Goal: Information Seeking & Learning: Compare options

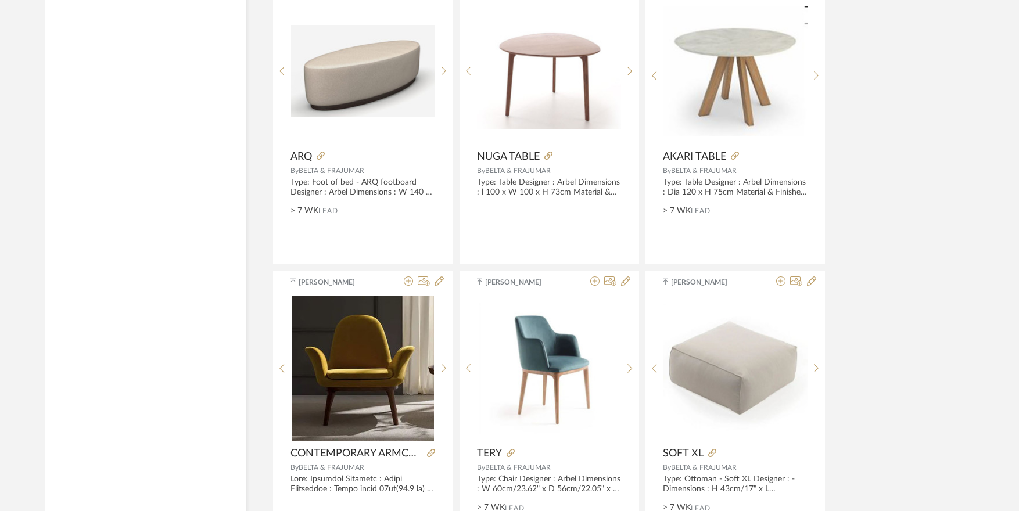
scroll to position [1801, 0]
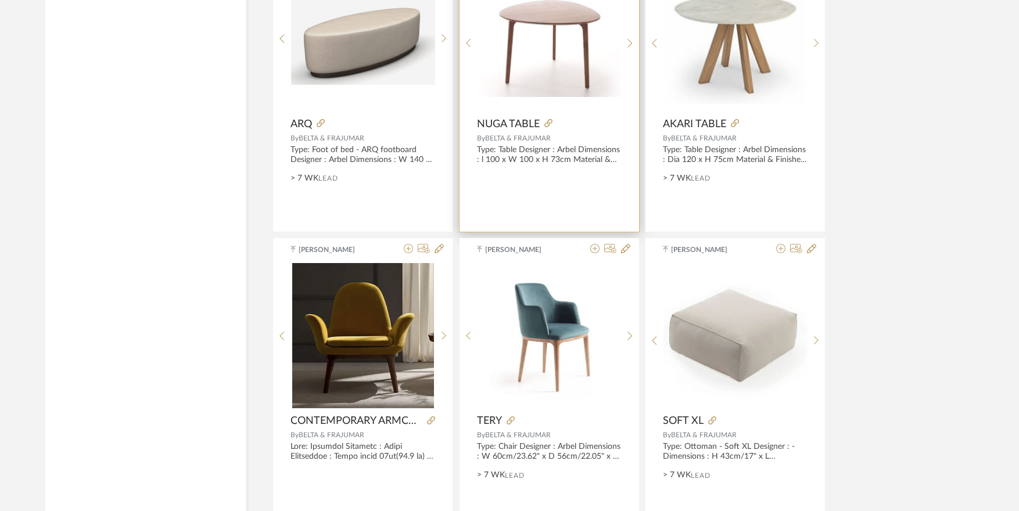
click at [592, 39] on div "NUGA.pdf NUGA.pdf" at bounding box center [549, 43] width 144 height 154
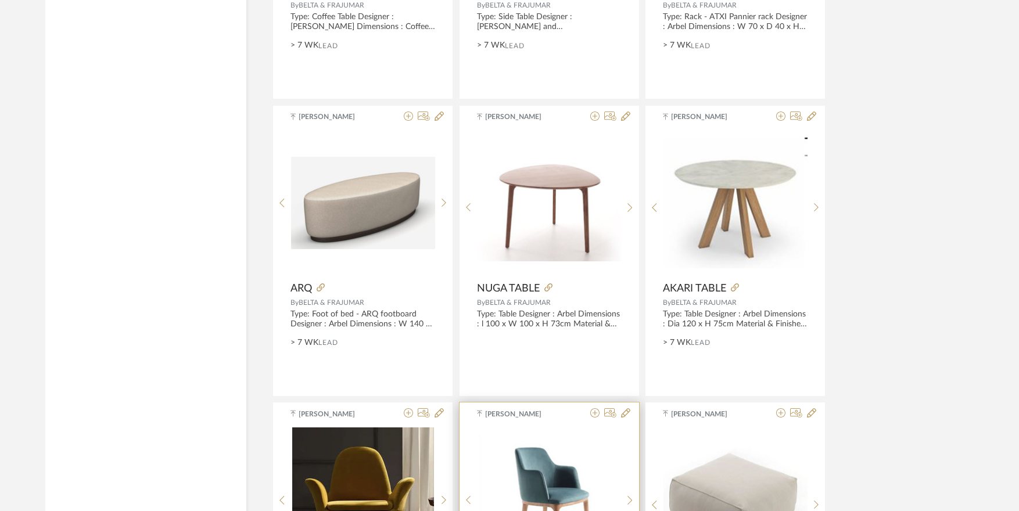
scroll to position [1626, 0]
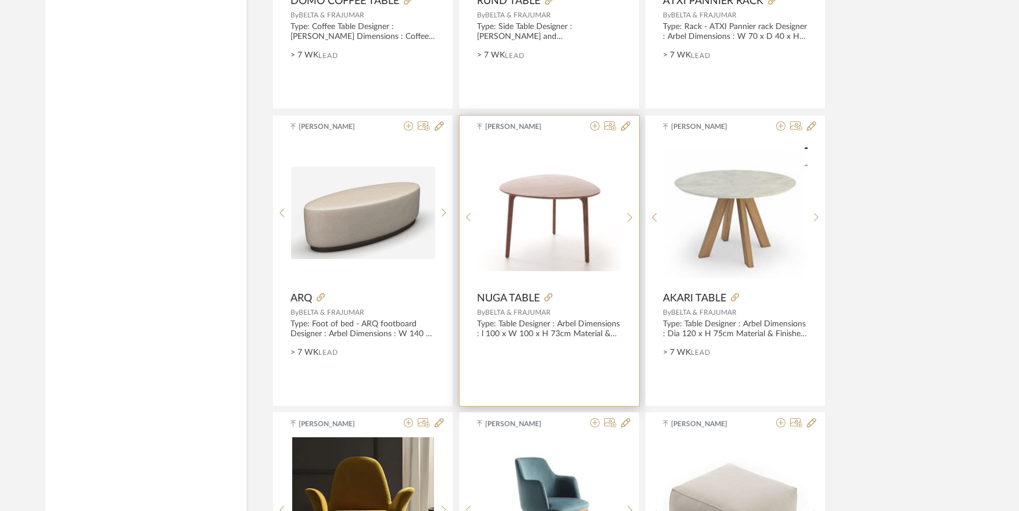
click at [559, 219] on img "0" at bounding box center [549, 212] width 144 height 116
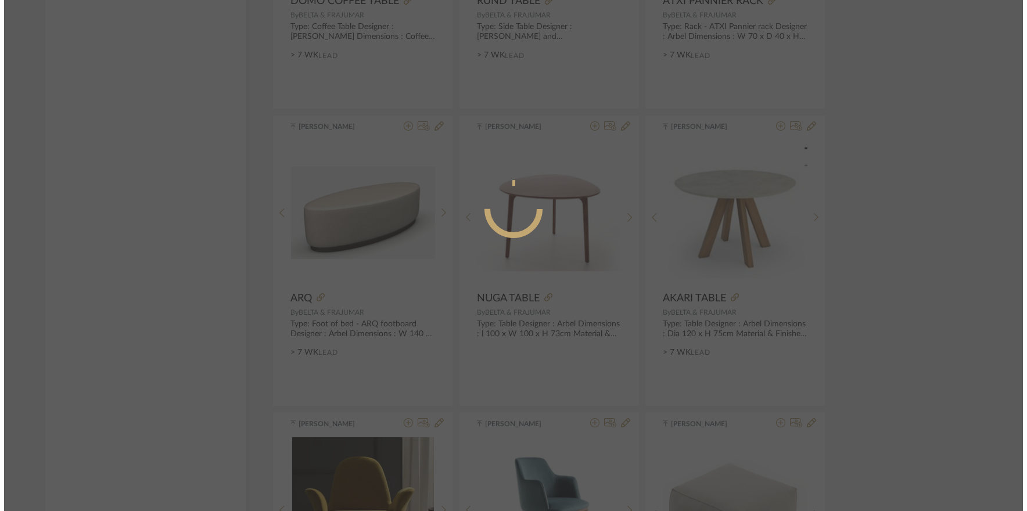
scroll to position [0, 0]
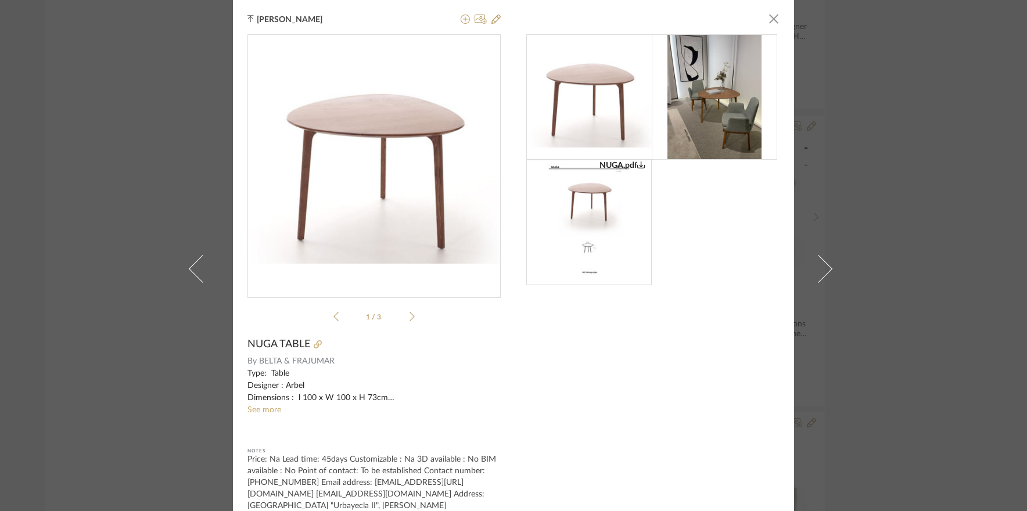
click at [699, 102] on img at bounding box center [714, 96] width 94 height 125
click at [770, 12] on span "button" at bounding box center [773, 18] width 23 height 23
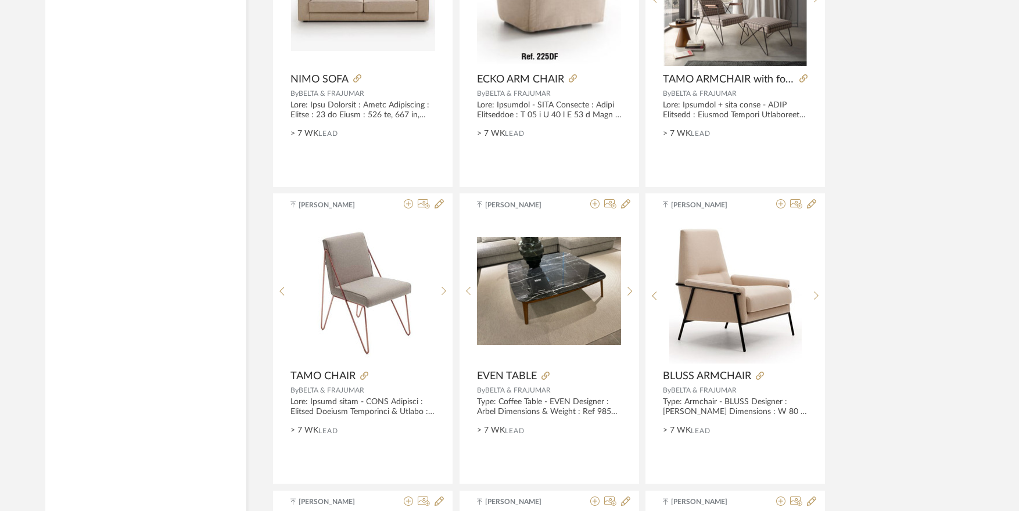
scroll to position [2498, 0]
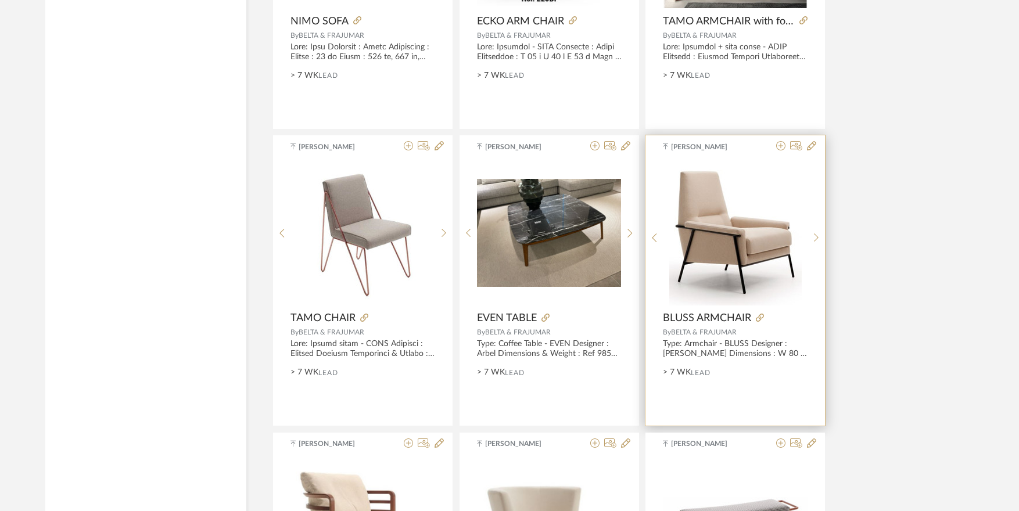
click at [768, 236] on img "0" at bounding box center [735, 232] width 132 height 145
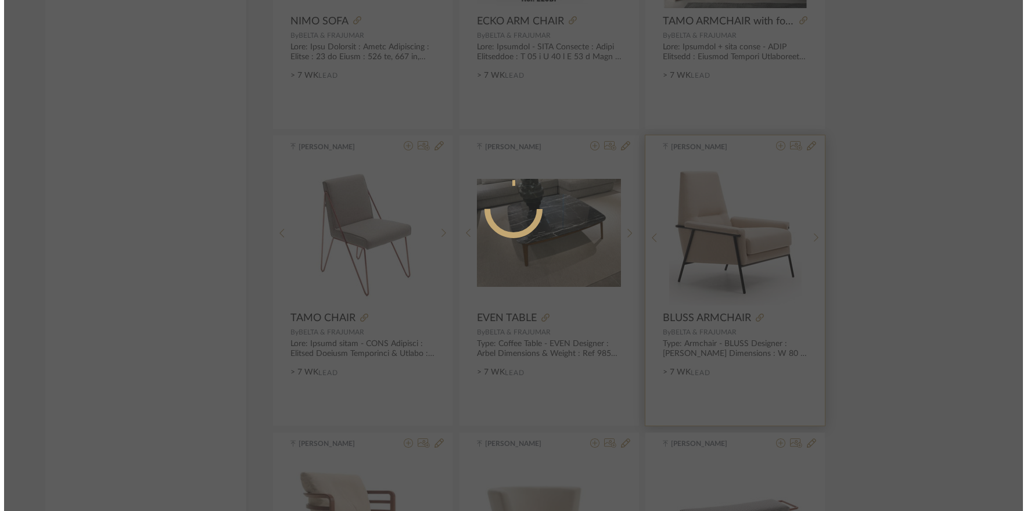
scroll to position [0, 0]
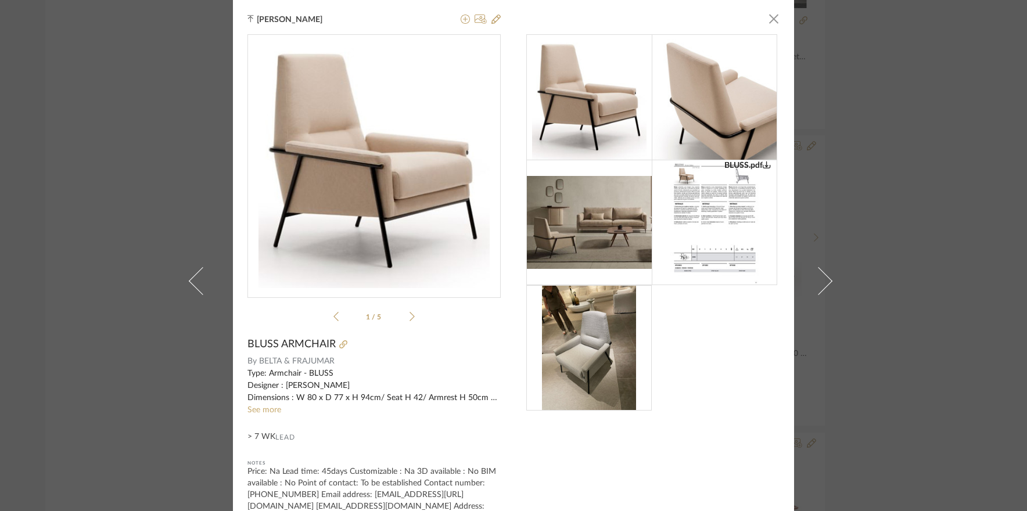
click at [580, 237] on img at bounding box center [589, 223] width 125 height 94
click at [574, 218] on img at bounding box center [589, 223] width 125 height 94
click at [404, 308] on div "BLUSS.pdf 1 / 5" at bounding box center [373, 180] width 253 height 292
click at [405, 313] on li "1 / 5" at bounding box center [374, 317] width 71 height 14
click at [380, 160] on img "0" at bounding box center [373, 161] width 231 height 253
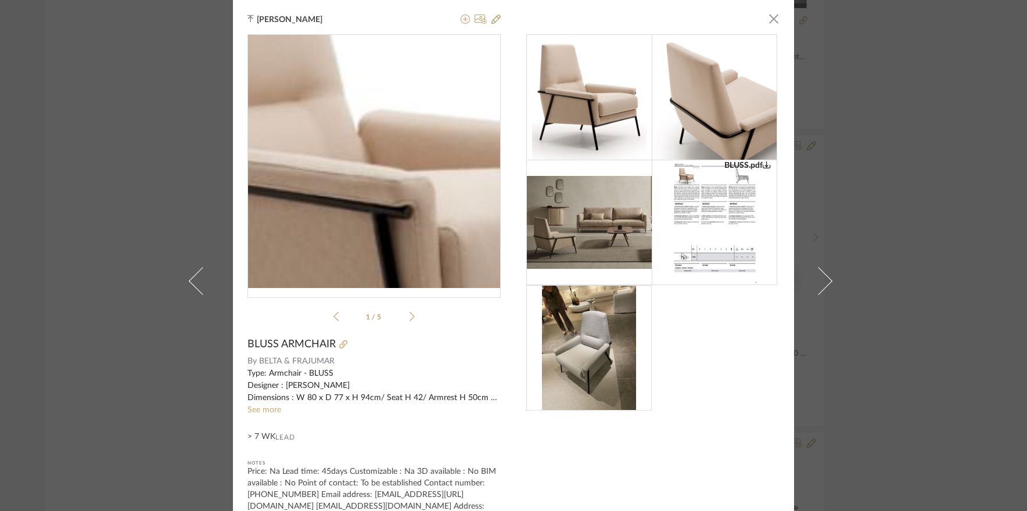
click at [374, 143] on img "0" at bounding box center [373, 161] width 231 height 253
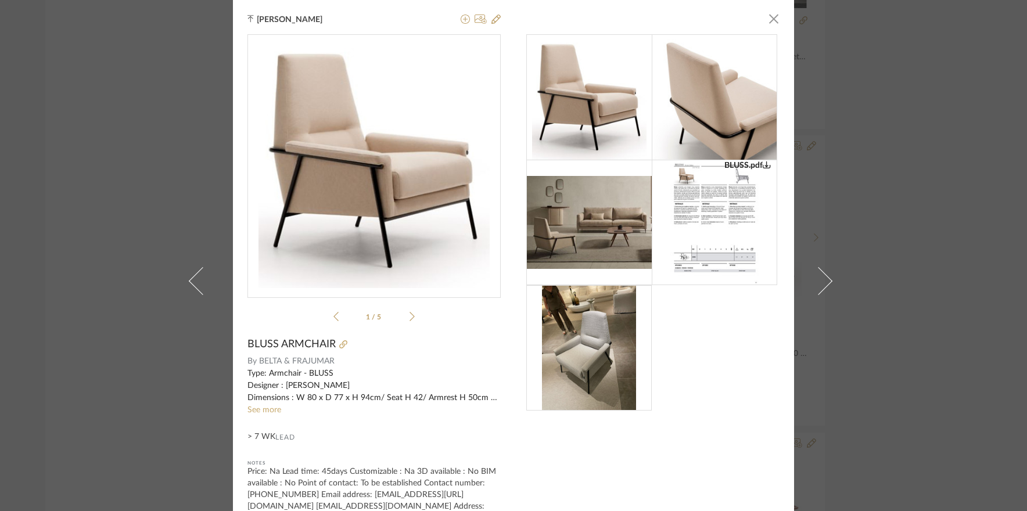
drag, startPoint x: 499, startPoint y: 210, endPoint x: 341, endPoint y: 127, distance: 178.5
click at [266, 413] on link "See more" at bounding box center [264, 410] width 34 height 8
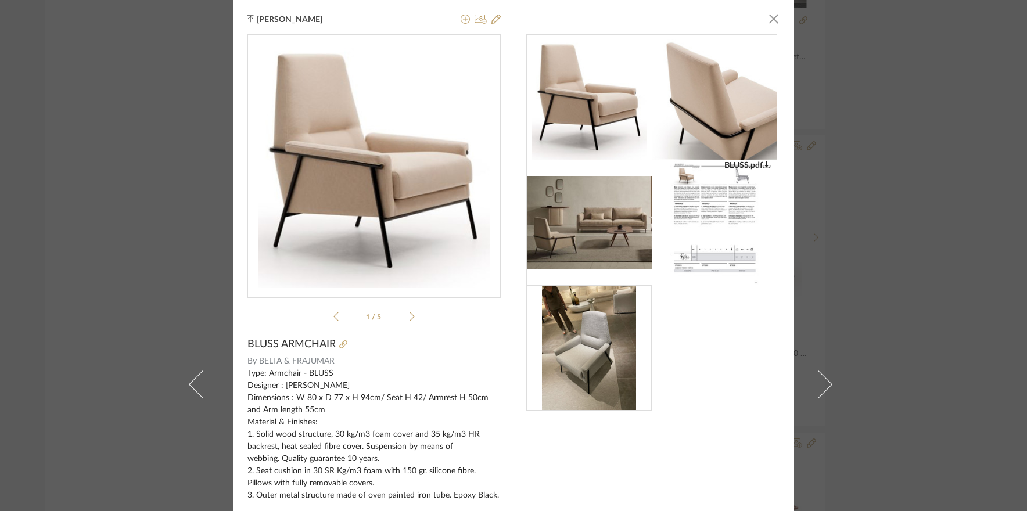
click at [835, 326] on link at bounding box center [825, 384] width 31 height 769
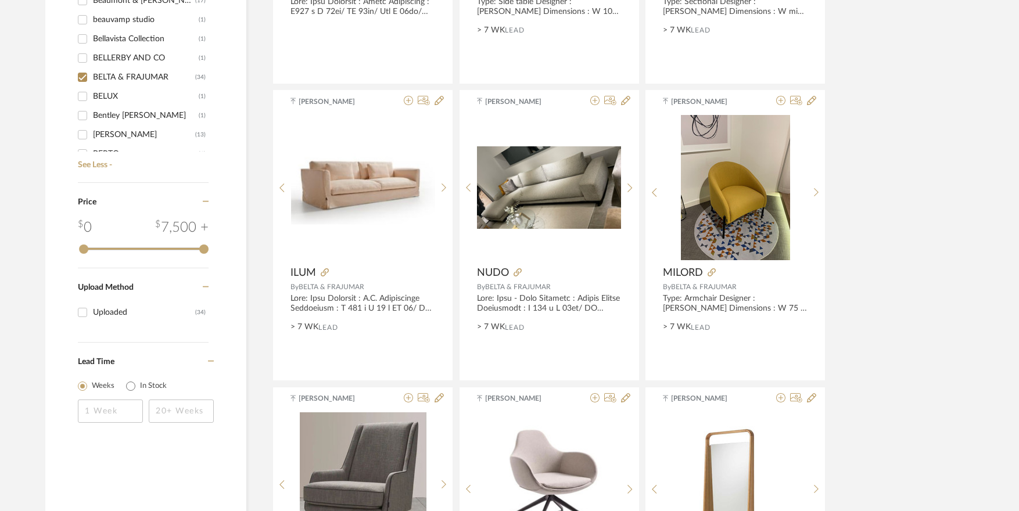
scroll to position [755, 0]
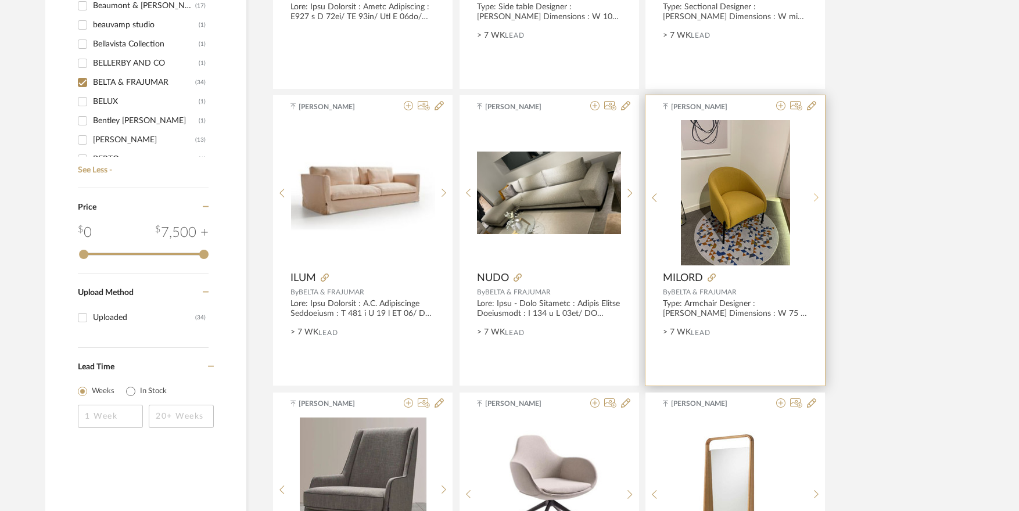
click at [821, 200] on sr-next-btn at bounding box center [816, 198] width 18 height 10
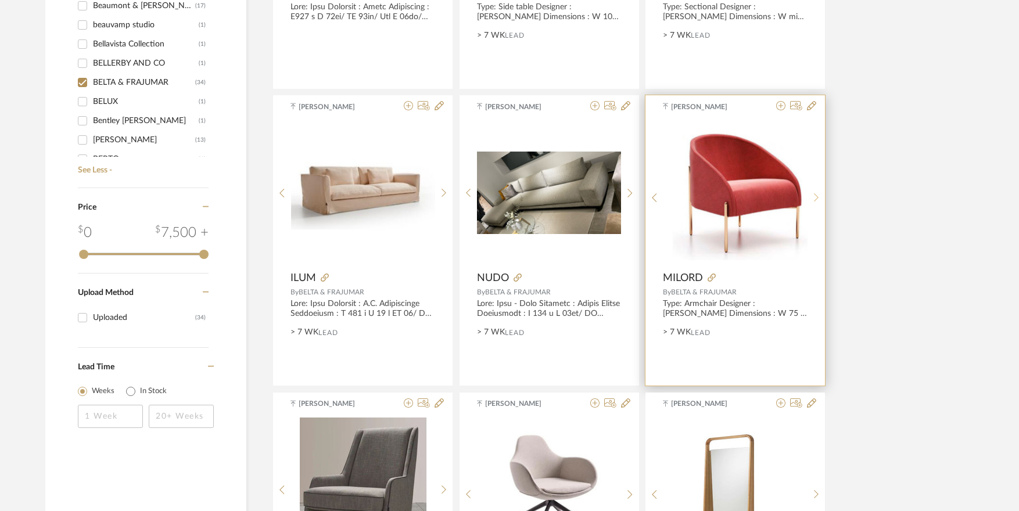
click at [820, 199] on sr-next-btn at bounding box center [816, 198] width 18 height 10
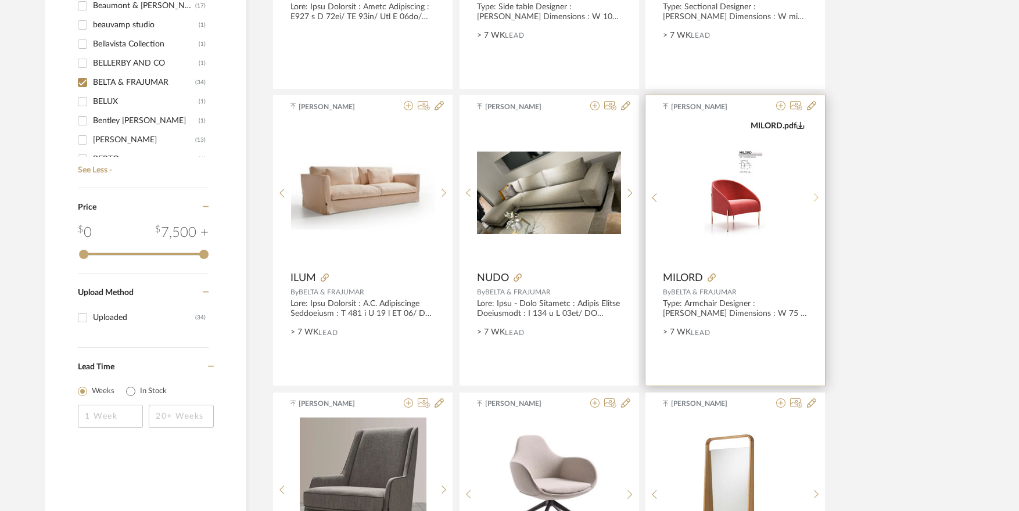
click at [820, 199] on sr-next-btn at bounding box center [816, 198] width 18 height 10
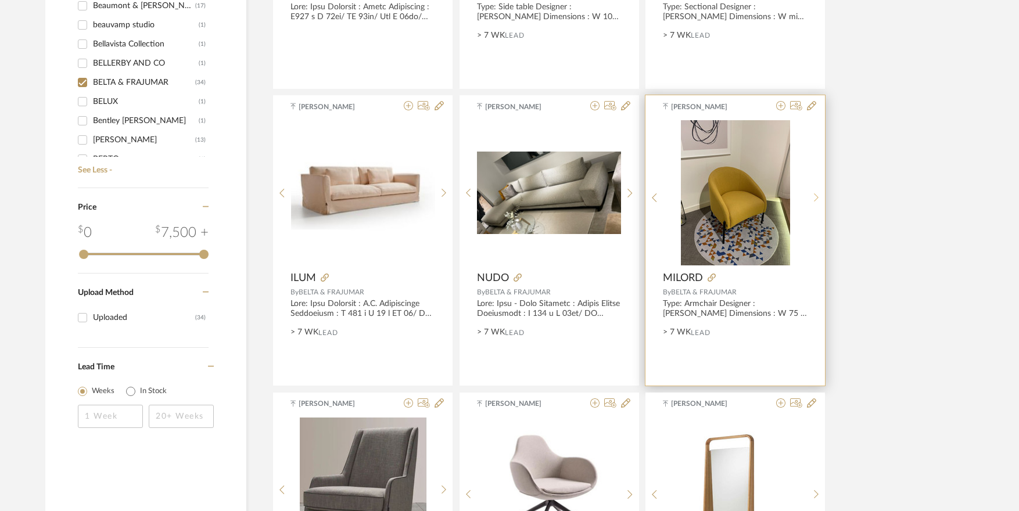
click at [820, 199] on sr-next-btn at bounding box center [816, 198] width 18 height 10
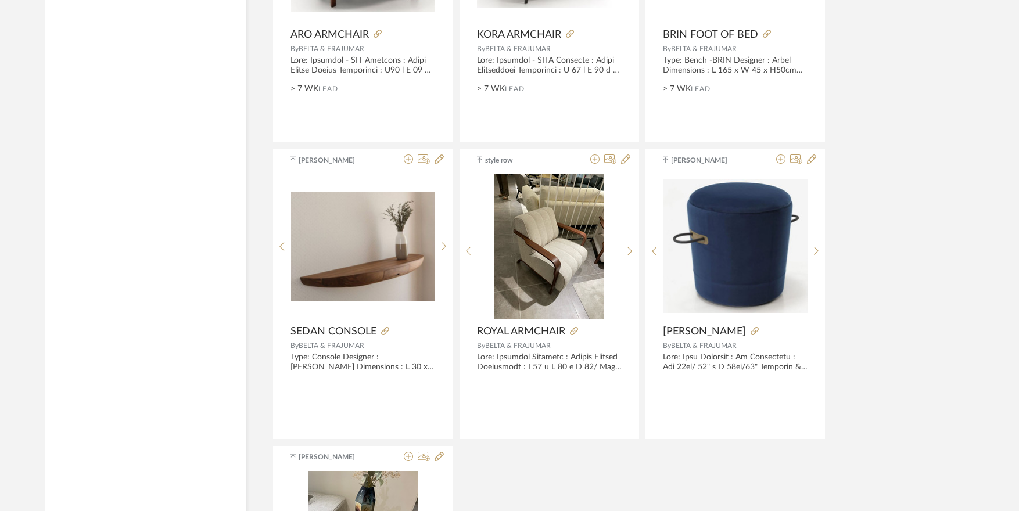
scroll to position [3381, 0]
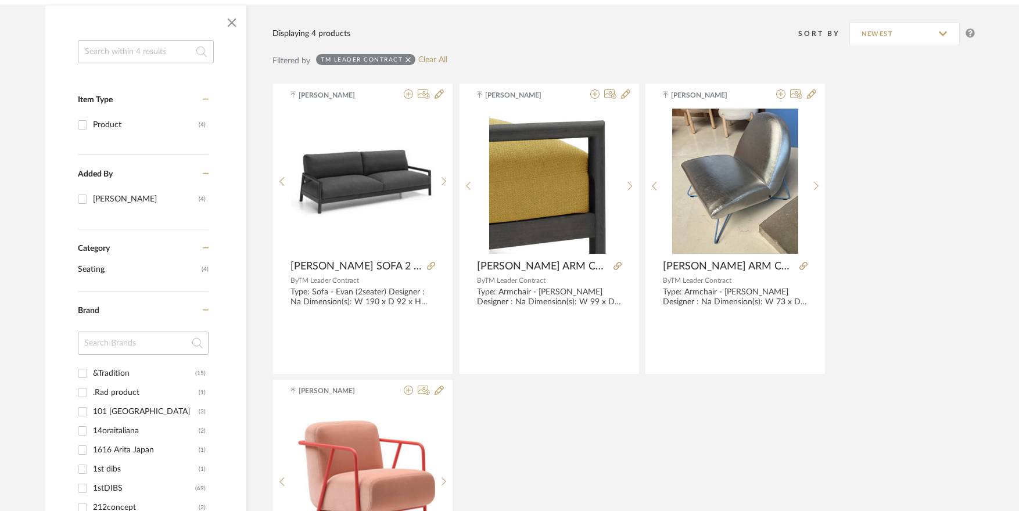
scroll to position [174, 0]
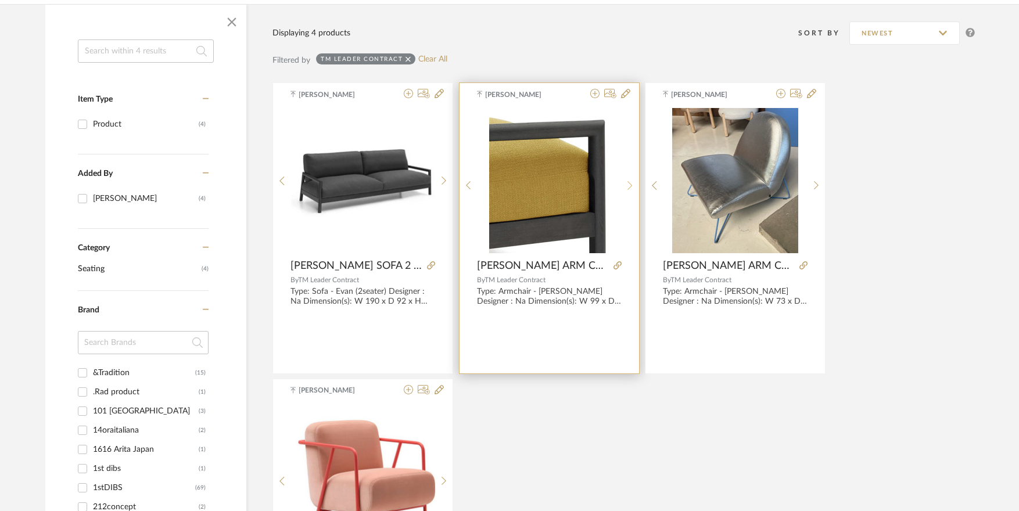
click at [631, 181] on icon at bounding box center [629, 186] width 5 height 10
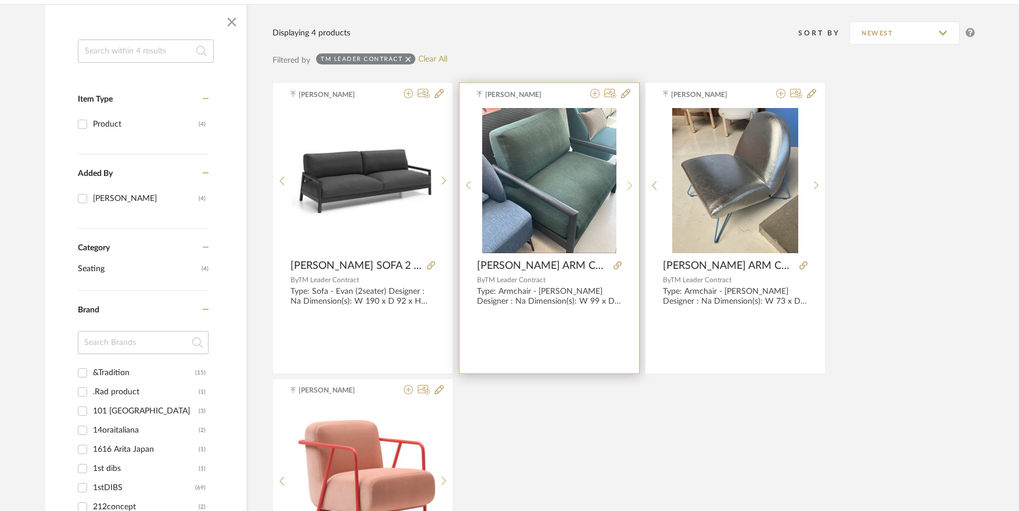
click at [631, 182] on icon at bounding box center [629, 186] width 5 height 10
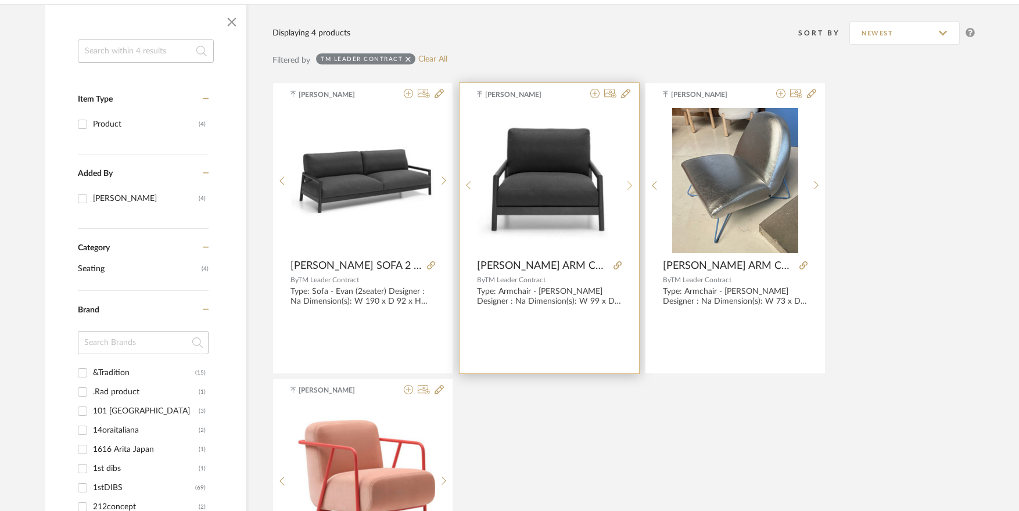
click at [631, 182] on icon at bounding box center [629, 186] width 5 height 10
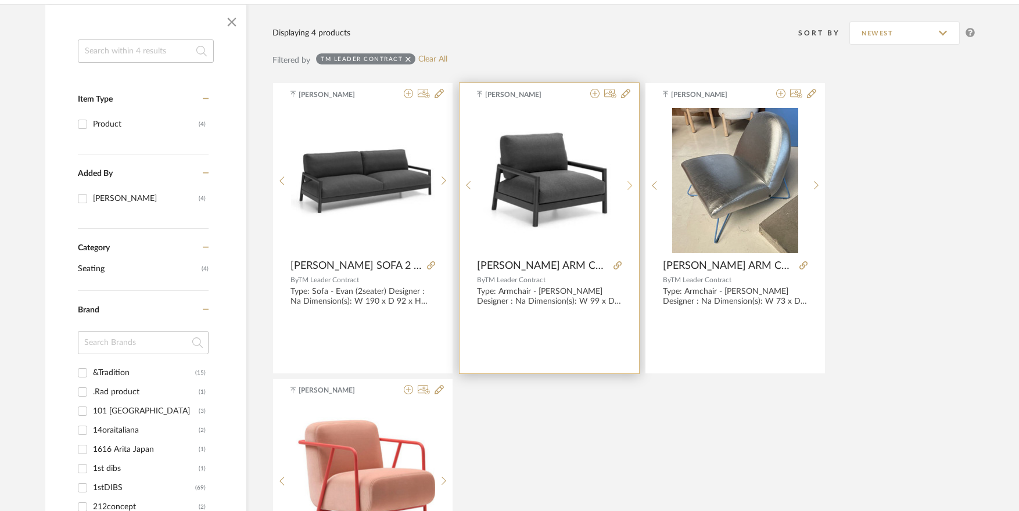
click at [631, 182] on icon at bounding box center [629, 186] width 5 height 10
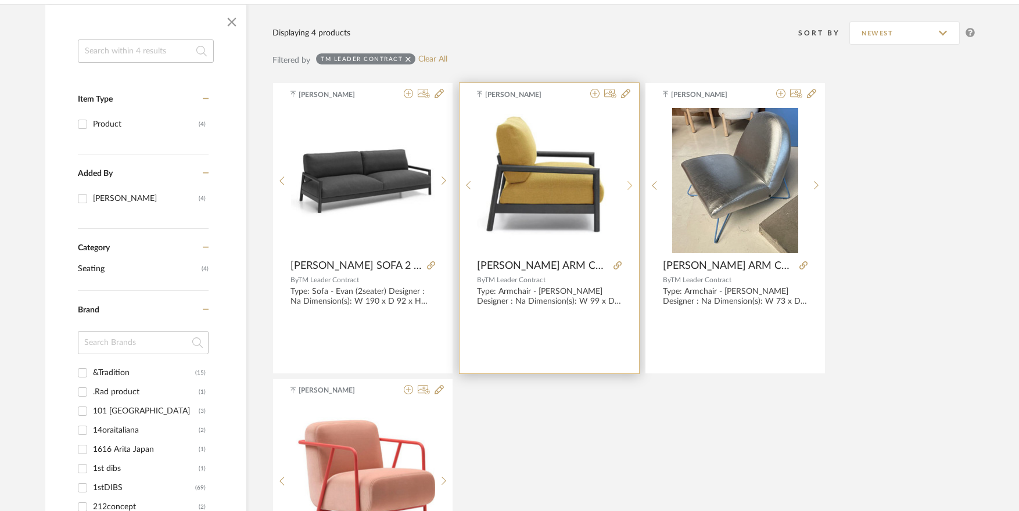
click at [631, 182] on icon at bounding box center [629, 186] width 5 height 10
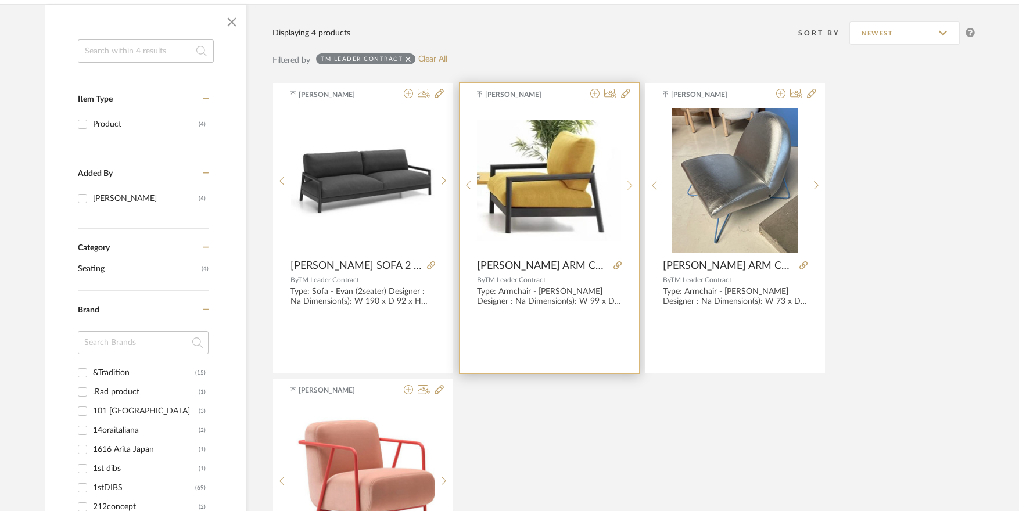
click at [631, 182] on icon at bounding box center [629, 186] width 5 height 10
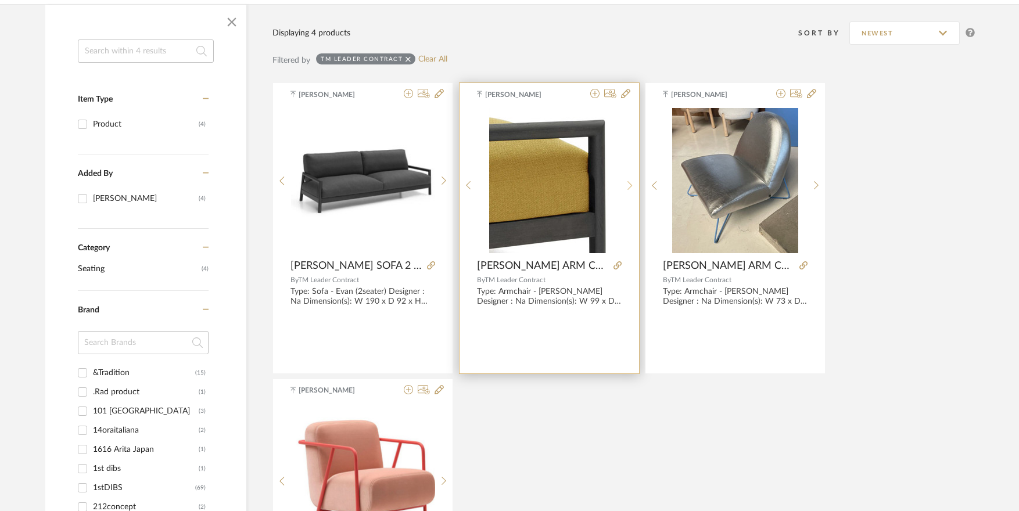
click at [631, 182] on icon at bounding box center [629, 186] width 5 height 10
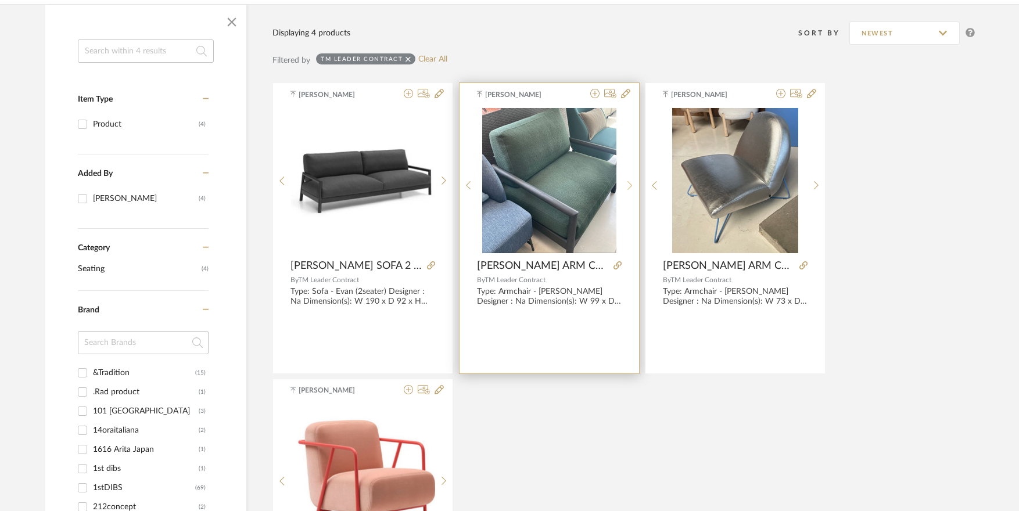
click at [631, 182] on icon at bounding box center [629, 186] width 5 height 10
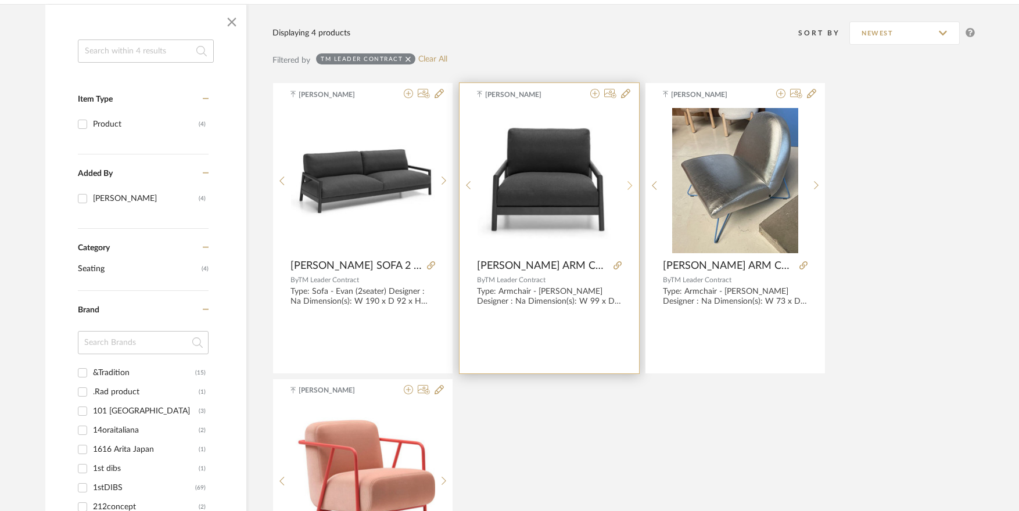
click at [626, 183] on sr-next-btn at bounding box center [630, 186] width 18 height 10
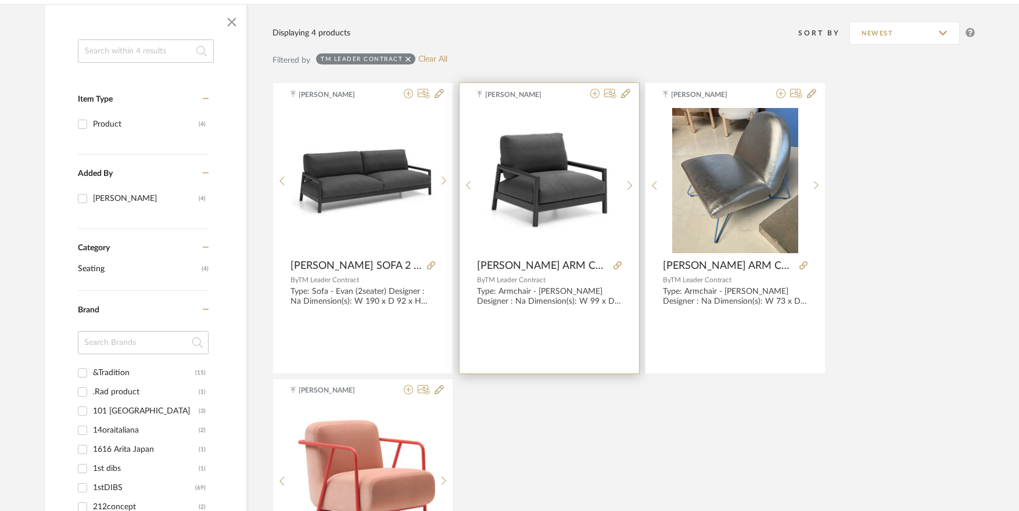
click at [557, 164] on img "5" at bounding box center [549, 180] width 144 height 125
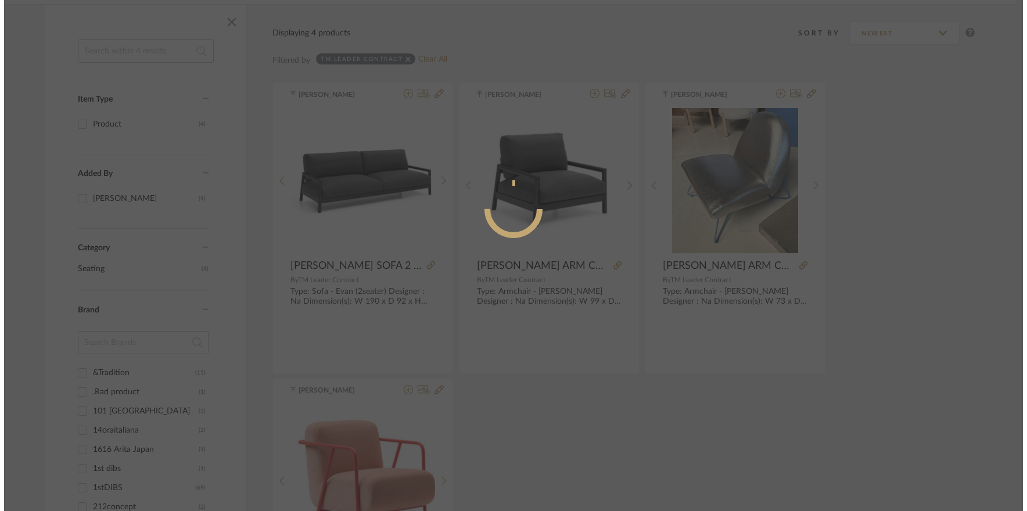
scroll to position [0, 0]
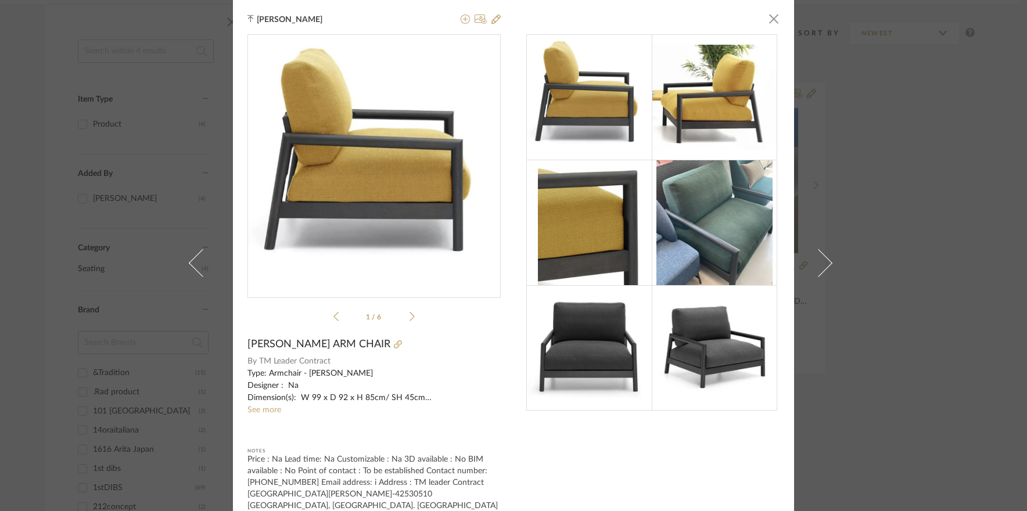
click at [706, 325] on img at bounding box center [714, 347] width 125 height 109
click at [400, 312] on li "1 / 6" at bounding box center [374, 317] width 71 height 14
click at [411, 318] on div "1 / 6" at bounding box center [373, 180] width 253 height 292
click at [409, 317] on icon at bounding box center [411, 316] width 5 height 10
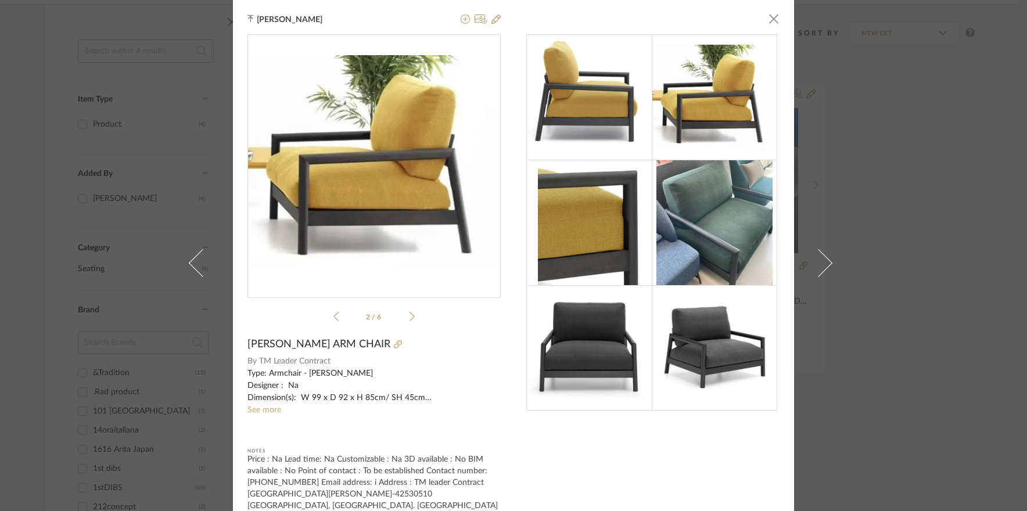
click at [409, 317] on icon at bounding box center [411, 316] width 5 height 10
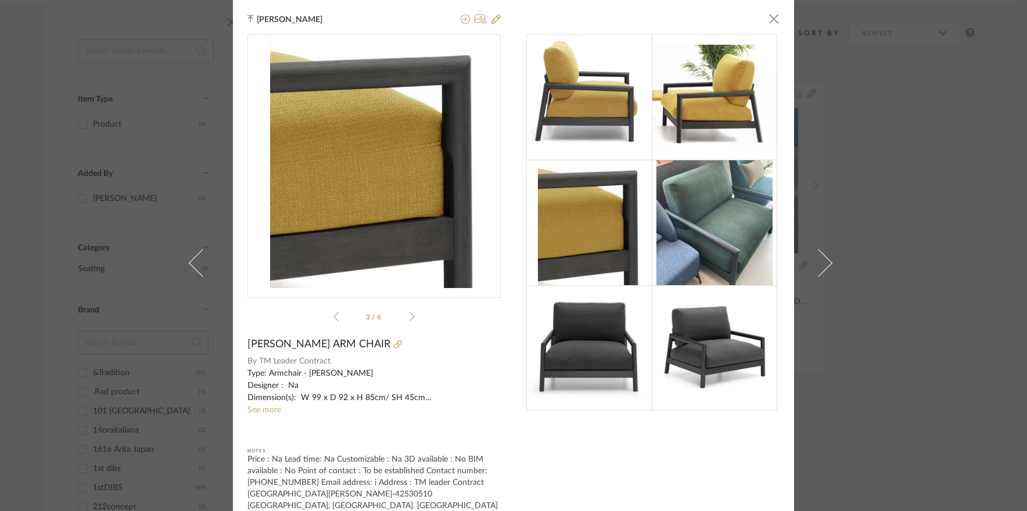
click at [409, 317] on icon at bounding box center [411, 316] width 5 height 10
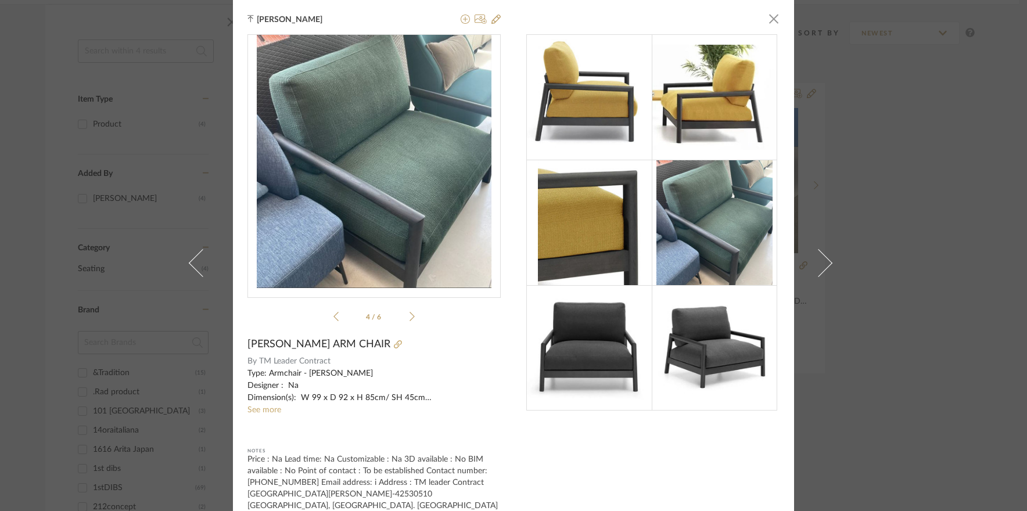
click at [409, 317] on icon at bounding box center [411, 316] width 5 height 10
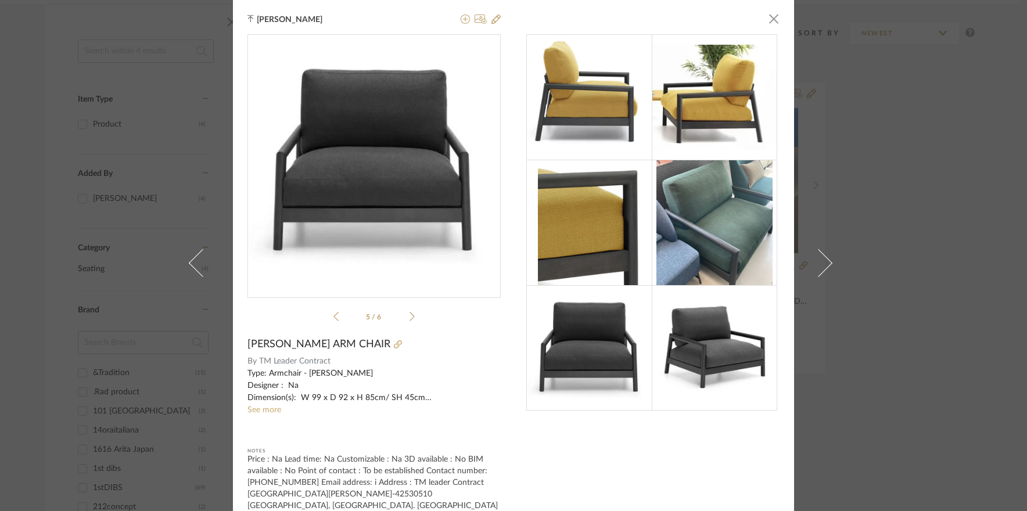
click at [409, 314] on icon at bounding box center [411, 316] width 5 height 9
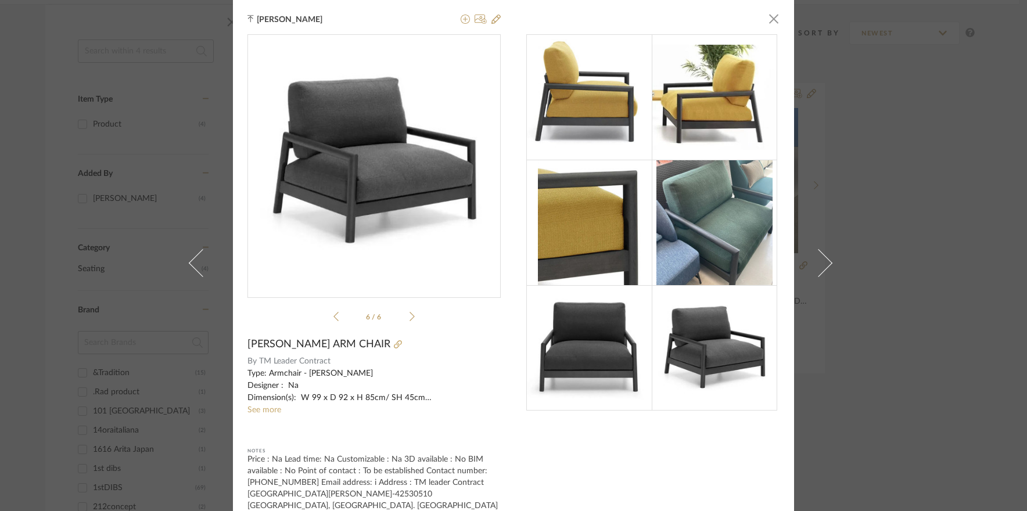
click at [263, 414] on sr-see-more-text "Type: Armchair - Evan Designer : Na Dimension(s): W 99 x D 92 x H 85cm/ SH 45cm…" at bounding box center [373, 392] width 253 height 49
click at [278, 413] on sr-see-more-text "Type: Armchair - Evan Designer : Na Dimension(s): W 99 x D 92 x H 85cm/ SH 45cm…" at bounding box center [373, 392] width 253 height 49
click at [917, 242] on div "Tehseen Mukadam × 6 / 6 EVAN ARM CHAIR By TM Leader Contract Type: Armchair - E…" at bounding box center [513, 255] width 1027 height 511
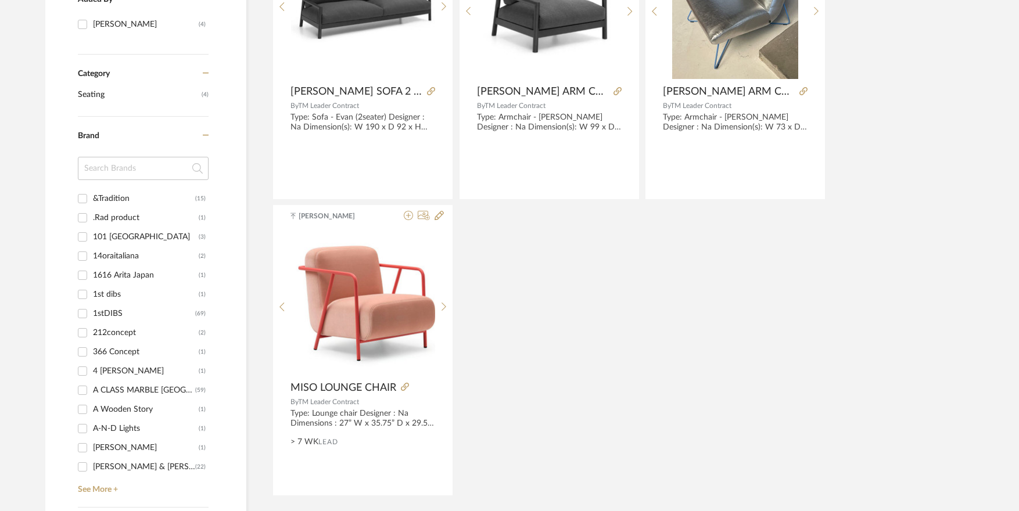
scroll to position [407, 0]
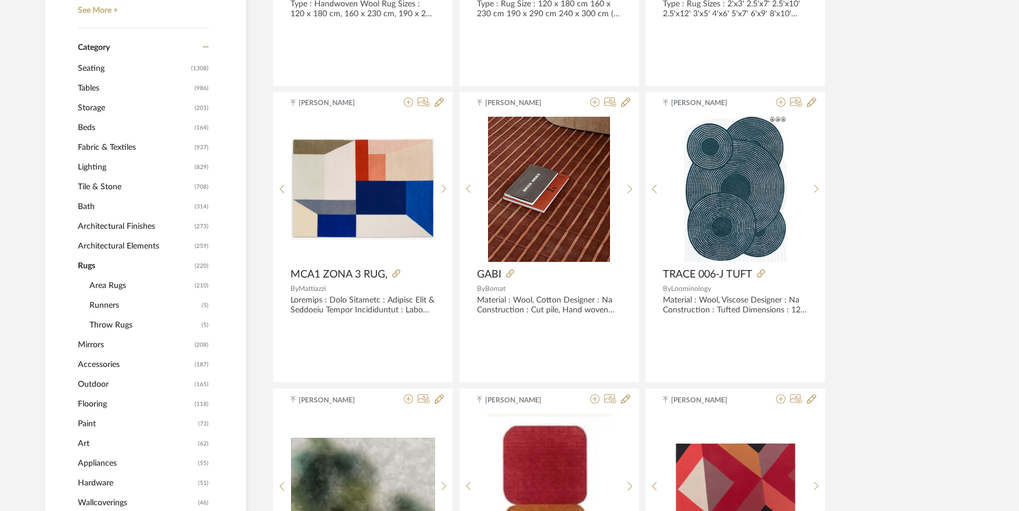
scroll to position [465, 0]
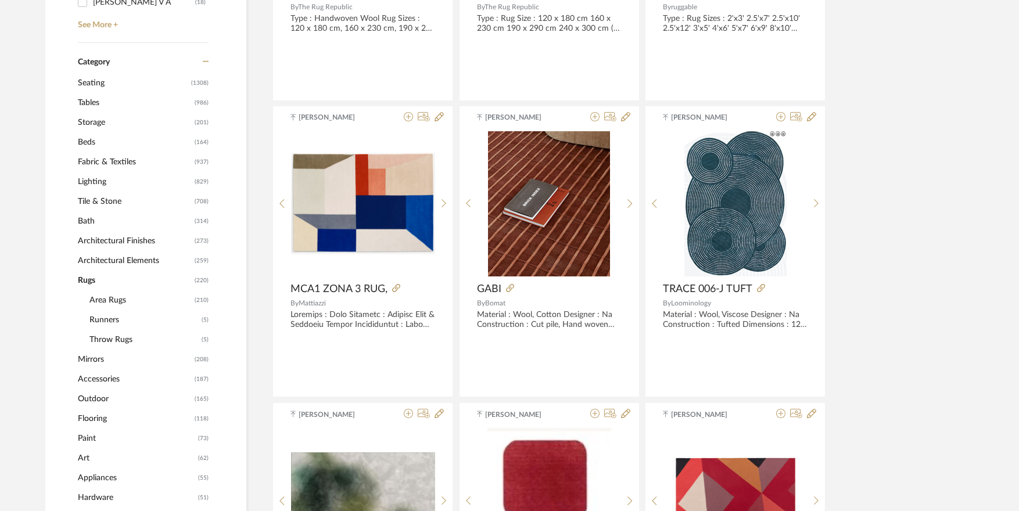
click at [94, 181] on span "Lighting" at bounding box center [135, 182] width 114 height 20
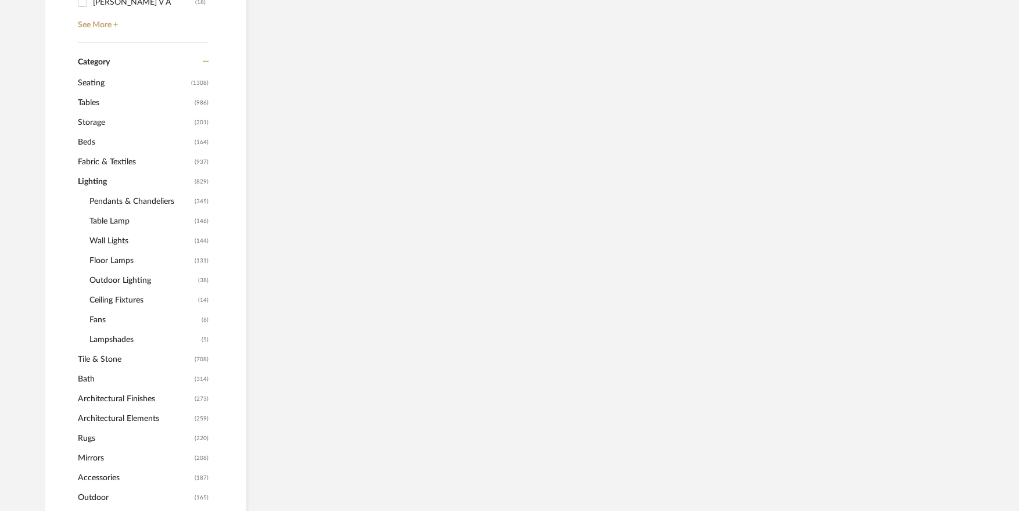
click at [116, 200] on span "Pendants & Chandeliers" at bounding box center [140, 202] width 102 height 20
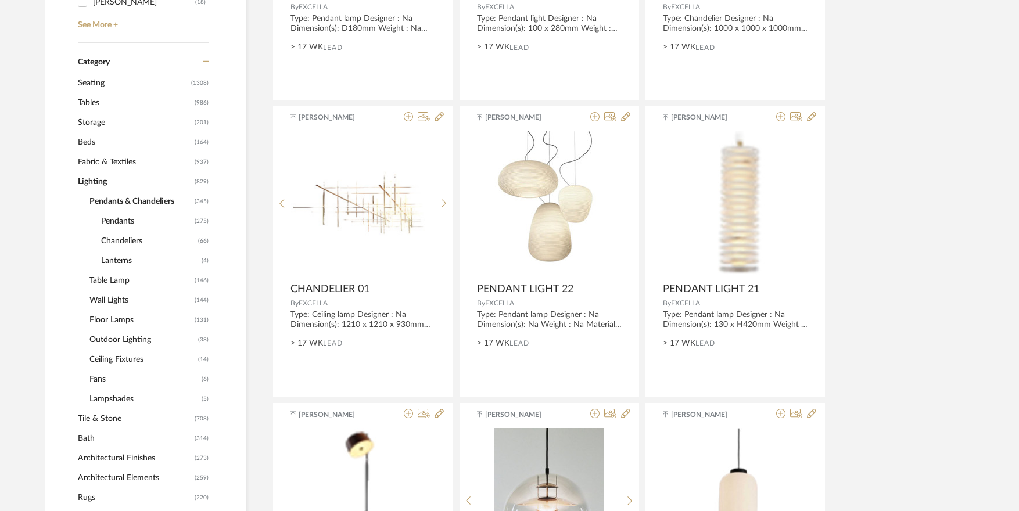
click at [122, 224] on span "Pendants" at bounding box center [146, 221] width 91 height 20
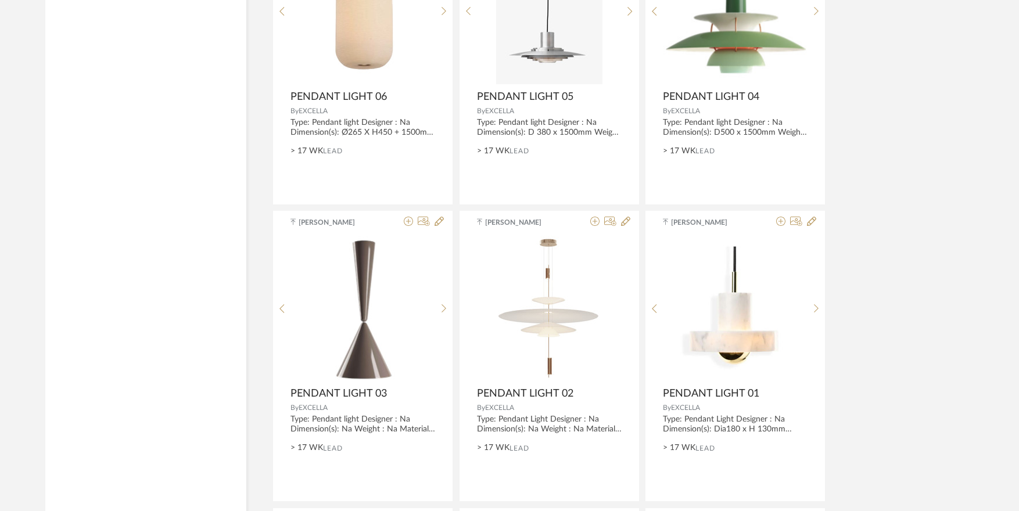
scroll to position [2846, 0]
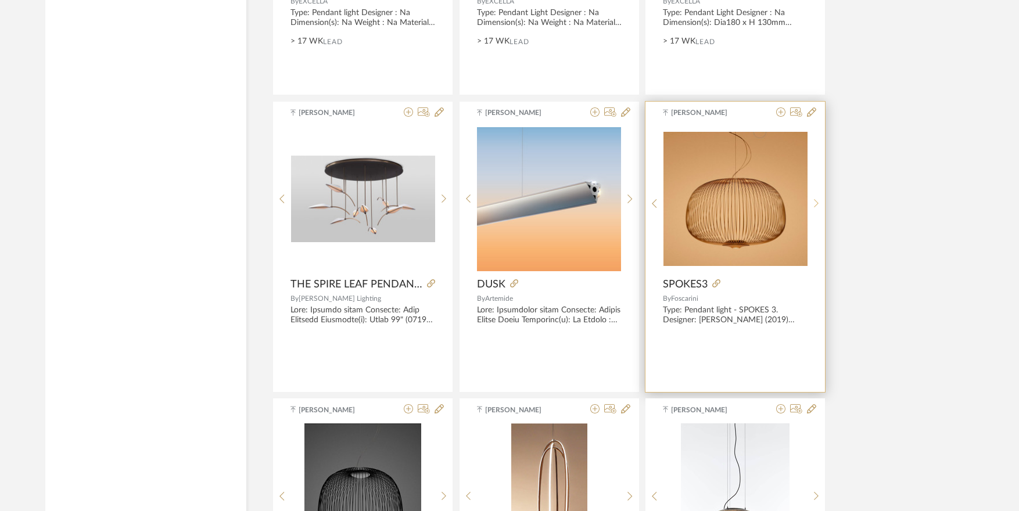
click at [815, 202] on icon at bounding box center [816, 204] width 5 height 10
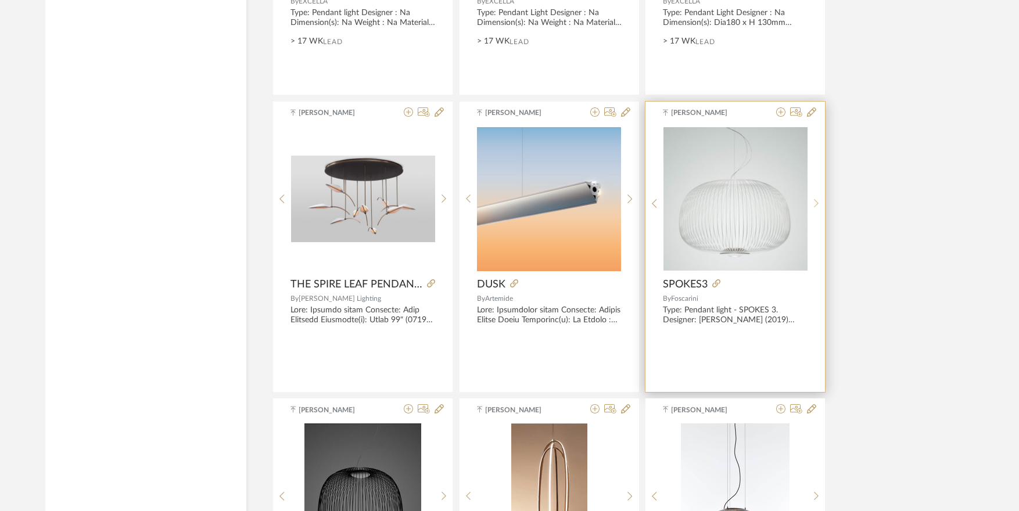
click at [815, 202] on icon at bounding box center [816, 204] width 5 height 10
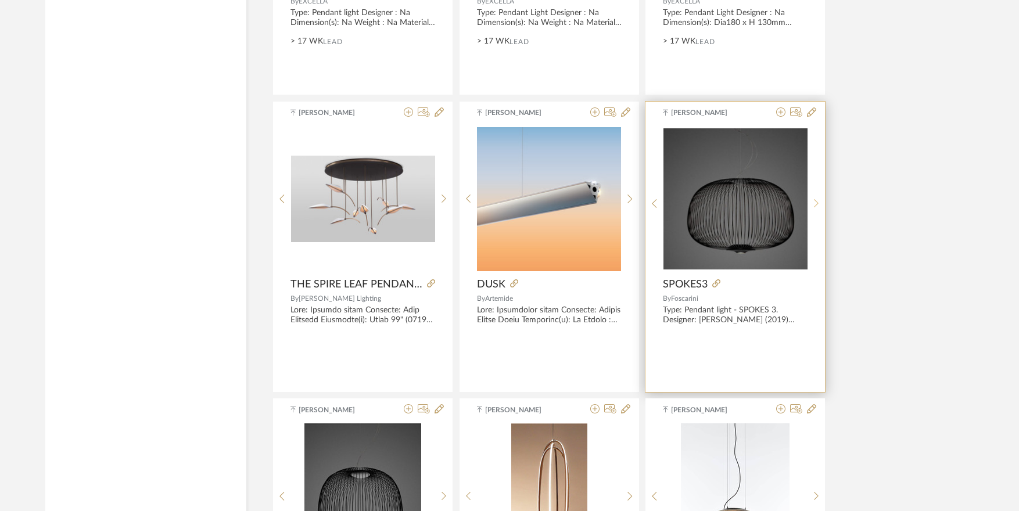
click at [815, 202] on icon at bounding box center [816, 204] width 5 height 10
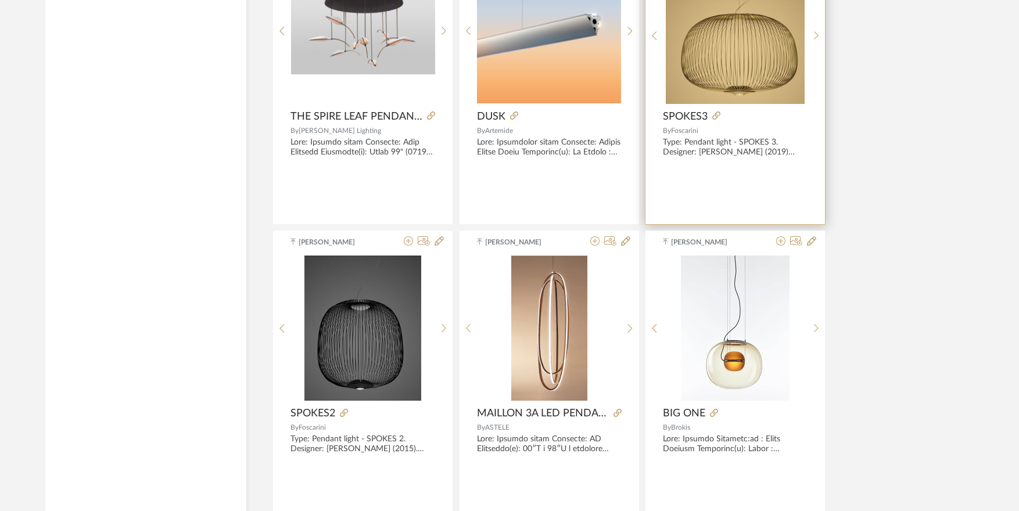
scroll to position [3020, 0]
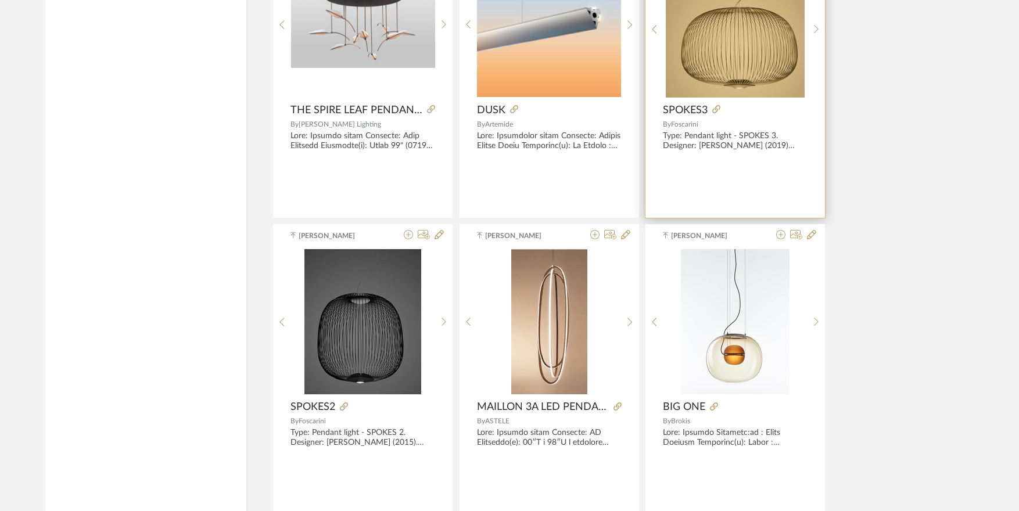
click at [745, 62] on img "3" at bounding box center [735, 24] width 139 height 145
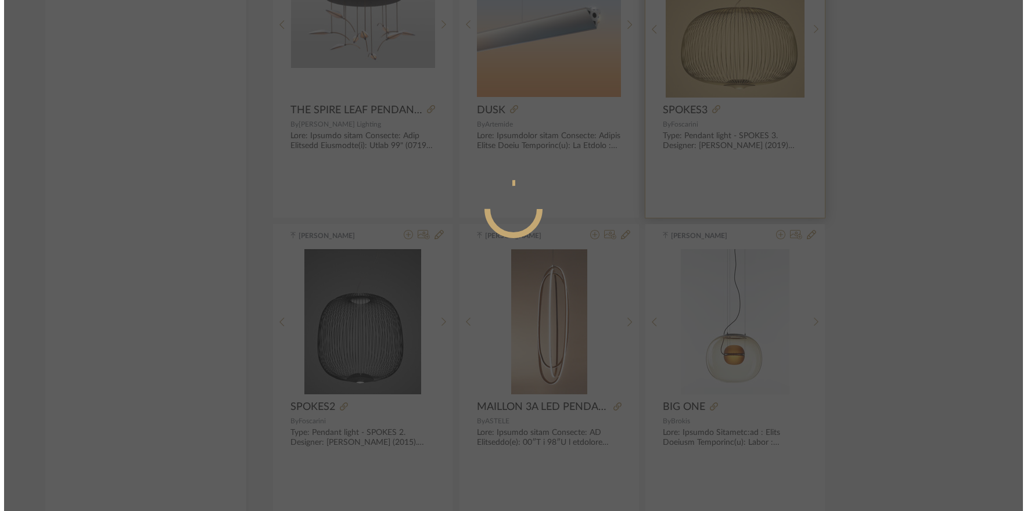
scroll to position [0, 0]
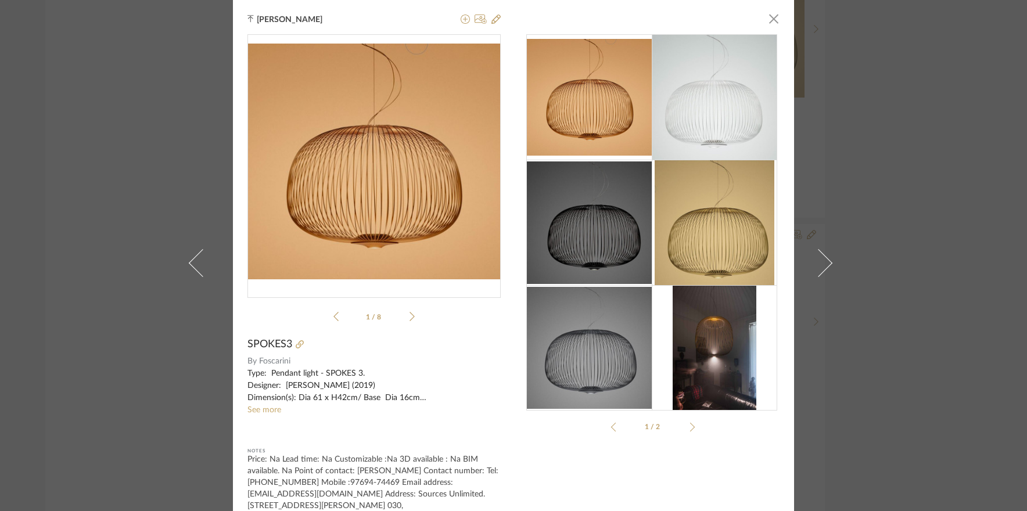
click at [409, 317] on icon at bounding box center [411, 316] width 5 height 10
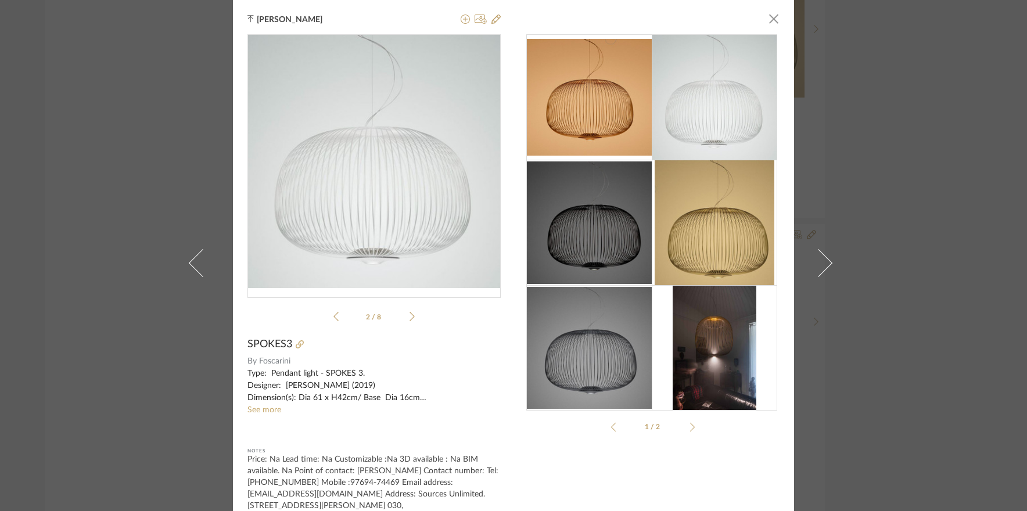
click at [409, 317] on icon at bounding box center [411, 316] width 5 height 10
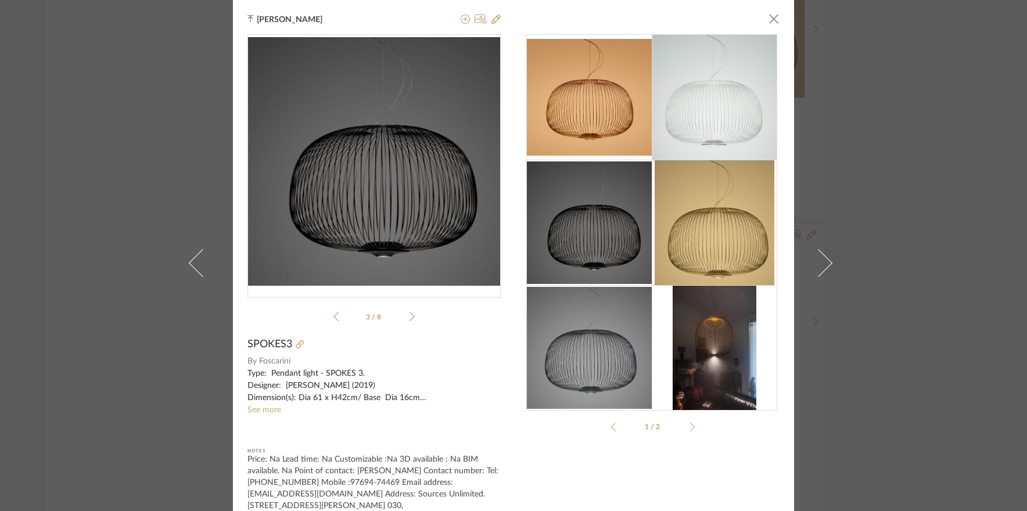
click at [409, 317] on icon at bounding box center [411, 316] width 5 height 10
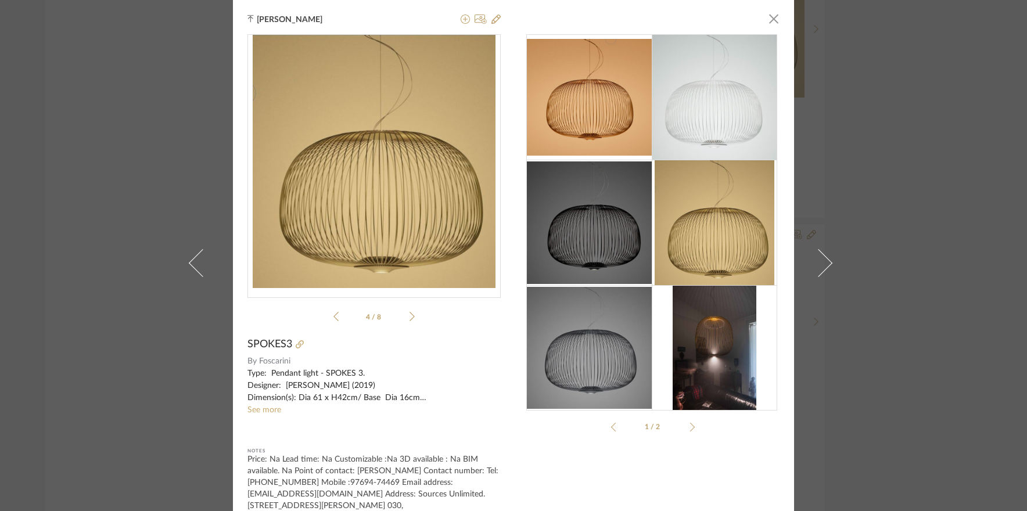
click at [409, 317] on icon at bounding box center [411, 316] width 5 height 10
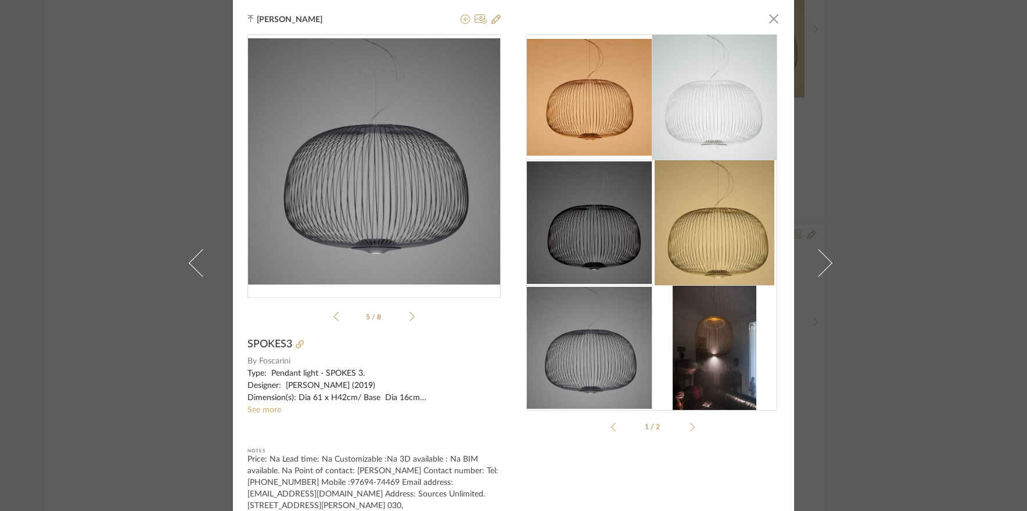
click at [409, 317] on icon at bounding box center [411, 316] width 5 height 10
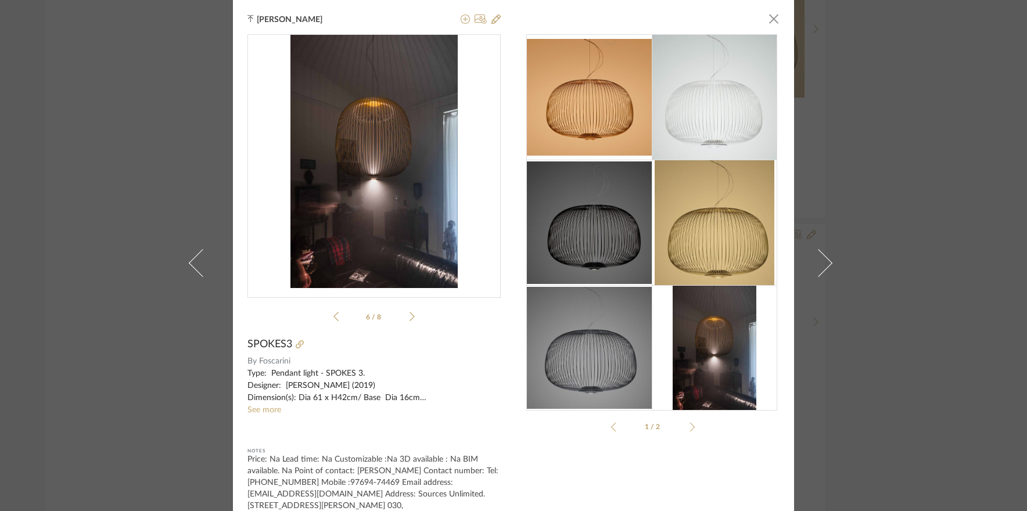
click at [409, 317] on icon at bounding box center [411, 316] width 5 height 10
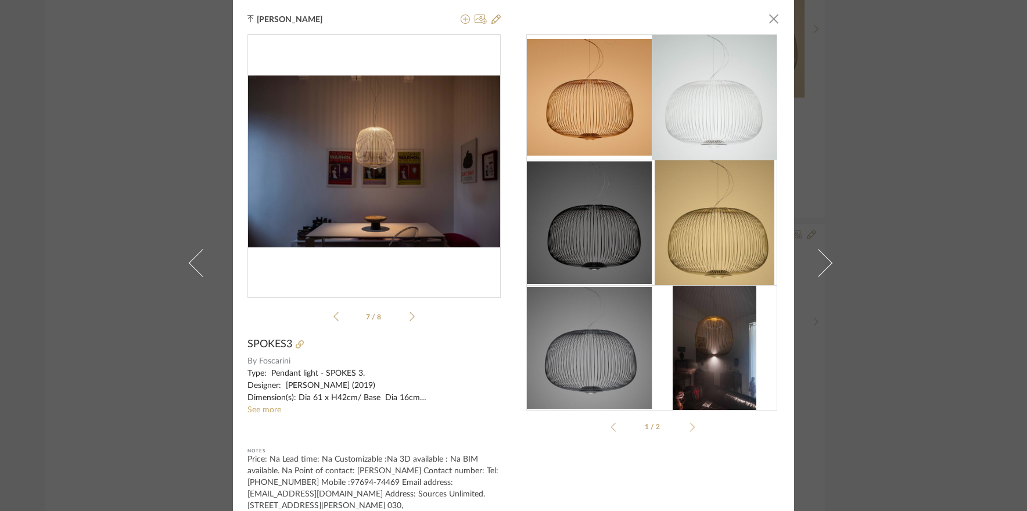
click at [409, 317] on icon at bounding box center [411, 316] width 5 height 10
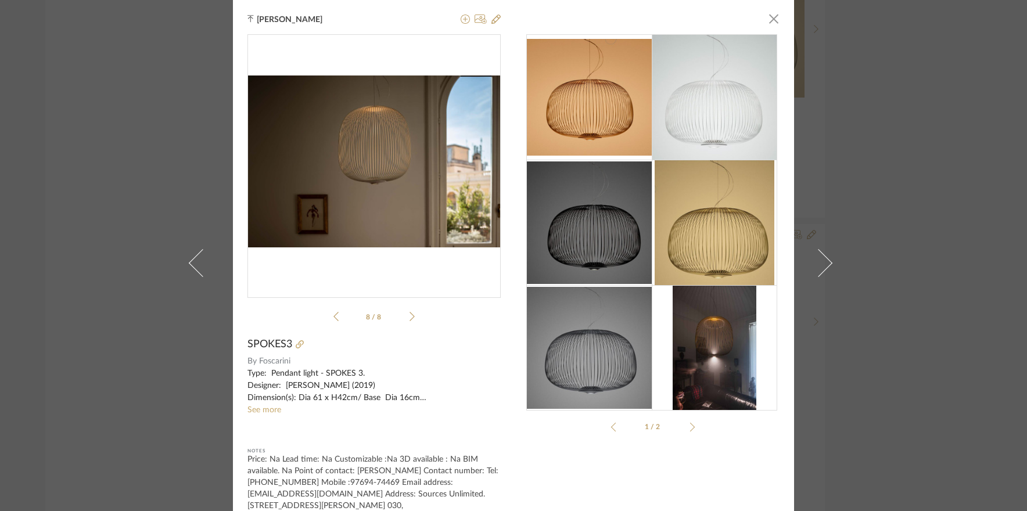
click at [409, 317] on icon at bounding box center [411, 316] width 5 height 10
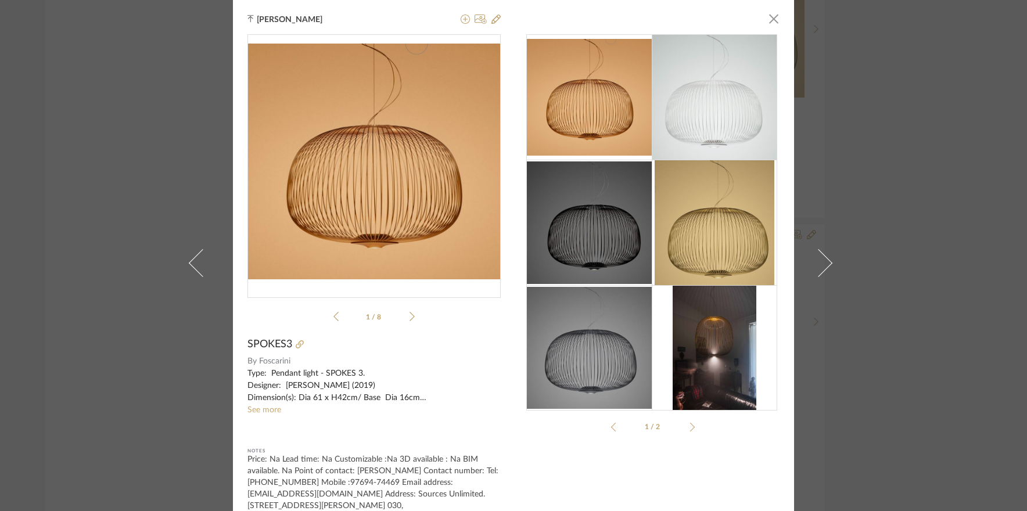
click at [409, 317] on icon at bounding box center [411, 316] width 5 height 10
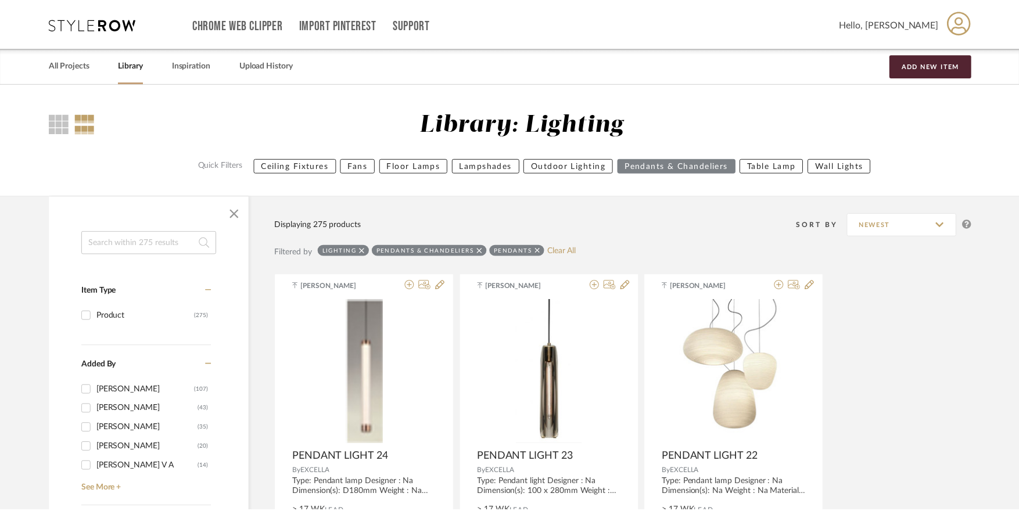
scroll to position [3020, 0]
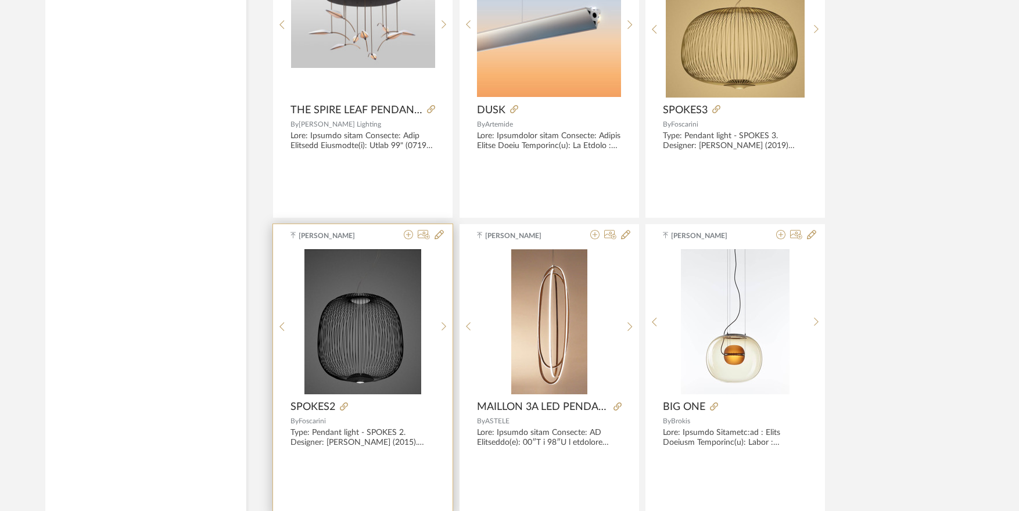
click at [342, 331] on img "0" at bounding box center [362, 321] width 117 height 145
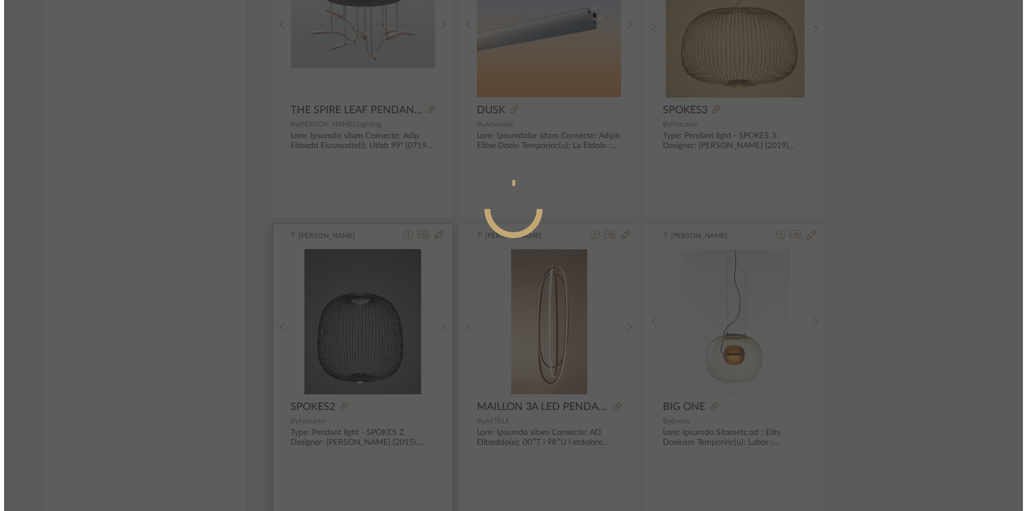
scroll to position [0, 0]
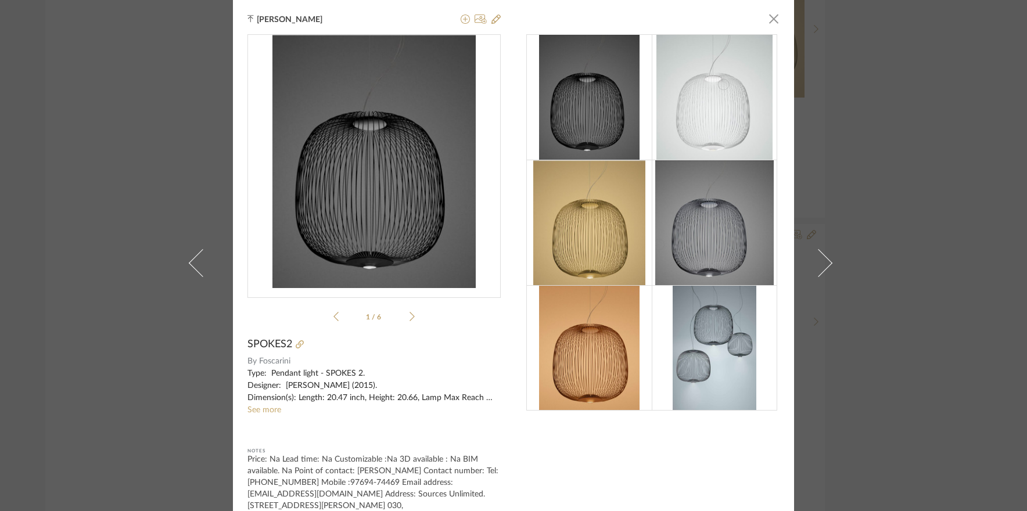
click at [409, 318] on icon at bounding box center [411, 316] width 5 height 10
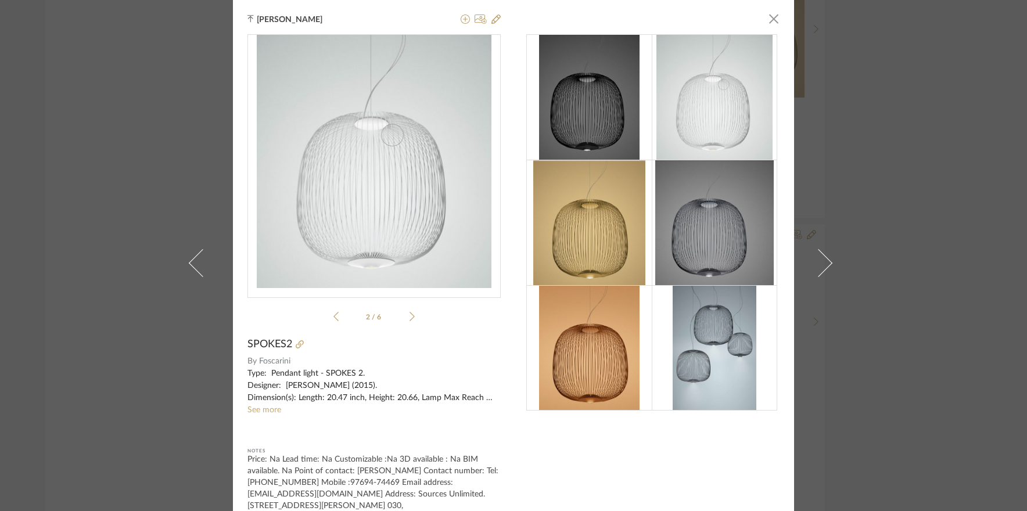
click at [409, 318] on icon at bounding box center [411, 316] width 5 height 10
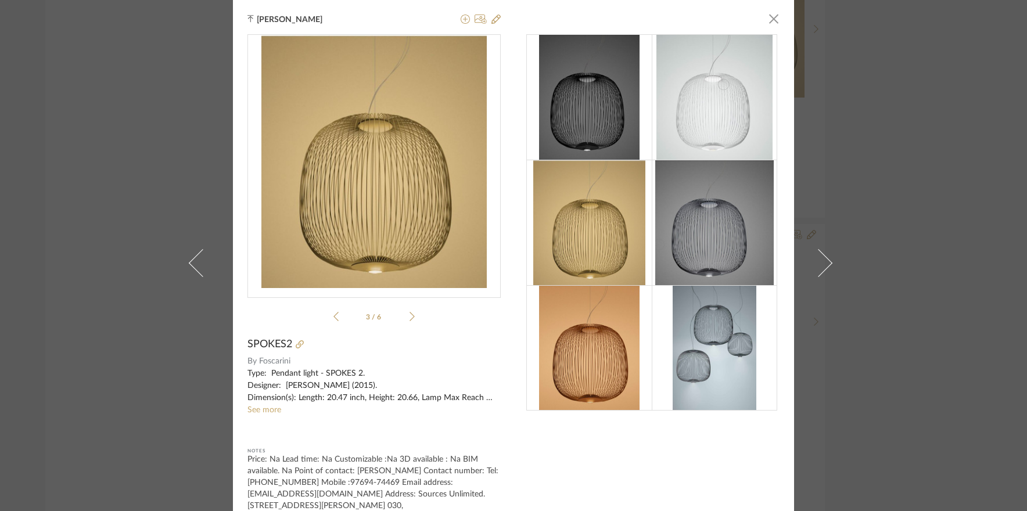
click at [409, 318] on icon at bounding box center [411, 316] width 5 height 10
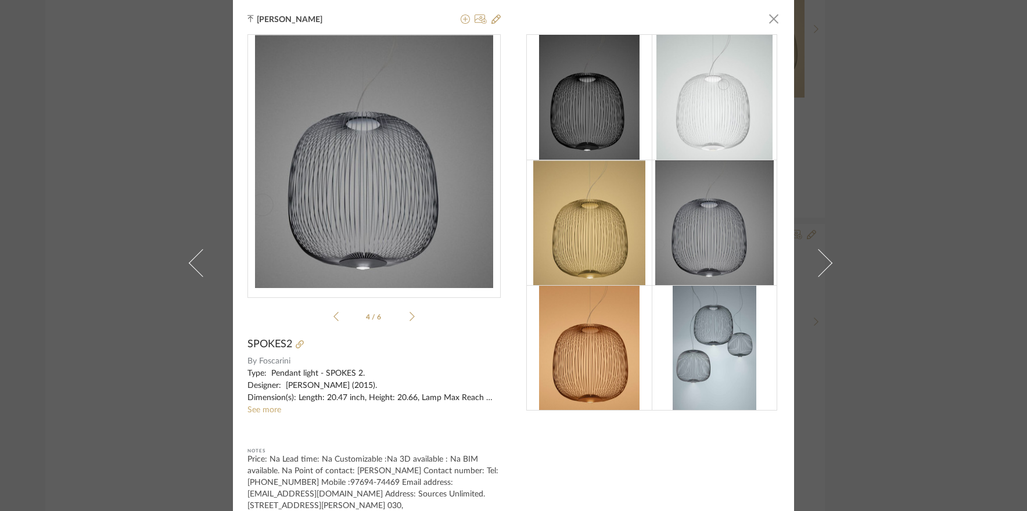
click at [732, 369] on img at bounding box center [714, 347] width 83 height 125
click at [713, 321] on img at bounding box center [714, 347] width 83 height 125
click at [409, 315] on icon at bounding box center [411, 316] width 5 height 10
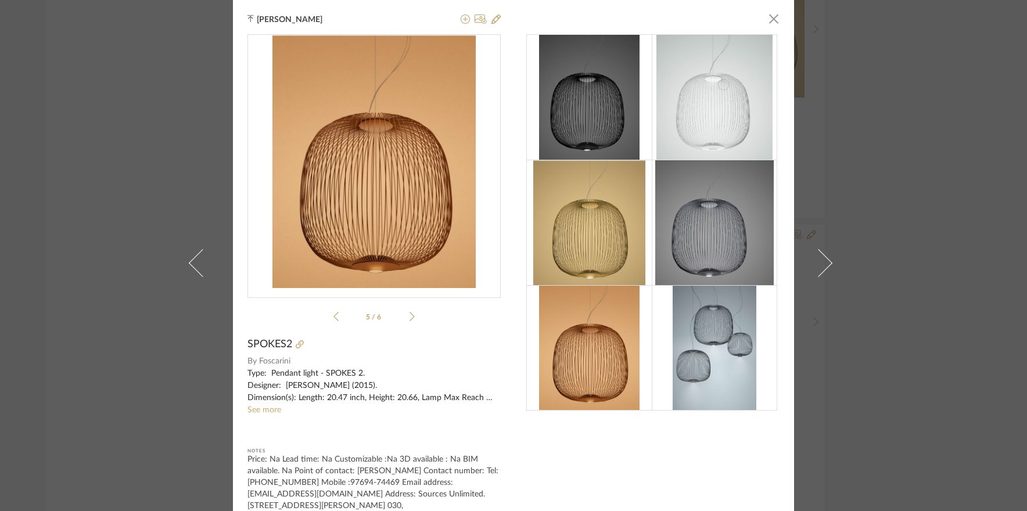
click at [409, 319] on icon at bounding box center [411, 316] width 5 height 10
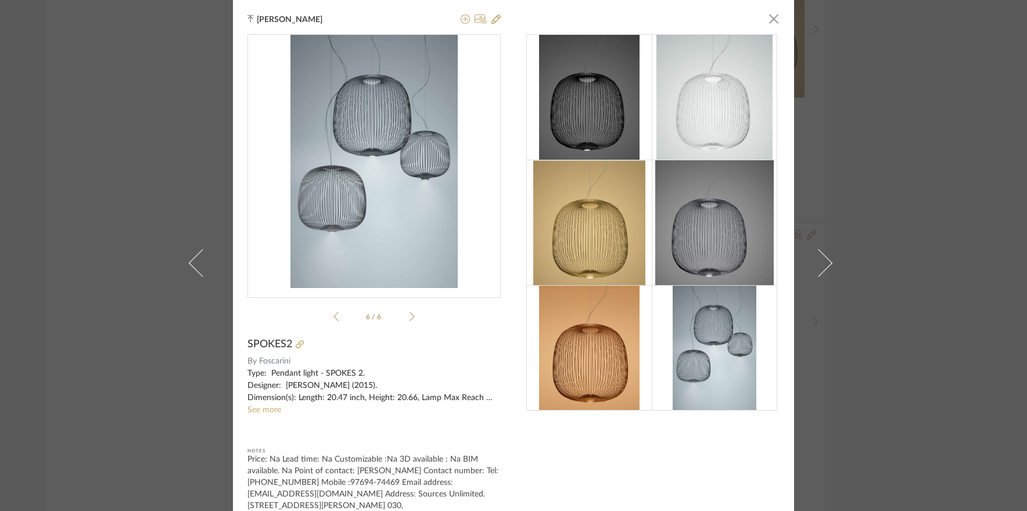
click at [278, 407] on sr-see-more-text "Type: Pendant light - SPOKES 2. Designer: Garcia, Cumini (2015). Dimension(s): …" at bounding box center [373, 392] width 253 height 49
click at [272, 409] on link "See more" at bounding box center [264, 410] width 34 height 8
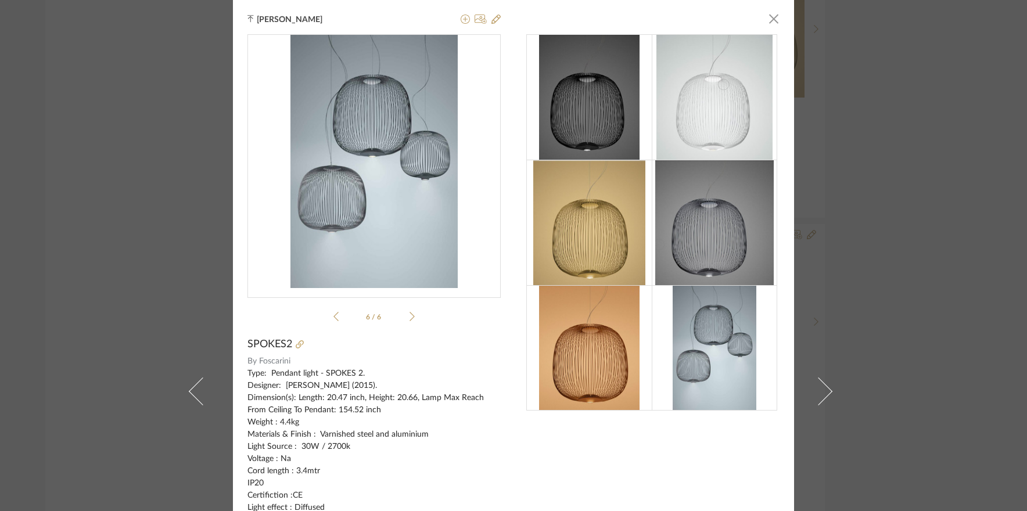
click at [922, 225] on div "Tehseen Mukadam × 6 / 6 SPOKES2 By Foscarini Type: Pendant light - SPOKES 2. De…" at bounding box center [513, 255] width 1027 height 511
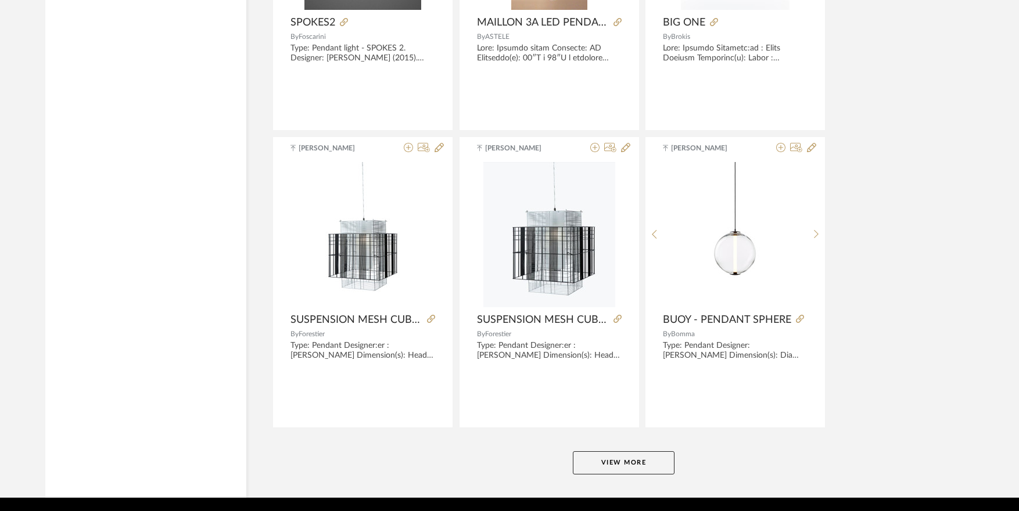
scroll to position [3427, 0]
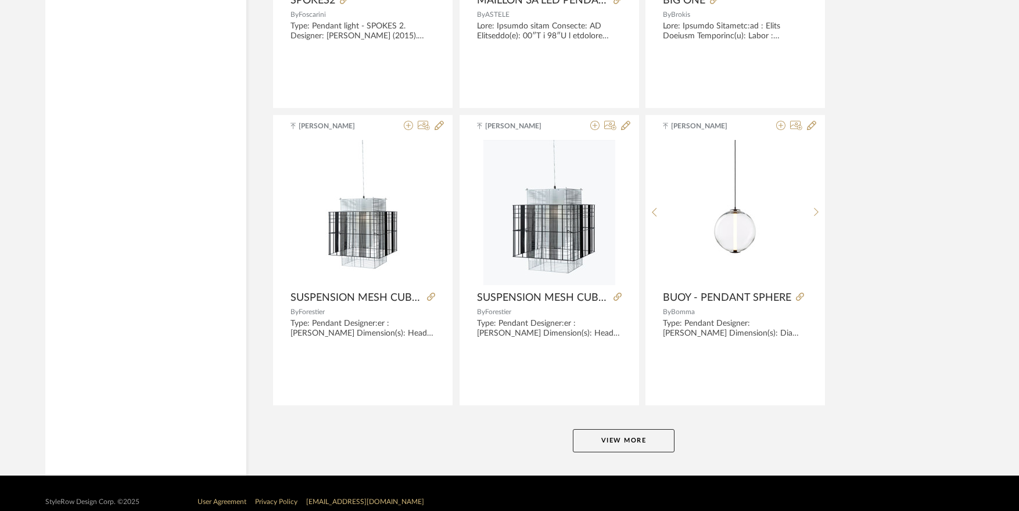
click at [607, 434] on button "View More" at bounding box center [624, 440] width 102 height 23
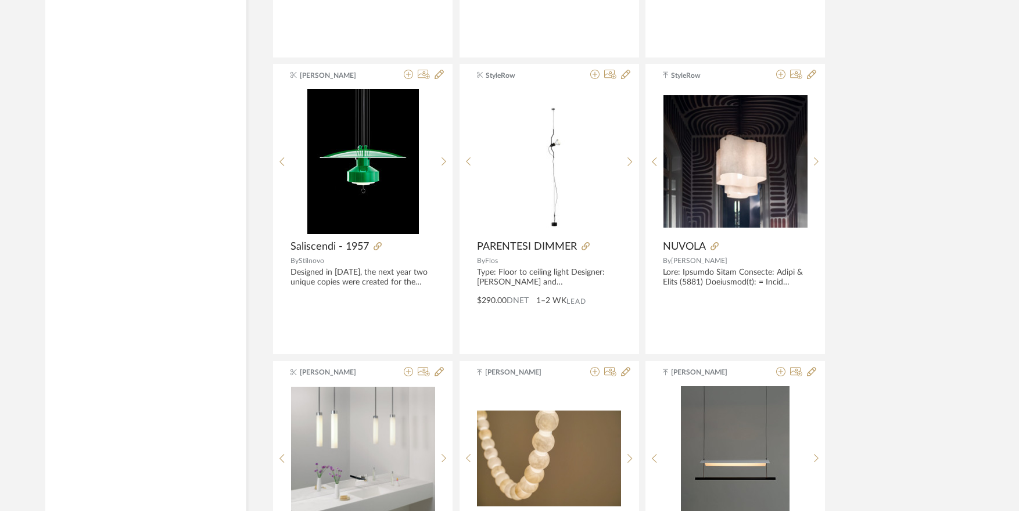
scroll to position [3775, 0]
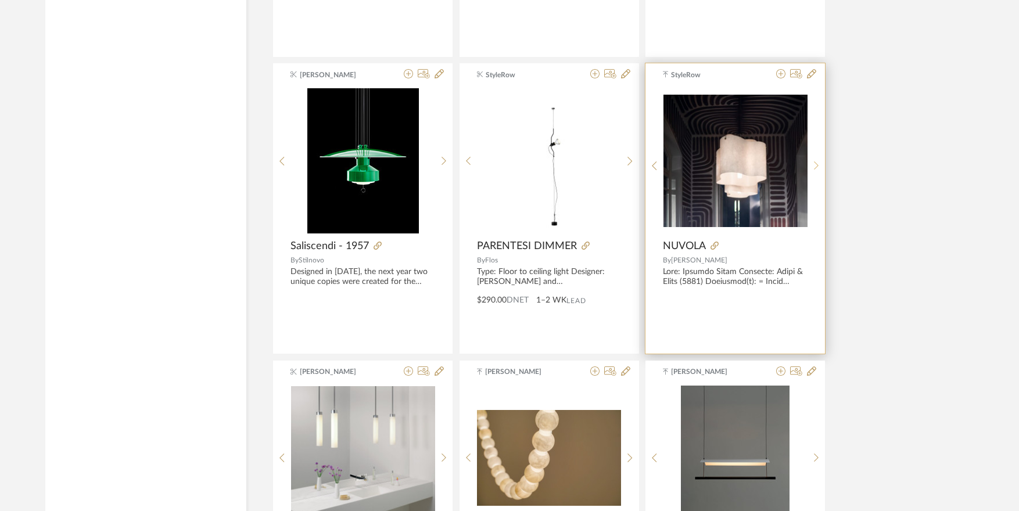
click at [821, 168] on div at bounding box center [816, 165] width 18 height 154
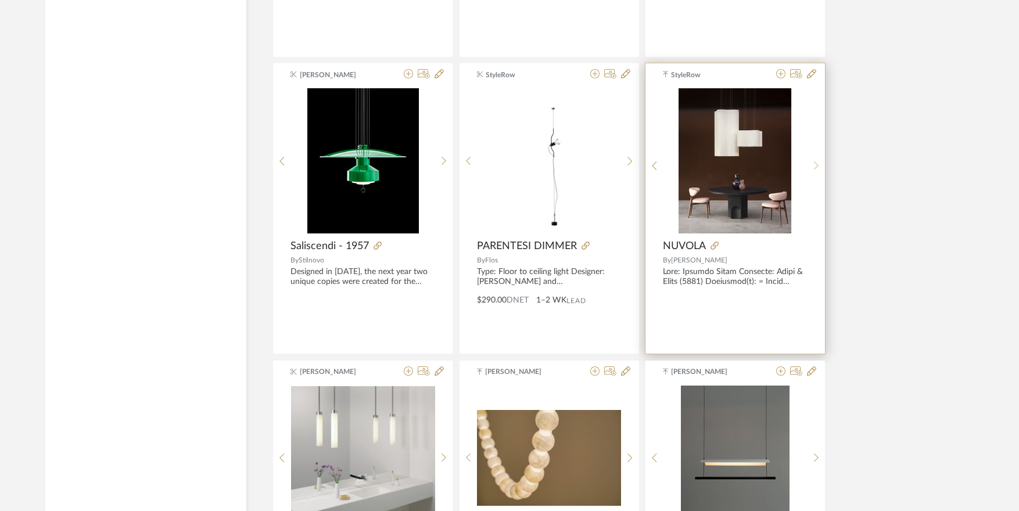
click at [820, 167] on sr-next-btn at bounding box center [816, 166] width 18 height 10
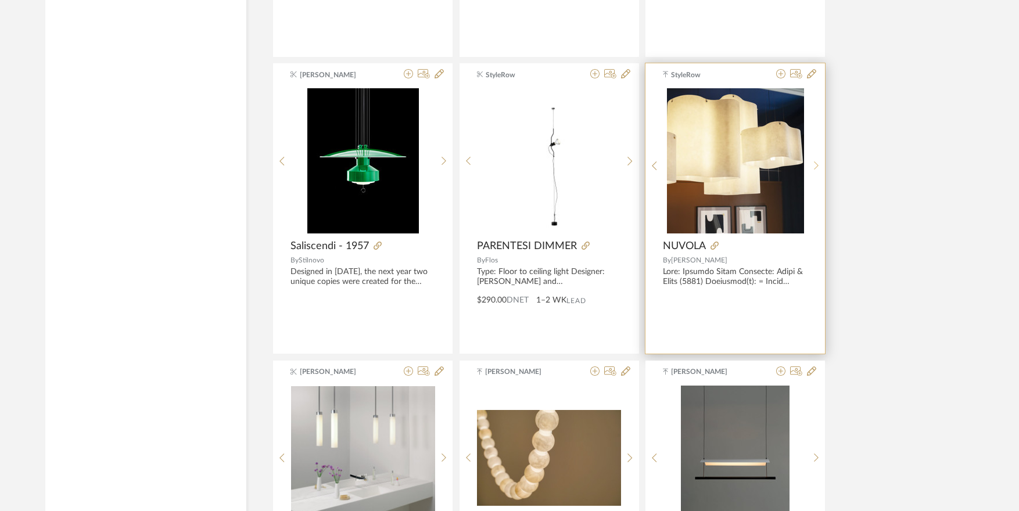
click at [820, 167] on sr-next-btn at bounding box center [816, 166] width 18 height 10
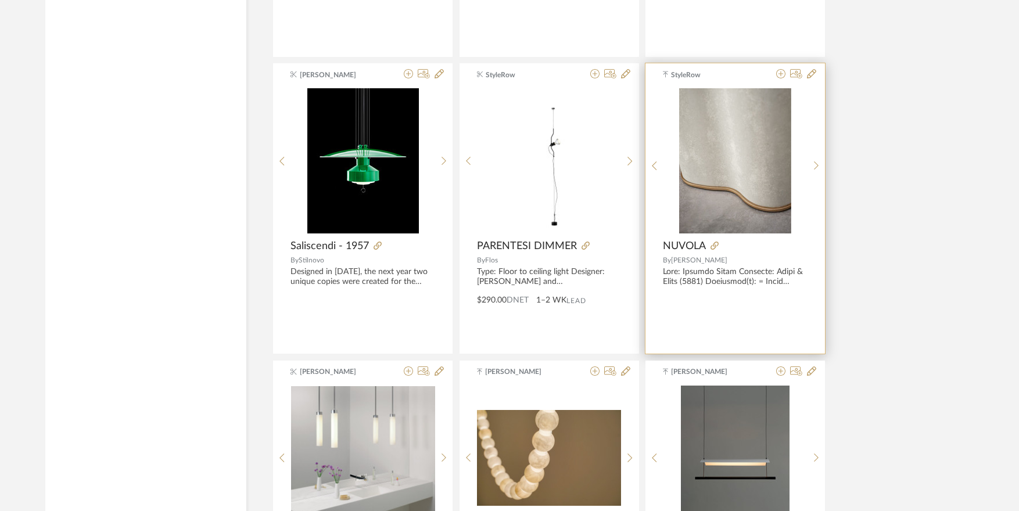
click at [726, 181] on img "3" at bounding box center [735, 160] width 112 height 145
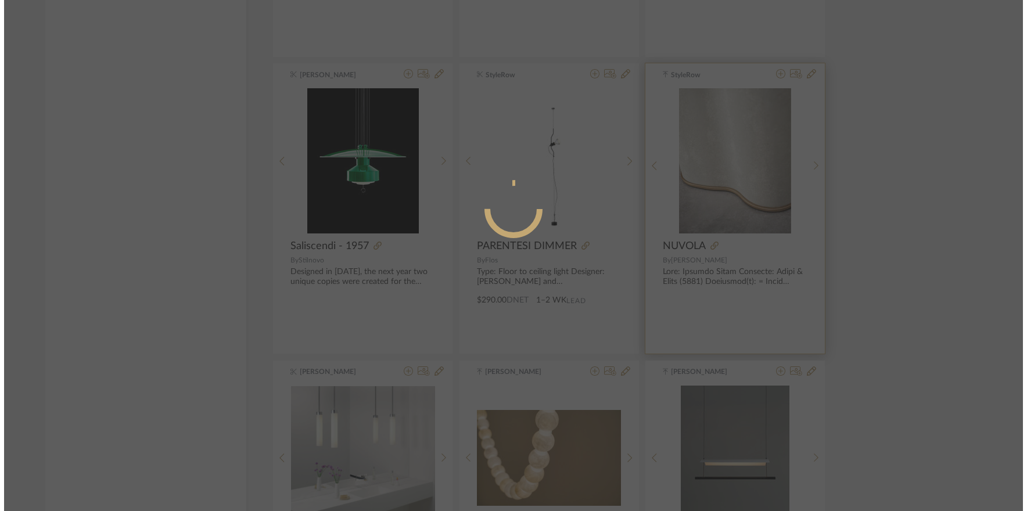
scroll to position [0, 0]
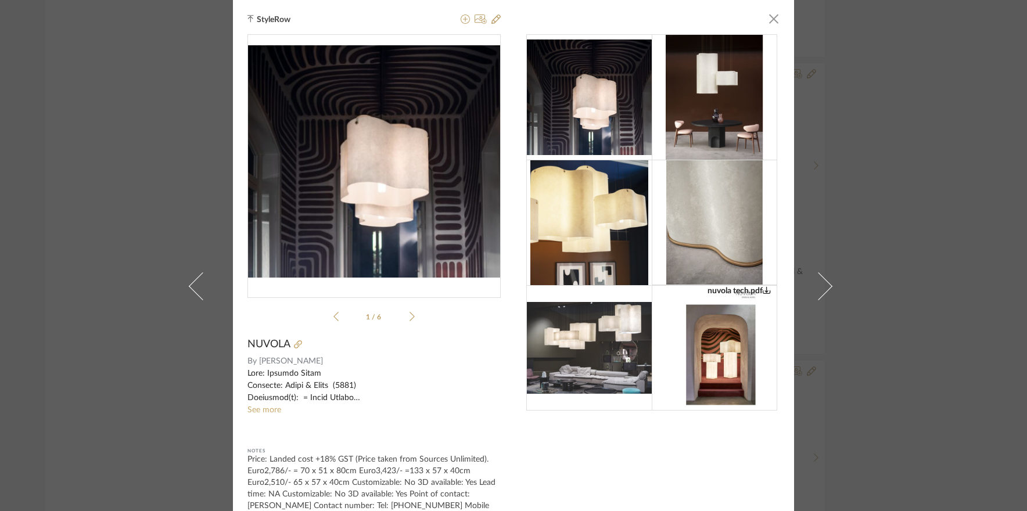
click at [585, 358] on img at bounding box center [589, 348] width 125 height 92
click at [414, 322] on div "nuvola tech.pdf nuvola tech.pdf 1 / 6" at bounding box center [373, 180] width 253 height 292
click at [409, 318] on icon at bounding box center [411, 316] width 5 height 10
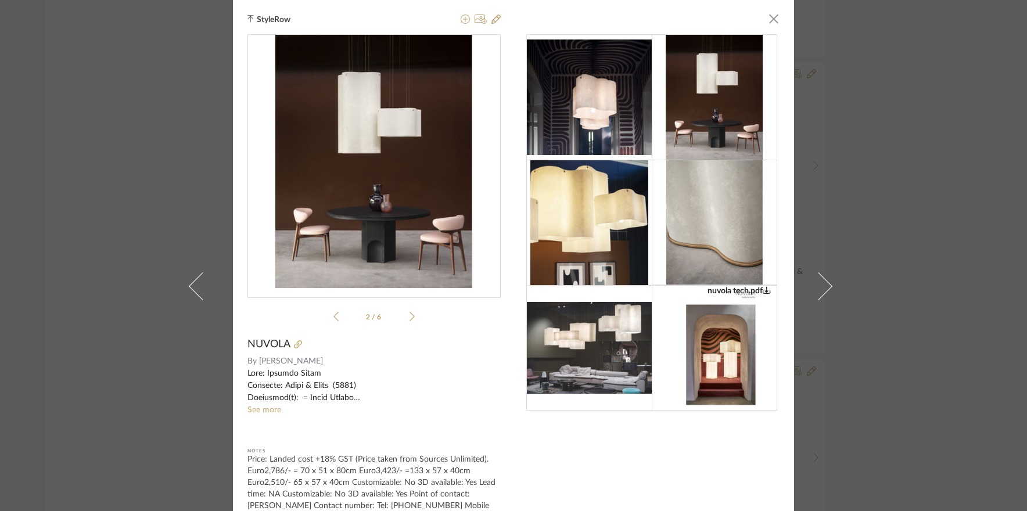
click at [409, 315] on icon at bounding box center [411, 316] width 5 height 10
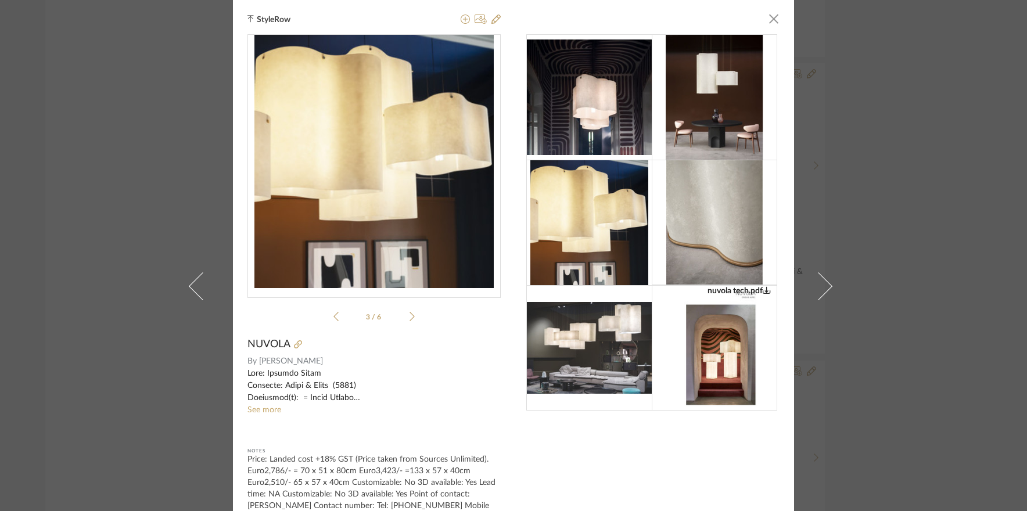
click at [409, 315] on icon at bounding box center [411, 316] width 5 height 10
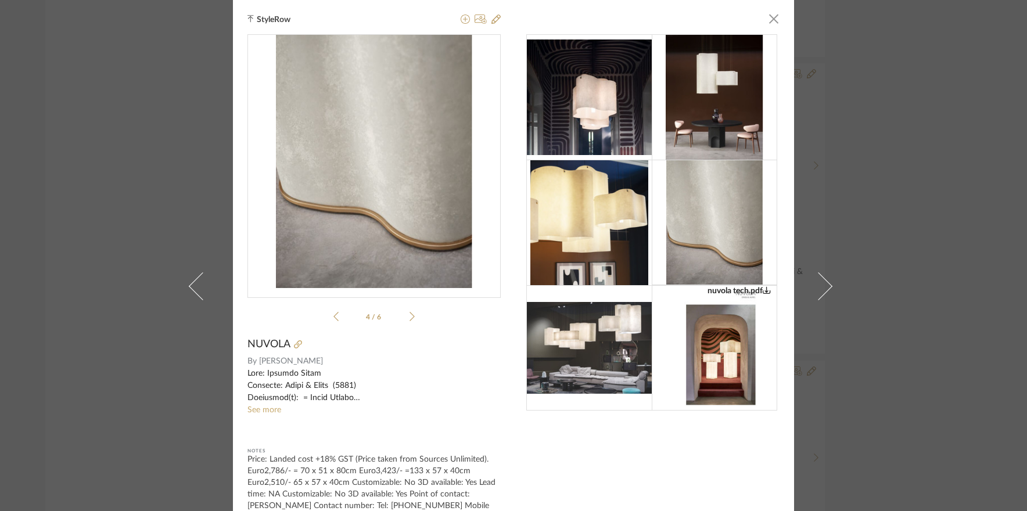
click at [409, 315] on icon at bounding box center [411, 316] width 5 height 10
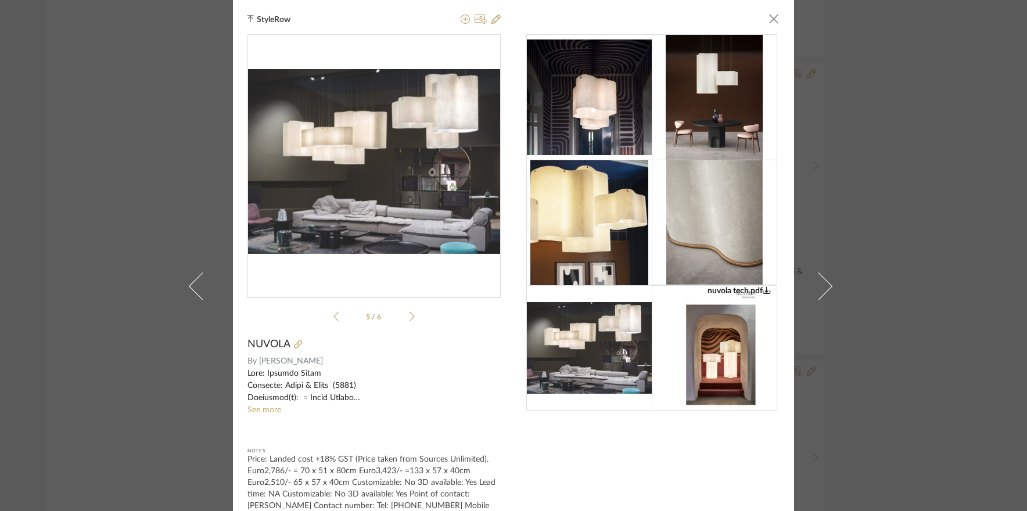
click at [409, 315] on icon at bounding box center [411, 316] width 5 height 10
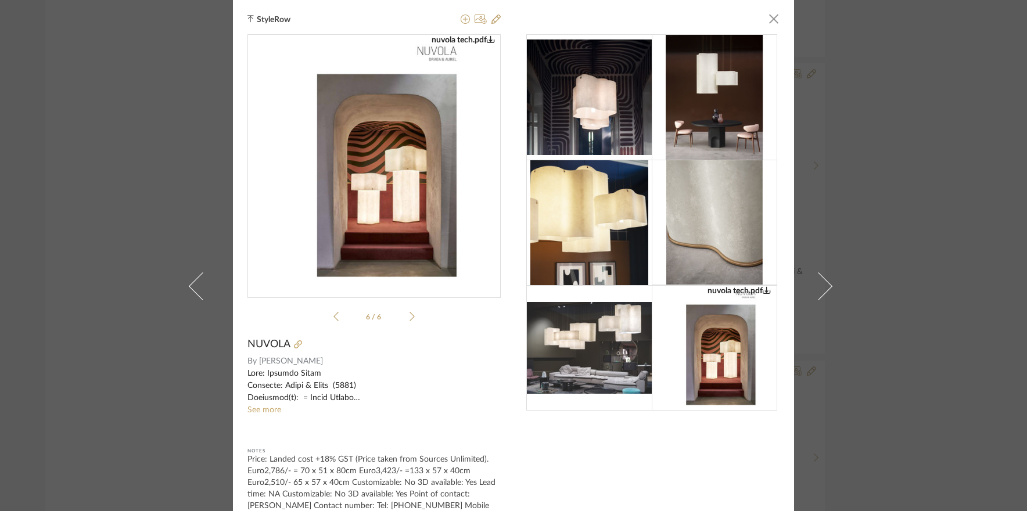
click at [409, 315] on icon at bounding box center [411, 316] width 5 height 10
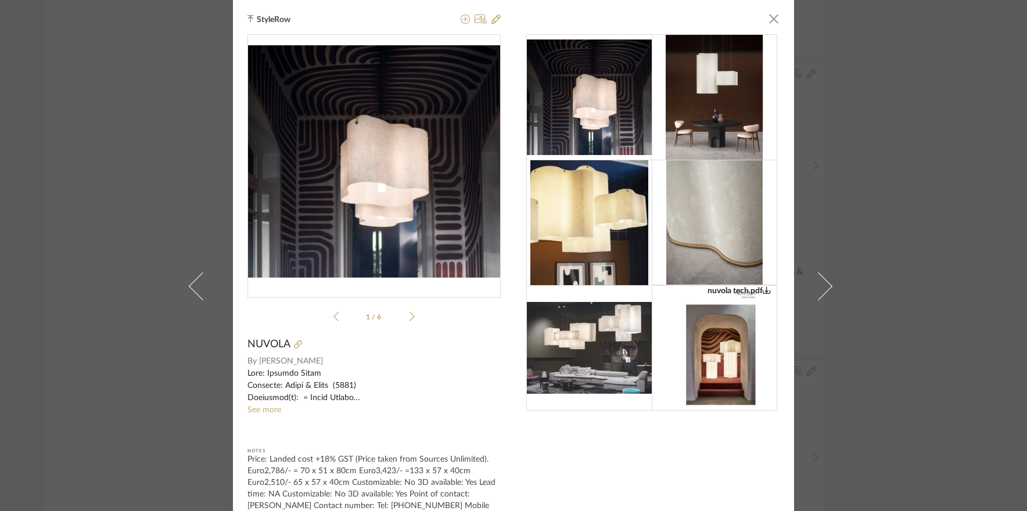
click at [409, 315] on icon at bounding box center [411, 316] width 5 height 10
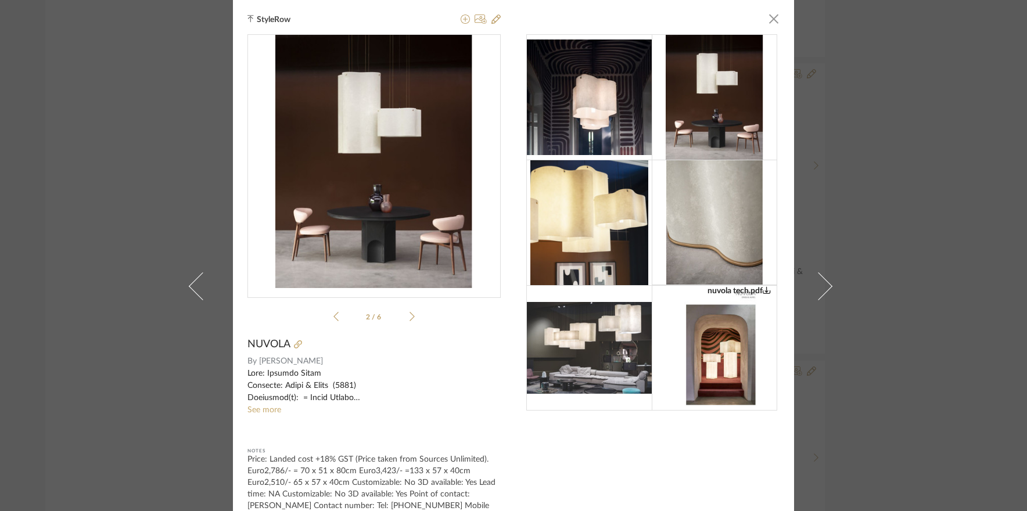
click at [409, 315] on icon at bounding box center [411, 316] width 5 height 10
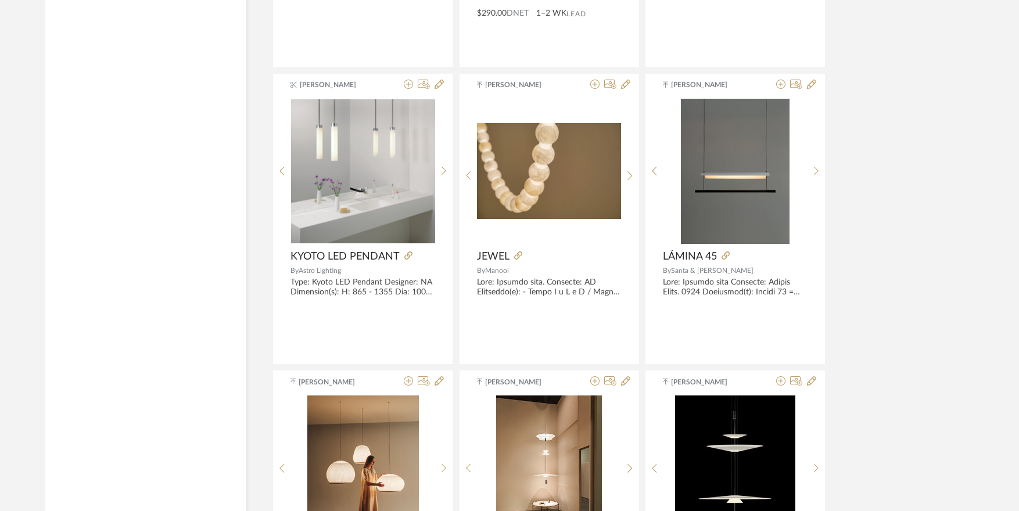
scroll to position [4066, 0]
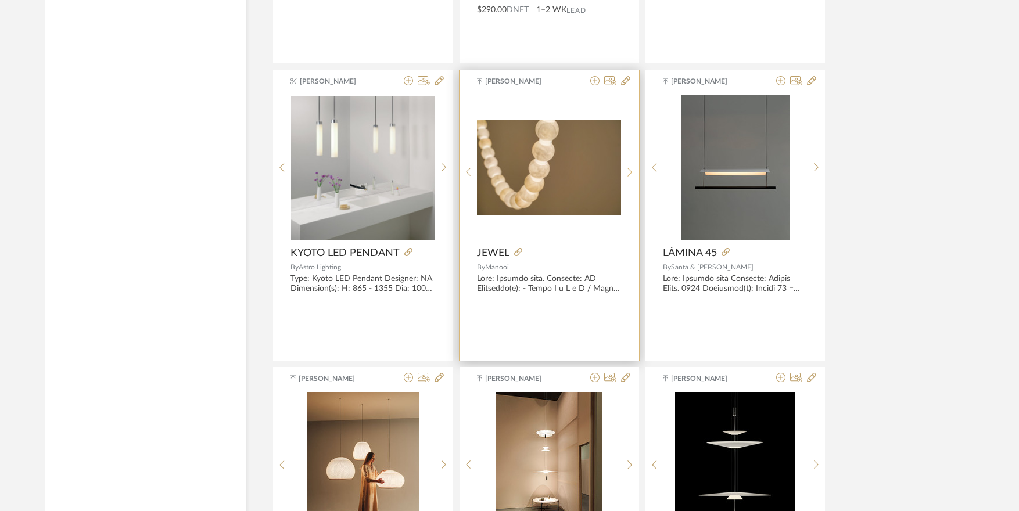
click at [633, 166] on div at bounding box center [630, 172] width 18 height 154
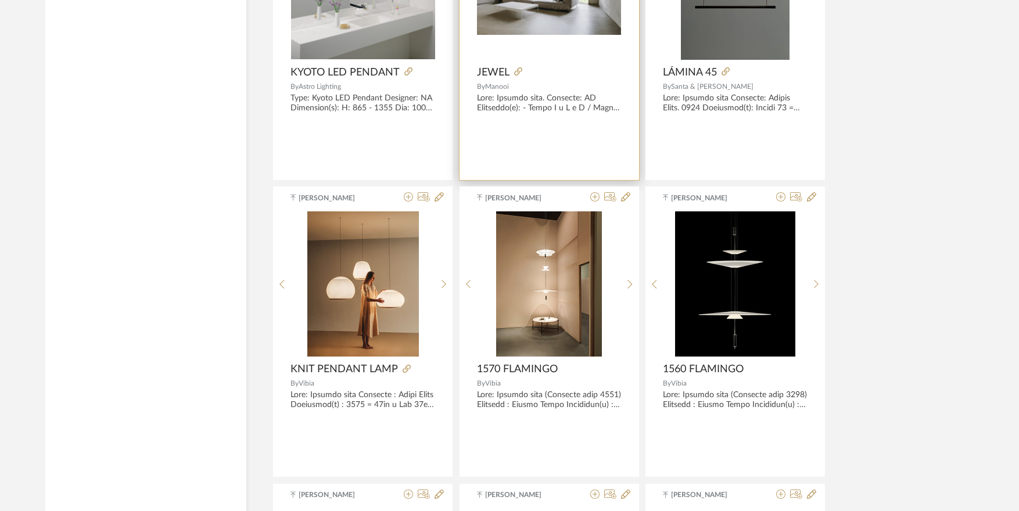
scroll to position [4298, 0]
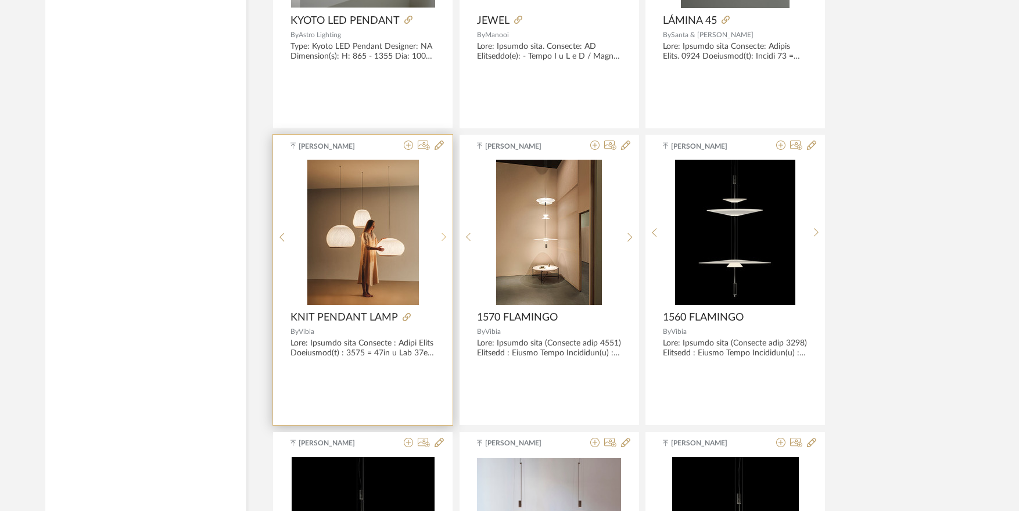
click at [442, 231] on div at bounding box center [444, 237] width 18 height 154
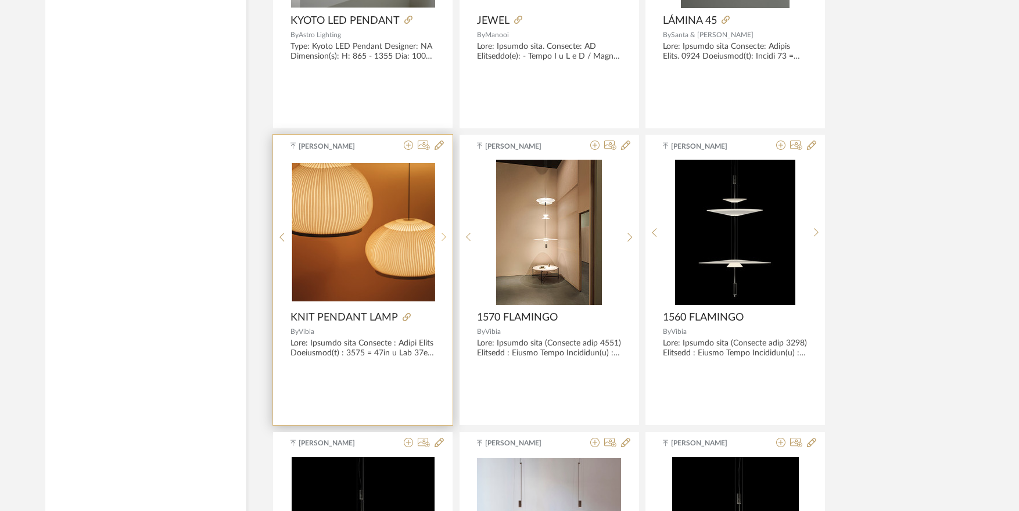
click at [442, 231] on div at bounding box center [444, 237] width 18 height 154
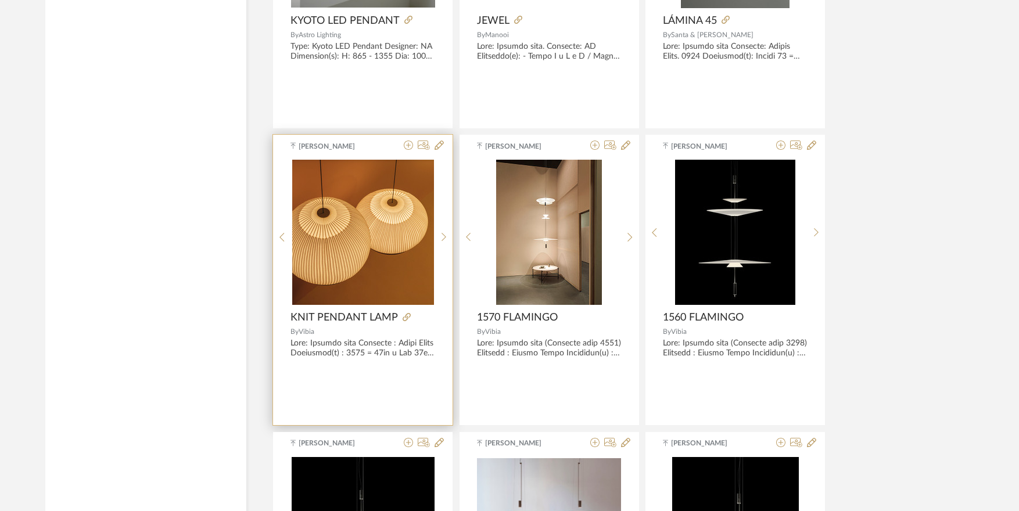
click at [384, 236] on img "2" at bounding box center [363, 232] width 142 height 145
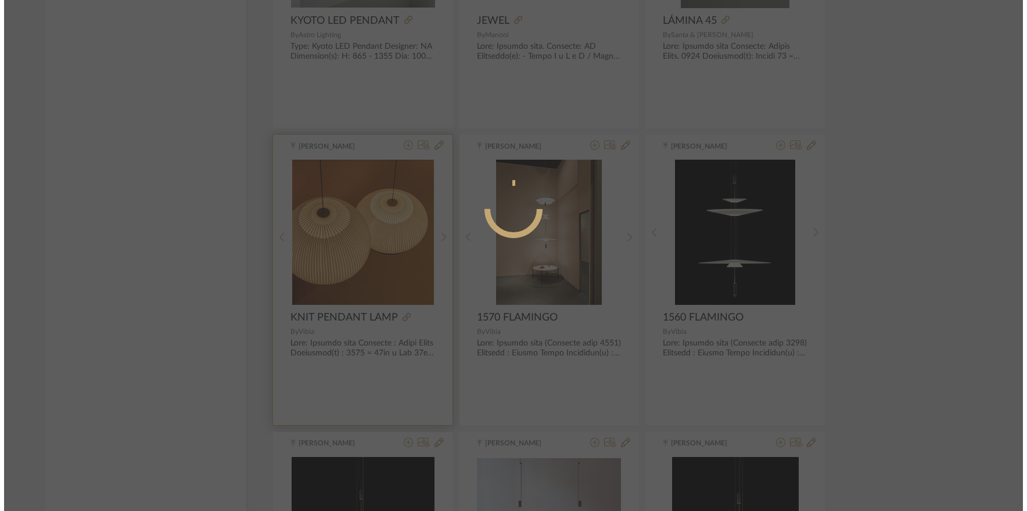
scroll to position [0, 0]
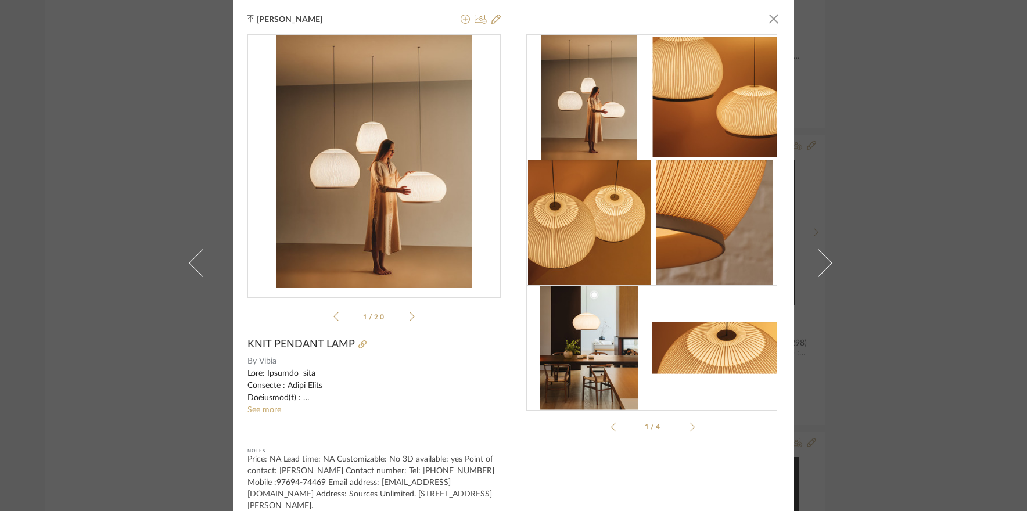
click at [411, 316] on div "7475.pdf 7450 1.pdf 7455 1.pdf 7460 1.pdf 7470 1.pdf 7475.pdf 1 / 20" at bounding box center [373, 180] width 253 height 292
click at [409, 315] on icon at bounding box center [411, 316] width 5 height 10
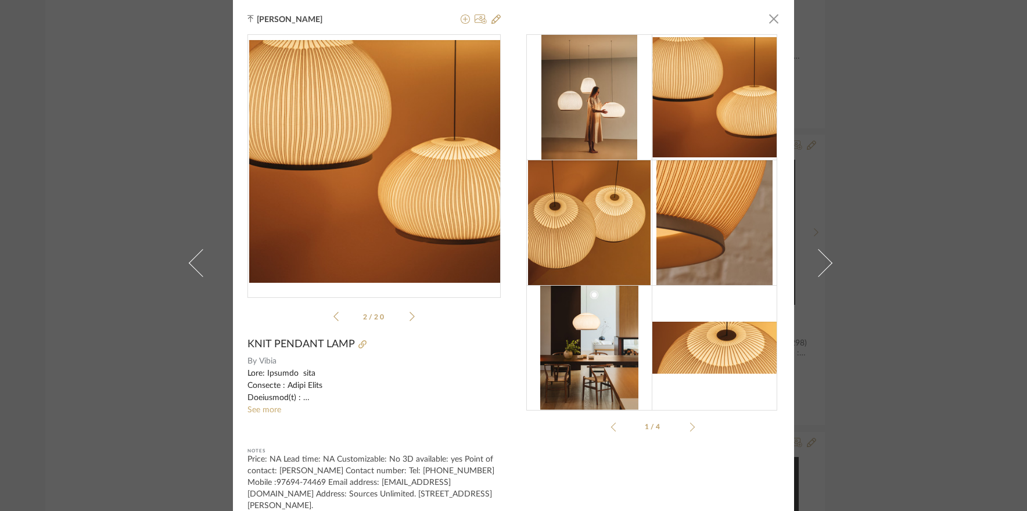
click at [409, 315] on icon at bounding box center [411, 316] width 5 height 10
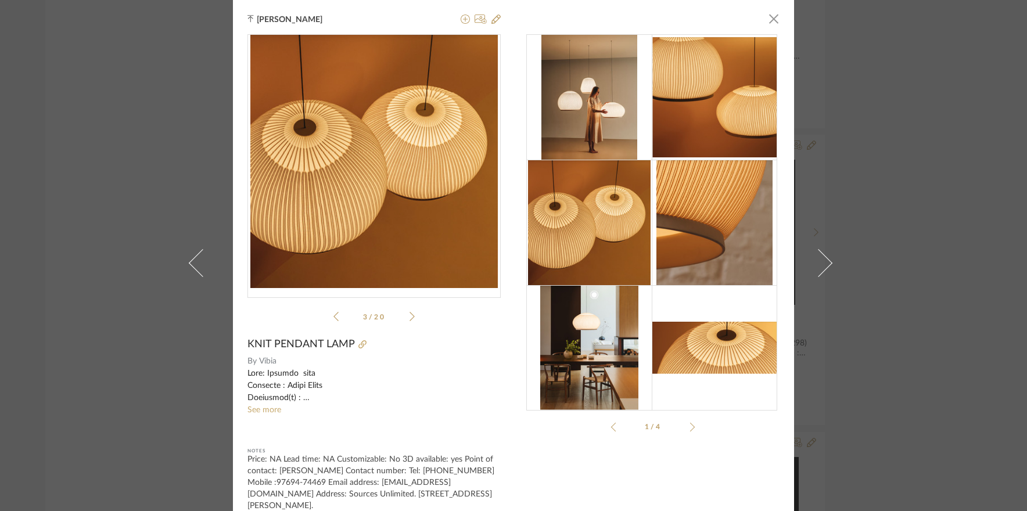
click at [409, 315] on icon at bounding box center [411, 316] width 5 height 10
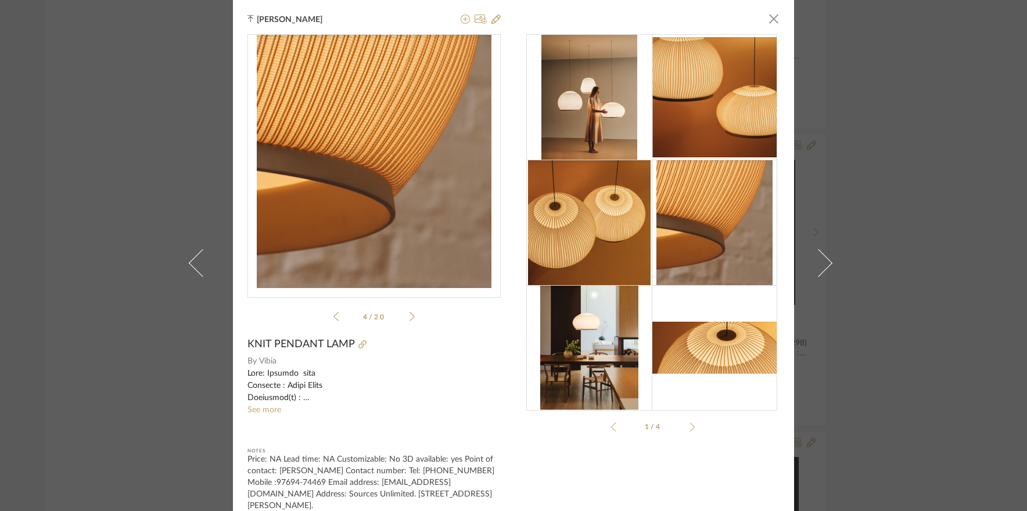
click at [409, 315] on icon at bounding box center [411, 316] width 5 height 10
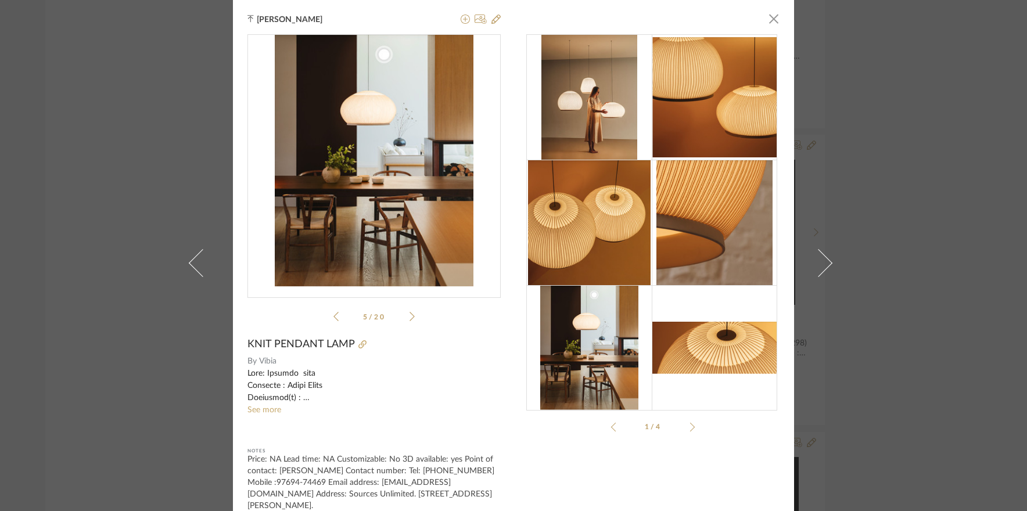
click at [409, 315] on icon at bounding box center [411, 316] width 5 height 10
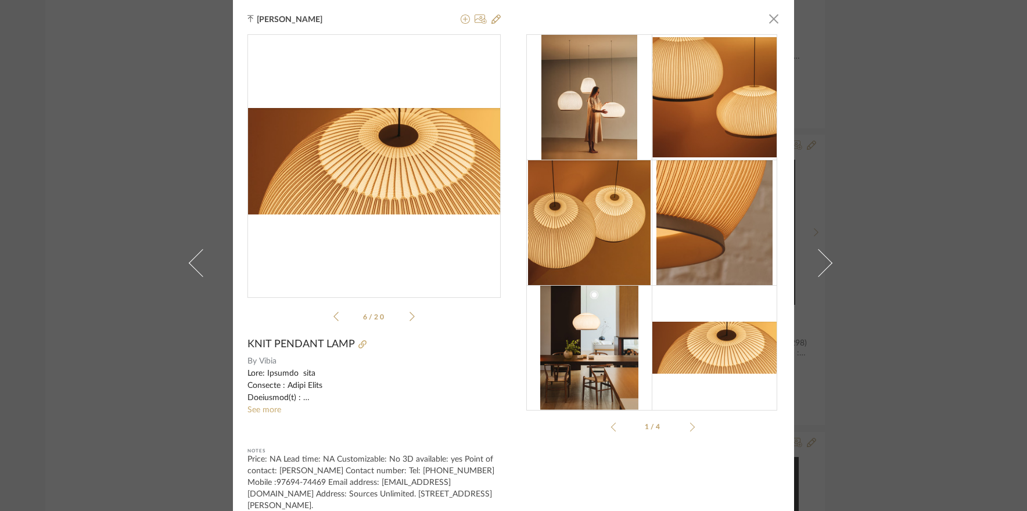
click at [409, 315] on icon at bounding box center [411, 316] width 5 height 10
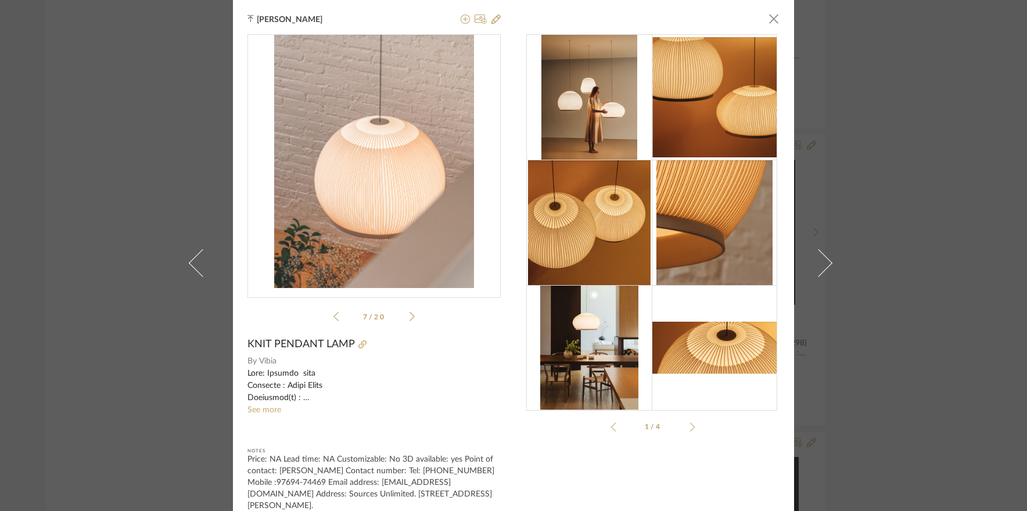
click at [409, 315] on icon at bounding box center [411, 316] width 5 height 10
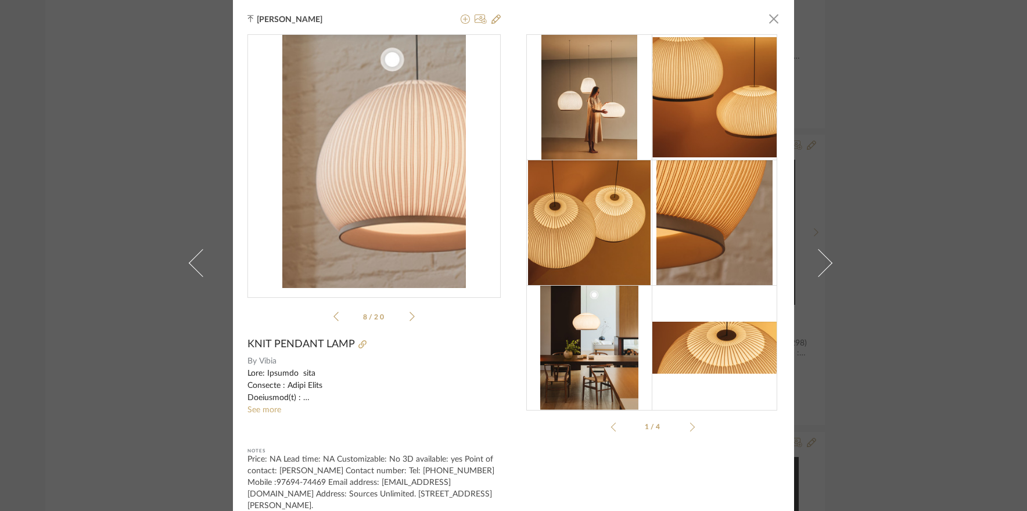
click at [409, 315] on icon at bounding box center [411, 316] width 5 height 10
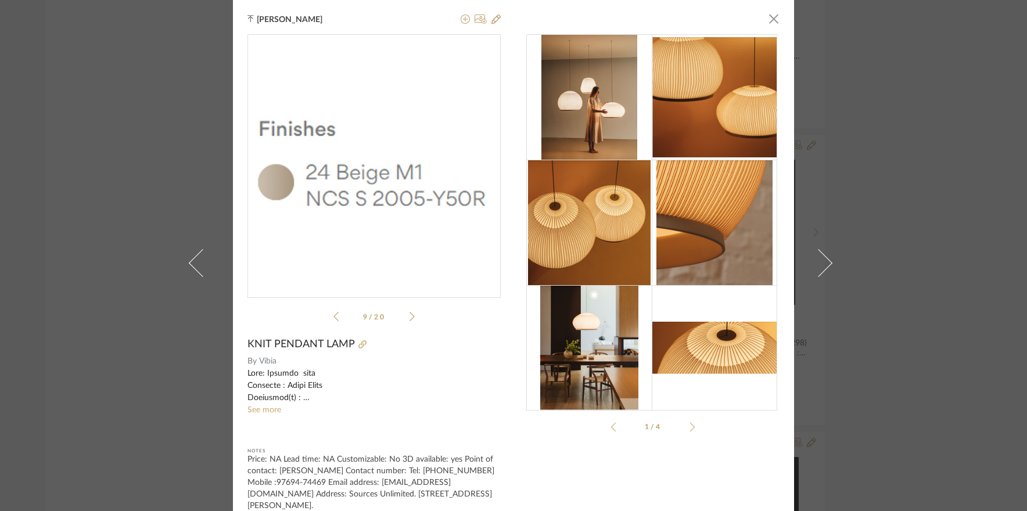
click at [409, 315] on icon at bounding box center [411, 316] width 5 height 10
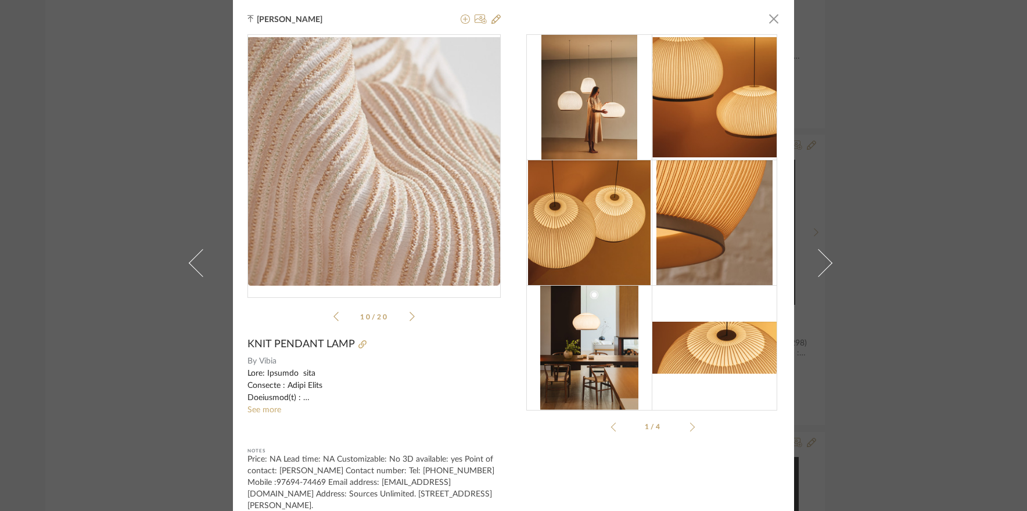
click at [409, 315] on icon at bounding box center [411, 316] width 5 height 10
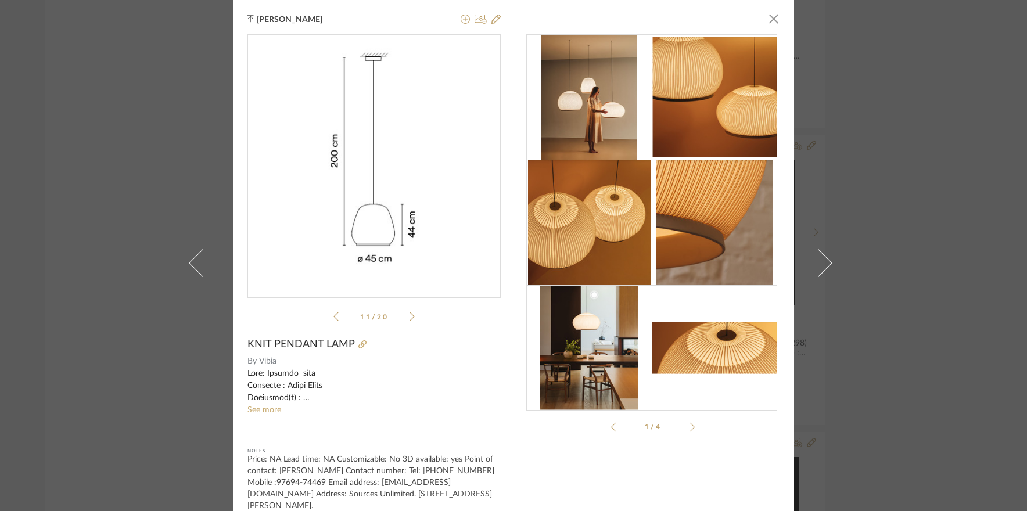
click at [409, 315] on icon at bounding box center [411, 316] width 5 height 10
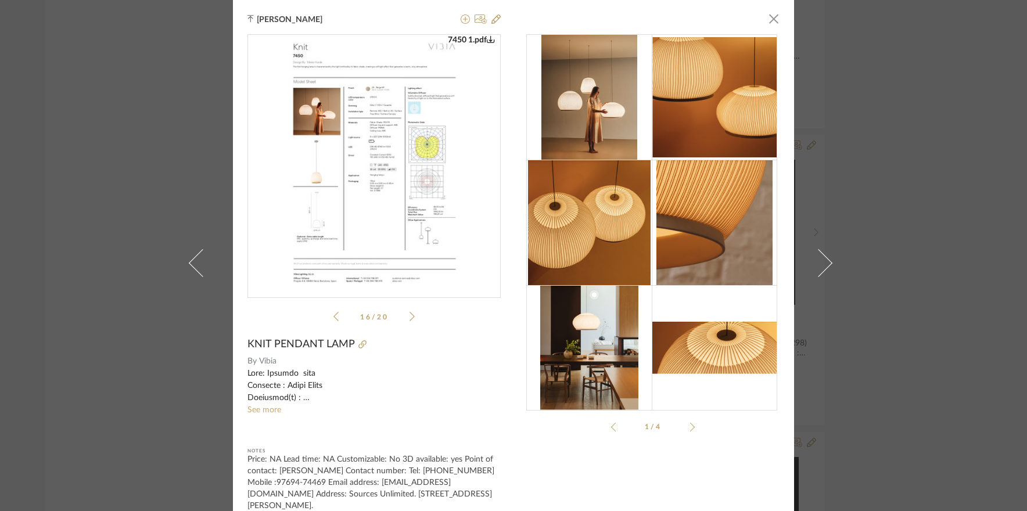
click at [409, 315] on icon at bounding box center [411, 316] width 5 height 10
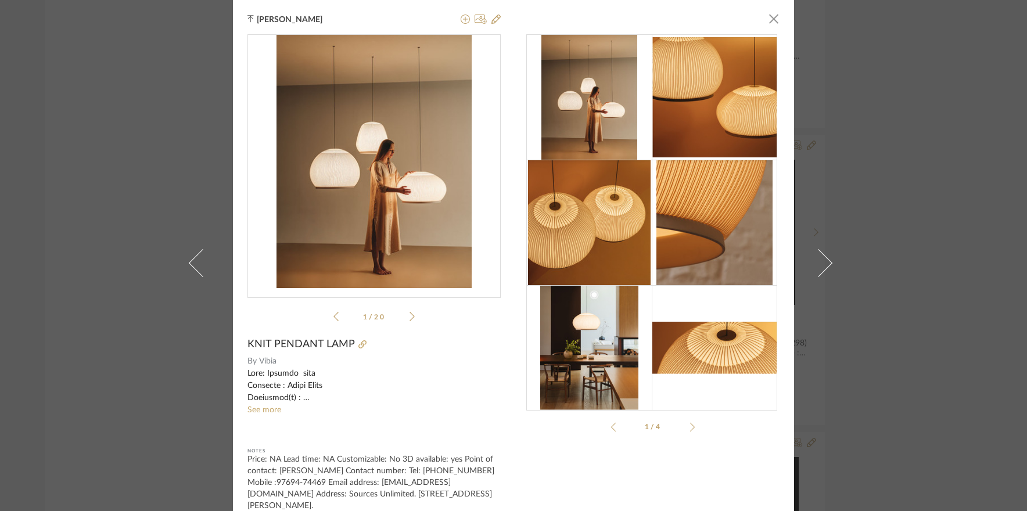
click at [409, 315] on icon at bounding box center [411, 316] width 5 height 10
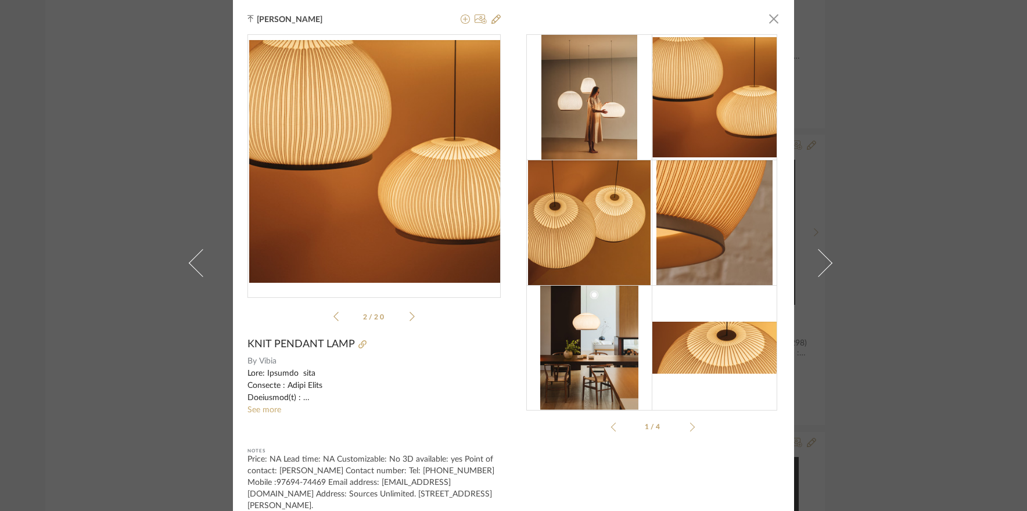
scroll to position [15, 0]
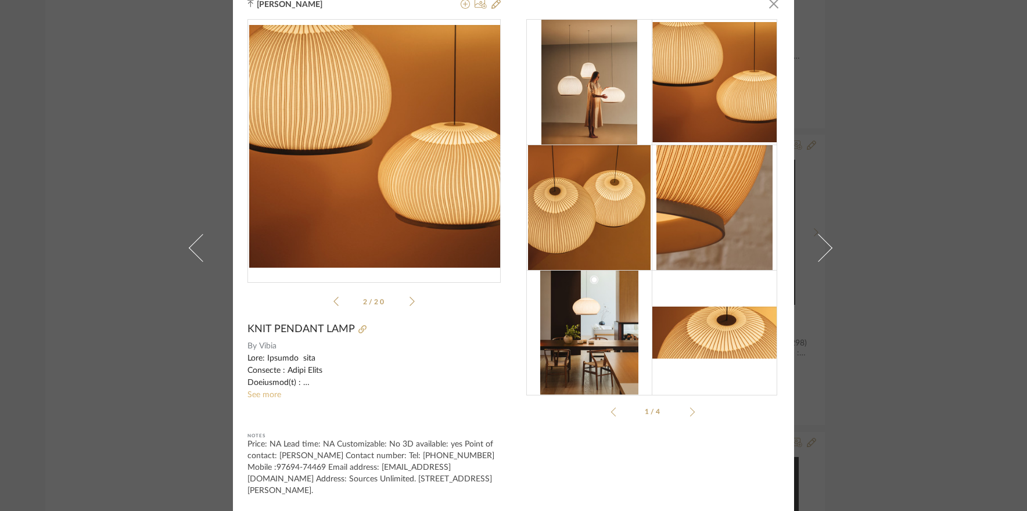
click at [257, 391] on link "See more" at bounding box center [264, 395] width 34 height 8
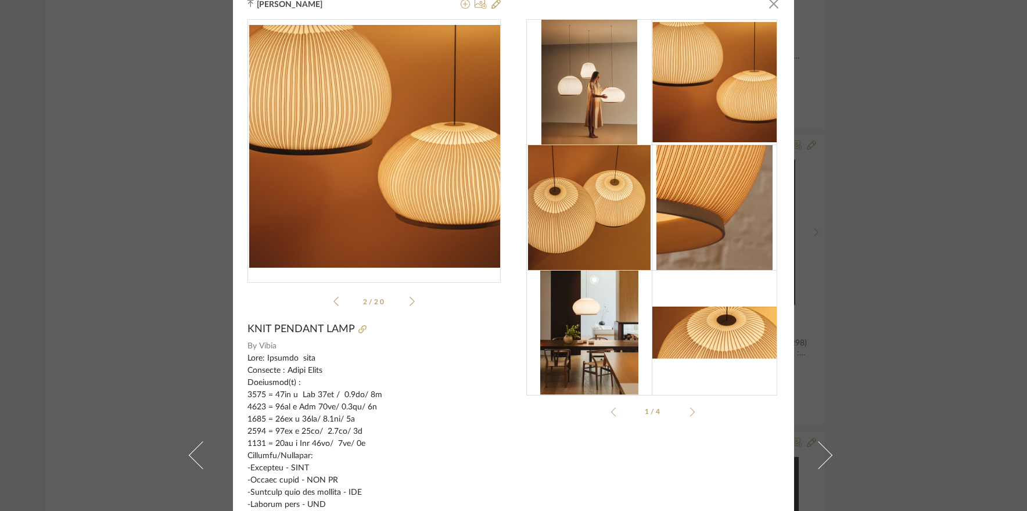
scroll to position [73, 0]
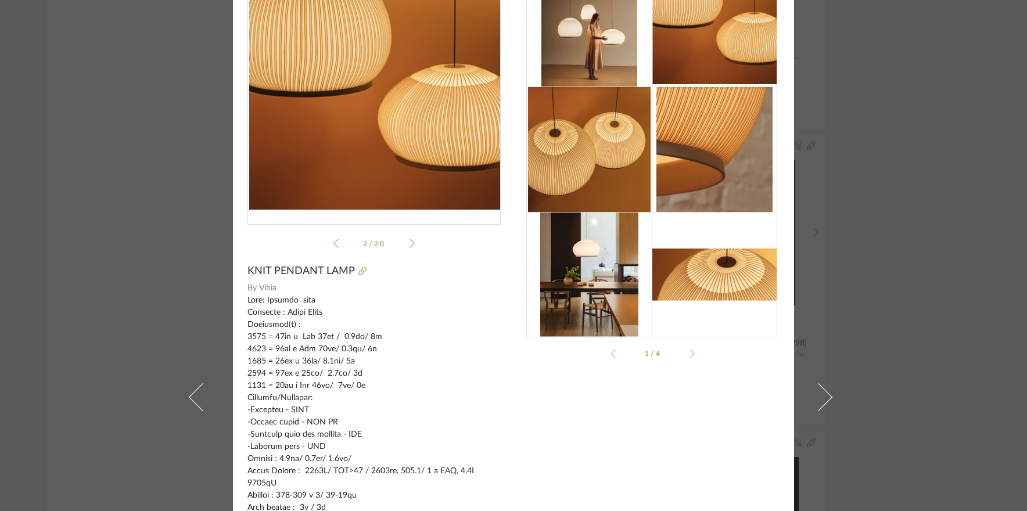
click at [931, 273] on div "Tehseen Mukadam × 7475.pdf 7450 1.pdf 7455 1.pdf 7460 1.pdf 7470 1.pdf 7475.pdf…" at bounding box center [513, 255] width 1027 height 511
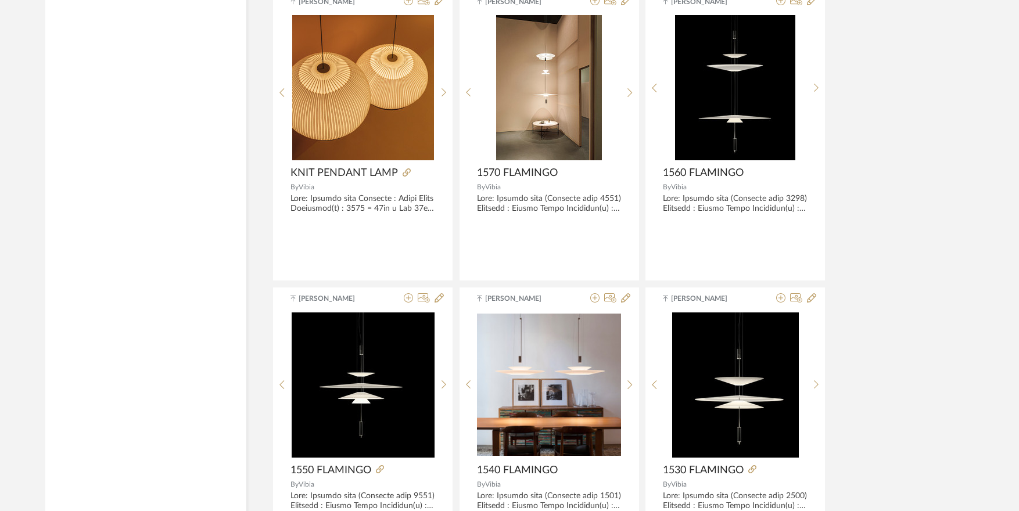
scroll to position [4414, 0]
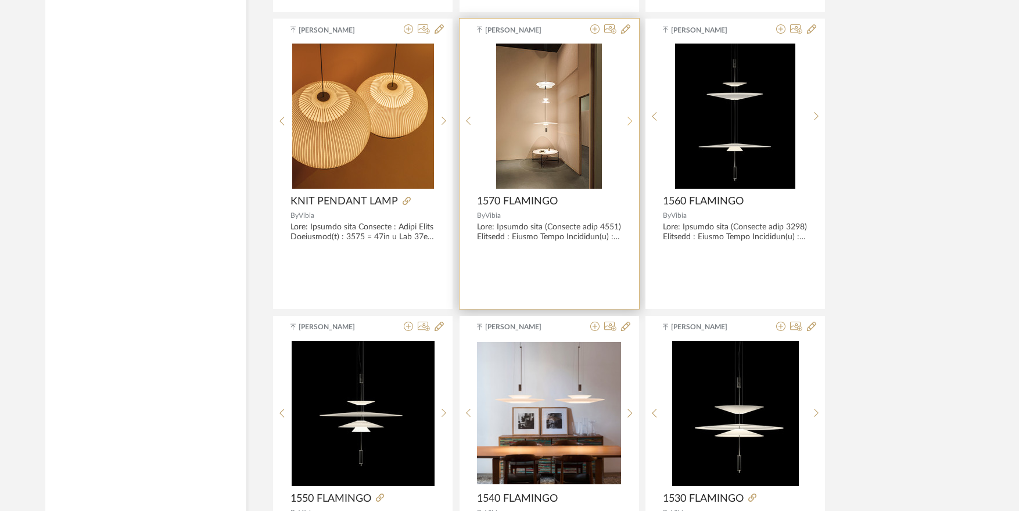
click at [625, 120] on sr-next-btn at bounding box center [630, 121] width 18 height 10
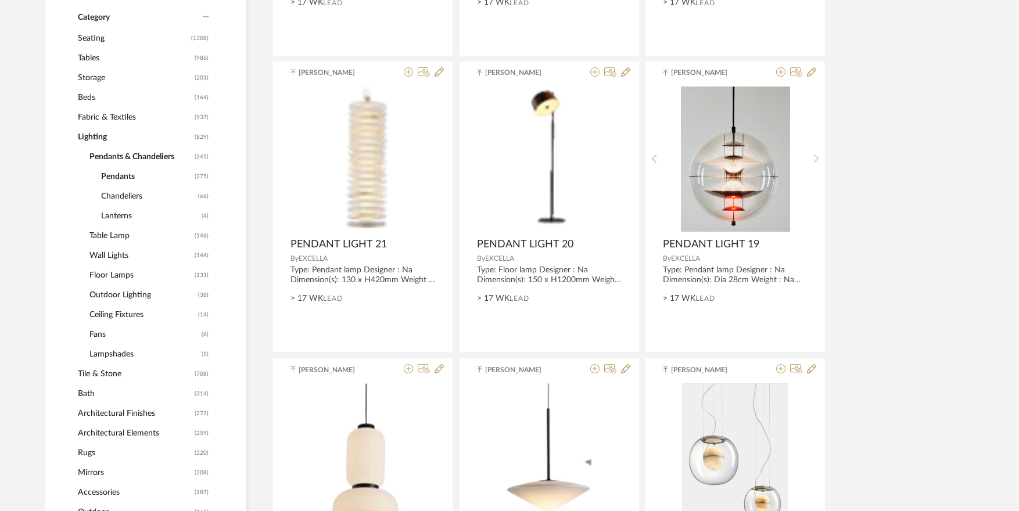
scroll to position [506, 0]
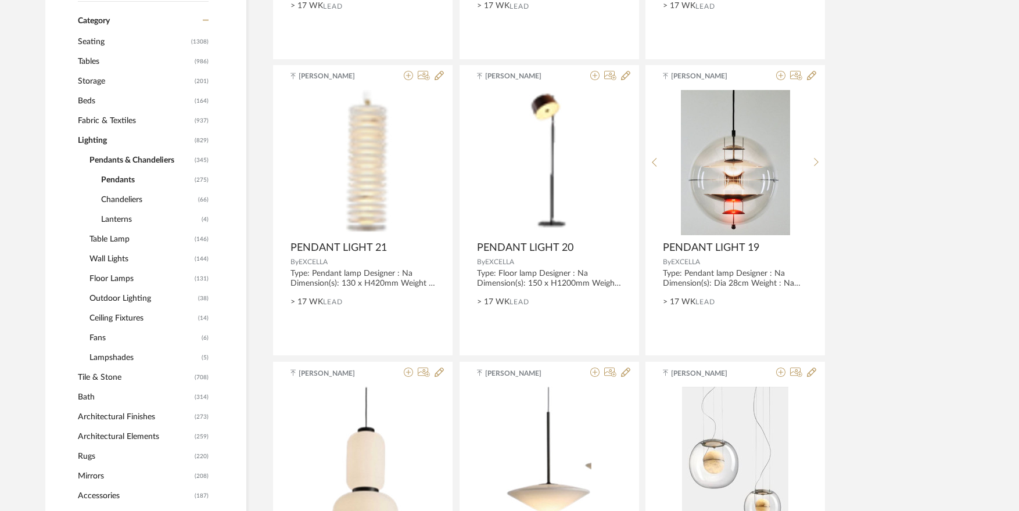
click at [93, 41] on span "Seating" at bounding box center [133, 42] width 110 height 20
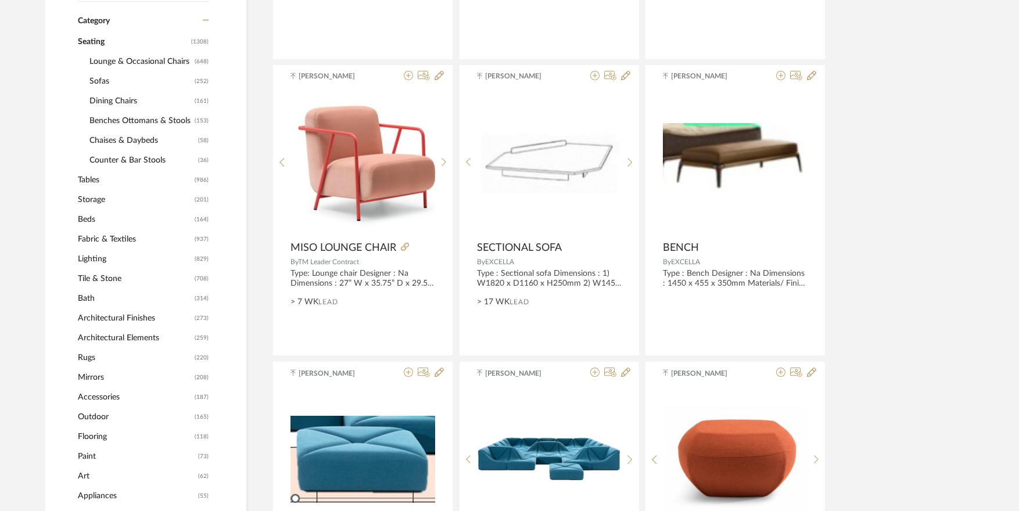
click at [133, 161] on span "Counter & Bar Stools" at bounding box center [142, 160] width 106 height 20
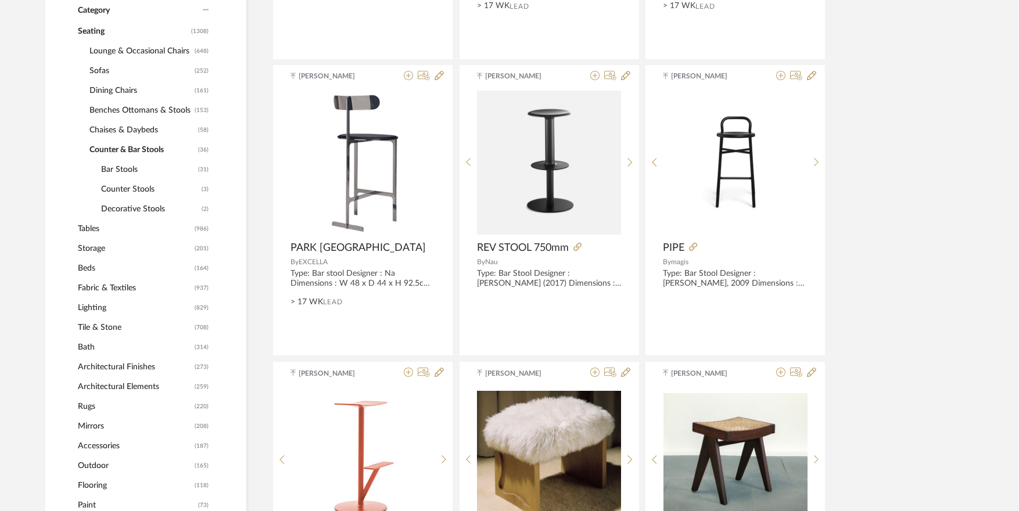
click at [124, 190] on span "Counter Stools" at bounding box center [150, 189] width 98 height 20
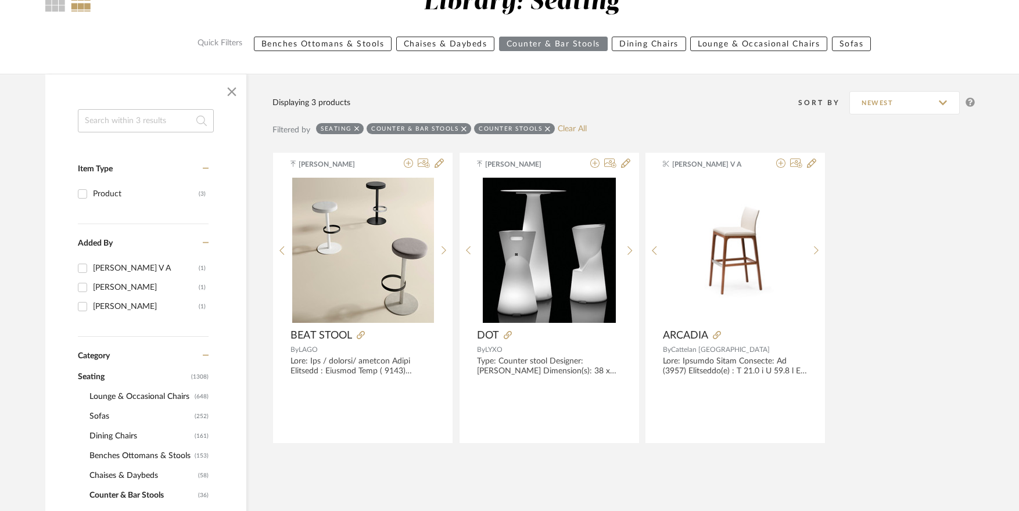
scroll to position [99, 0]
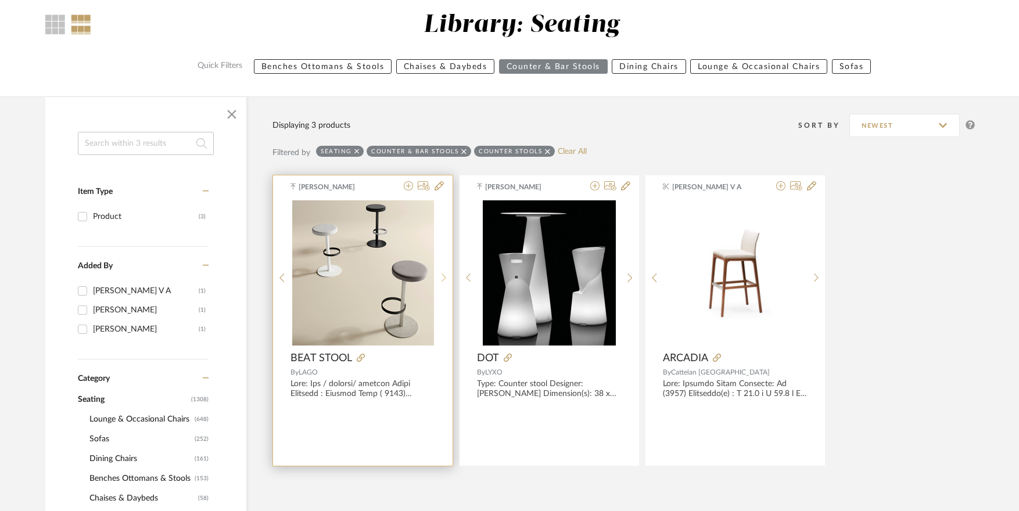
click at [445, 277] on icon at bounding box center [443, 278] width 5 height 9
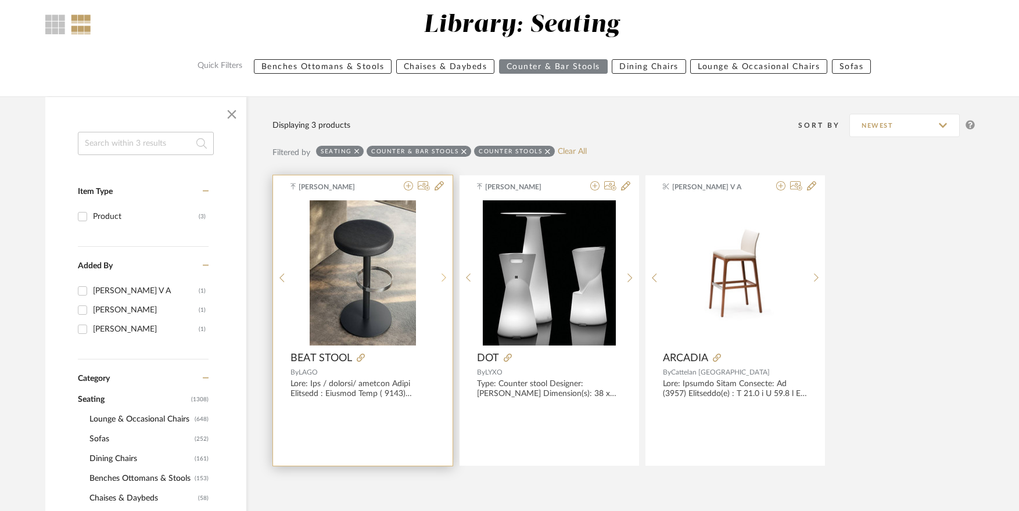
click at [445, 277] on icon at bounding box center [443, 278] width 5 height 9
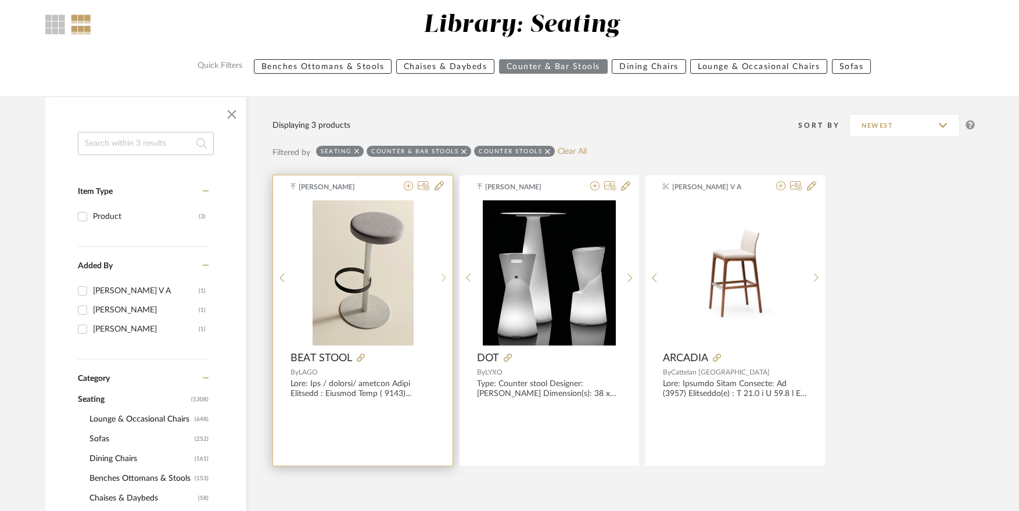
click at [445, 277] on icon at bounding box center [443, 278] width 5 height 9
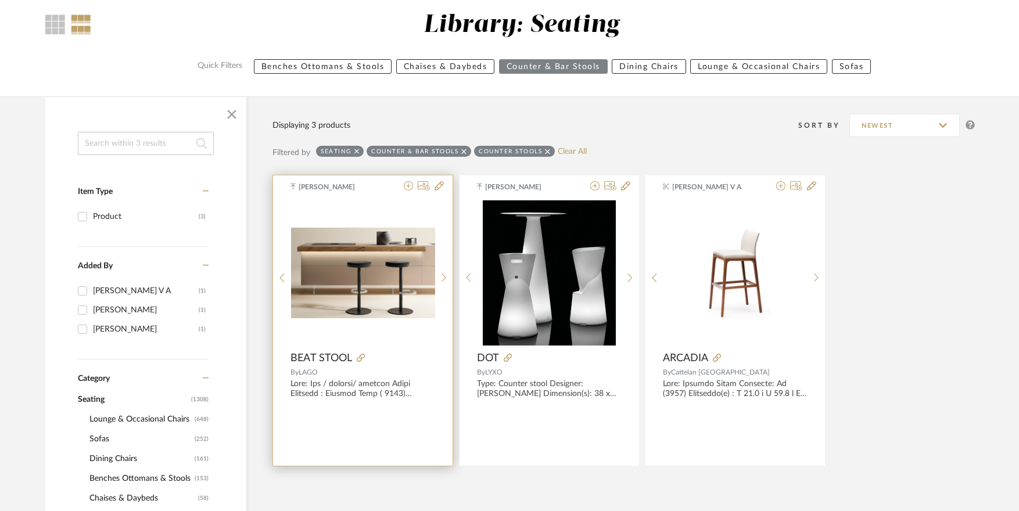
click at [393, 285] on img "3" at bounding box center [363, 273] width 144 height 91
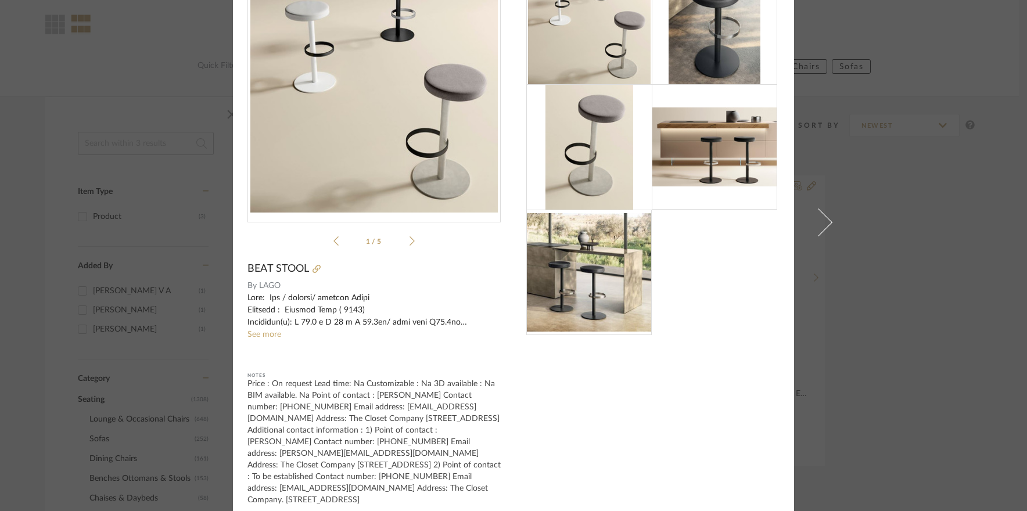
scroll to position [85, 0]
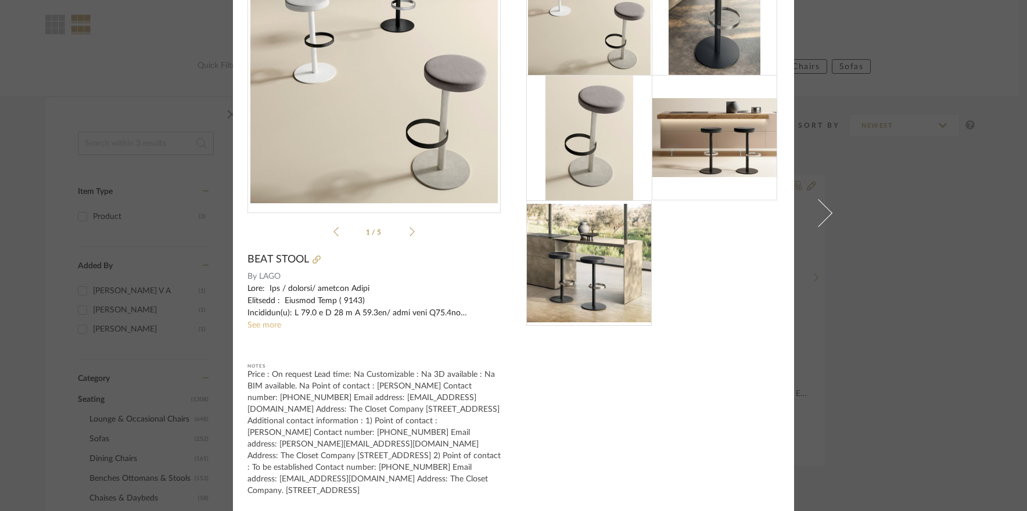
click at [263, 323] on link "See more" at bounding box center [264, 325] width 34 height 8
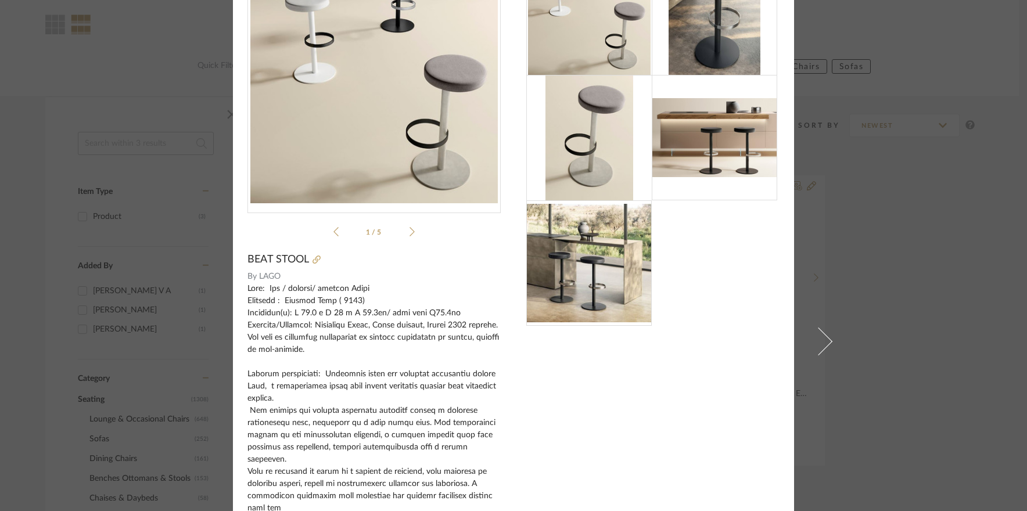
click at [937, 199] on div "Tehseen Mukadam × 1 / 5 BEAT STOOL By LAGO See less Notes Price : On request Le…" at bounding box center [513, 255] width 1027 height 511
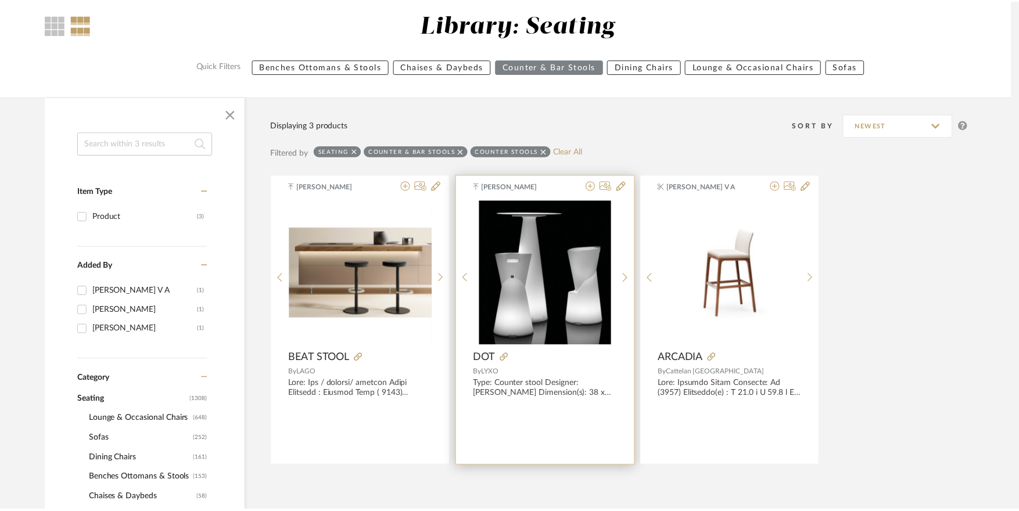
scroll to position [99, 0]
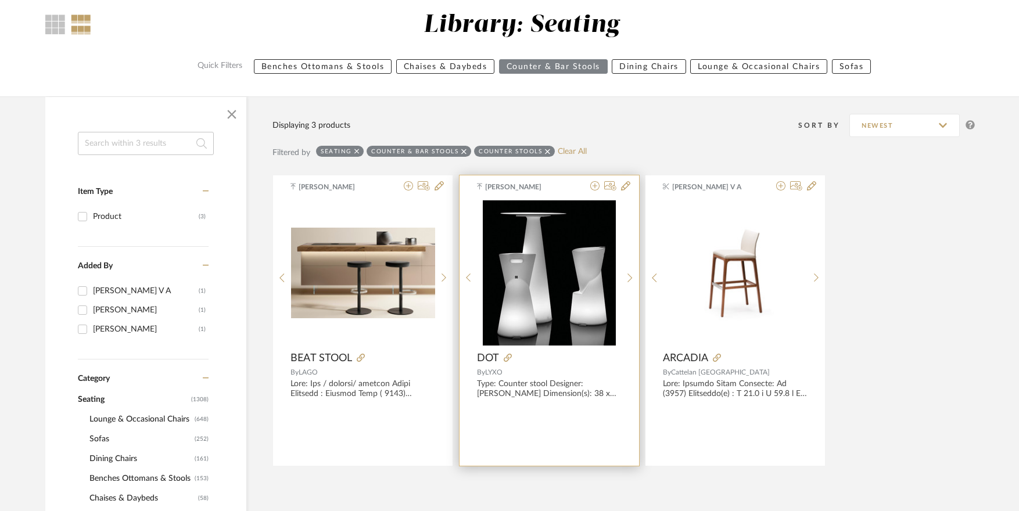
click at [513, 280] on img "0" at bounding box center [549, 272] width 133 height 145
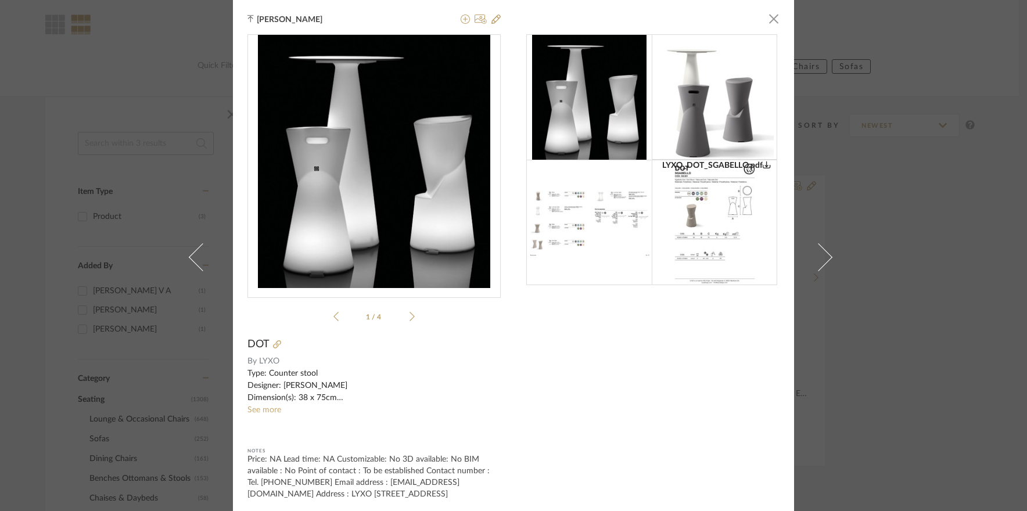
scroll to position [3, 0]
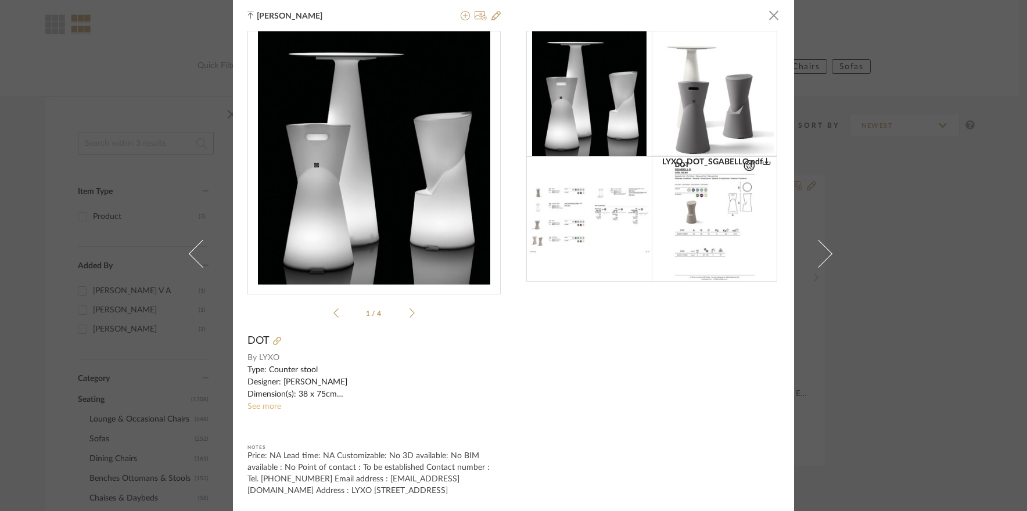
click at [272, 404] on link "See more" at bounding box center [264, 407] width 34 height 8
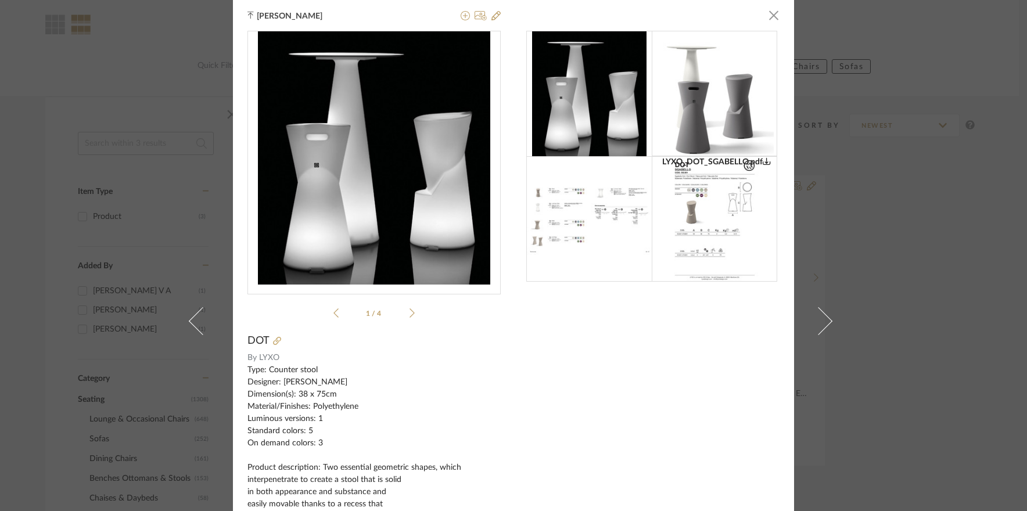
click at [911, 214] on div "Rajendra Rao × LYXO_DOT_SGABELLO.pdf LYXO_DOT_SGABELLO.pdf 1 / 4 DOT By LYXO Ty…" at bounding box center [513, 255] width 1027 height 511
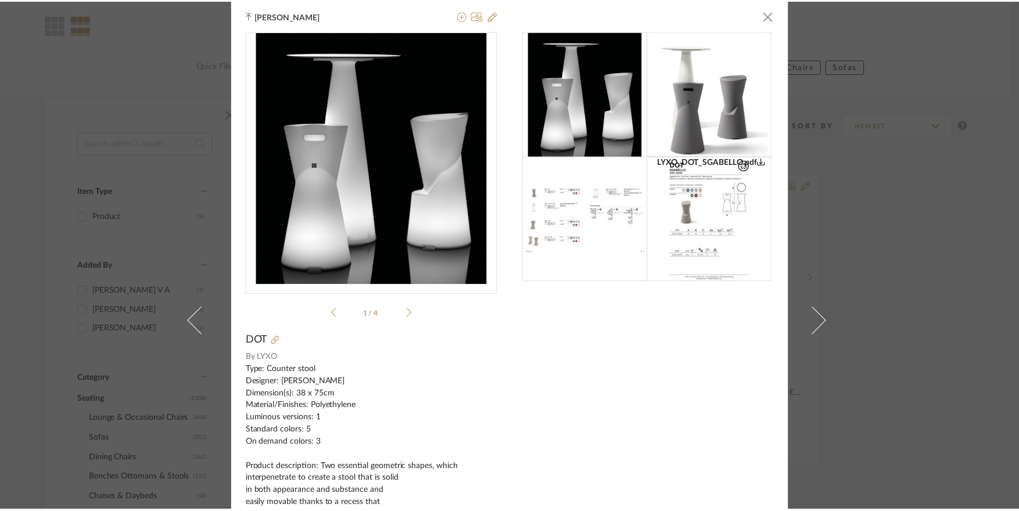
scroll to position [99, 0]
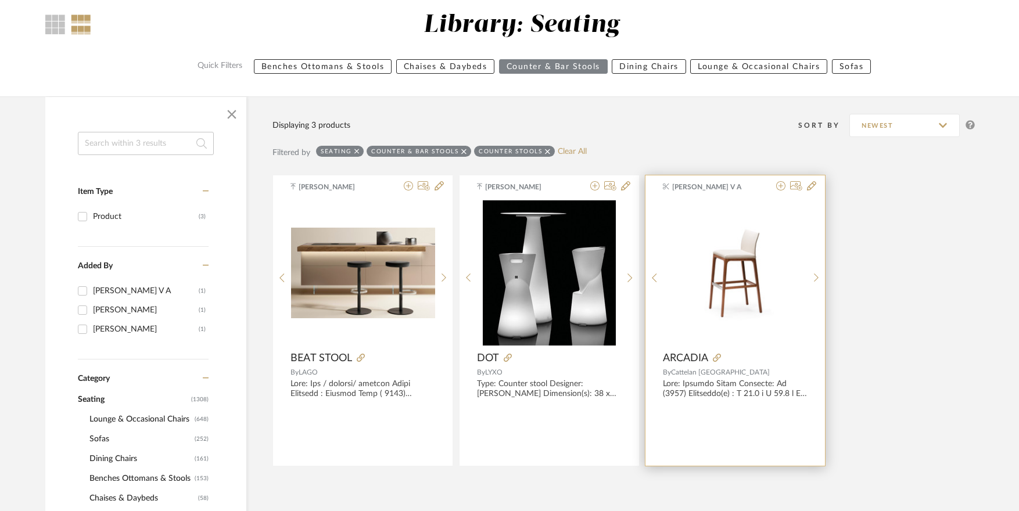
click at [773, 264] on img "0" at bounding box center [735, 272] width 144 height 127
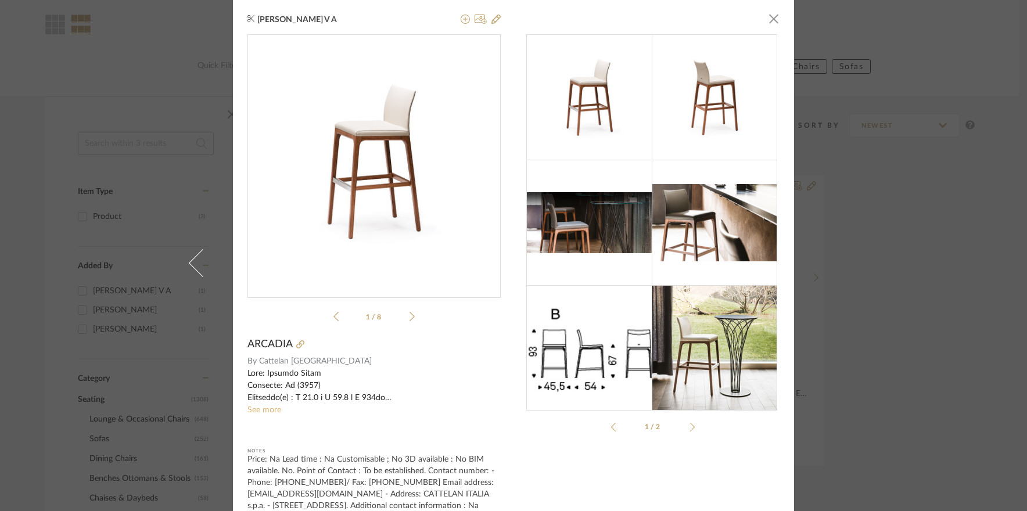
click at [256, 409] on link "See more" at bounding box center [264, 410] width 34 height 8
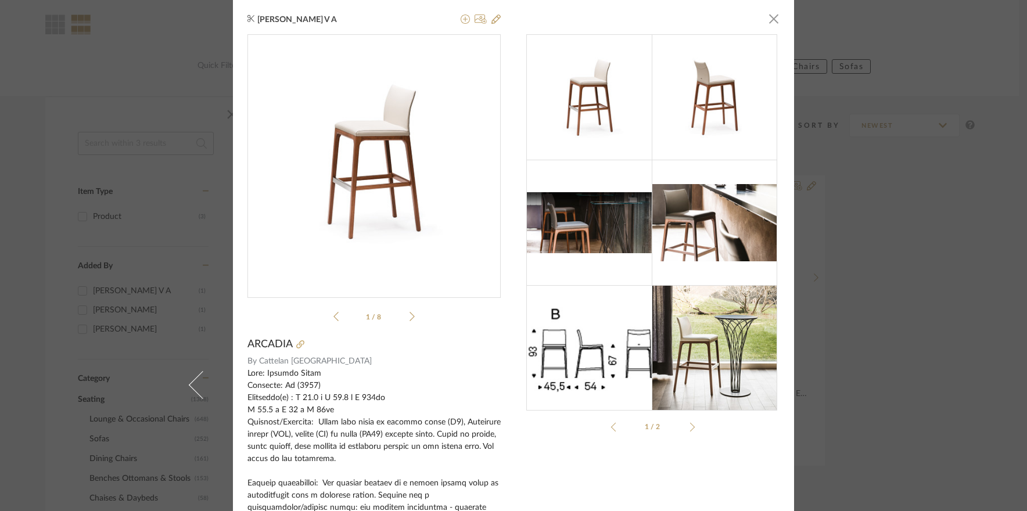
click at [401, 321] on li "1 / 8" at bounding box center [374, 317] width 71 height 14
click at [409, 321] on icon at bounding box center [411, 316] width 5 height 10
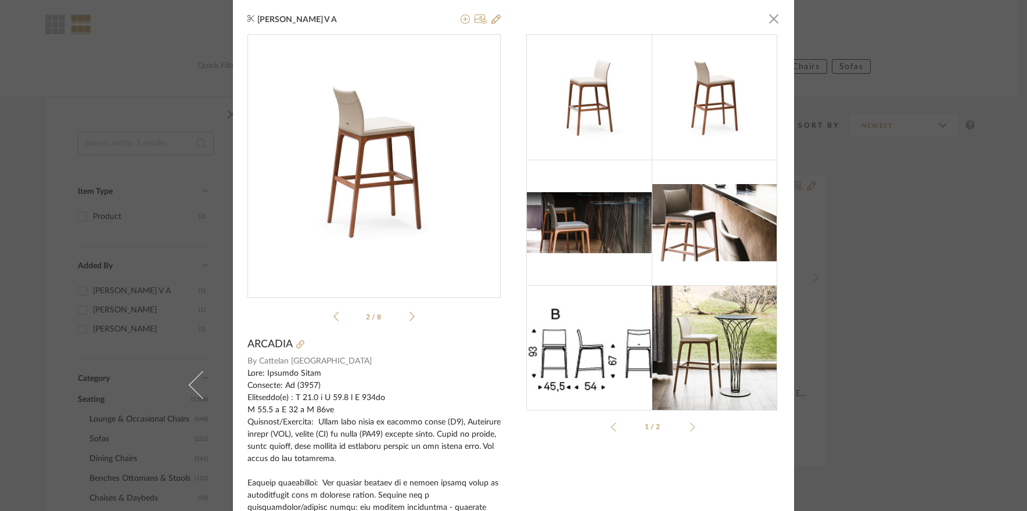
click at [599, 347] on img at bounding box center [589, 348] width 125 height 91
click at [409, 315] on icon at bounding box center [411, 316] width 5 height 10
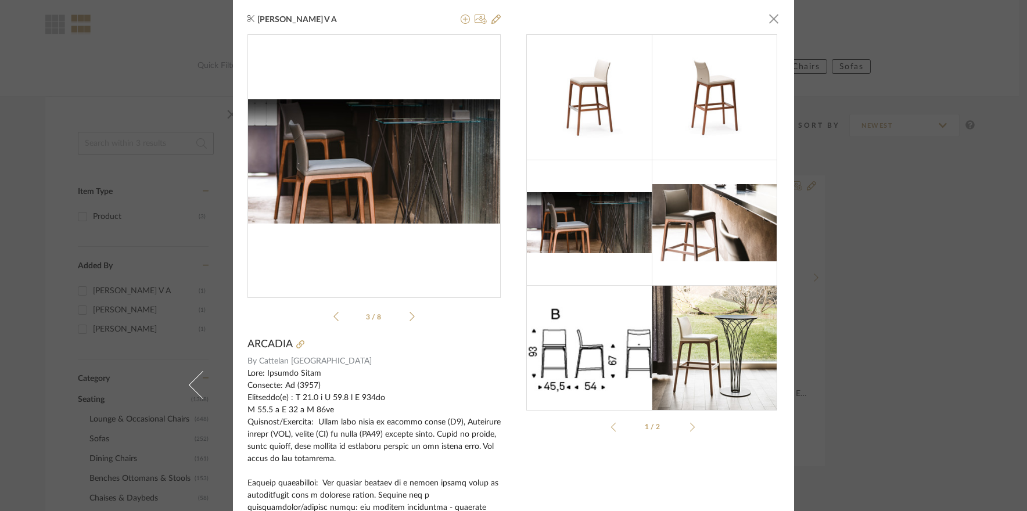
click at [409, 315] on icon at bounding box center [411, 316] width 5 height 10
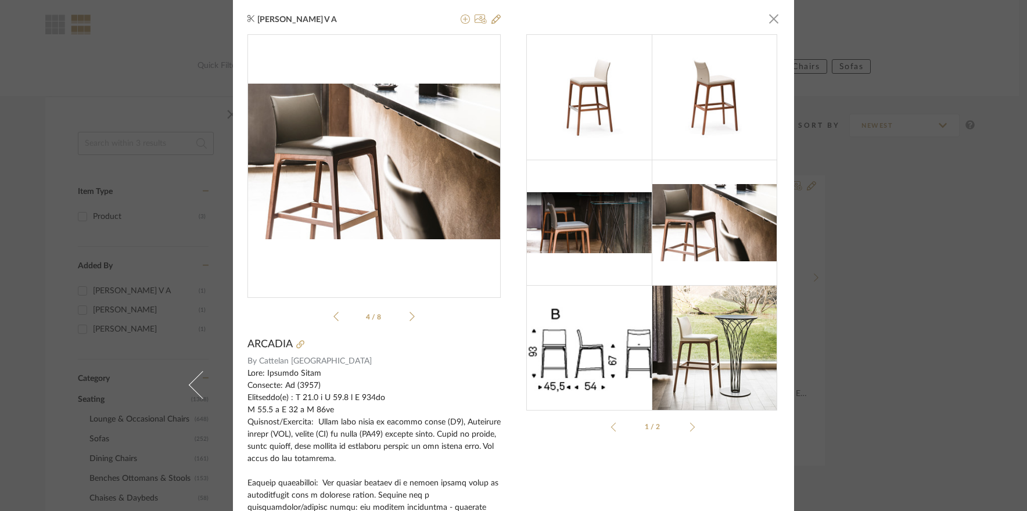
click at [409, 315] on icon at bounding box center [411, 316] width 5 height 10
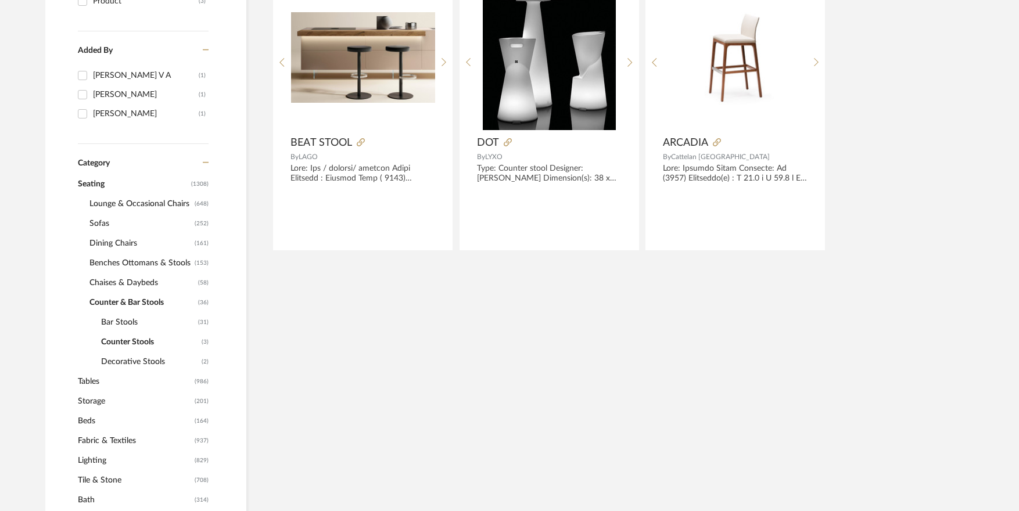
scroll to position [332, 0]
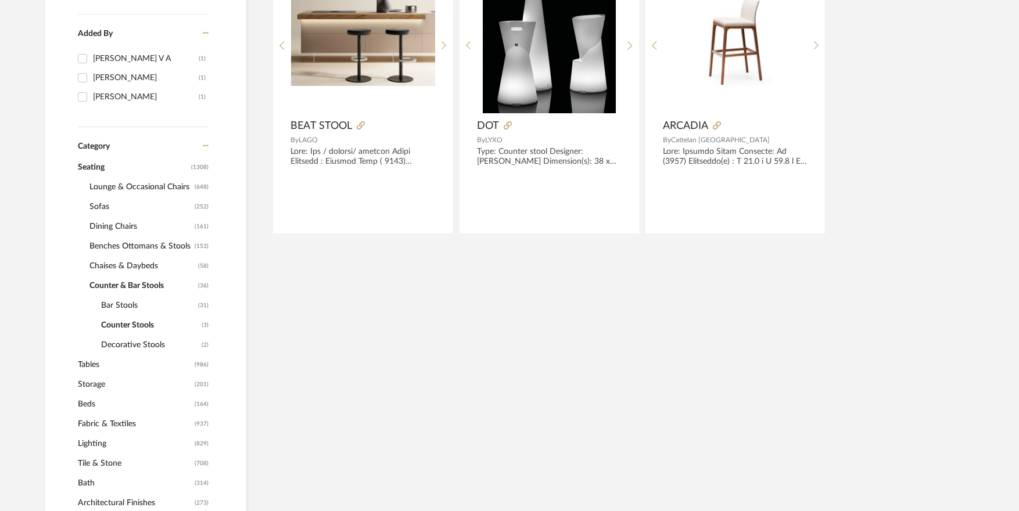
click at [160, 353] on span "Decorative Stools" at bounding box center [150, 345] width 98 height 20
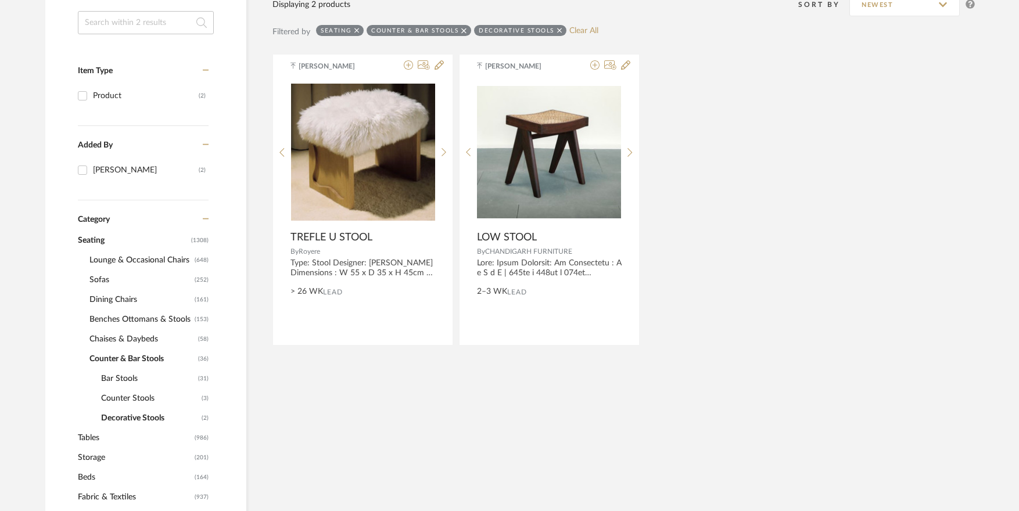
scroll to position [215, 0]
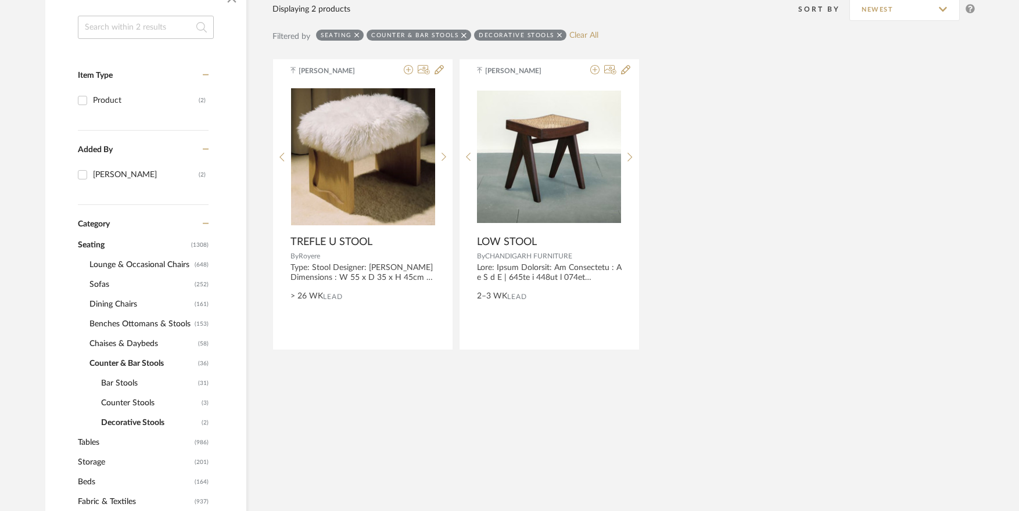
click at [130, 384] on span "Bar Stools" at bounding box center [148, 383] width 94 height 20
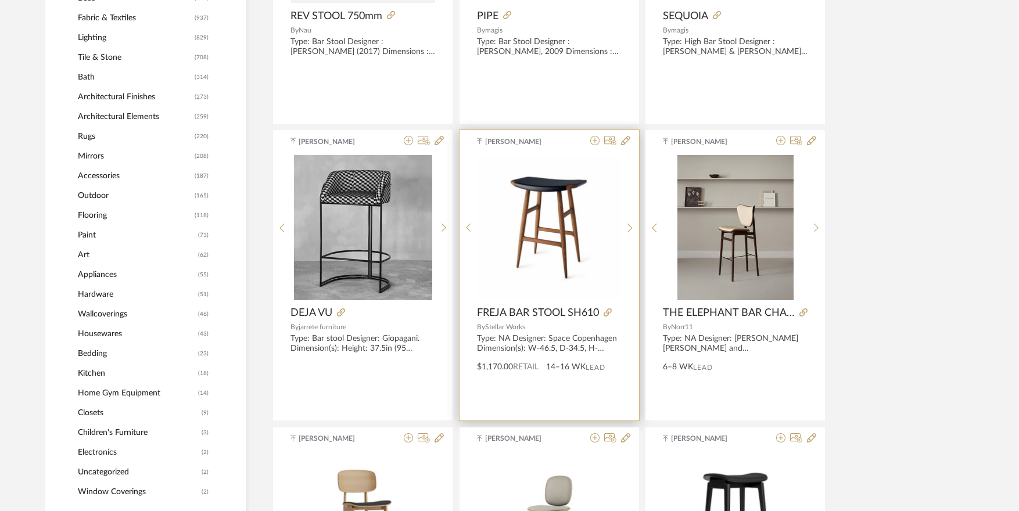
scroll to position [738, 0]
click at [629, 231] on icon at bounding box center [629, 232] width 5 height 10
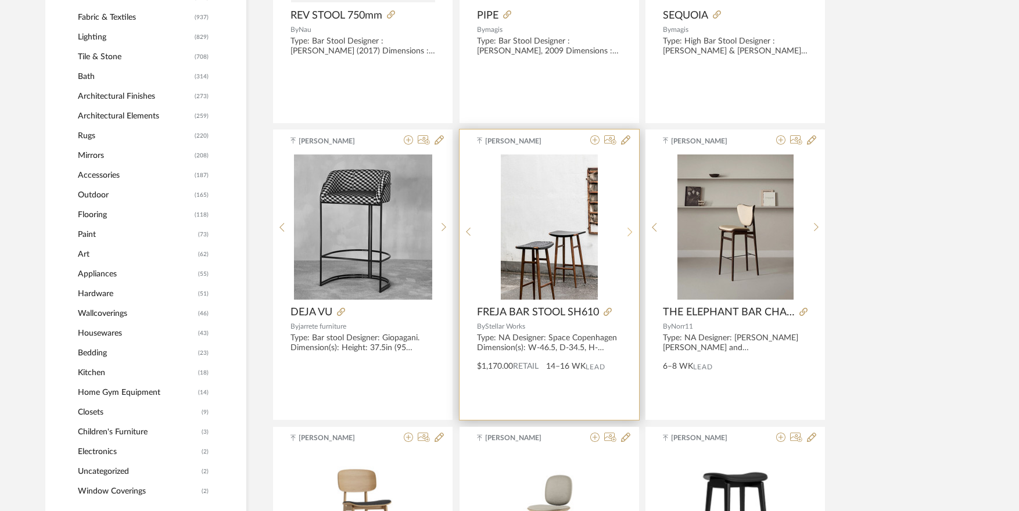
click at [629, 231] on icon at bounding box center [629, 232] width 5 height 10
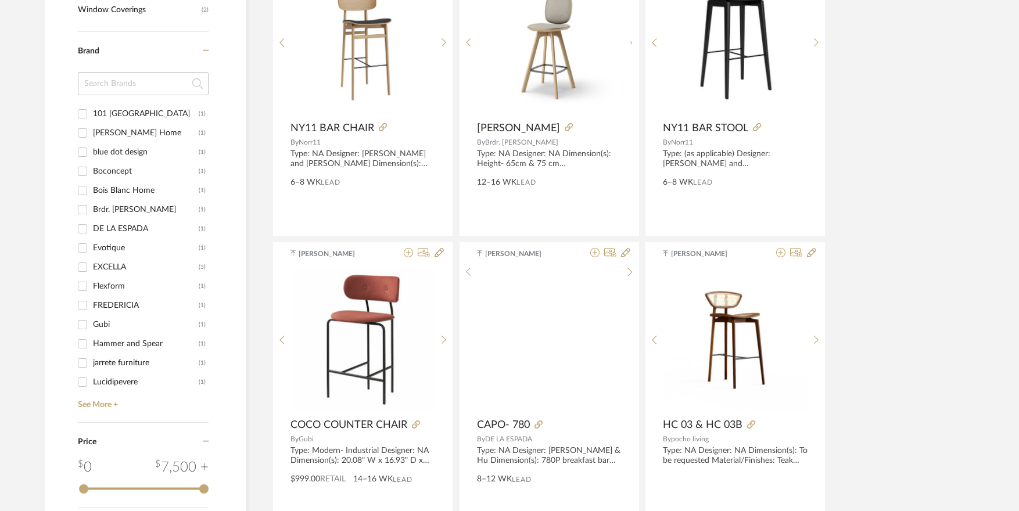
scroll to position [1261, 0]
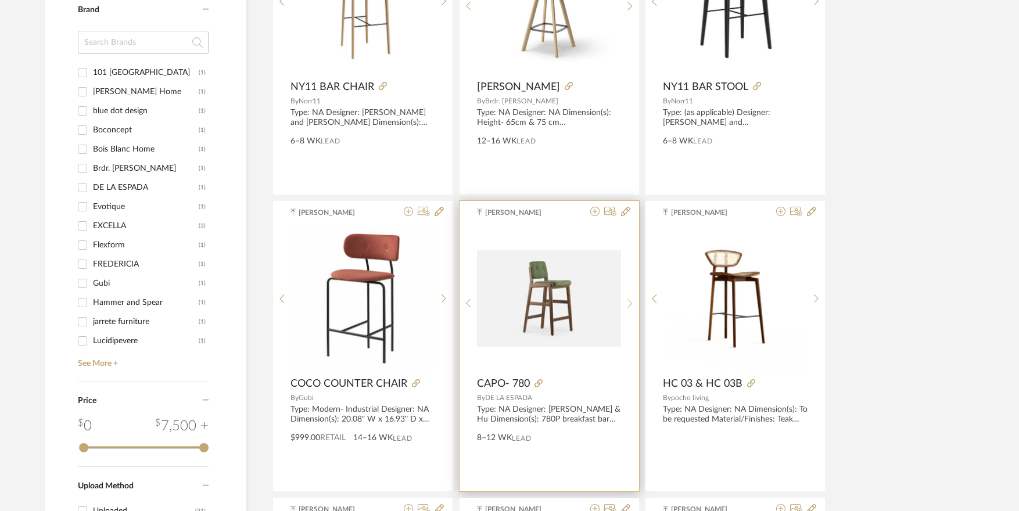
click at [629, 301] on icon at bounding box center [629, 303] width 5 height 9
click at [562, 312] on img "1" at bounding box center [549, 298] width 144 height 96
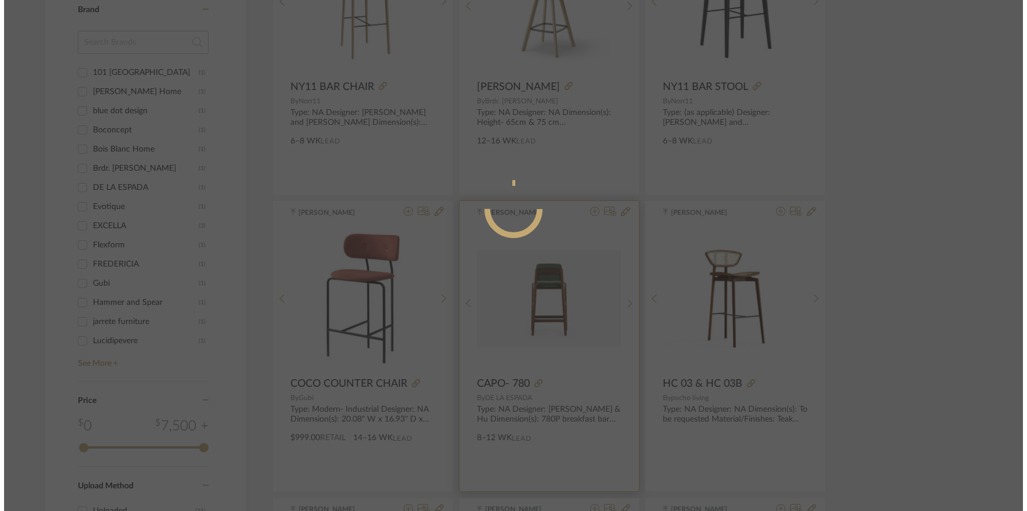
scroll to position [0, 0]
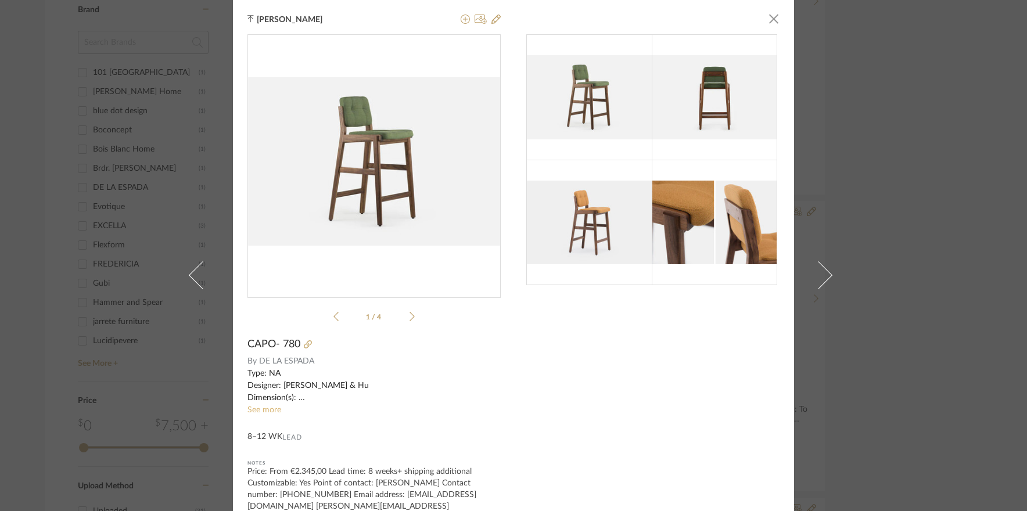
click at [257, 408] on link "See more" at bounding box center [264, 410] width 34 height 8
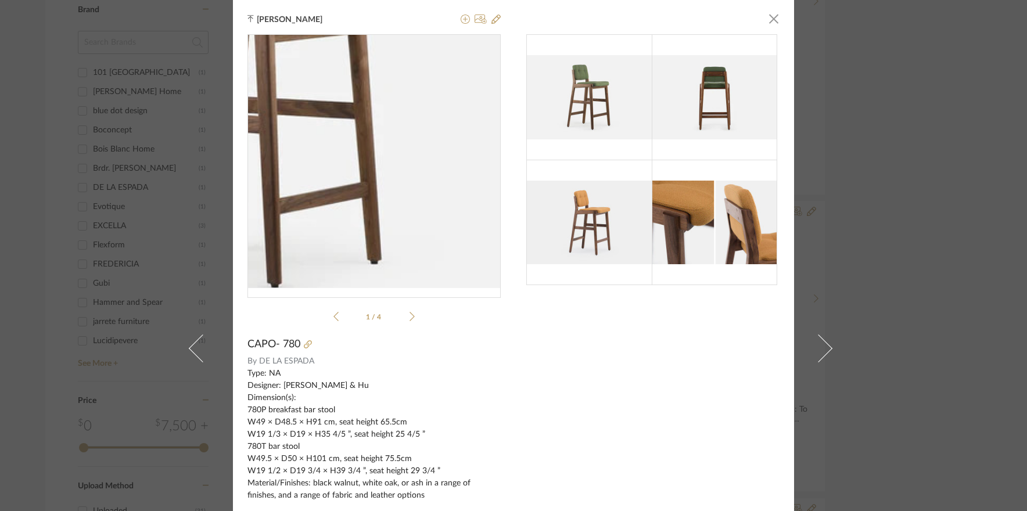
click at [563, 207] on img at bounding box center [589, 223] width 125 height 84
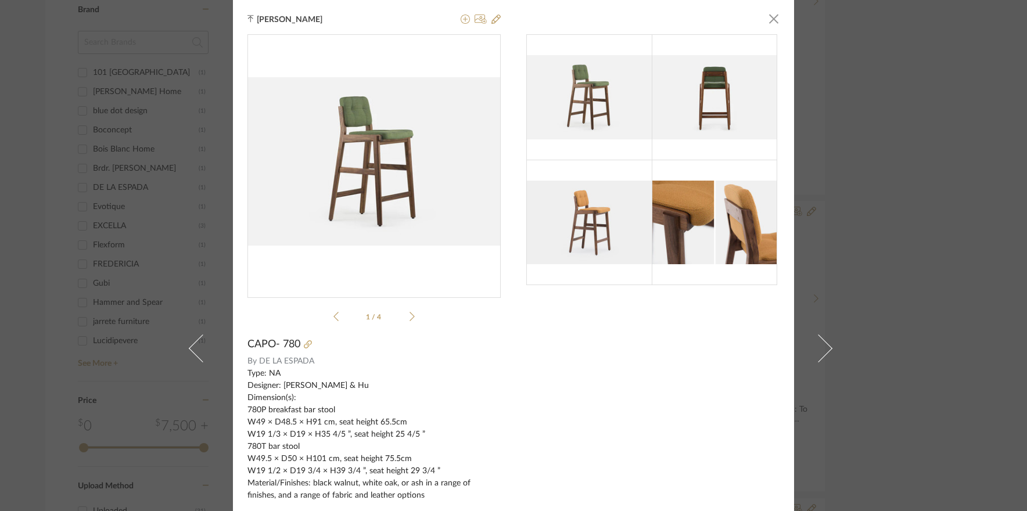
click at [587, 234] on img at bounding box center [589, 223] width 125 height 84
click at [409, 318] on div "1 / 4" at bounding box center [373, 180] width 253 height 292
click at [409, 318] on icon at bounding box center [411, 316] width 5 height 9
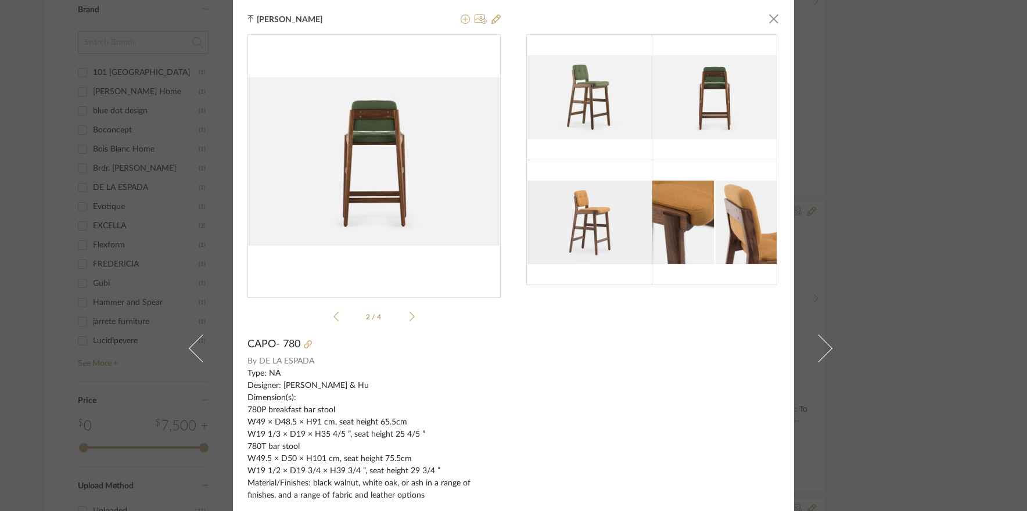
click at [409, 318] on icon at bounding box center [411, 316] width 5 height 9
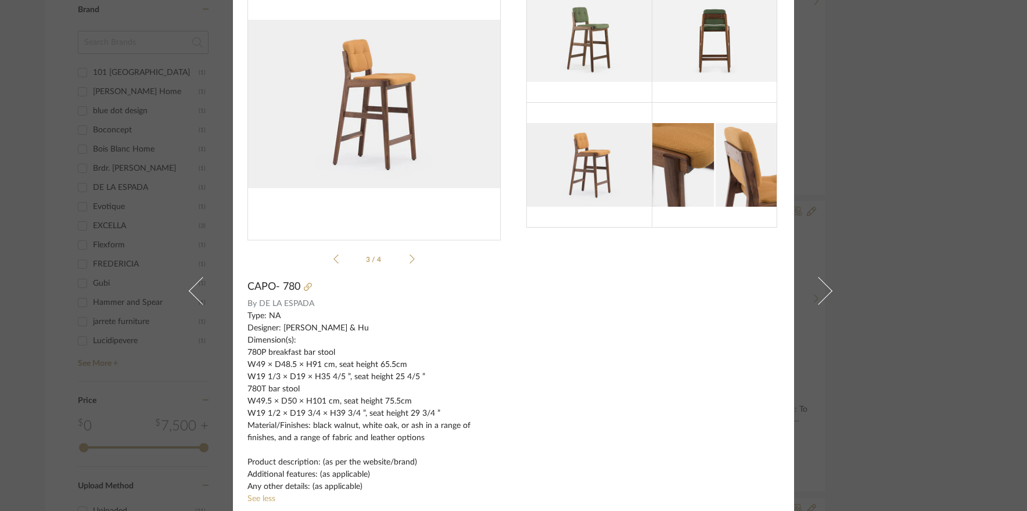
scroll to position [58, 0]
click at [891, 348] on div "Manasi Bhargava × 3 / 4 CAPO- 780 By DE LA ESPADA Type: NA Designer: Neri & Hu …" at bounding box center [513, 255] width 1027 height 511
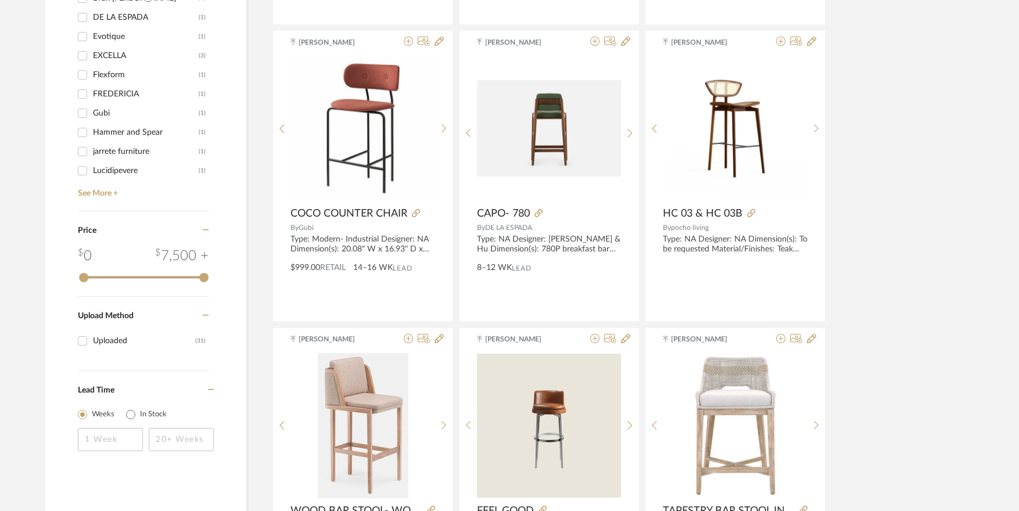
scroll to position [1435, 0]
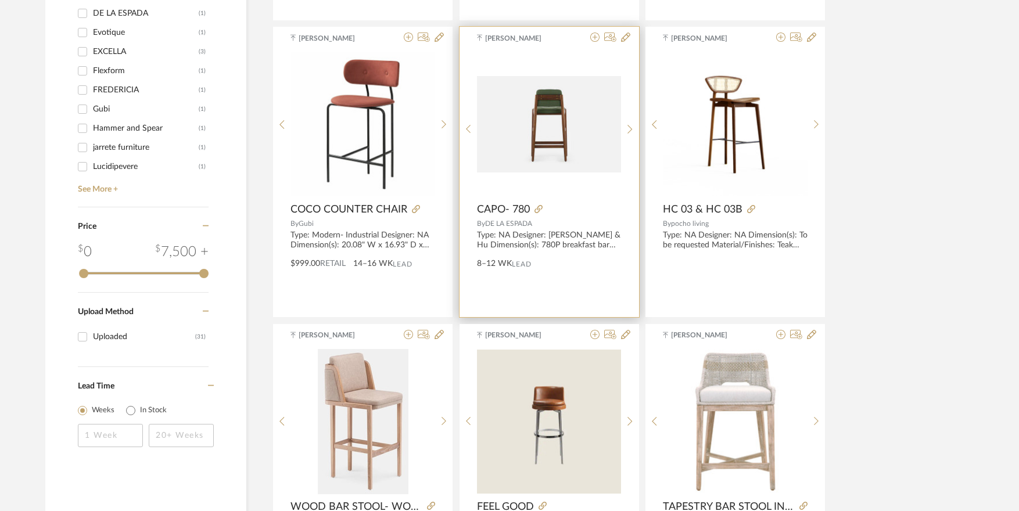
click at [569, 160] on img "1" at bounding box center [549, 124] width 144 height 96
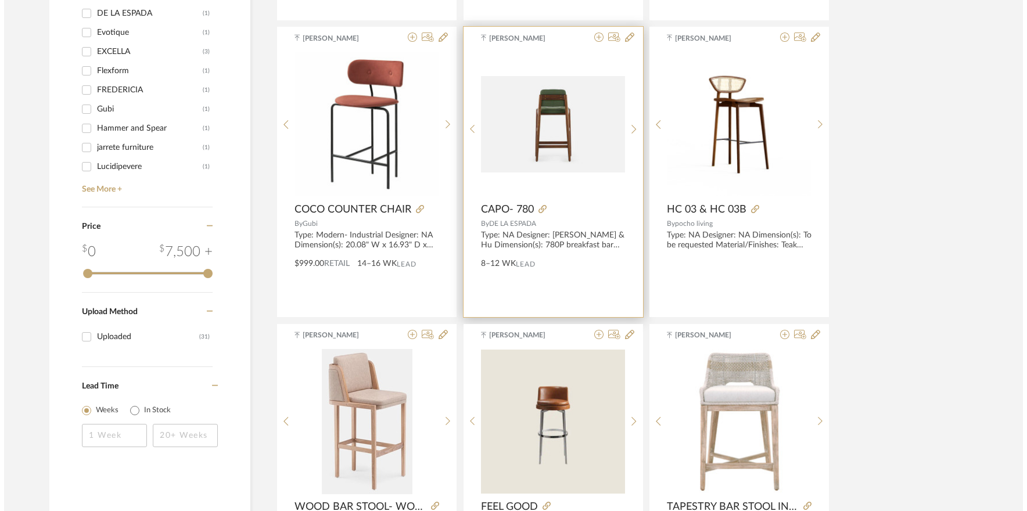
scroll to position [0, 0]
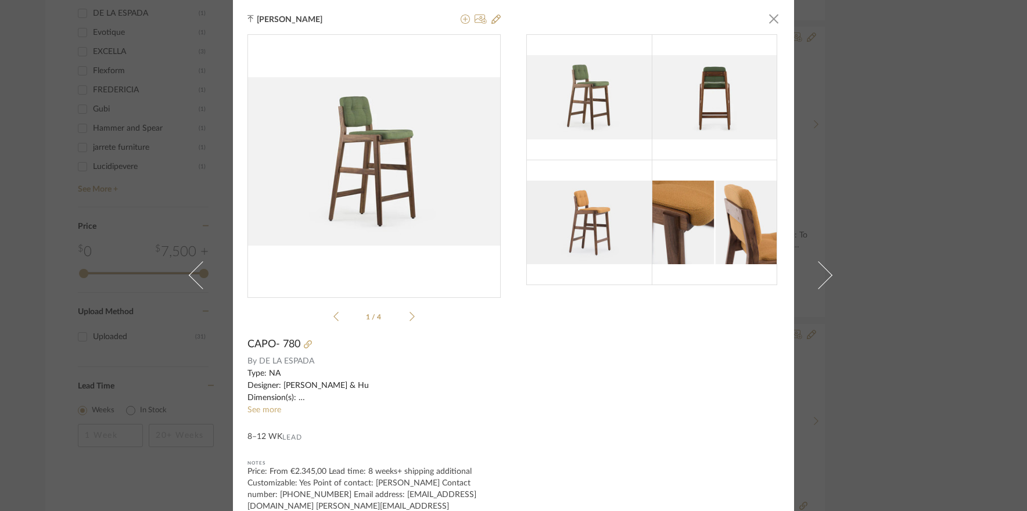
click at [951, 283] on div "Manasi Bhargava × 1 / 4 CAPO- 780 By DE LA ESPADA Type: NA Designer: Neri & Hu …" at bounding box center [513, 255] width 1027 height 511
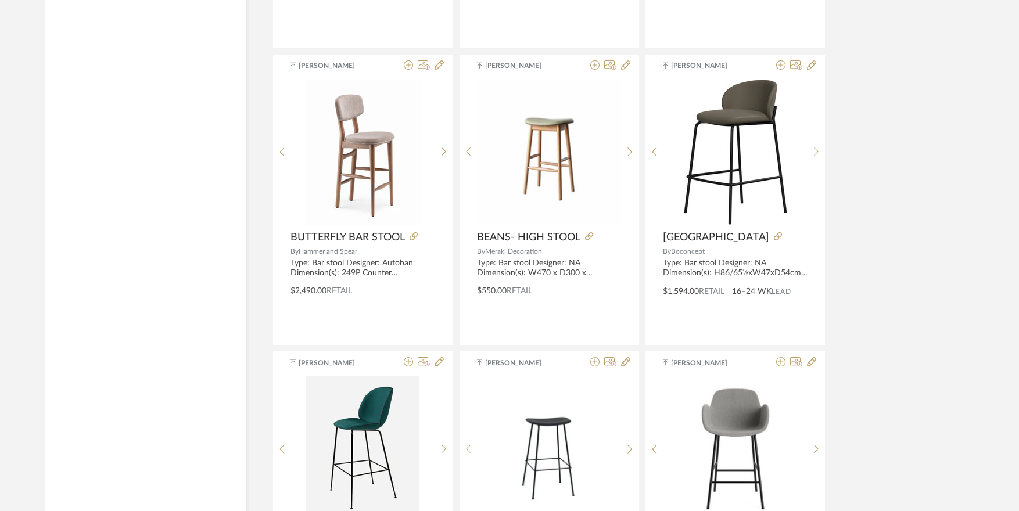
scroll to position [2306, 0]
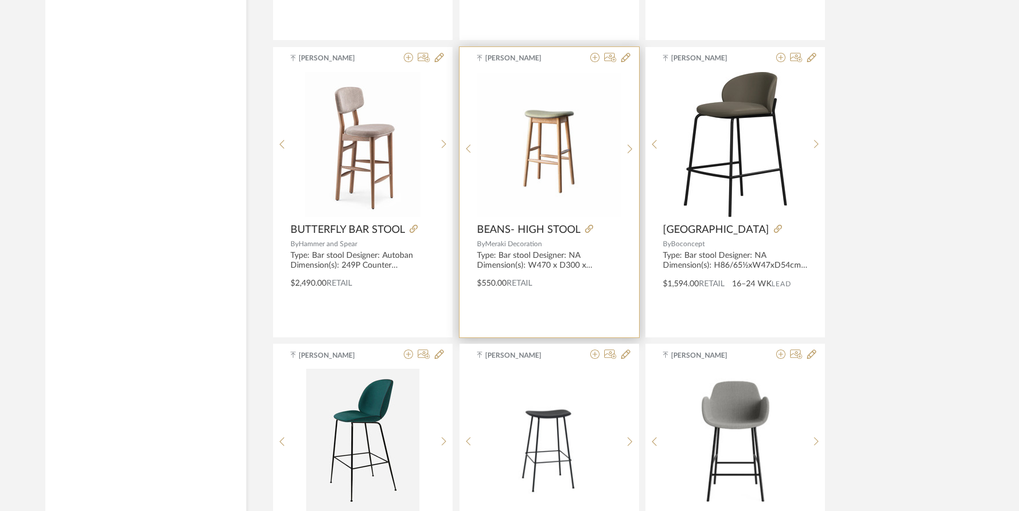
click at [0, 0] on img at bounding box center [0, 0] width 0 height 0
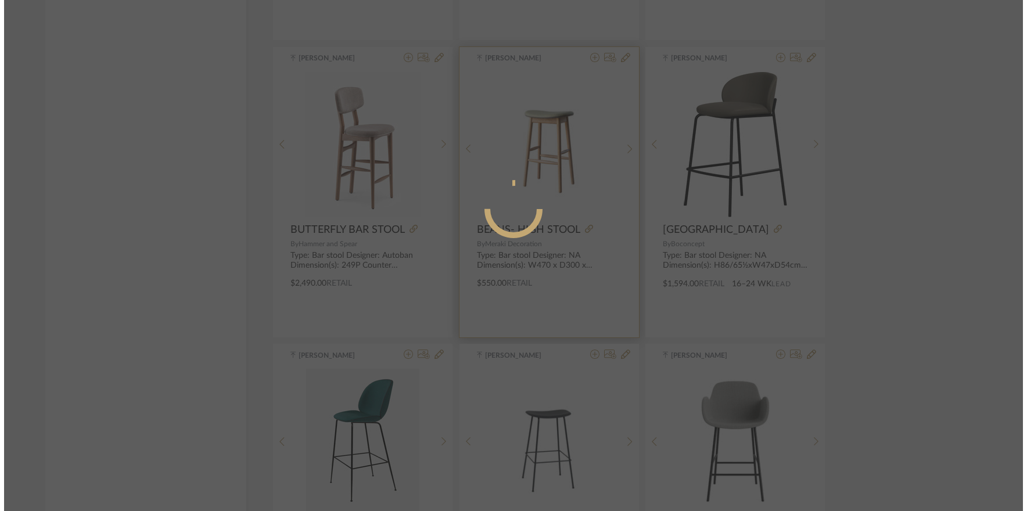
scroll to position [0, 0]
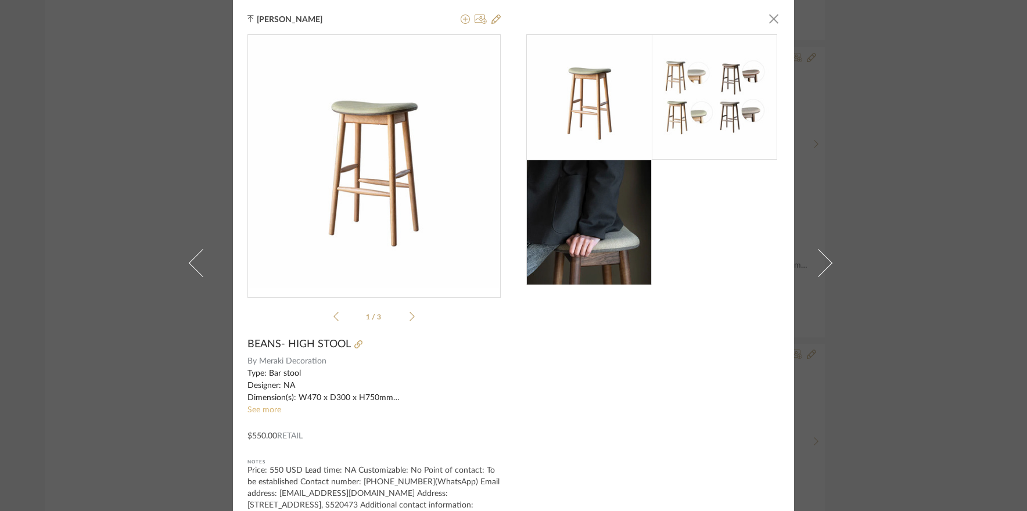
click at [258, 411] on link "See more" at bounding box center [264, 410] width 34 height 8
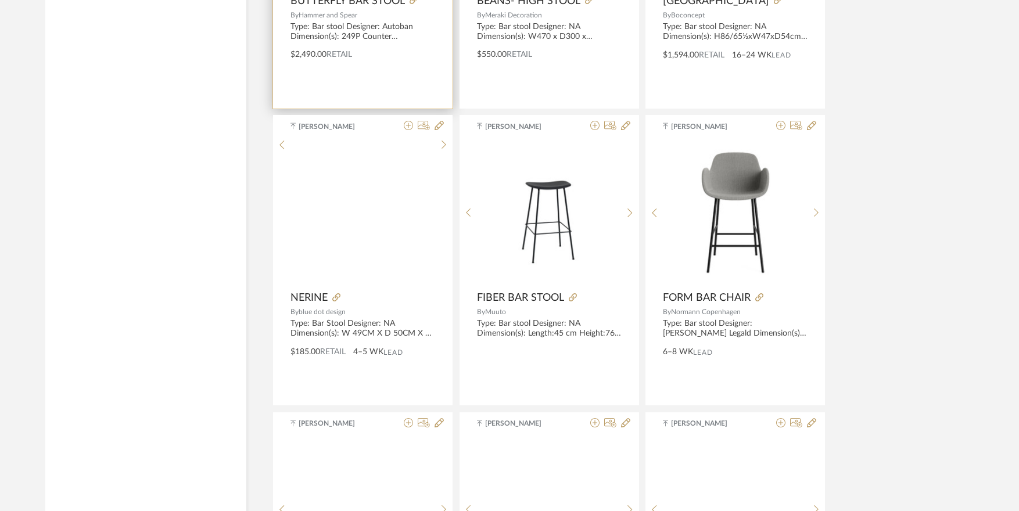
scroll to position [2539, 0]
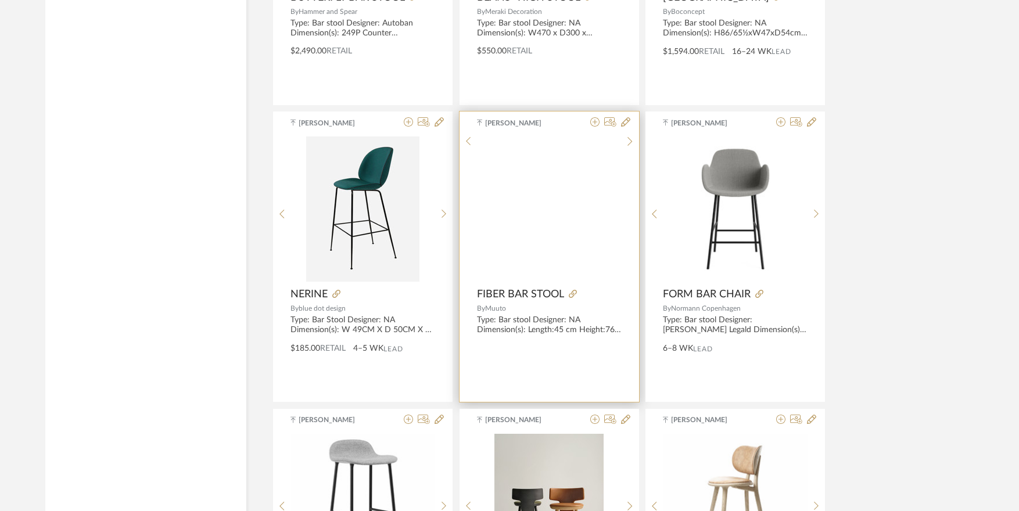
click at [0, 0] on img at bounding box center [0, 0] width 0 height 0
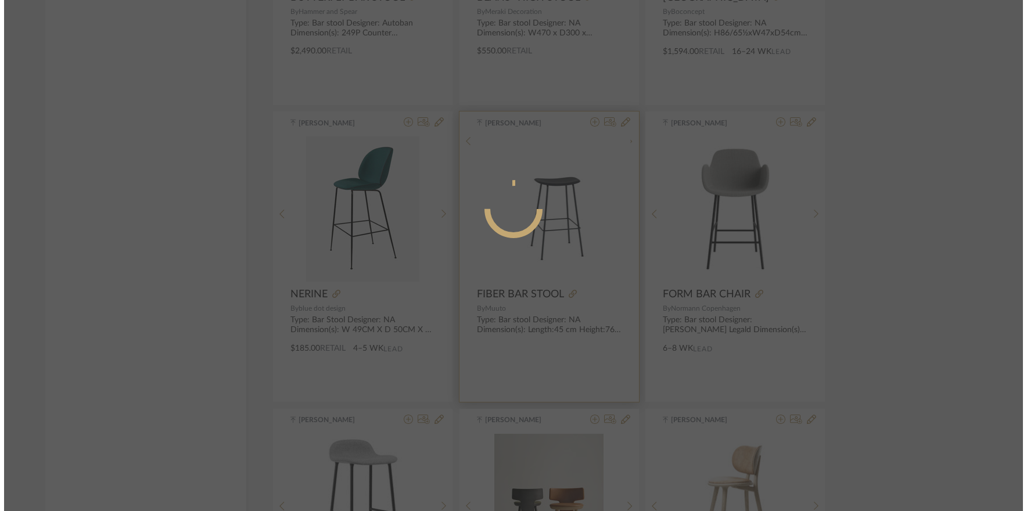
scroll to position [0, 0]
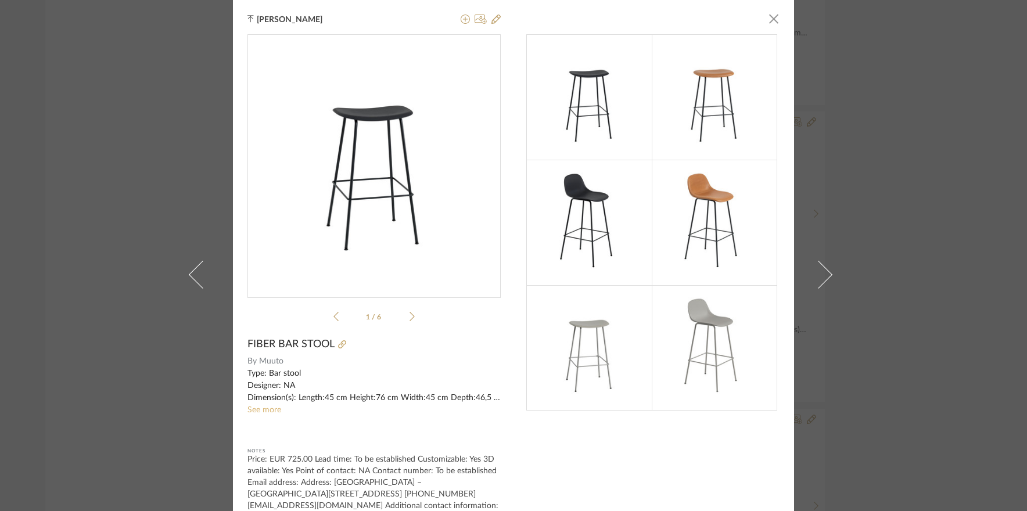
click at [267, 408] on link "See more" at bounding box center [264, 410] width 34 height 8
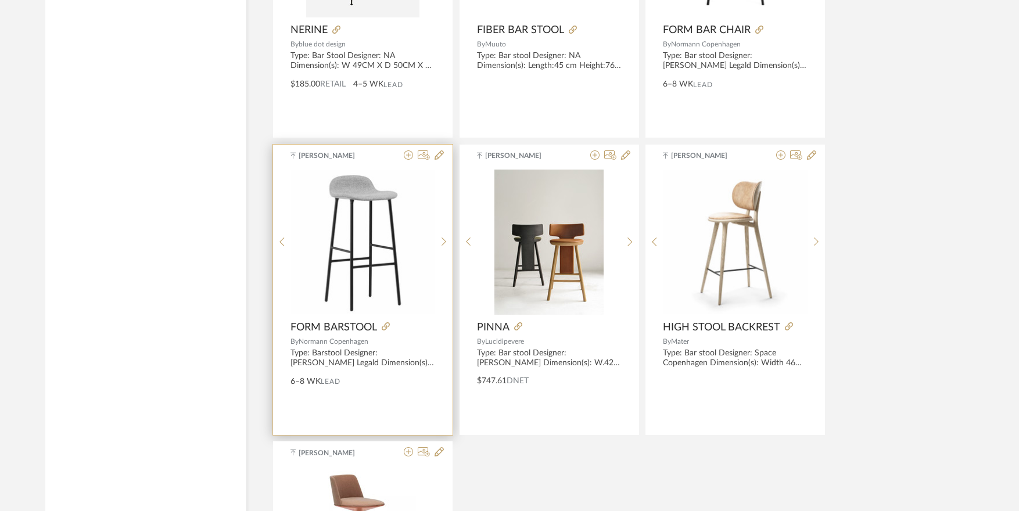
scroll to position [2829, 0]
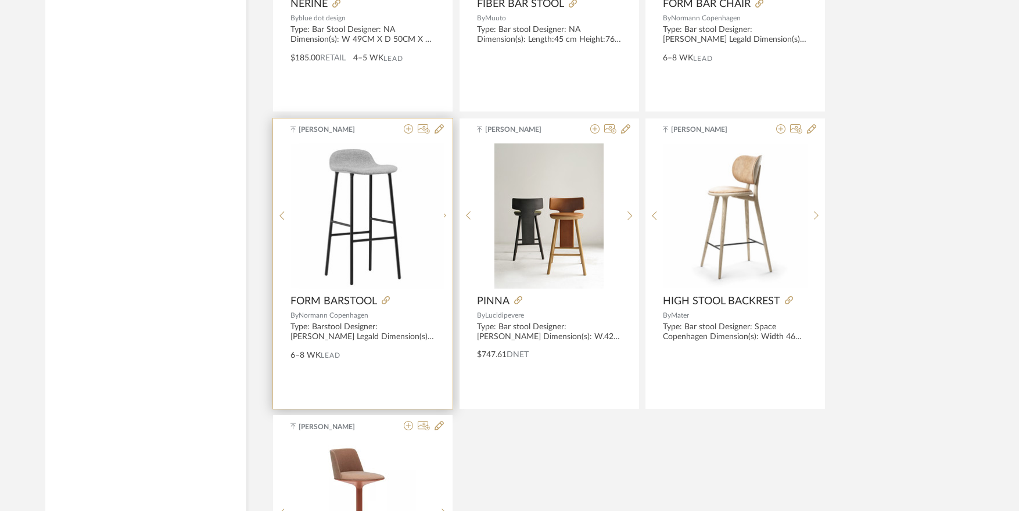
click at [349, 200] on img "0" at bounding box center [371, 215] width 145 height 145
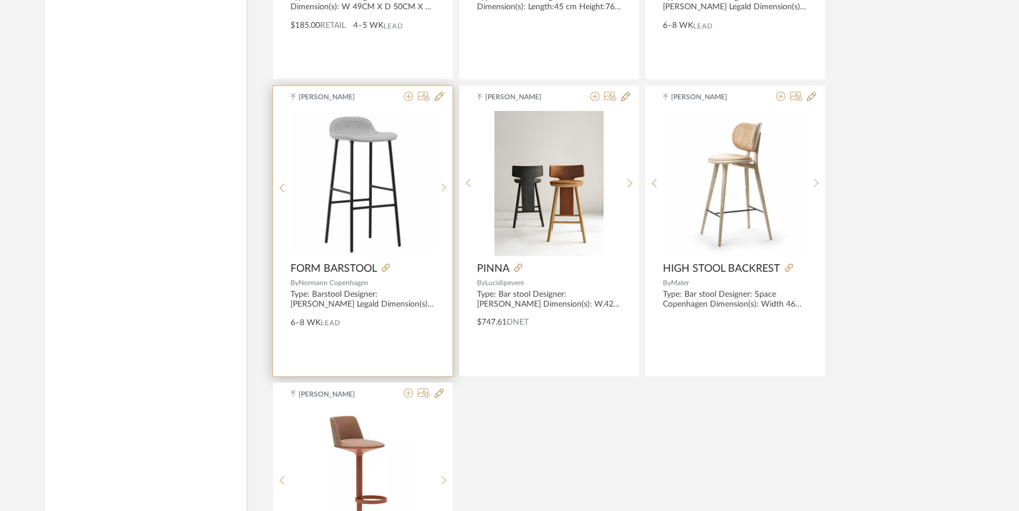
scroll to position [2887, 0]
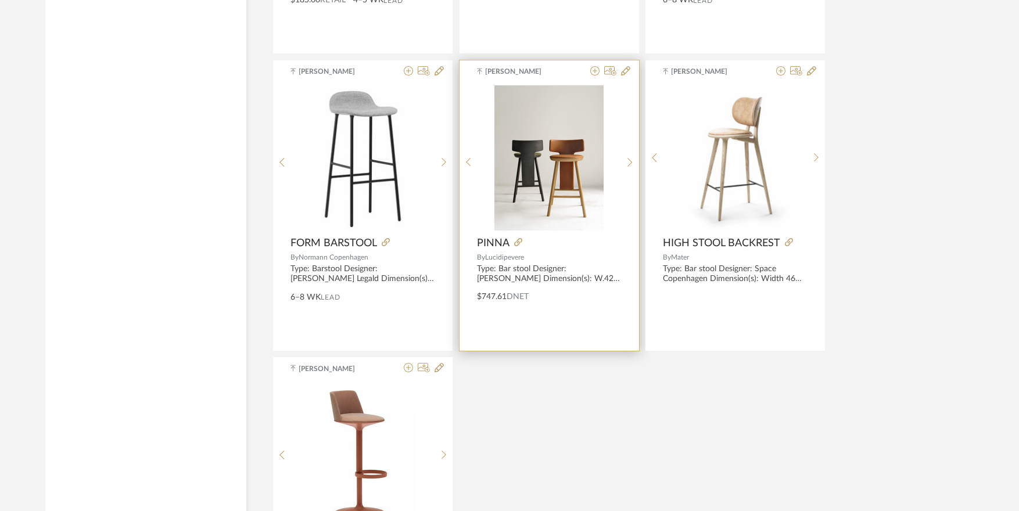
click at [0, 0] on img at bounding box center [0, 0] width 0 height 0
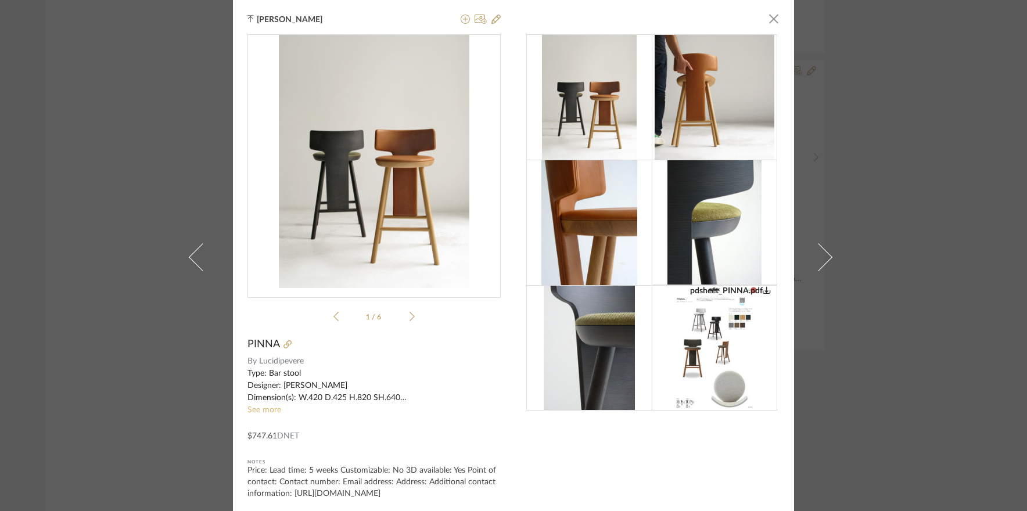
click at [267, 410] on link "See more" at bounding box center [264, 410] width 34 height 8
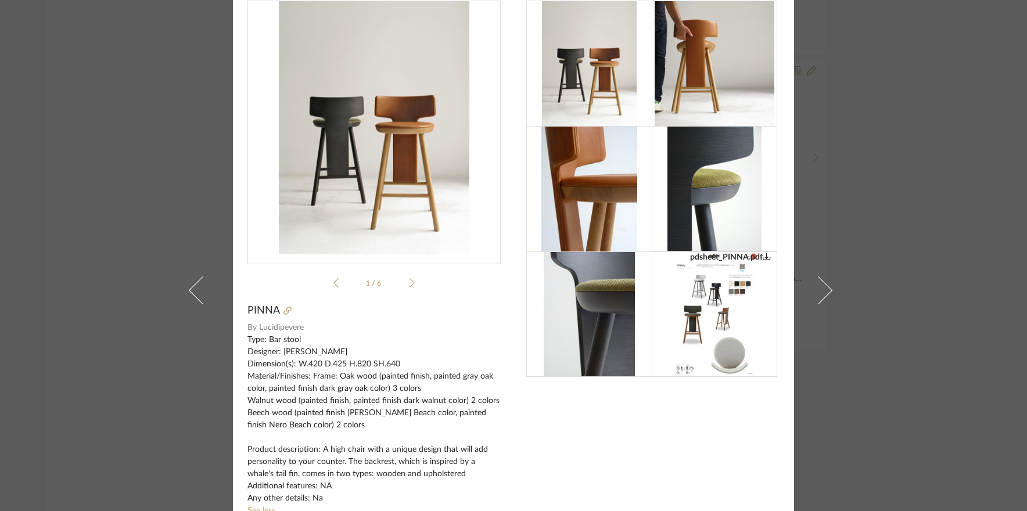
scroll to position [58, 0]
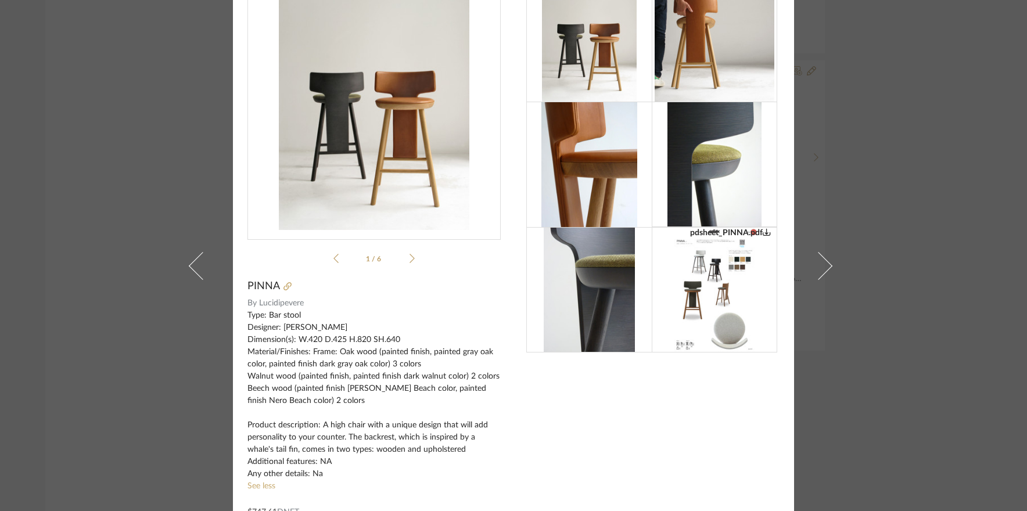
click at [975, 266] on div "Manasi Bhargava × pdsheet_PINNA.pdf pdsheet_PINNA.pdf 1 / 6 PINNA By Lucidipeve…" at bounding box center [513, 255] width 1027 height 511
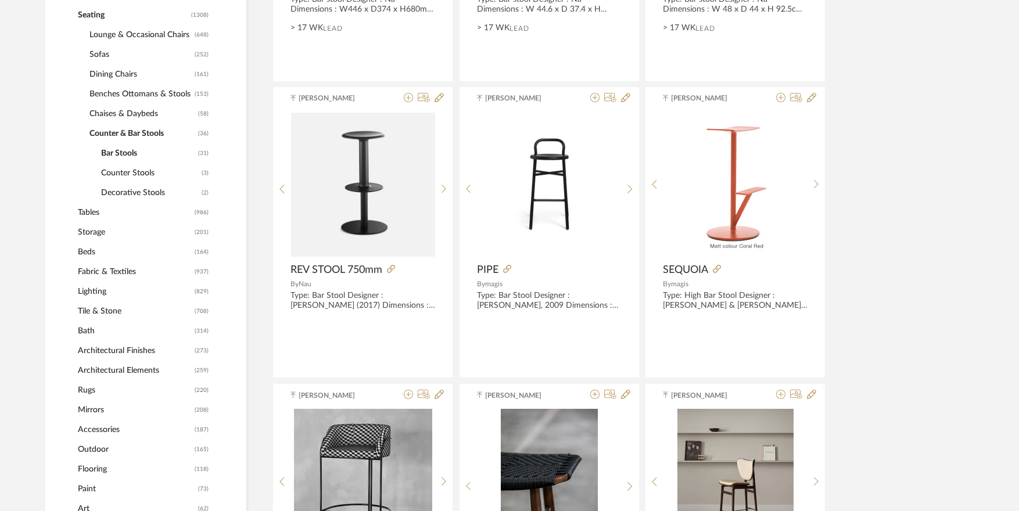
scroll to position [506, 0]
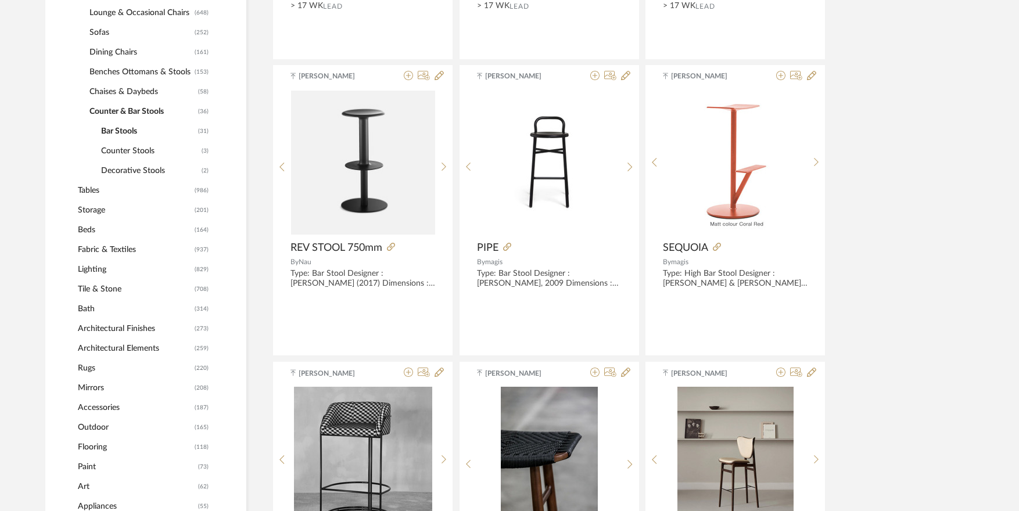
click at [82, 269] on span "Lighting" at bounding box center [135, 270] width 114 height 20
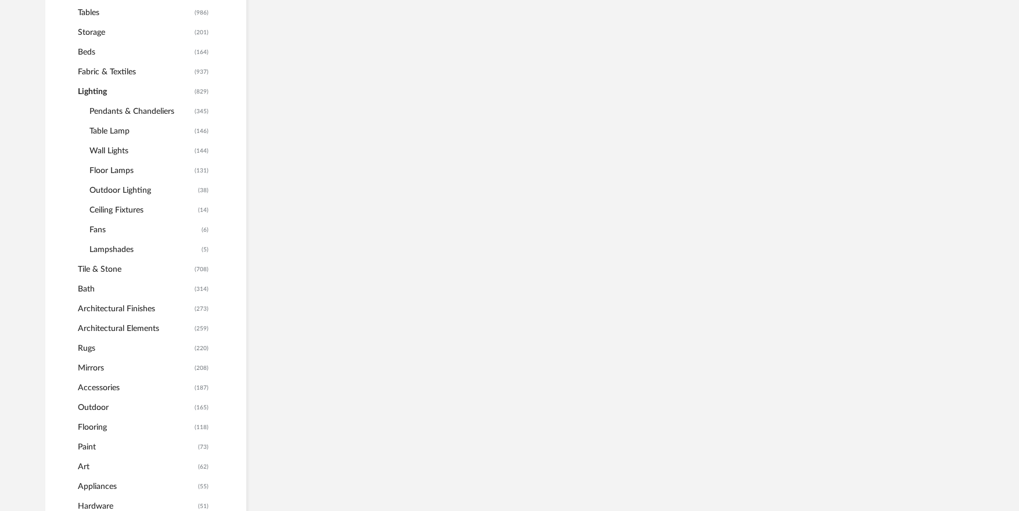
scroll to position [555, 0]
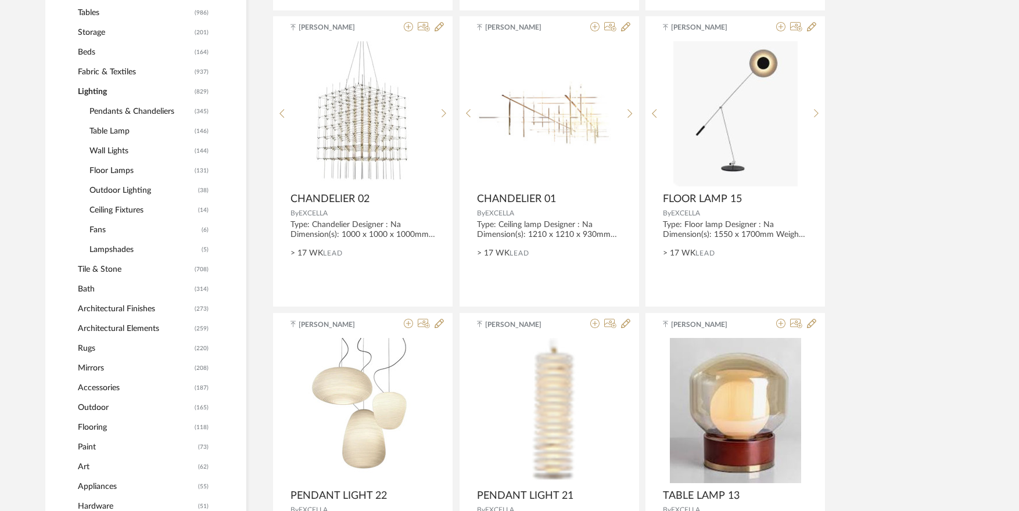
click at [115, 110] on span "Pendants & Chandeliers" at bounding box center [140, 112] width 102 height 20
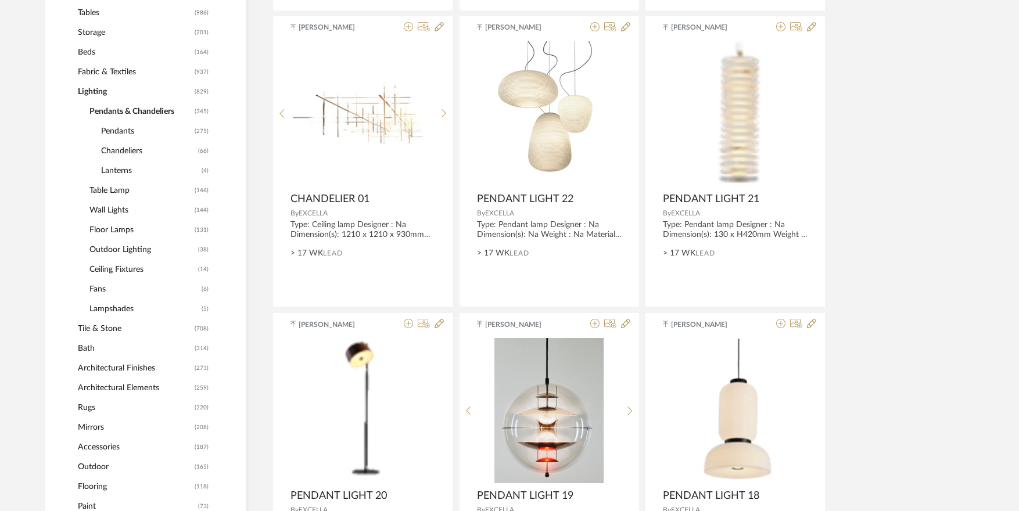
click at [115, 131] on span "Pendants" at bounding box center [146, 131] width 91 height 20
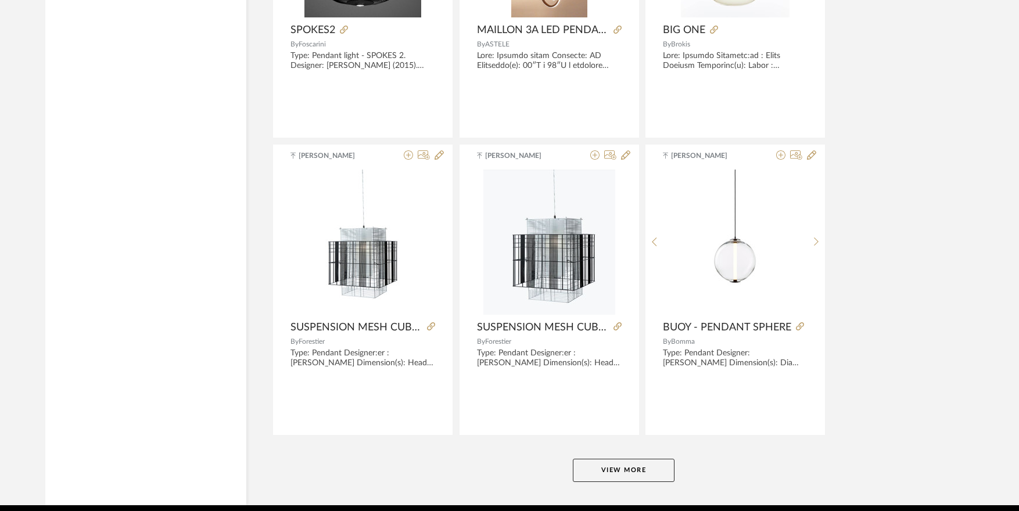
scroll to position [3401, 0]
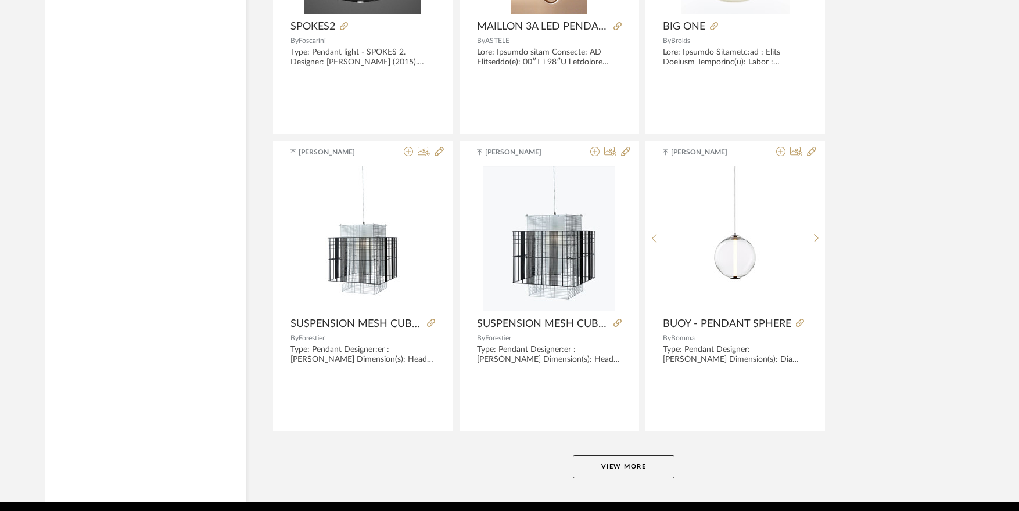
click at [634, 457] on button "View More" at bounding box center [624, 466] width 102 height 23
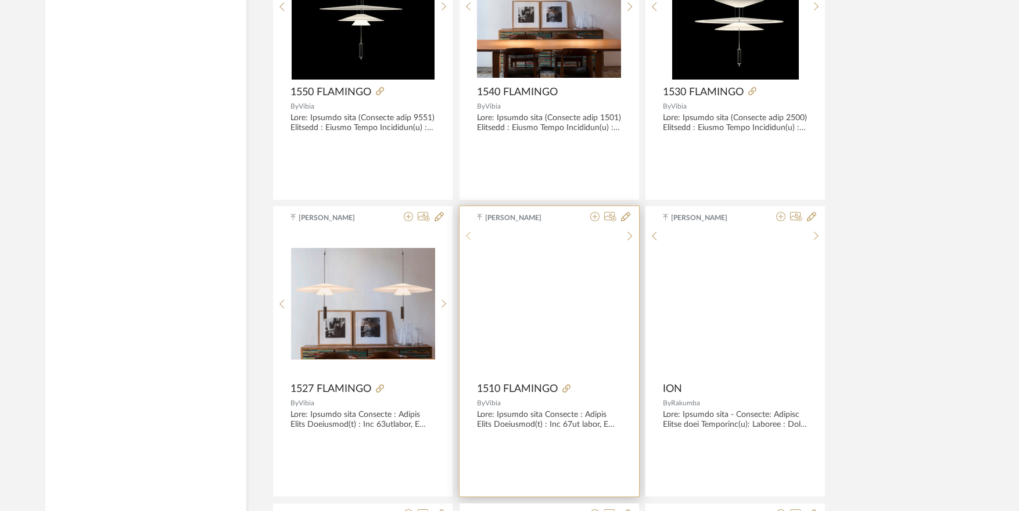
scroll to position [4853, 0]
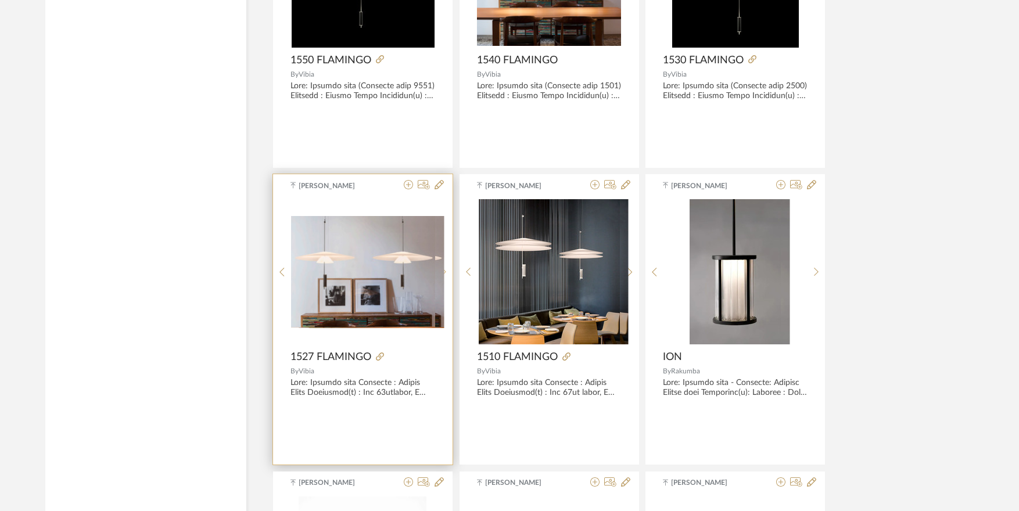
click at [450, 276] on sr-next-btn at bounding box center [444, 272] width 18 height 10
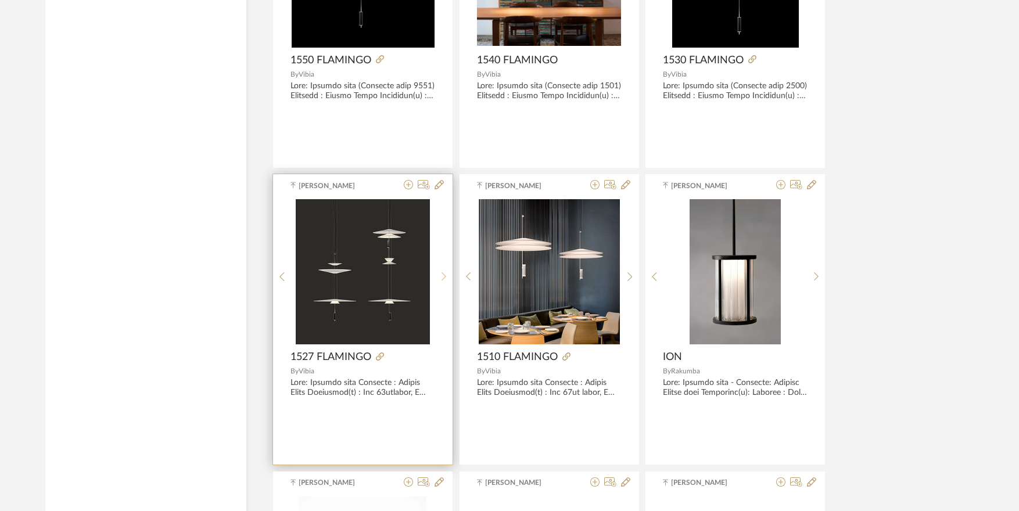
click at [446, 275] on sr-next-btn at bounding box center [444, 277] width 18 height 10
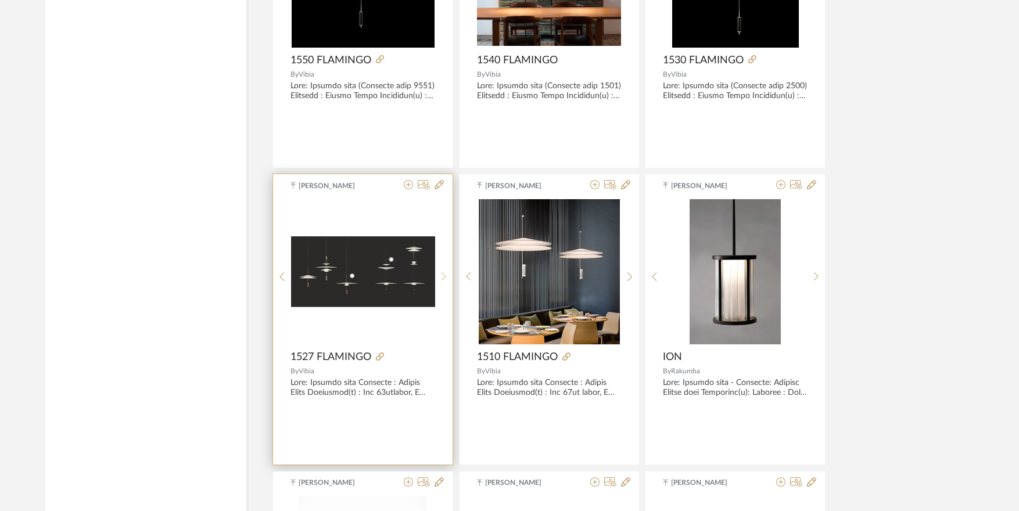
click at [446, 275] on sr-next-btn at bounding box center [444, 277] width 18 height 10
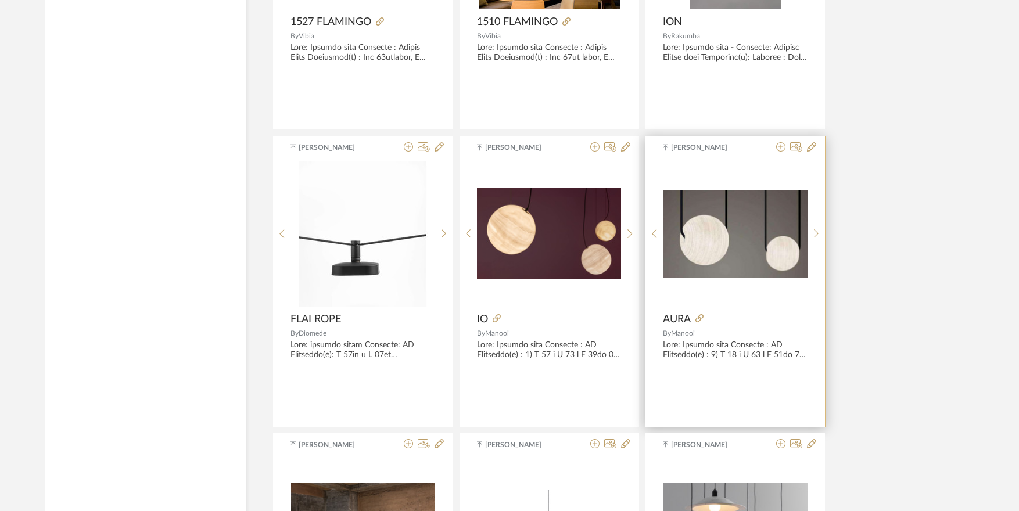
scroll to position [5201, 0]
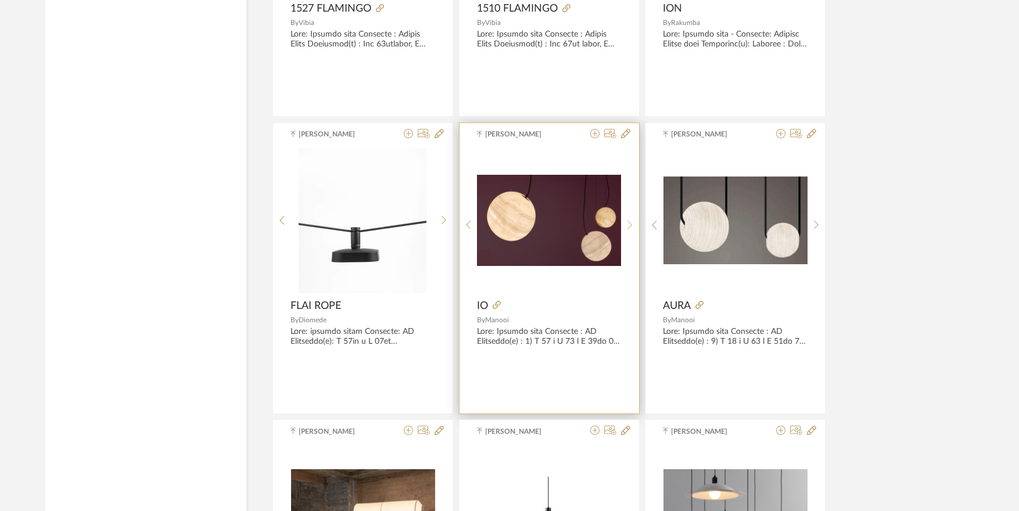
click at [627, 222] on sr-next-btn at bounding box center [630, 225] width 18 height 10
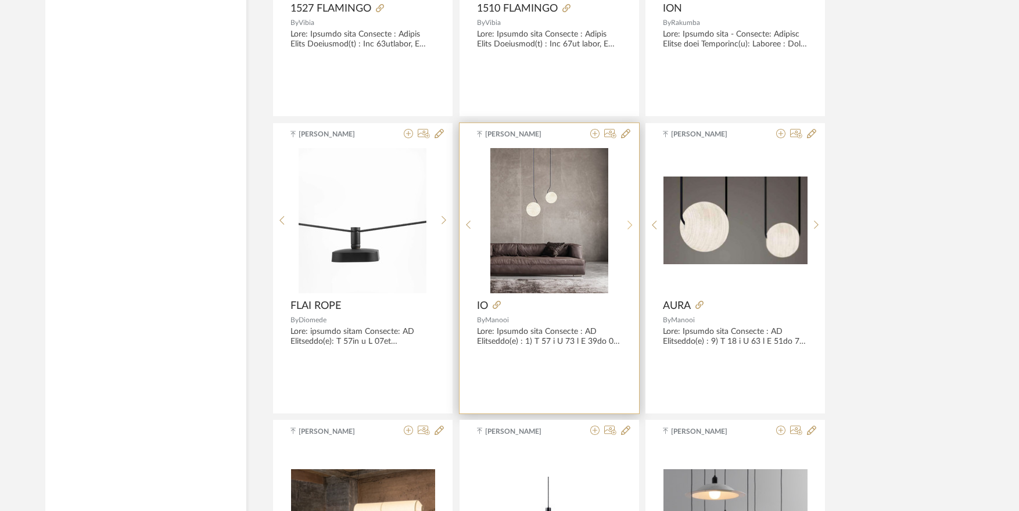
click at [627, 222] on sr-next-btn at bounding box center [630, 225] width 18 height 10
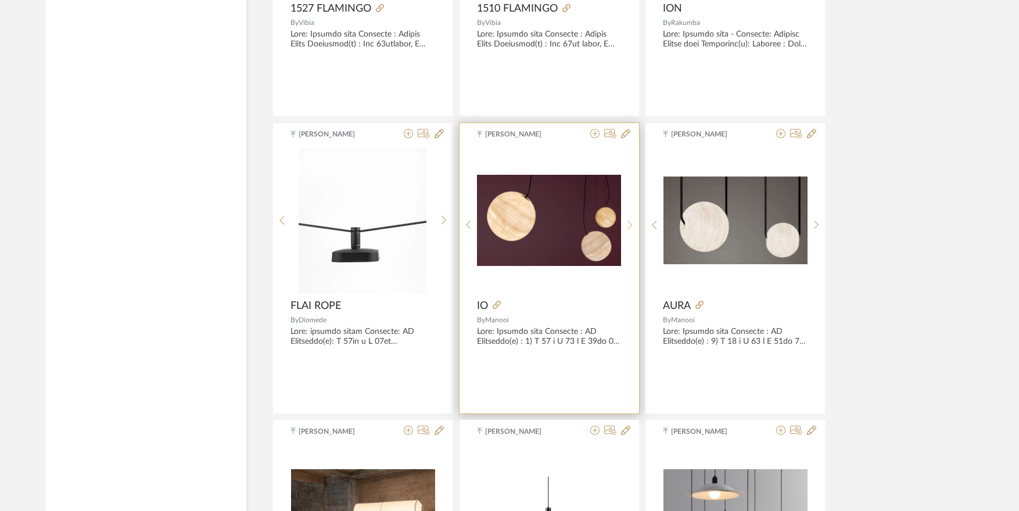
click at [627, 222] on sr-next-btn at bounding box center [630, 225] width 18 height 10
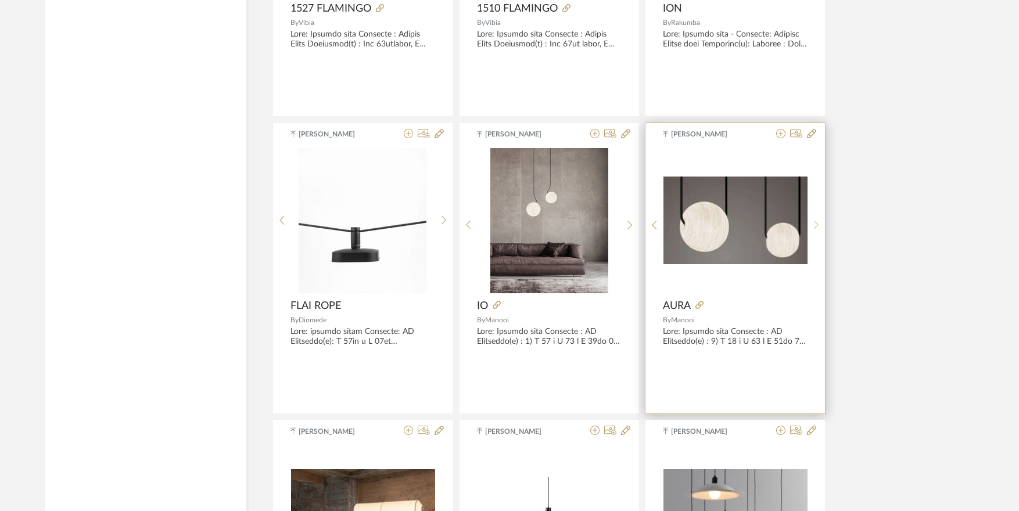
click at [815, 224] on icon at bounding box center [816, 225] width 5 height 10
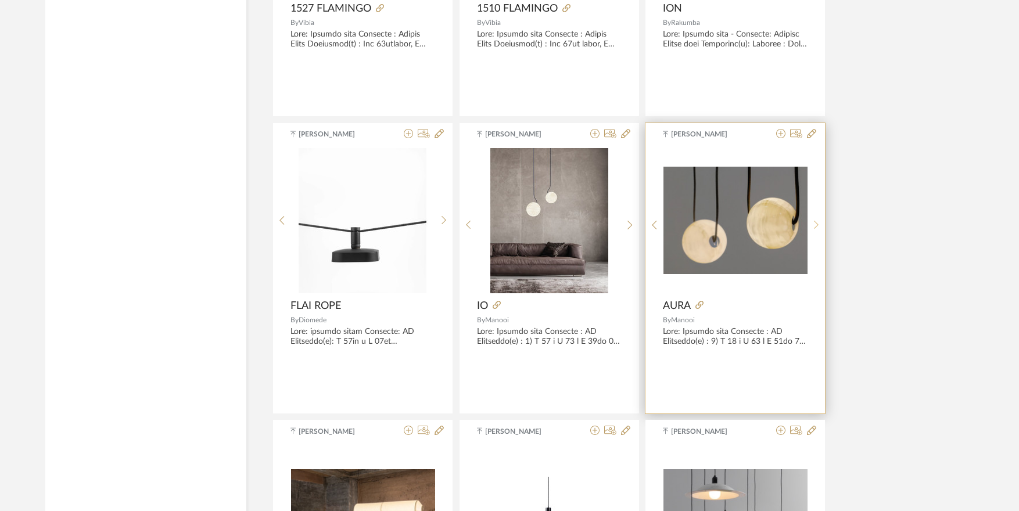
click at [815, 224] on icon at bounding box center [816, 225] width 5 height 10
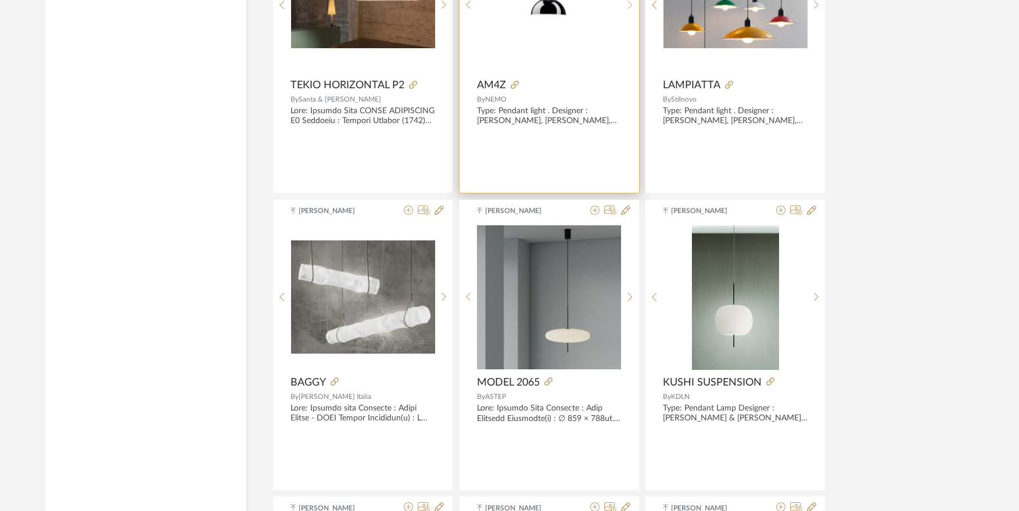
scroll to position [5724, 0]
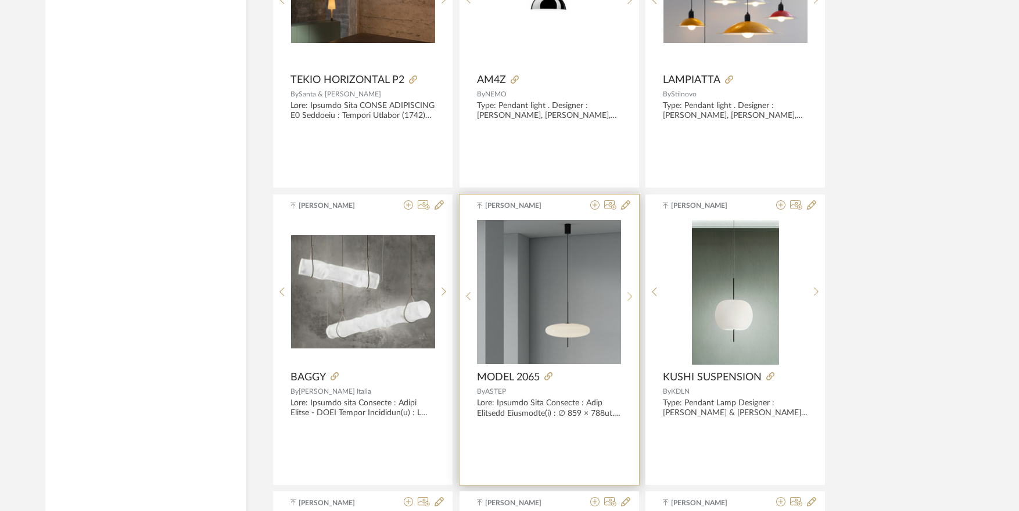
click at [628, 298] on icon at bounding box center [629, 297] width 5 height 10
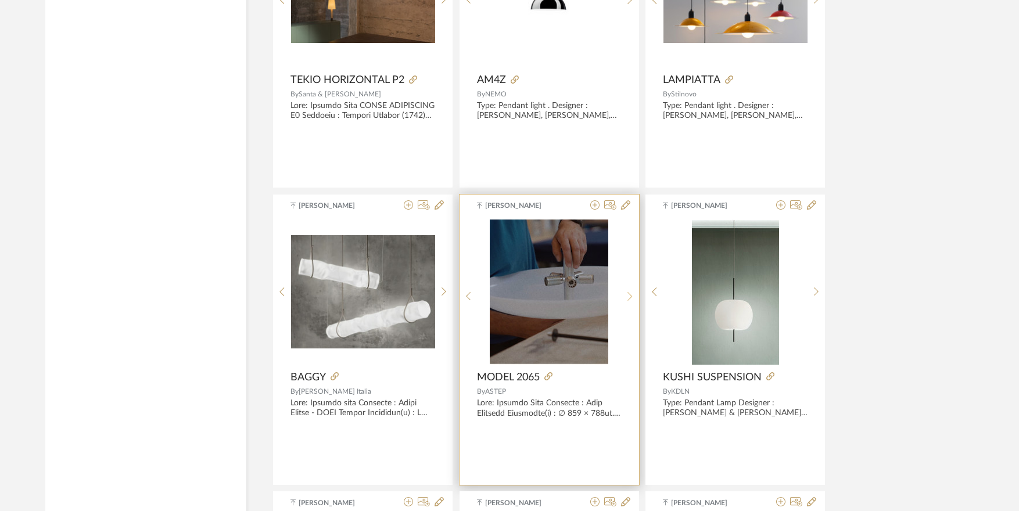
click at [628, 298] on icon at bounding box center [629, 297] width 5 height 10
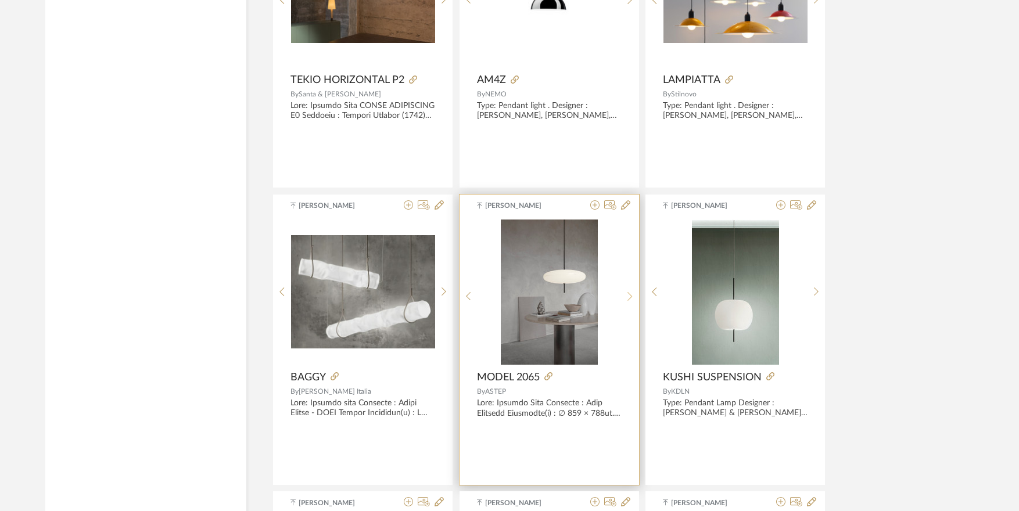
click at [628, 298] on icon at bounding box center [629, 297] width 5 height 10
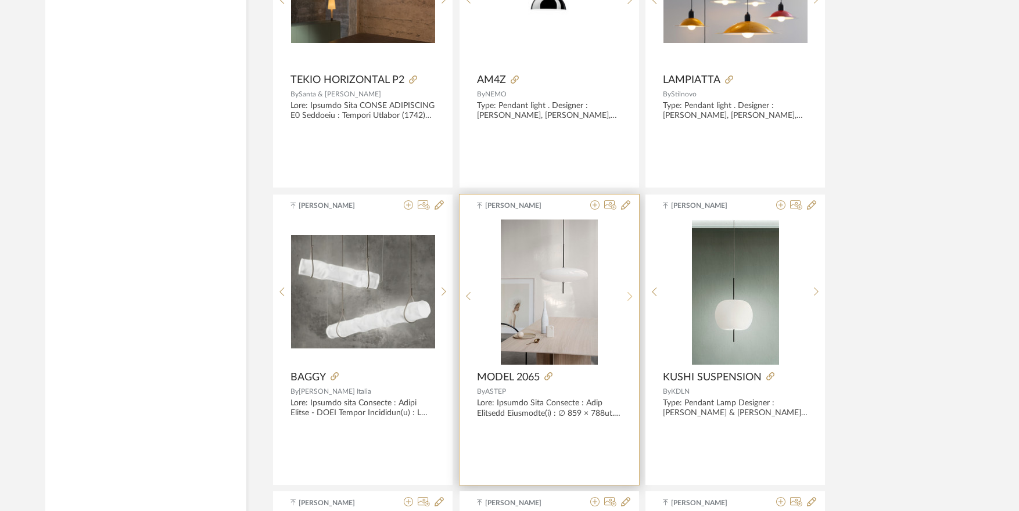
click at [628, 298] on icon at bounding box center [629, 297] width 5 height 10
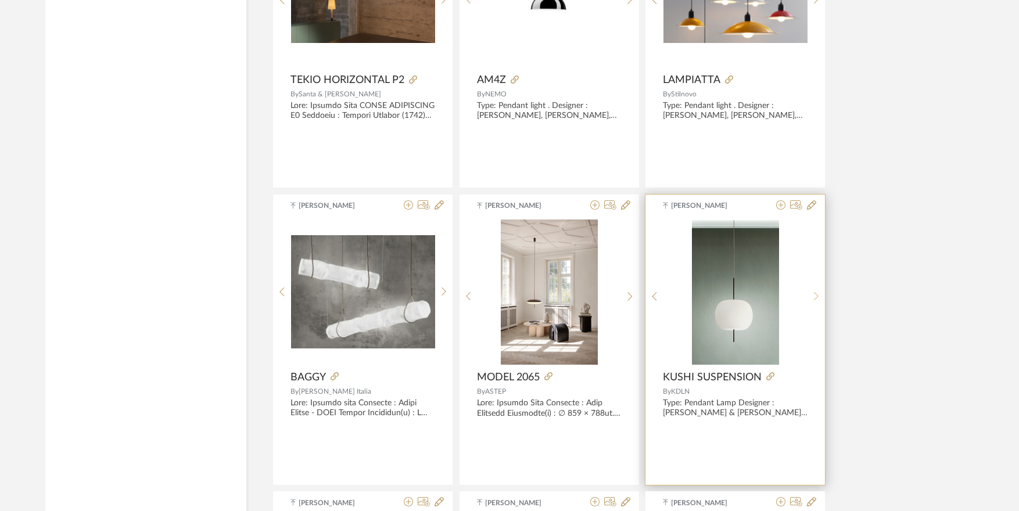
click at [815, 296] on icon at bounding box center [816, 297] width 5 height 10
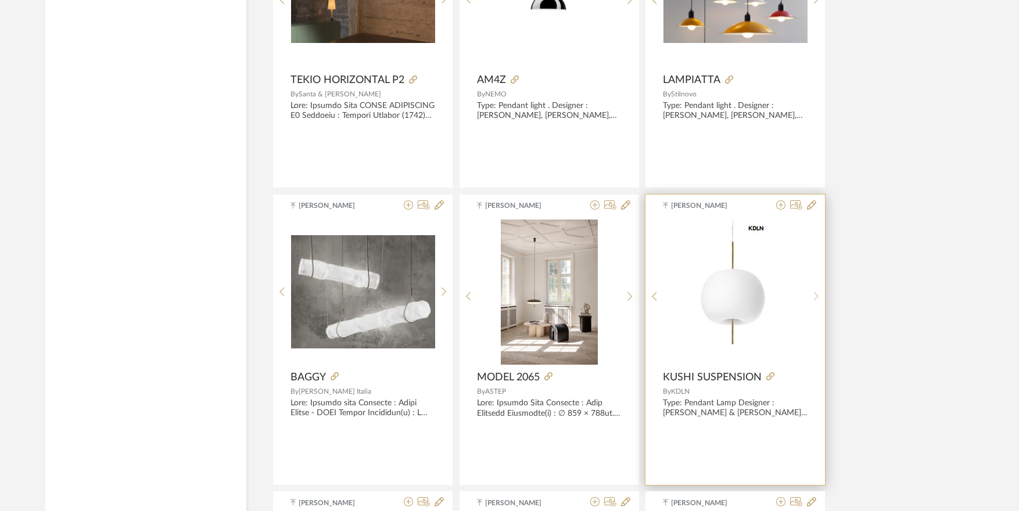
click at [815, 296] on icon at bounding box center [816, 297] width 5 height 10
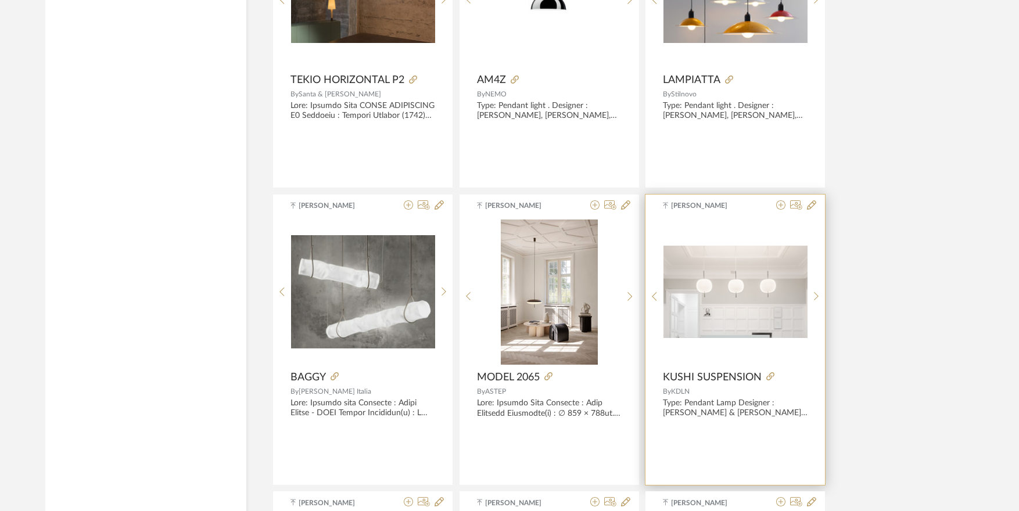
click at [742, 295] on img "3" at bounding box center [735, 292] width 144 height 93
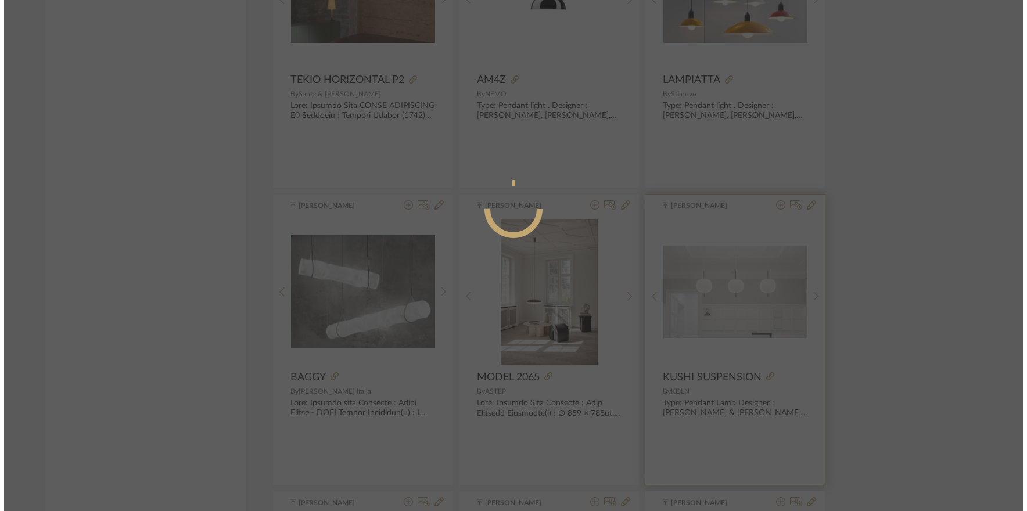
scroll to position [0, 0]
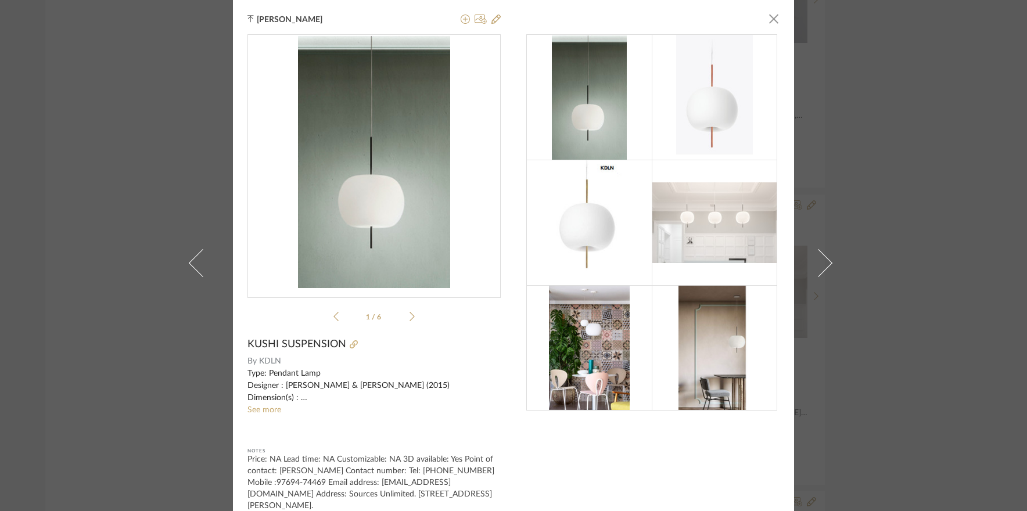
click at [675, 233] on img at bounding box center [714, 222] width 125 height 81
drag, startPoint x: 401, startPoint y: 310, endPoint x: 407, endPoint y: 321, distance: 11.7
click at [401, 313] on li "1 / 6" at bounding box center [374, 317] width 71 height 14
click at [409, 321] on icon at bounding box center [411, 316] width 5 height 10
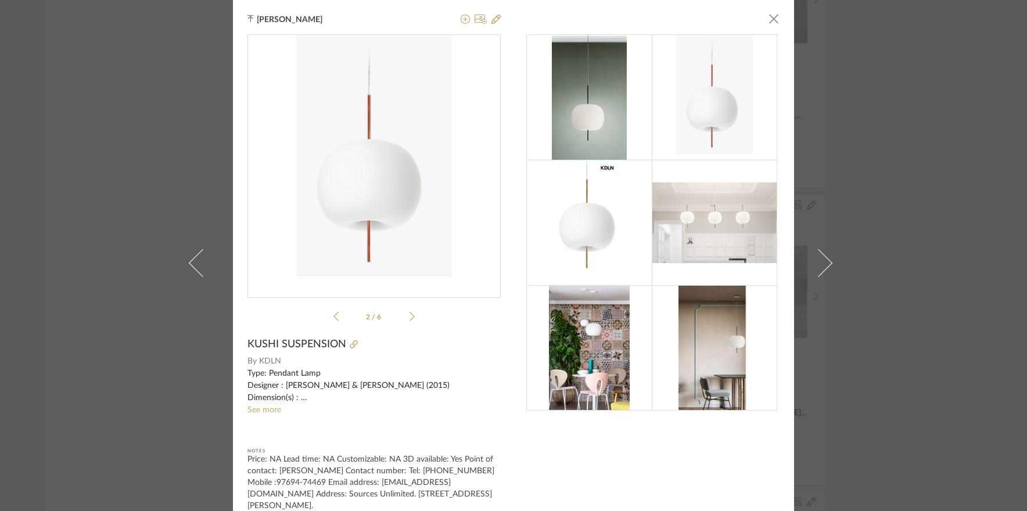
click at [409, 321] on icon at bounding box center [411, 316] width 5 height 10
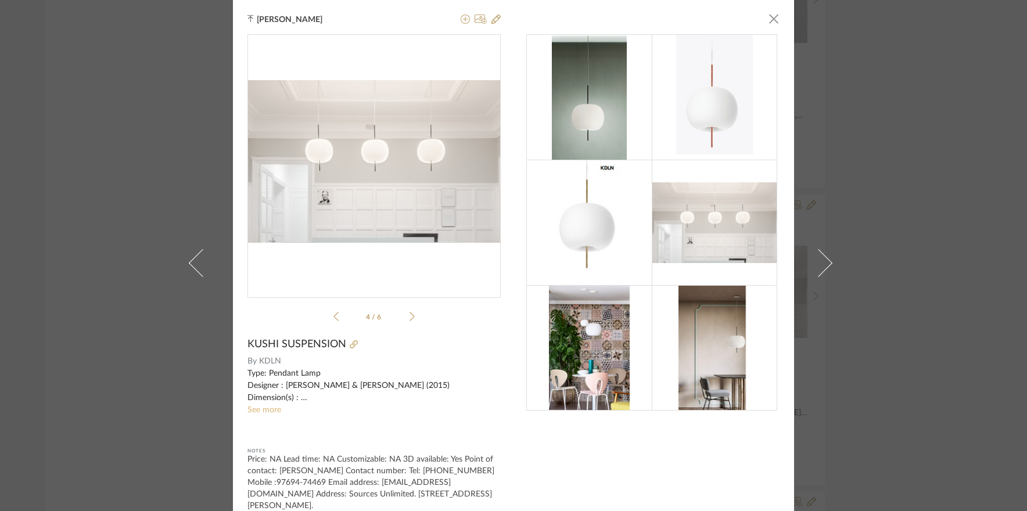
click at [272, 408] on link "See more" at bounding box center [264, 410] width 34 height 8
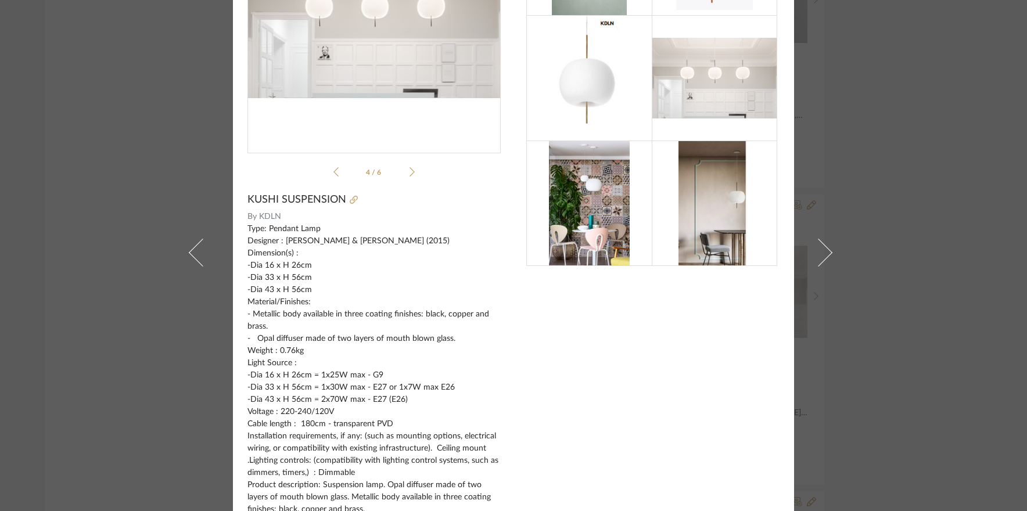
scroll to position [174, 0]
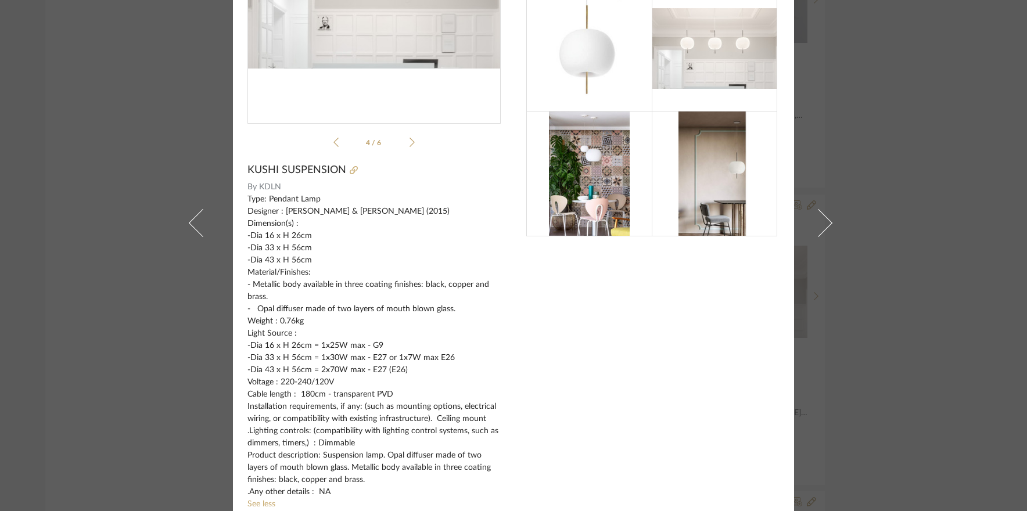
click at [900, 319] on div "Tehseen Mukadam × 4 / 6 KUSHI SUSPENSION By KDLN Type: Pendant Lamp Designer : …" at bounding box center [513, 255] width 1027 height 511
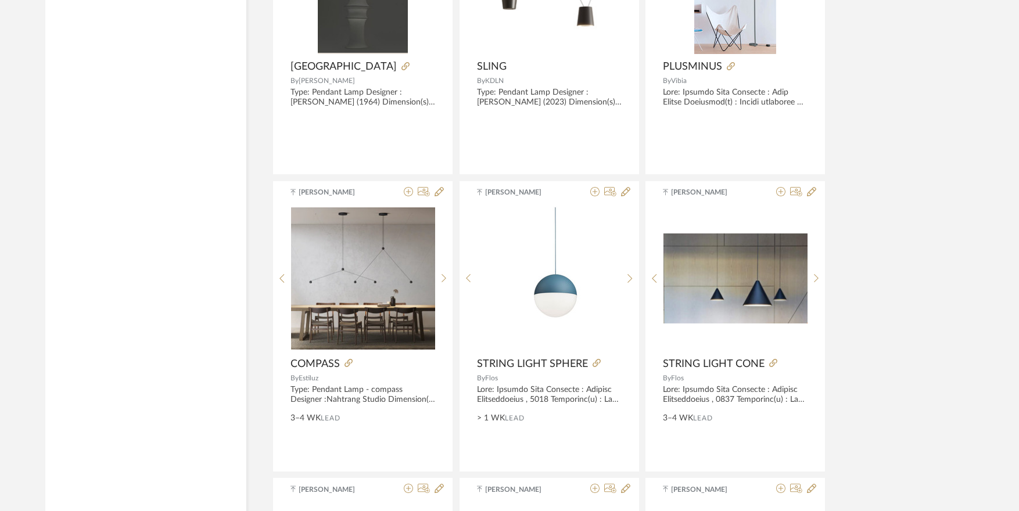
scroll to position [6363, 0]
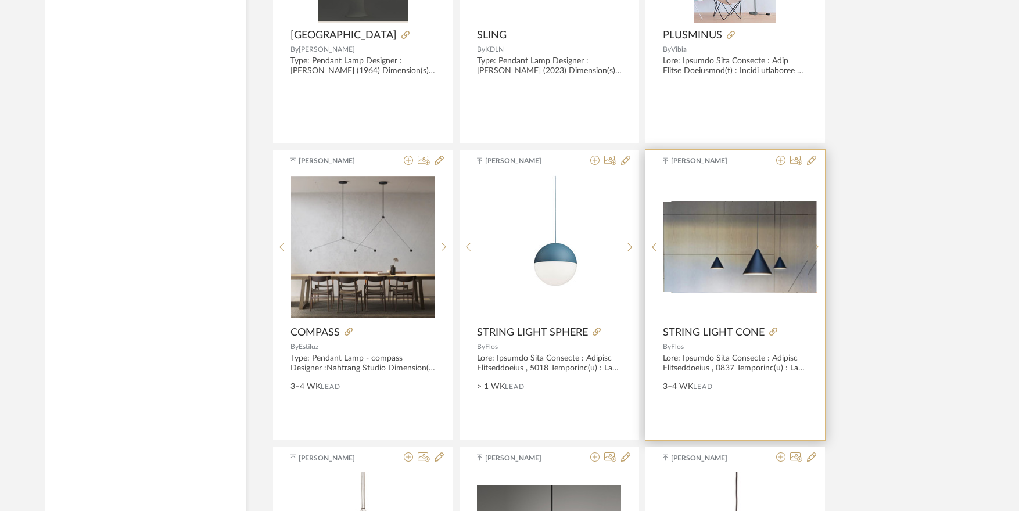
click at [821, 250] on sr-next-btn at bounding box center [816, 247] width 18 height 10
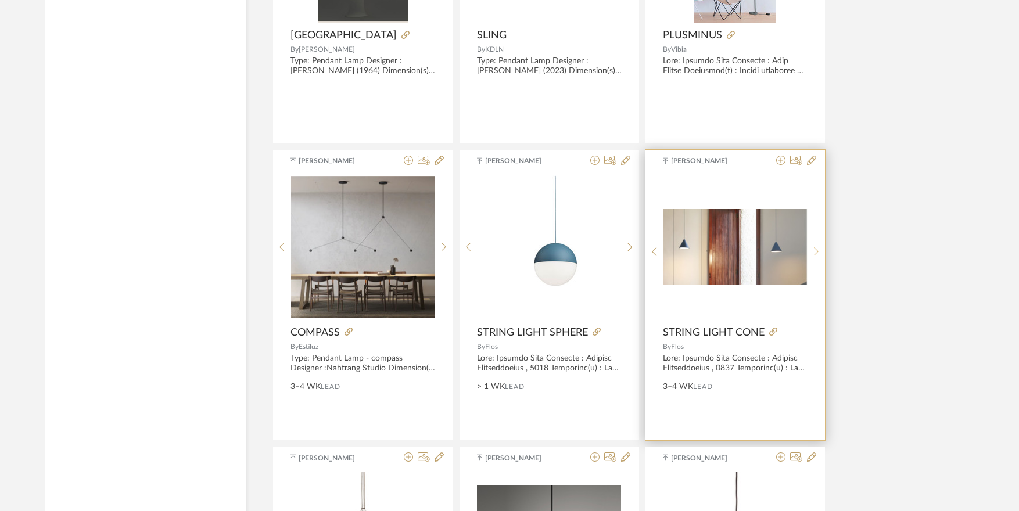
click at [820, 251] on sr-next-btn at bounding box center [816, 252] width 18 height 10
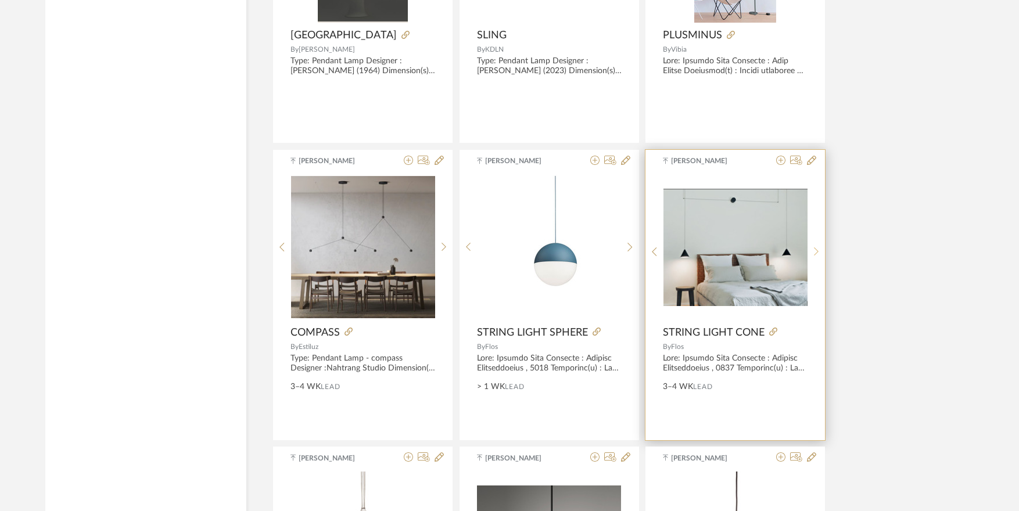
click at [820, 251] on sr-next-btn at bounding box center [816, 252] width 18 height 10
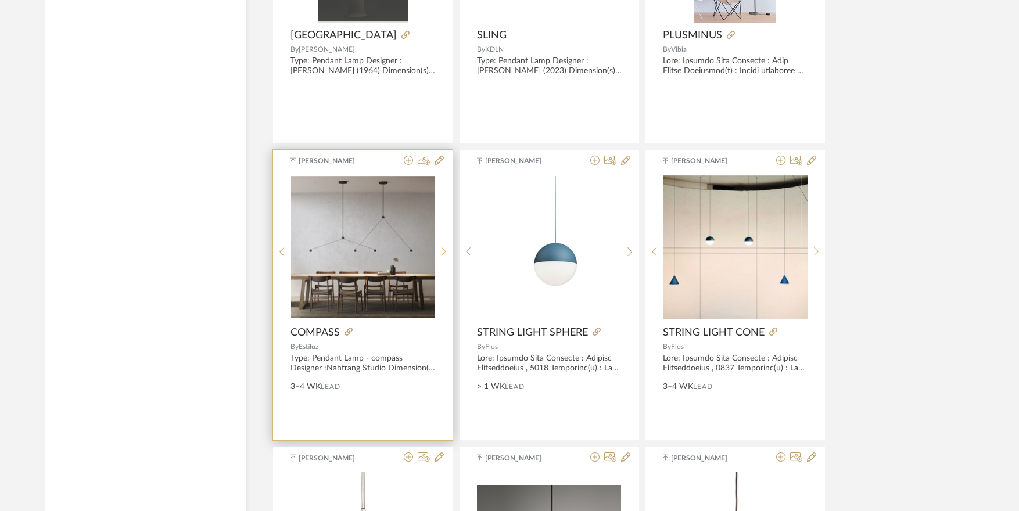
click at [450, 248] on sr-next-btn at bounding box center [444, 252] width 18 height 10
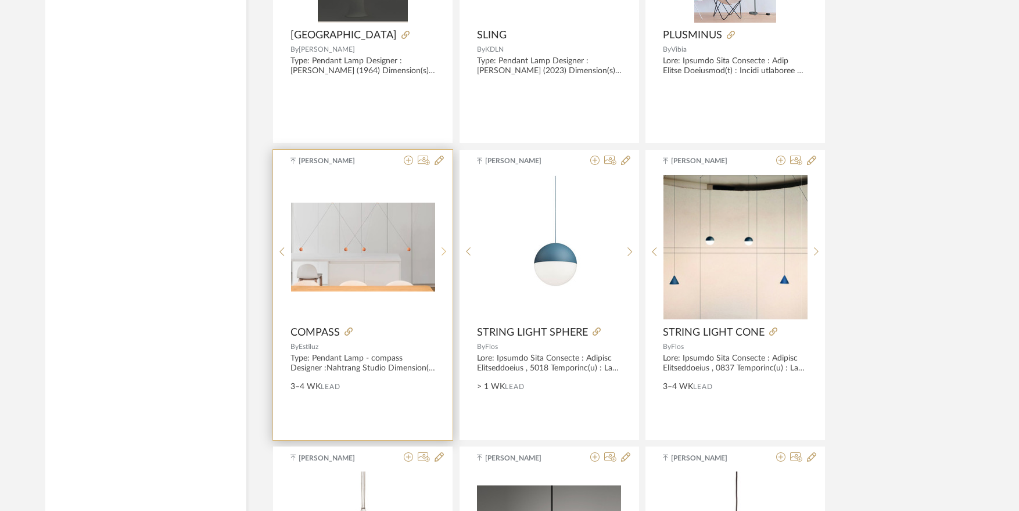
click at [450, 248] on sr-next-btn at bounding box center [444, 252] width 18 height 10
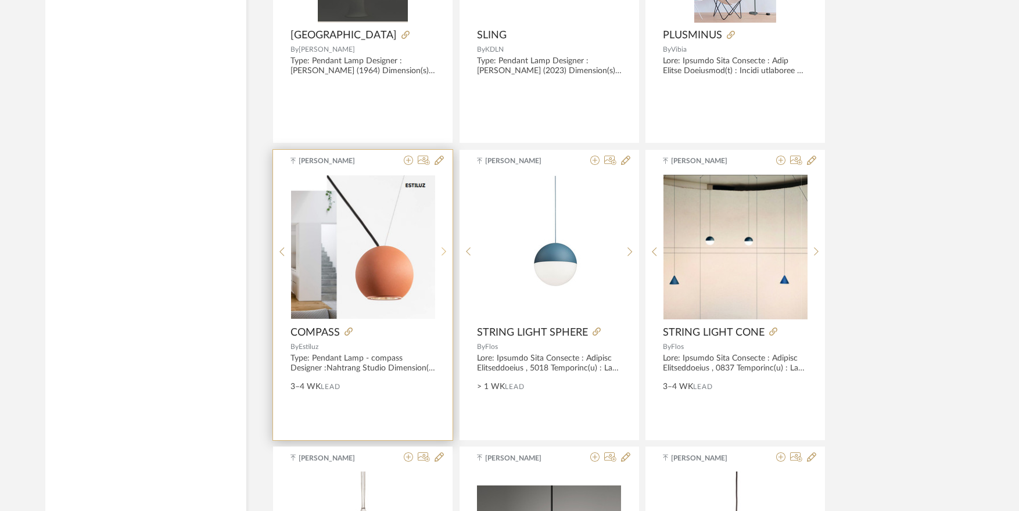
click at [450, 248] on sr-next-btn at bounding box center [444, 252] width 18 height 10
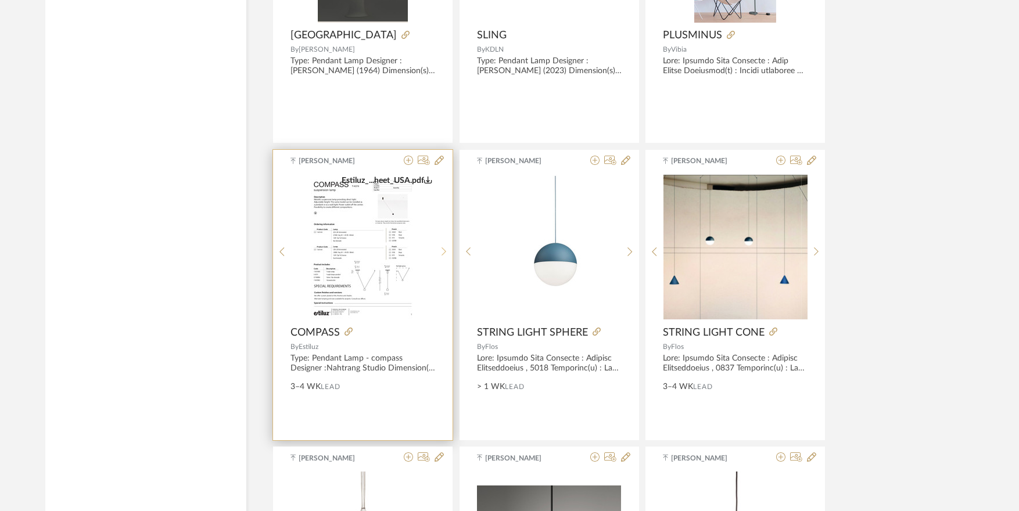
click at [444, 250] on icon at bounding box center [443, 252] width 5 height 10
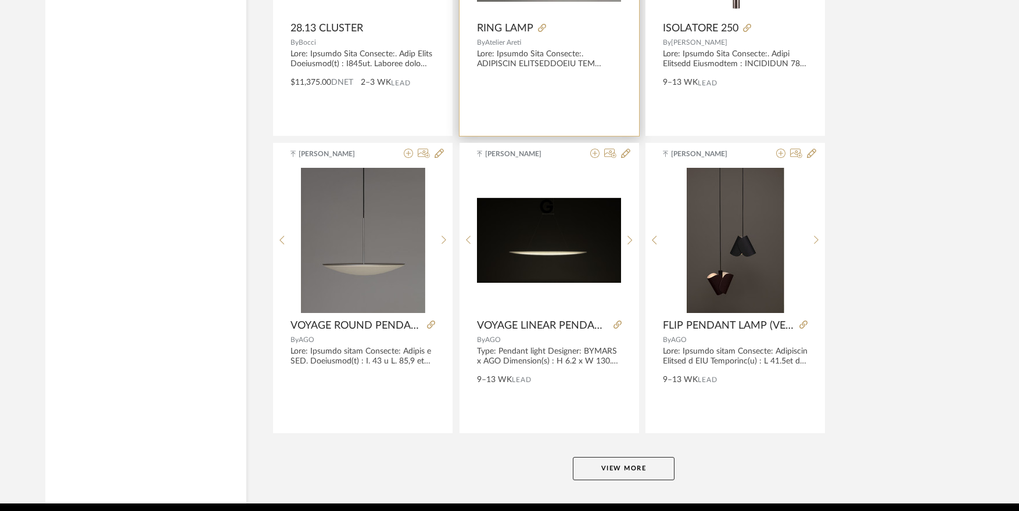
scroll to position [7002, 0]
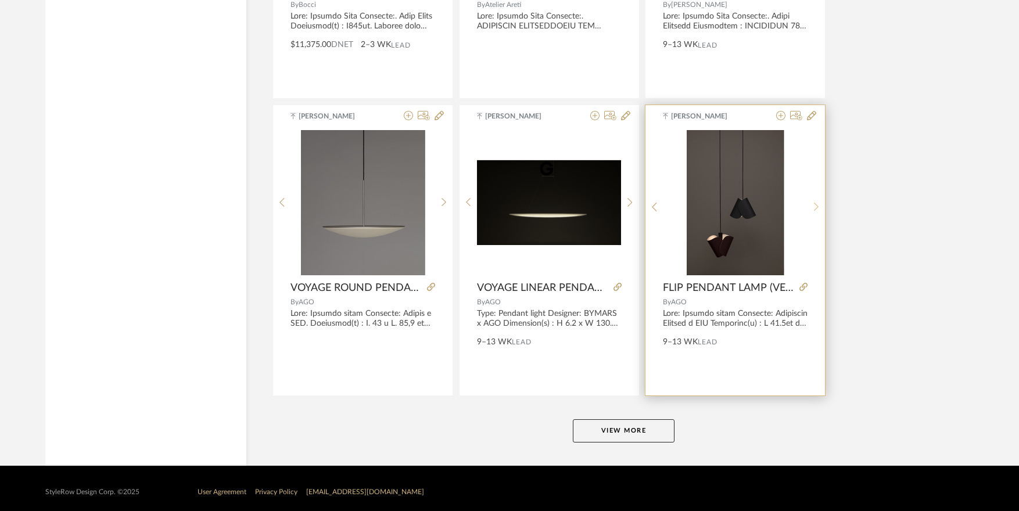
click at [818, 206] on sr-next-btn at bounding box center [816, 207] width 18 height 10
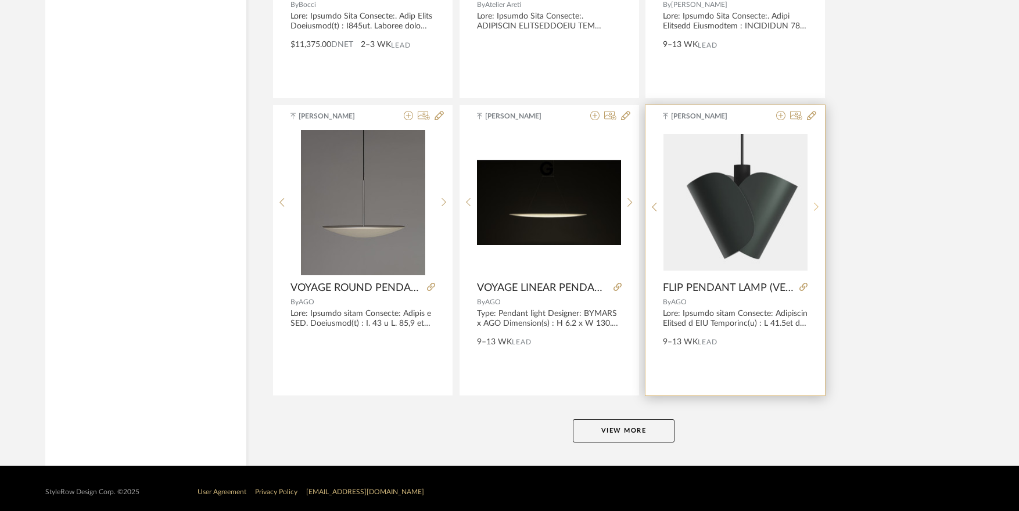
click at [818, 206] on sr-next-btn at bounding box center [816, 207] width 18 height 10
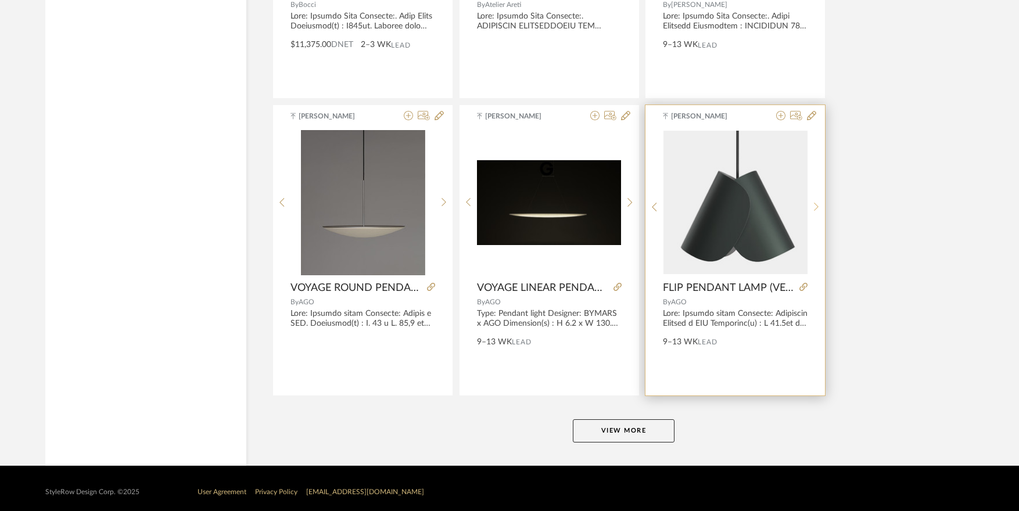
click at [818, 206] on sr-next-btn at bounding box center [816, 207] width 18 height 10
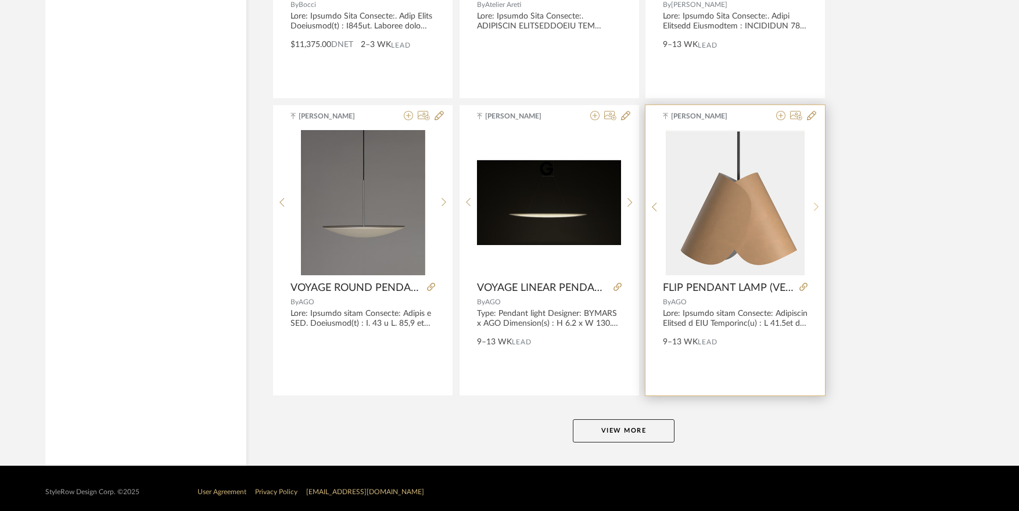
click at [818, 206] on sr-next-btn at bounding box center [816, 207] width 18 height 10
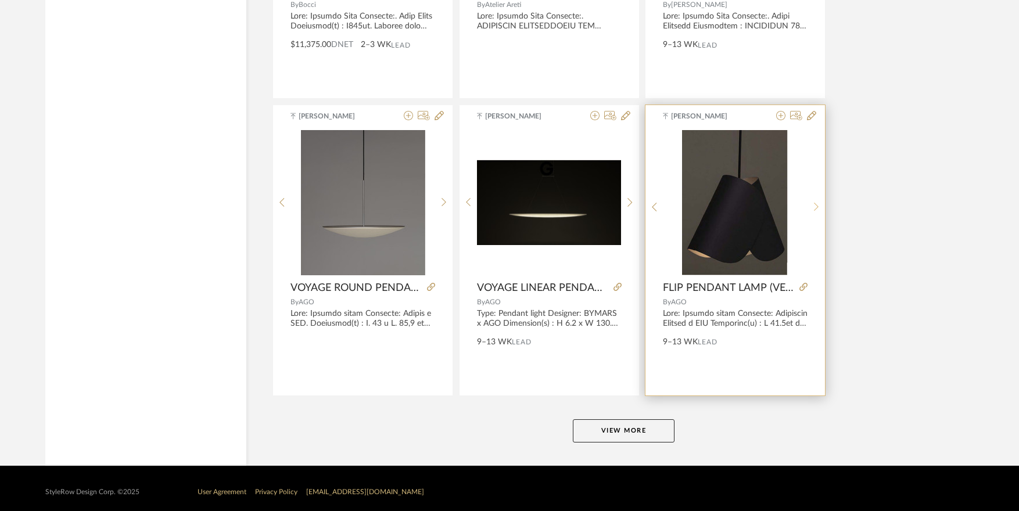
click at [818, 206] on sr-next-btn at bounding box center [816, 207] width 18 height 10
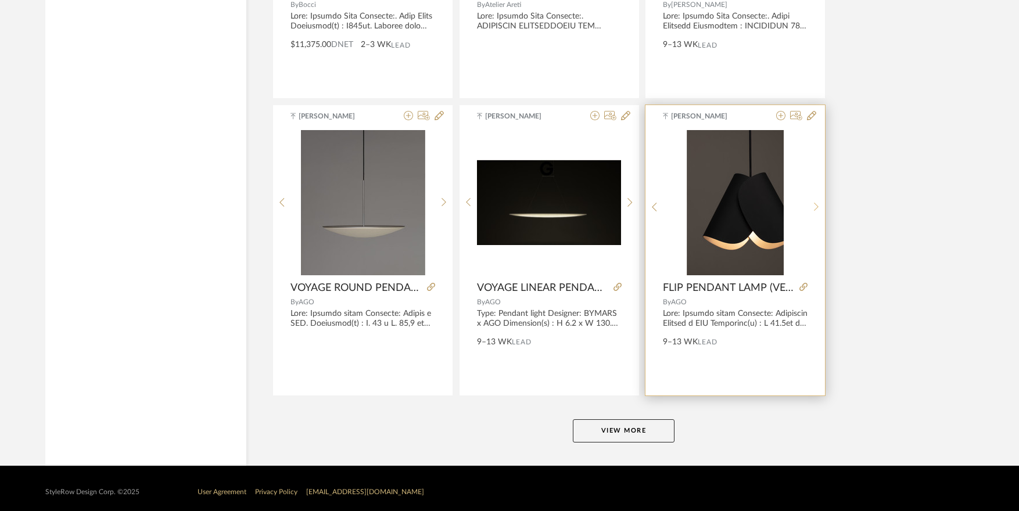
click at [818, 206] on sr-next-btn at bounding box center [816, 207] width 18 height 10
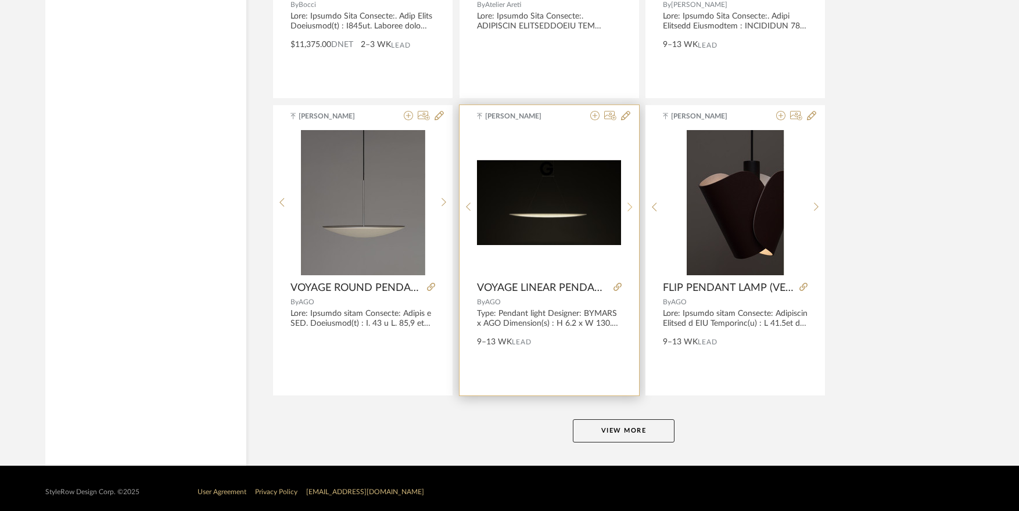
click at [629, 200] on div at bounding box center [630, 207] width 18 height 154
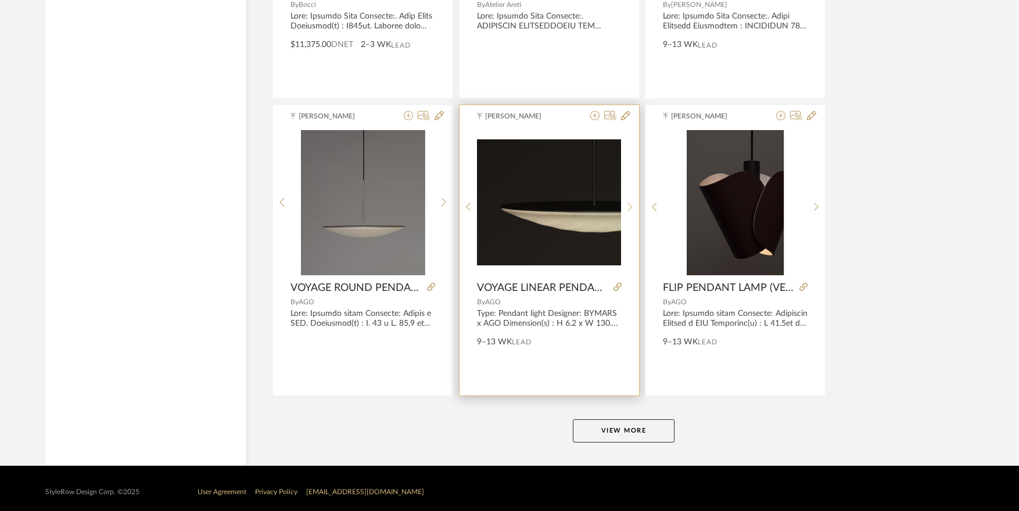
click at [629, 200] on div at bounding box center [630, 207] width 18 height 154
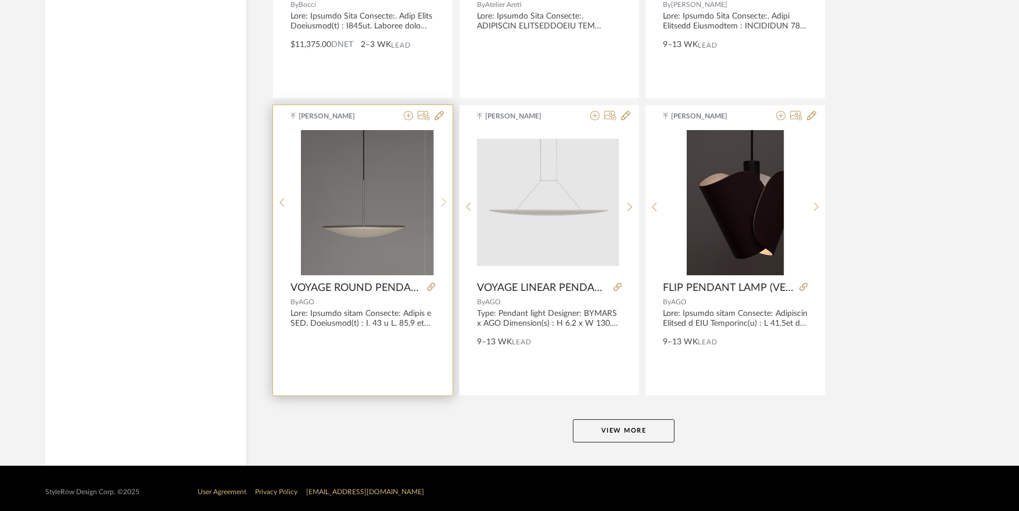
click at [443, 201] on div at bounding box center [444, 202] width 18 height 145
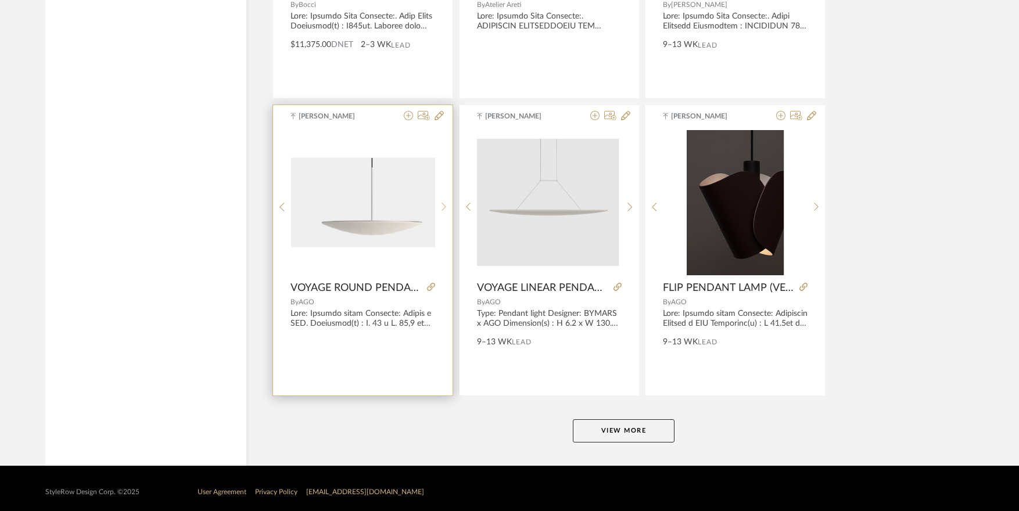
click at [443, 201] on div at bounding box center [444, 207] width 18 height 154
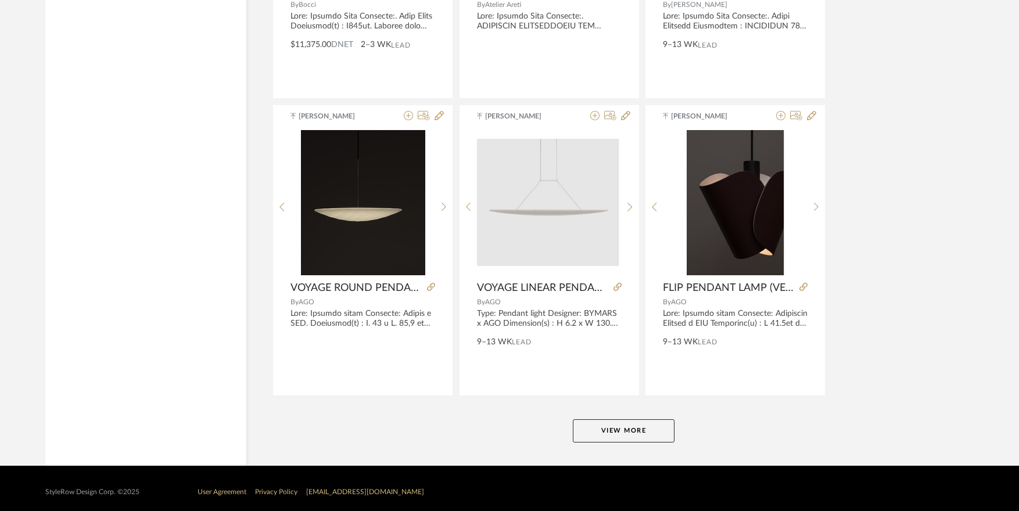
click at [639, 436] on button "View More" at bounding box center [624, 430] width 102 height 23
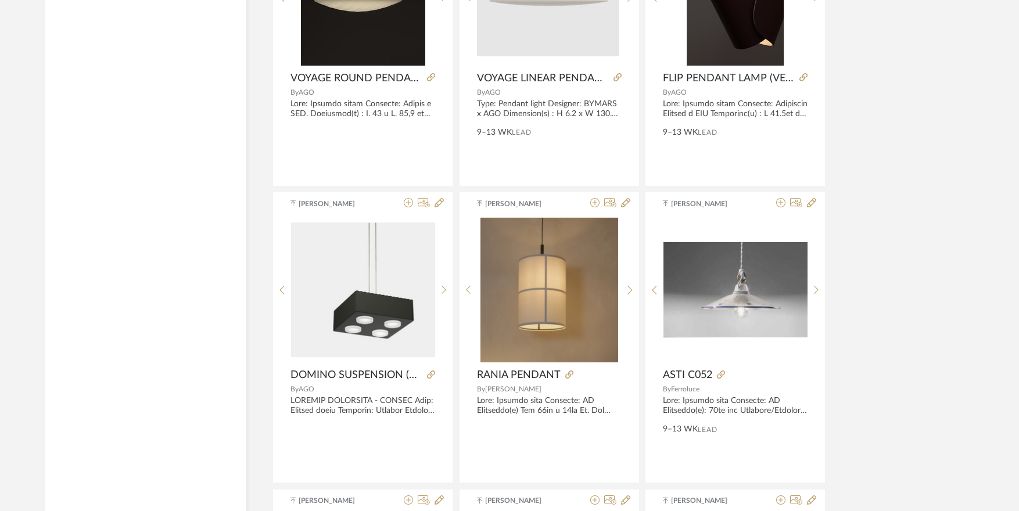
scroll to position [7234, 0]
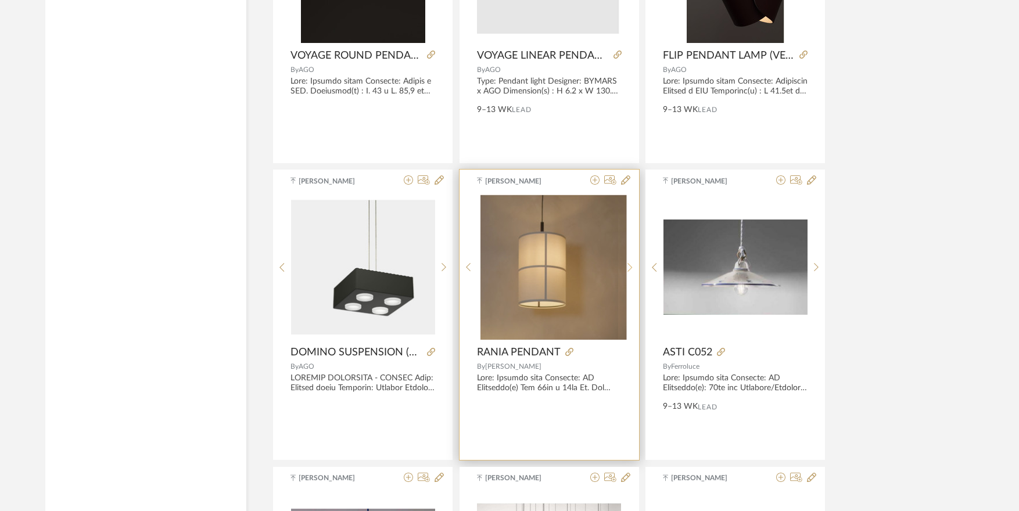
click at [632, 272] on icon at bounding box center [629, 268] width 5 height 10
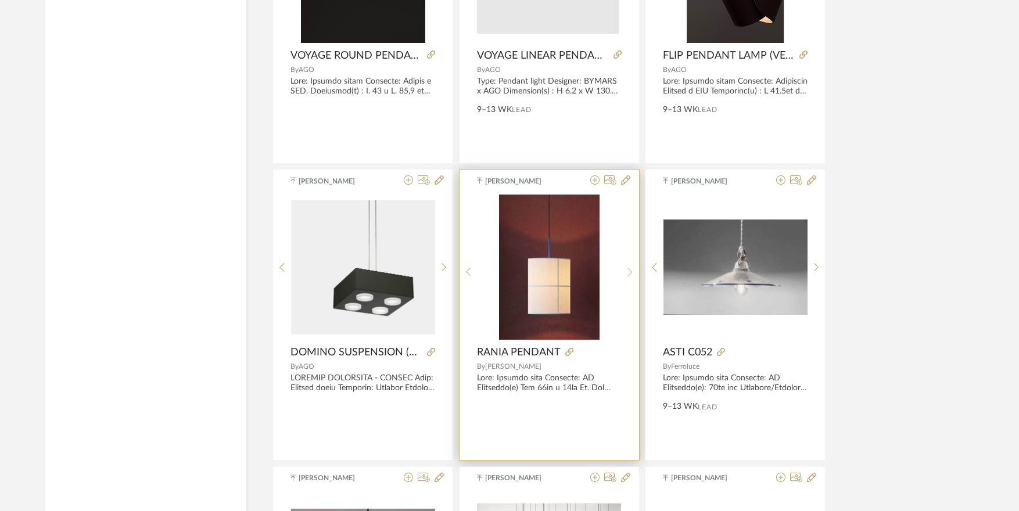
click at [632, 271] on icon at bounding box center [629, 272] width 5 height 10
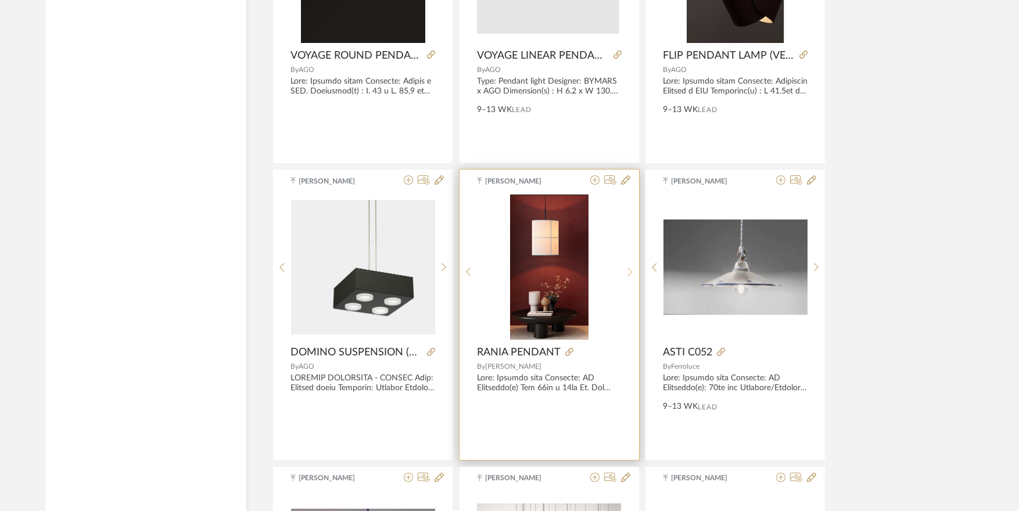
click at [632, 271] on icon at bounding box center [629, 272] width 5 height 10
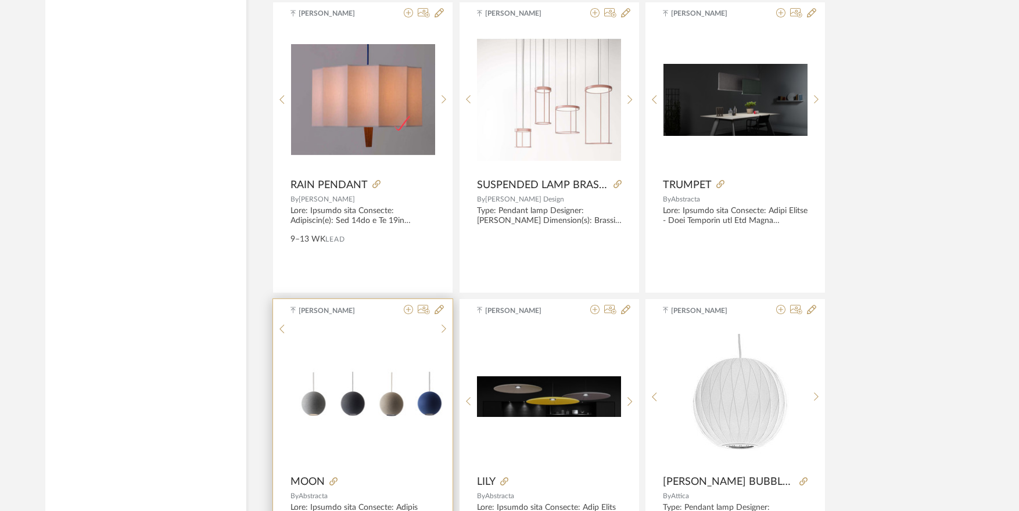
scroll to position [7873, 0]
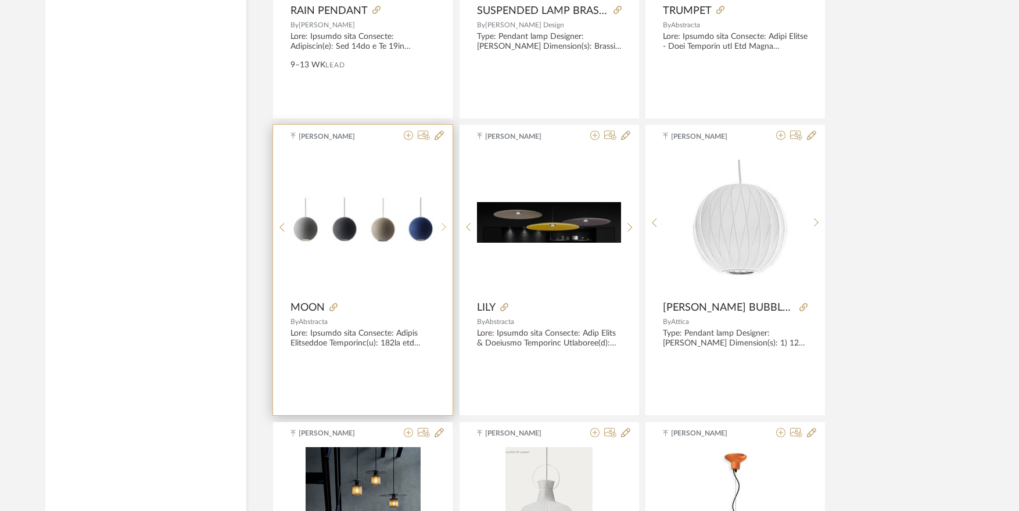
click at [444, 232] on div at bounding box center [444, 227] width 18 height 154
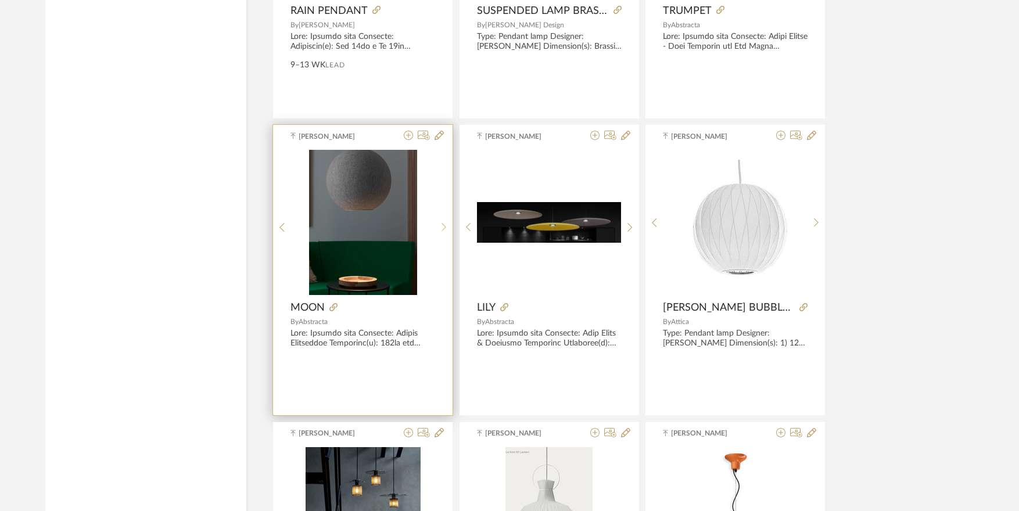
click at [444, 232] on div at bounding box center [444, 227] width 18 height 154
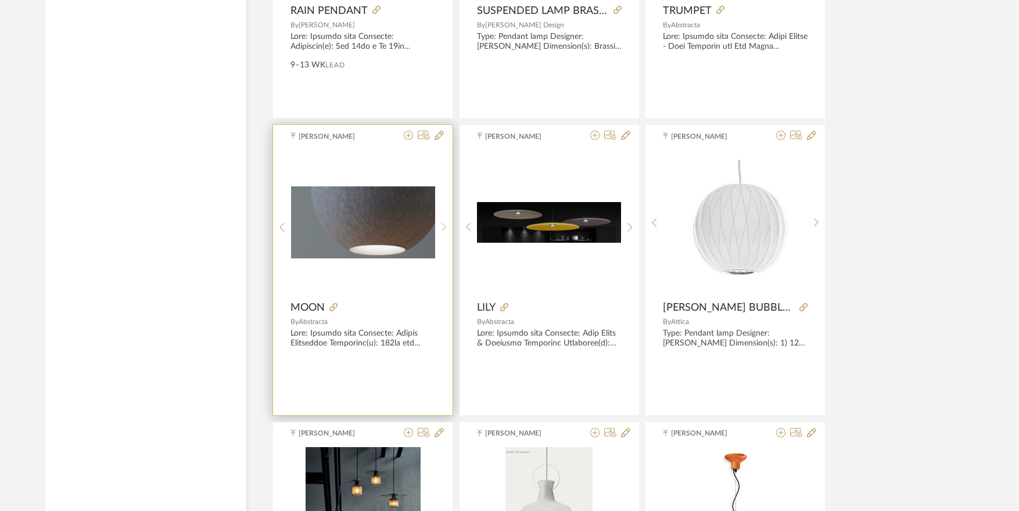
click at [444, 232] on div at bounding box center [444, 227] width 18 height 154
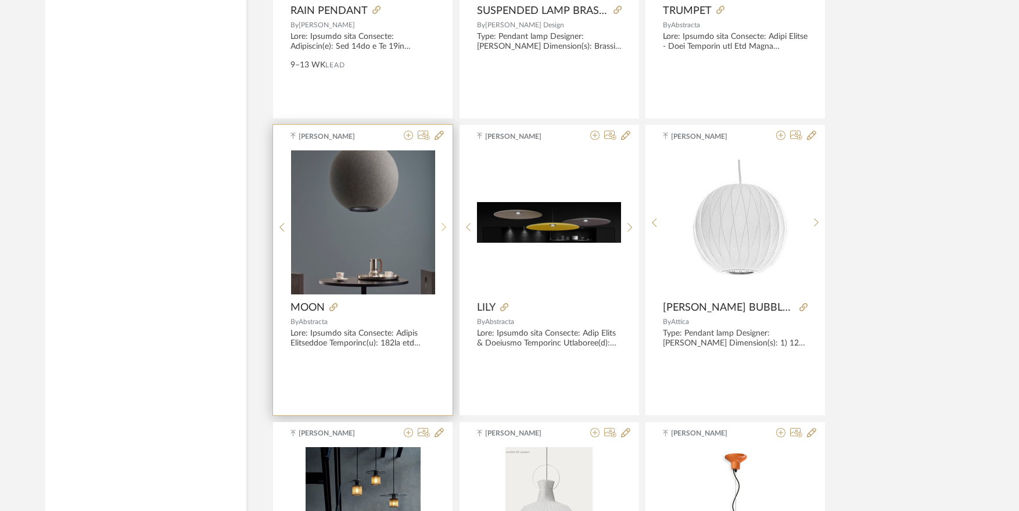
click at [444, 232] on div at bounding box center [444, 227] width 18 height 154
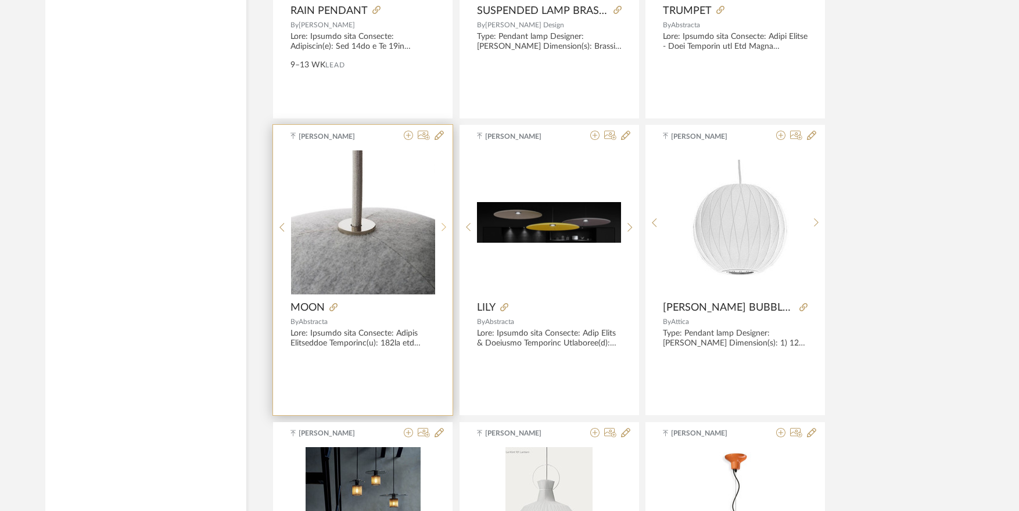
click at [444, 232] on div at bounding box center [444, 227] width 18 height 154
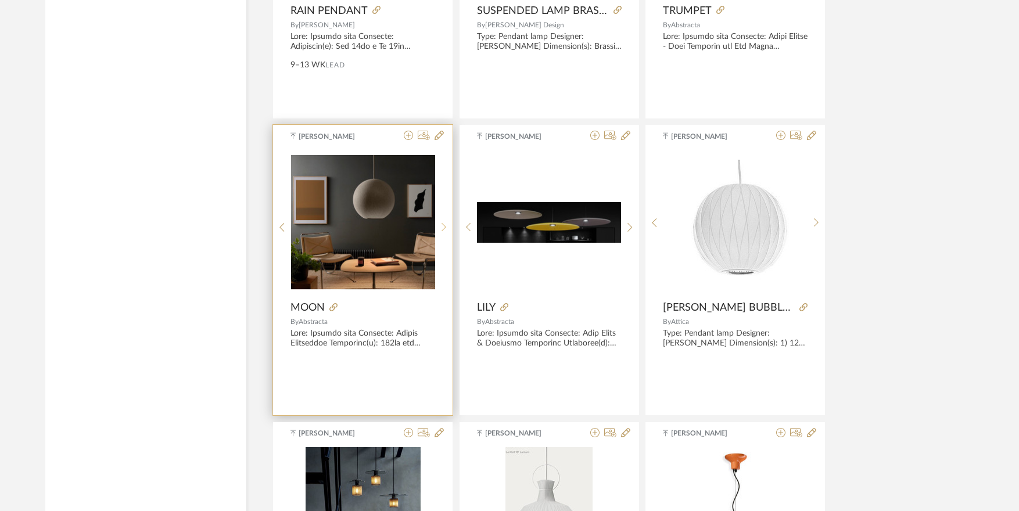
click at [444, 232] on div at bounding box center [444, 227] width 18 height 154
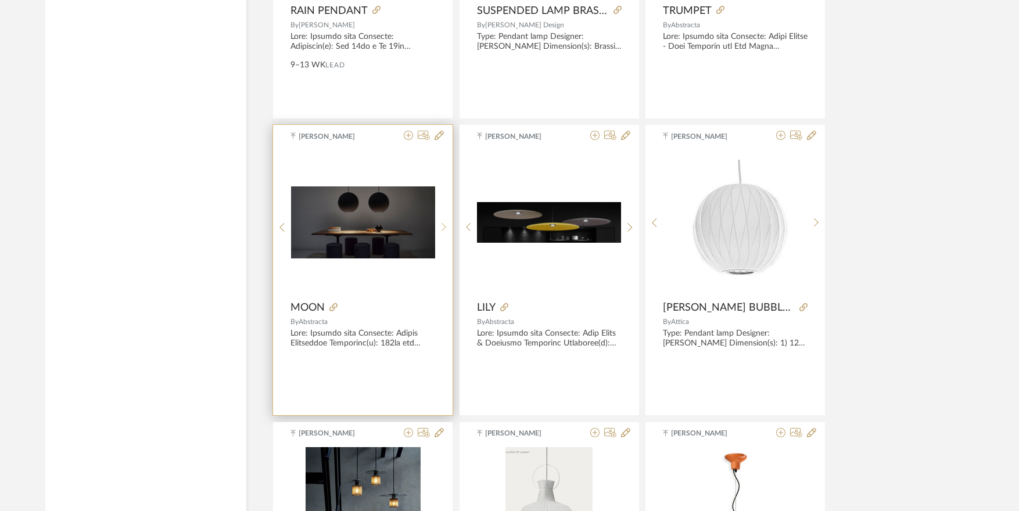
click at [444, 232] on div at bounding box center [444, 227] width 18 height 154
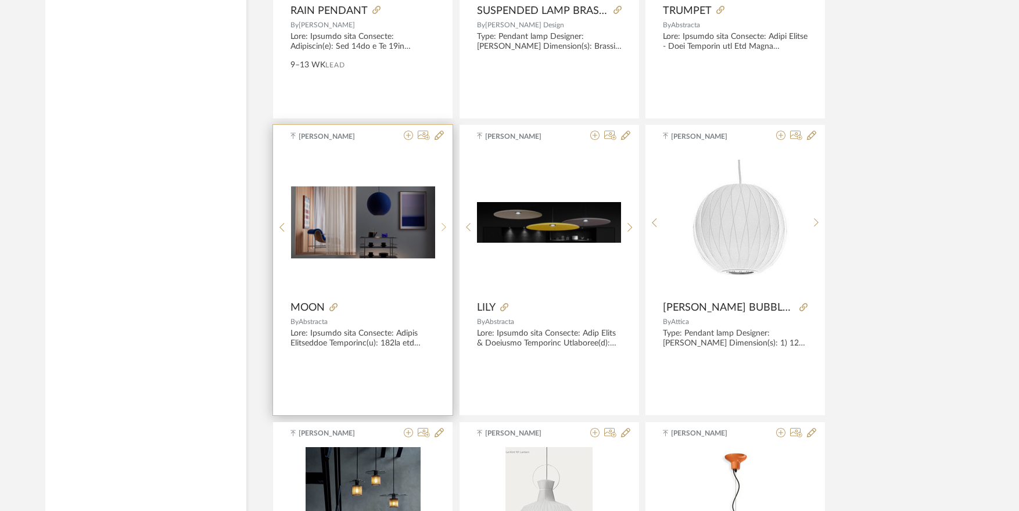
click at [444, 232] on div at bounding box center [444, 227] width 18 height 154
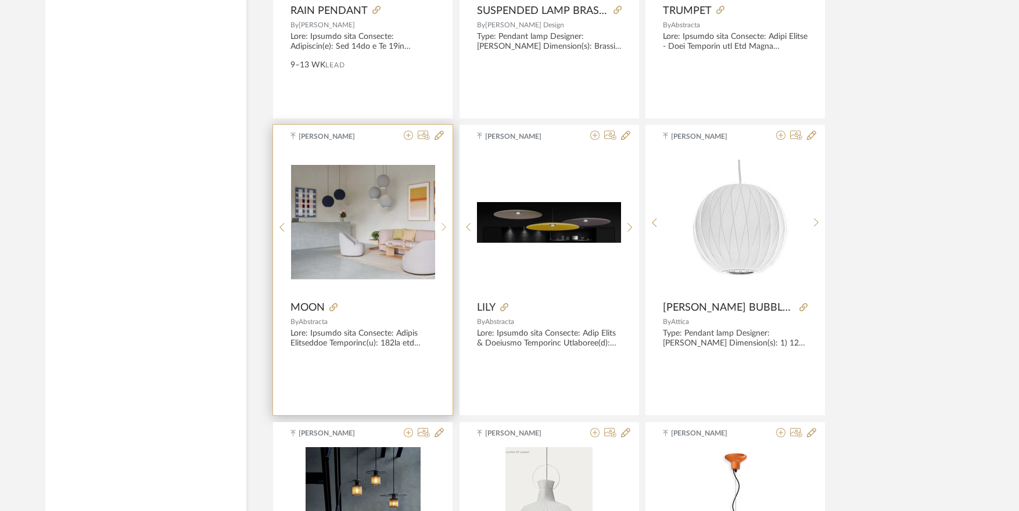
click at [444, 232] on div at bounding box center [444, 227] width 18 height 154
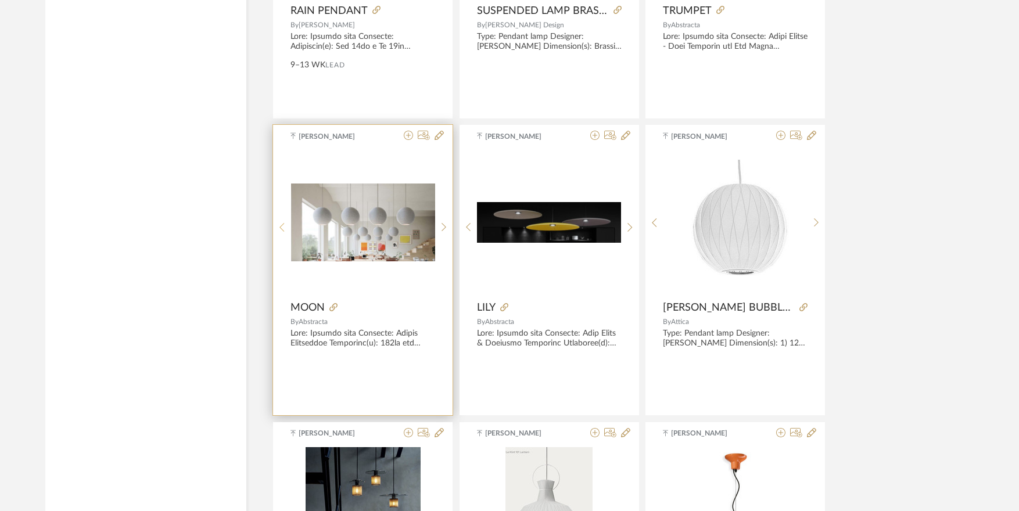
click at [280, 226] on icon at bounding box center [281, 227] width 5 height 10
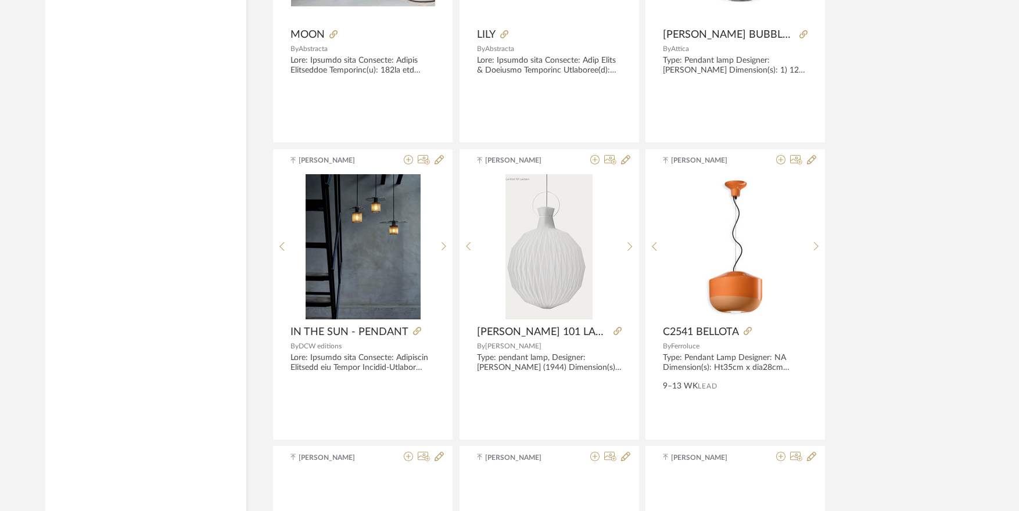
scroll to position [8163, 0]
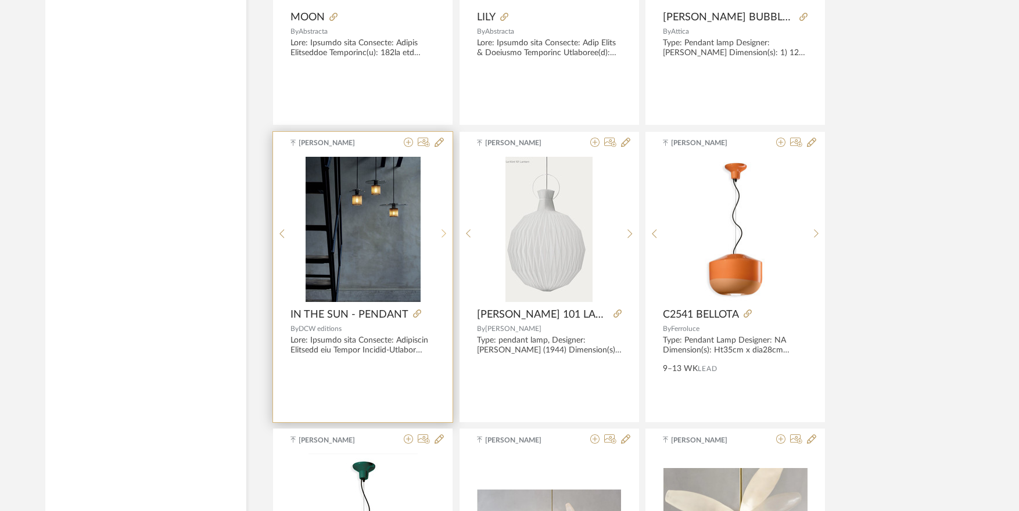
click at [443, 228] on div at bounding box center [444, 234] width 18 height 154
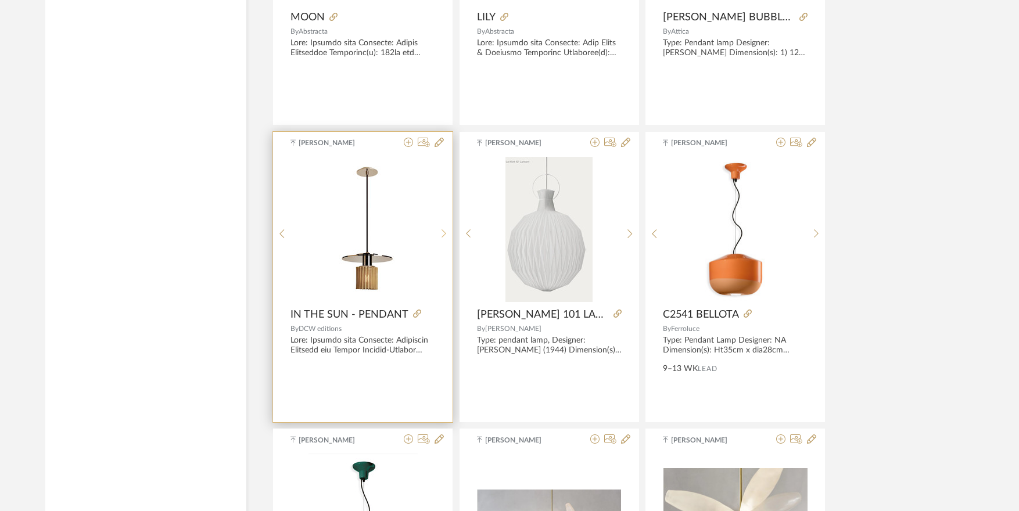
click at [443, 228] on div at bounding box center [444, 234] width 18 height 154
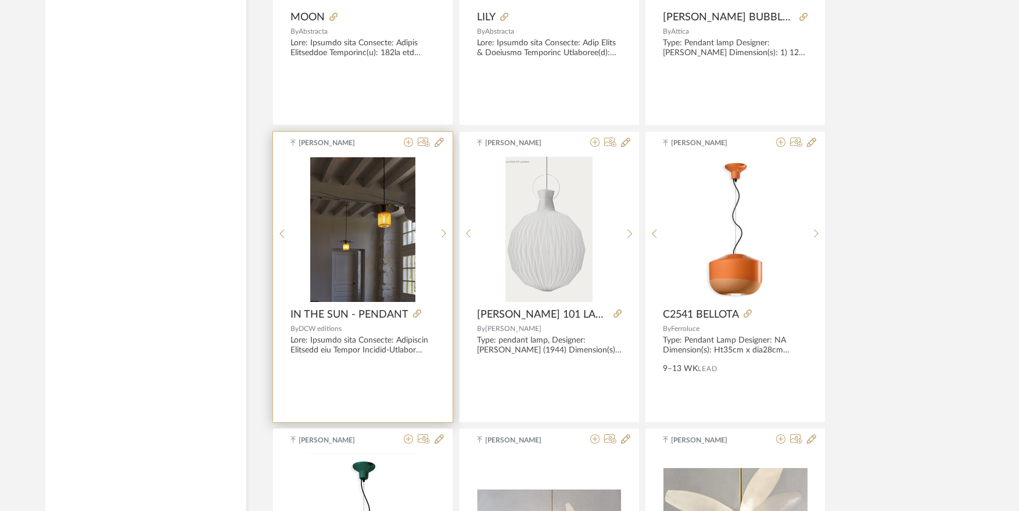
click at [369, 221] on img "2" at bounding box center [362, 229] width 105 height 145
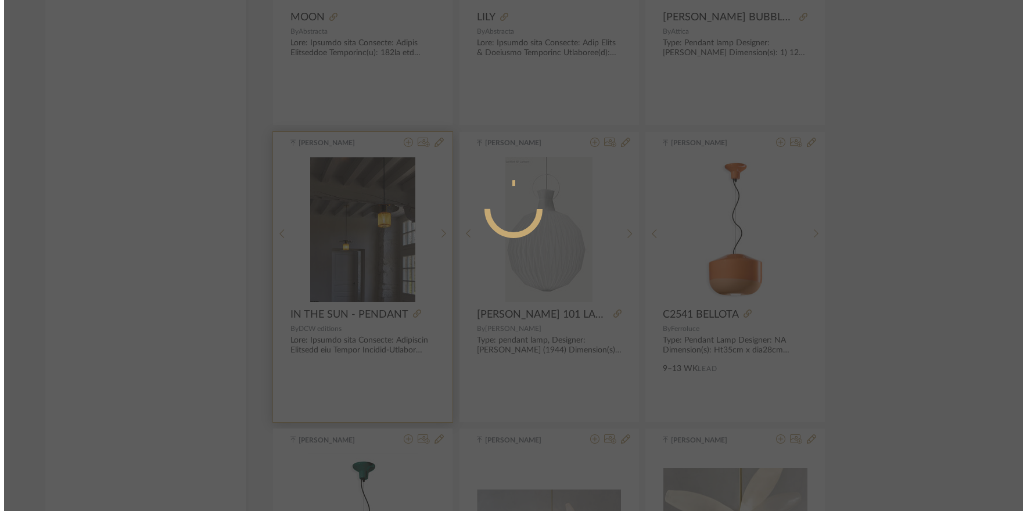
scroll to position [0, 0]
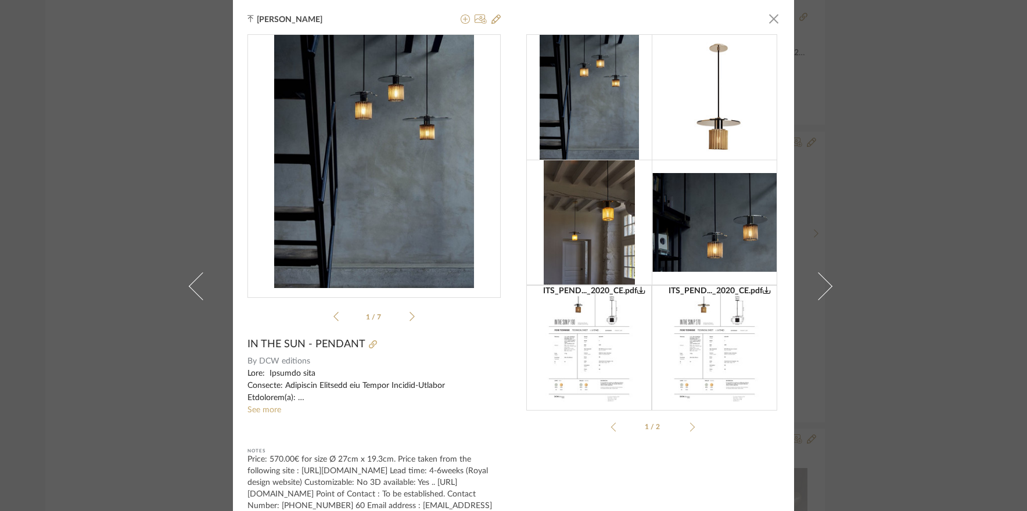
click at [263, 404] on sr-see-more-text "See more" at bounding box center [373, 392] width 253 height 49
click at [263, 409] on link "See more" at bounding box center [264, 410] width 34 height 8
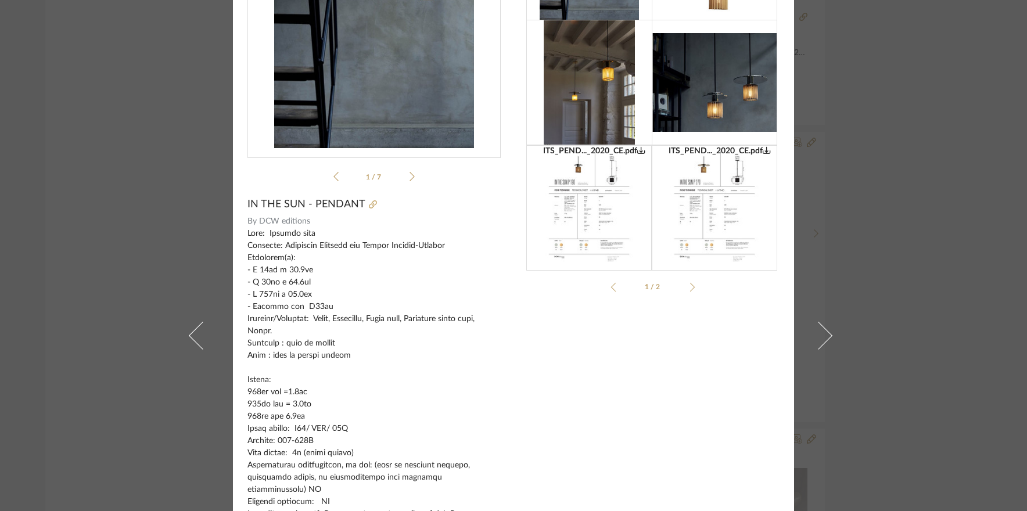
scroll to position [174, 0]
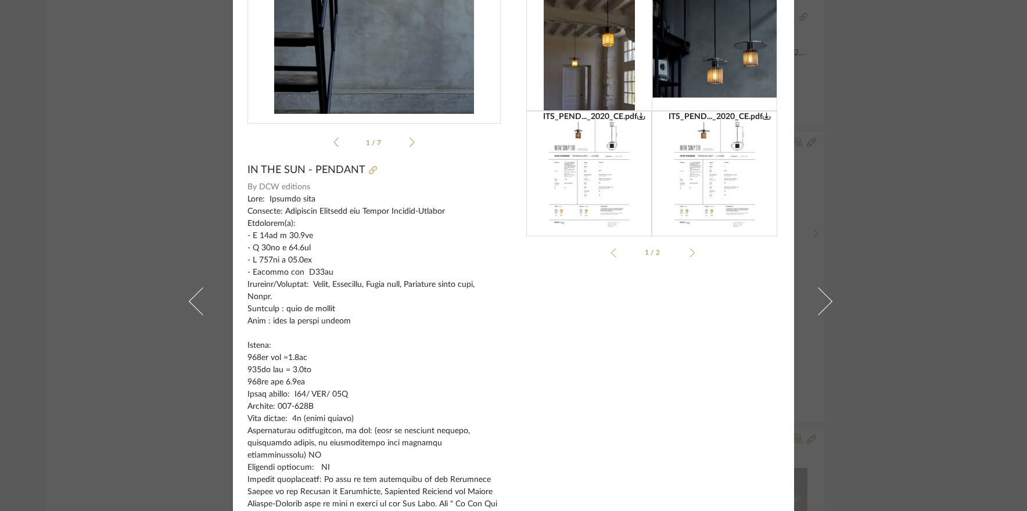
click at [900, 222] on div "Tehseen Mukadam × ITS_PEND..._2020_CE.pdf ITS_PEND..._2020_CE.pdf ITS_PEND..._2…" at bounding box center [513, 255] width 1027 height 511
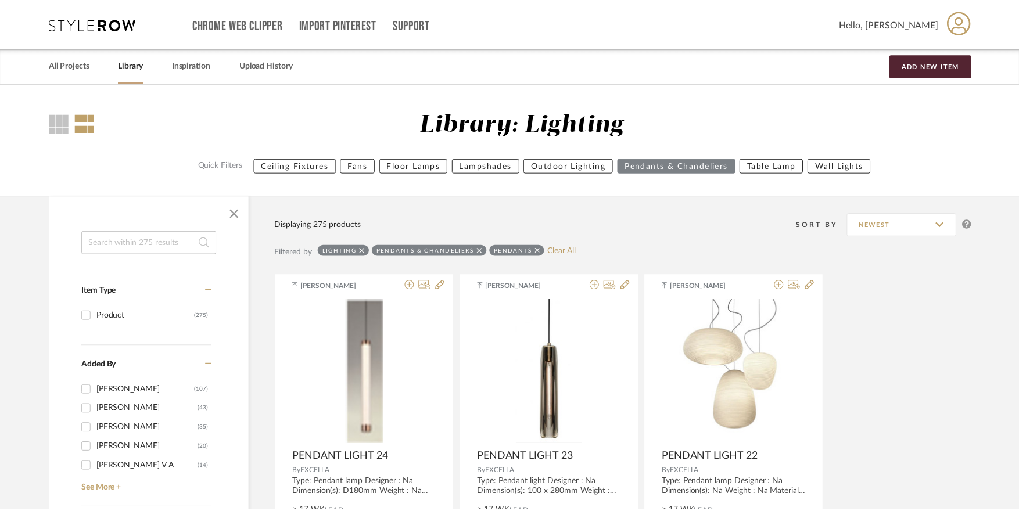
scroll to position [8163, 0]
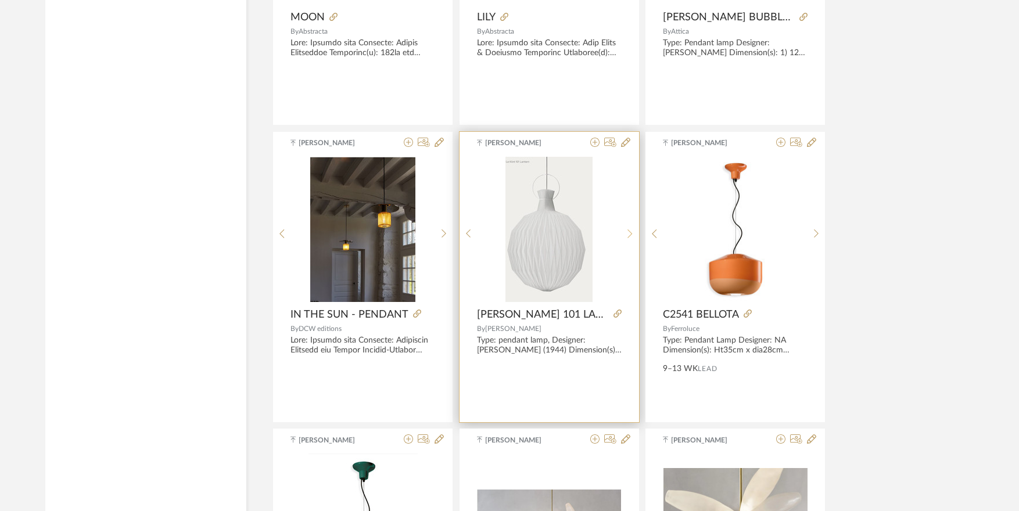
click at [627, 235] on icon at bounding box center [629, 234] width 5 height 10
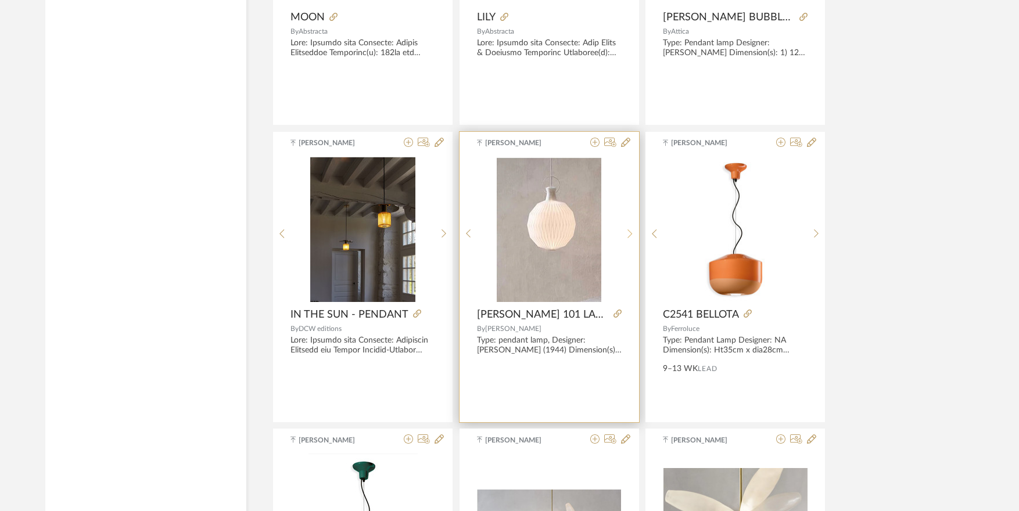
click at [627, 233] on icon at bounding box center [629, 234] width 5 height 10
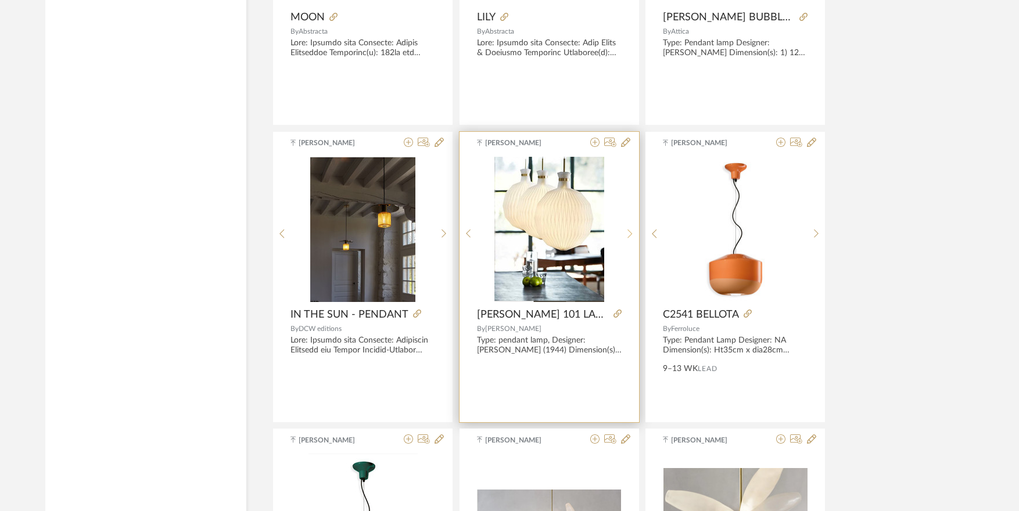
click at [627, 233] on icon at bounding box center [629, 234] width 5 height 10
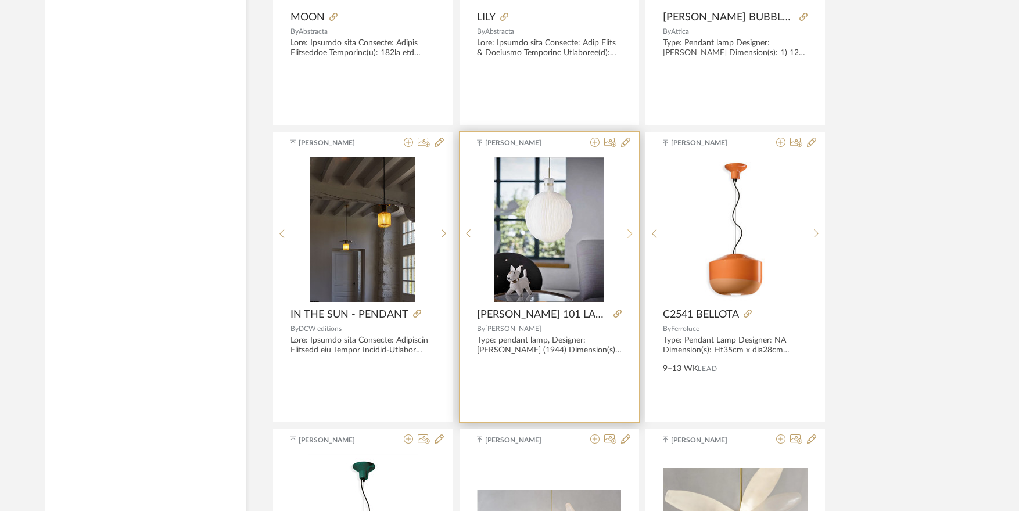
click at [627, 233] on icon at bounding box center [629, 234] width 5 height 10
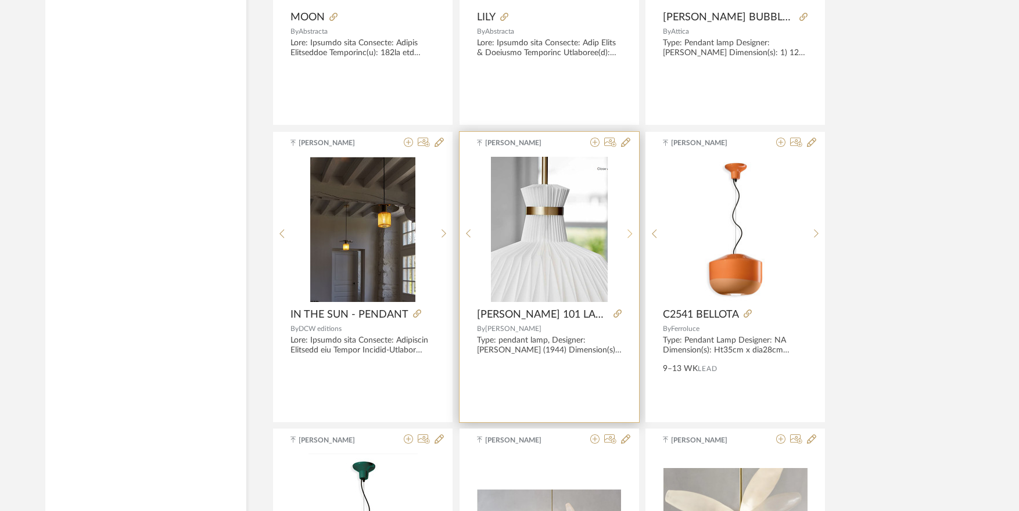
click at [627, 233] on icon at bounding box center [629, 234] width 5 height 10
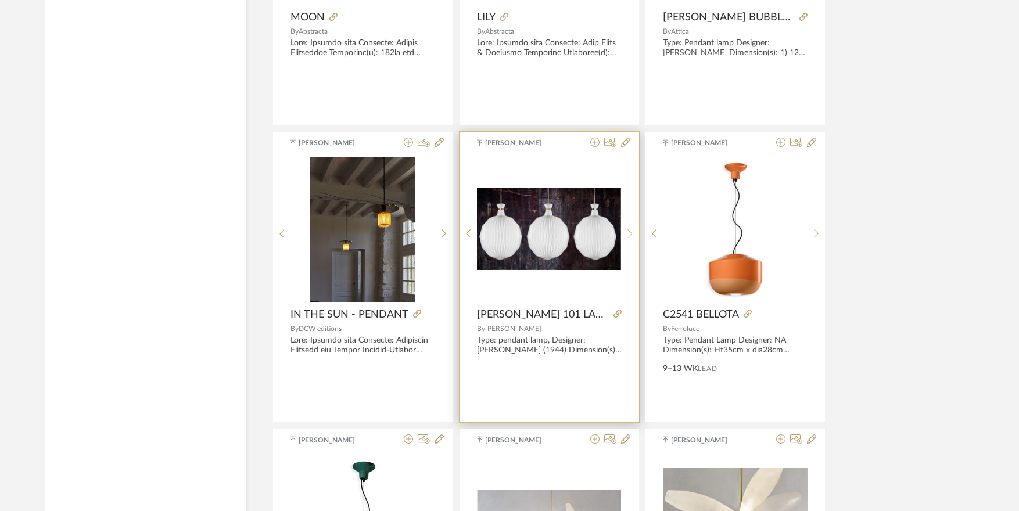
click at [627, 233] on icon at bounding box center [629, 234] width 5 height 10
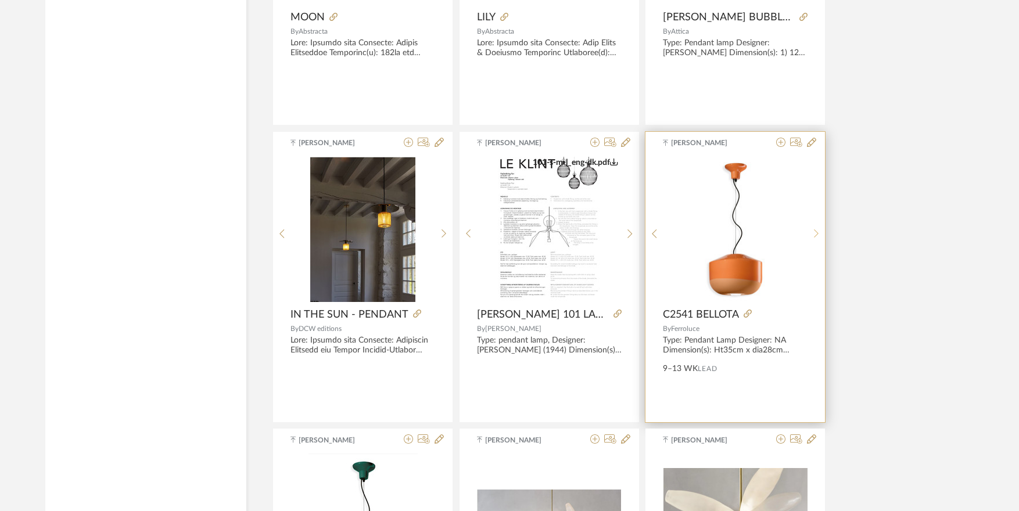
click at [814, 231] on icon at bounding box center [816, 234] width 5 height 10
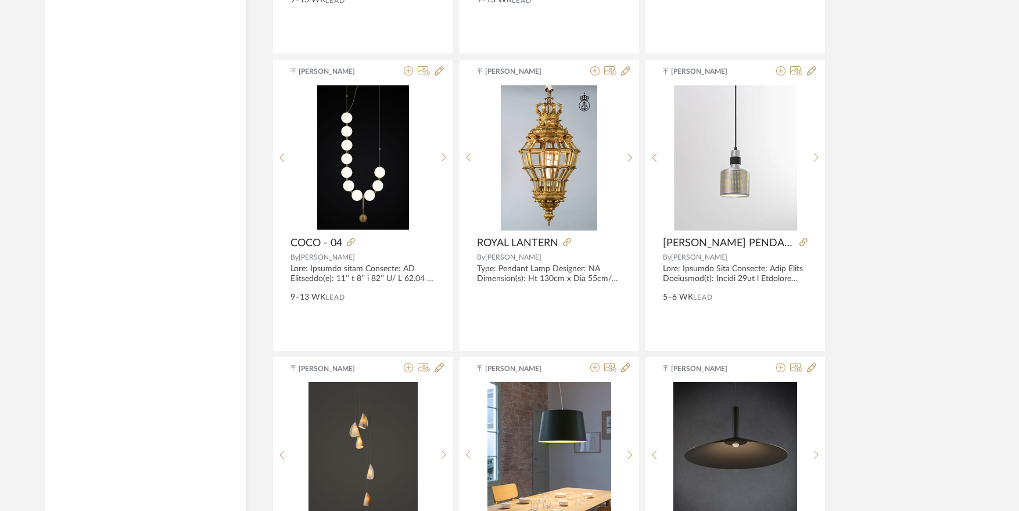
scroll to position [8860, 0]
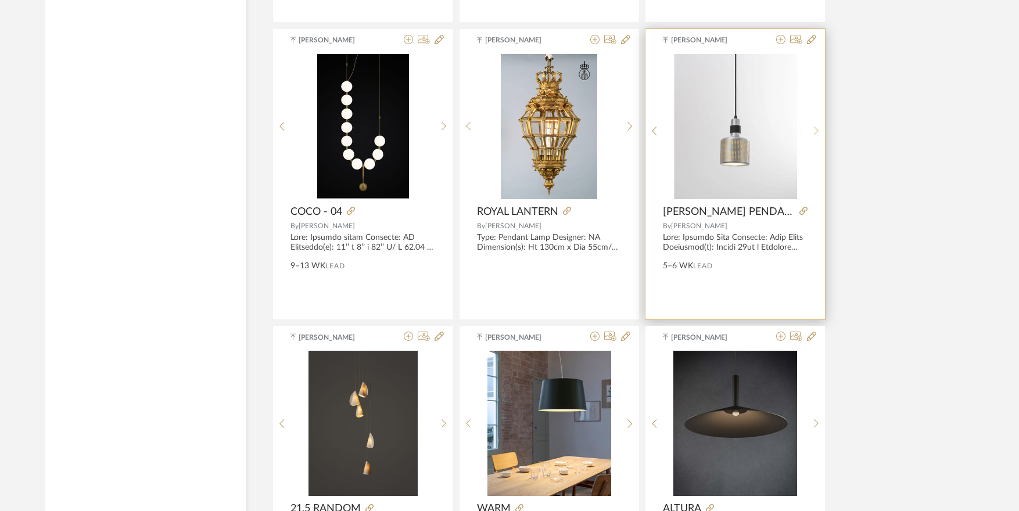
click at [814, 133] on icon at bounding box center [816, 131] width 5 height 10
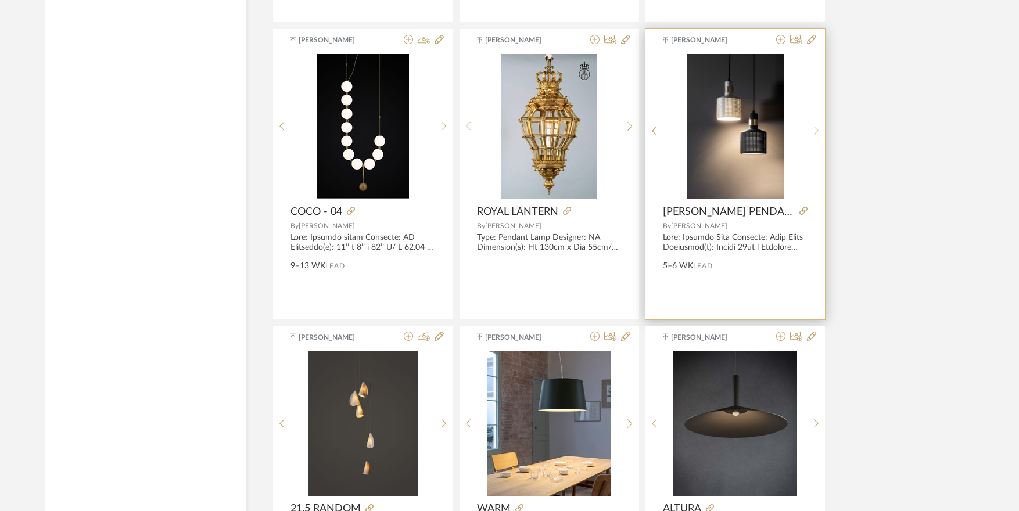
click at [814, 133] on icon at bounding box center [816, 131] width 5 height 10
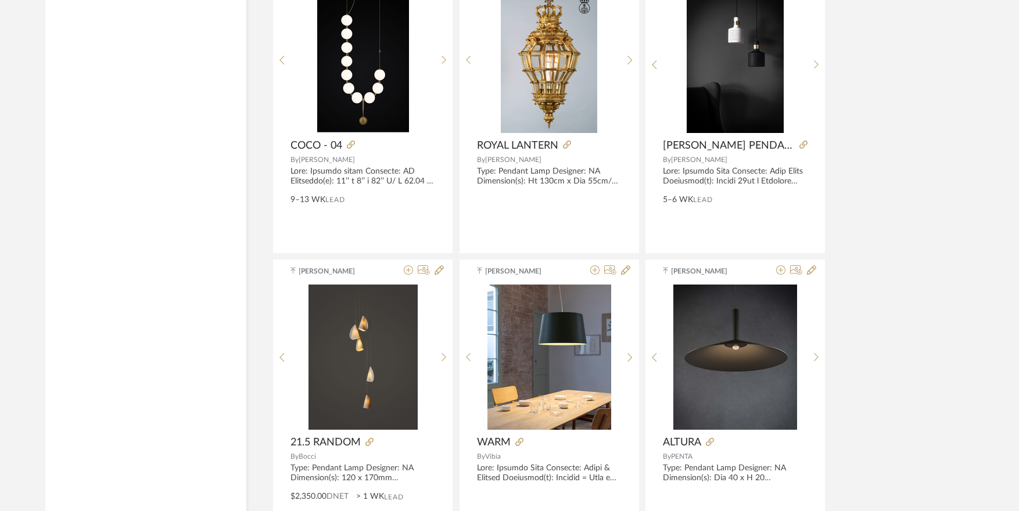
scroll to position [9093, 0]
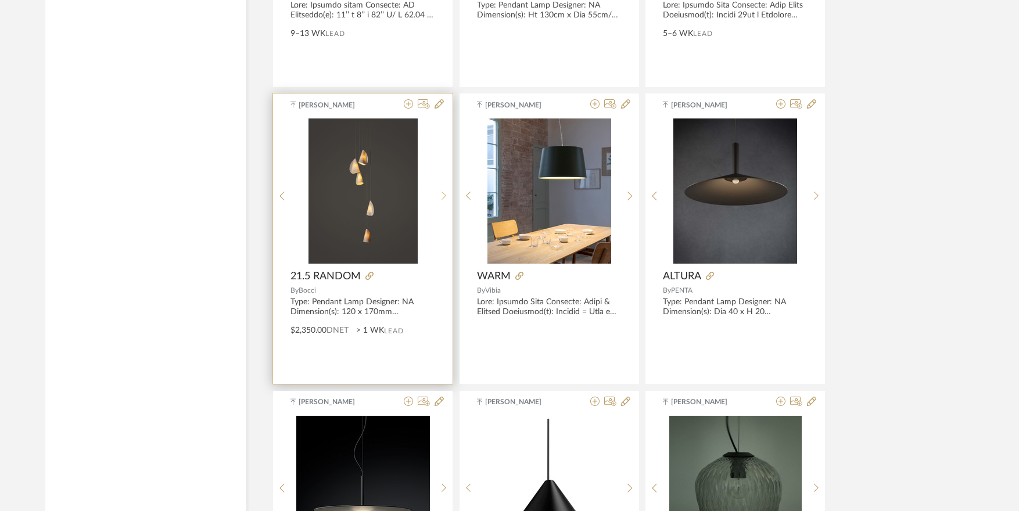
click at [445, 190] on div at bounding box center [444, 195] width 18 height 154
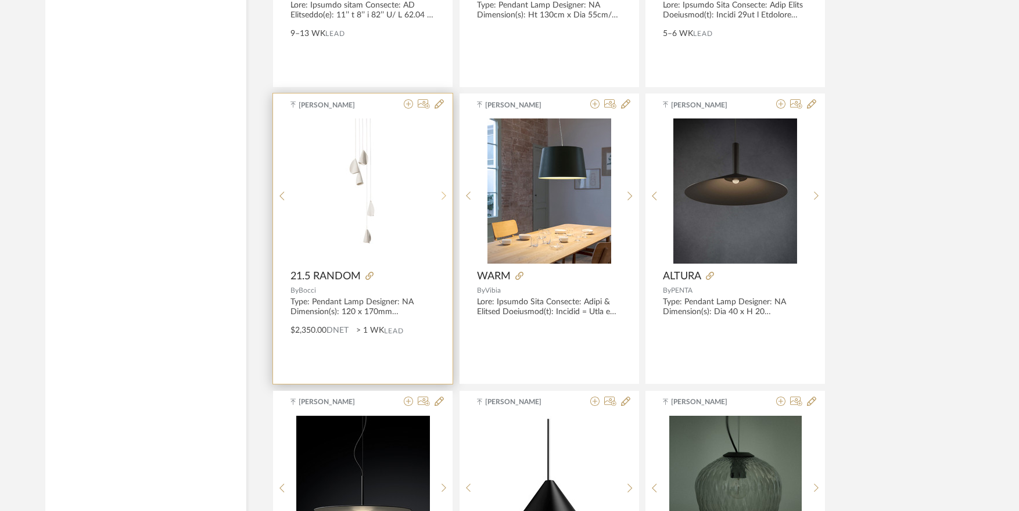
click at [445, 190] on div at bounding box center [444, 195] width 18 height 154
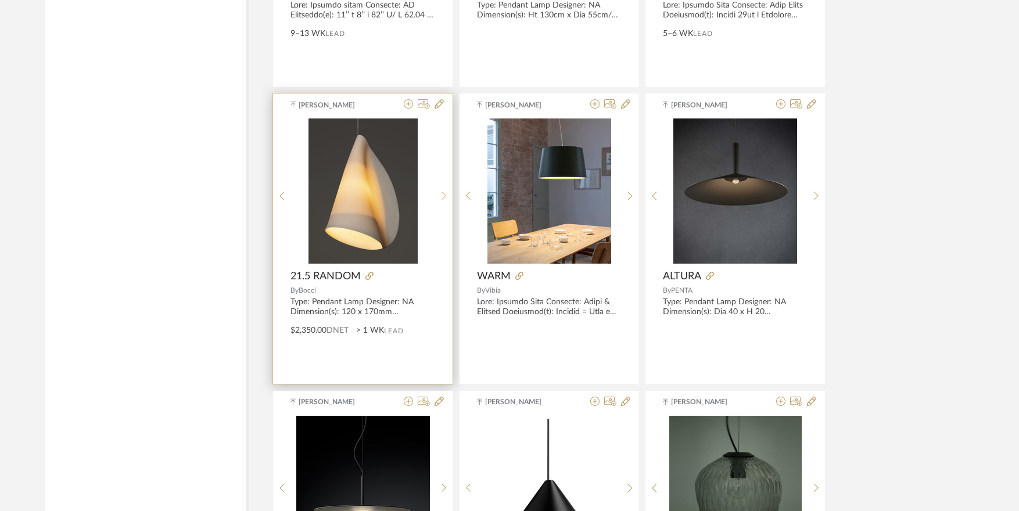
click at [445, 190] on div at bounding box center [444, 195] width 18 height 154
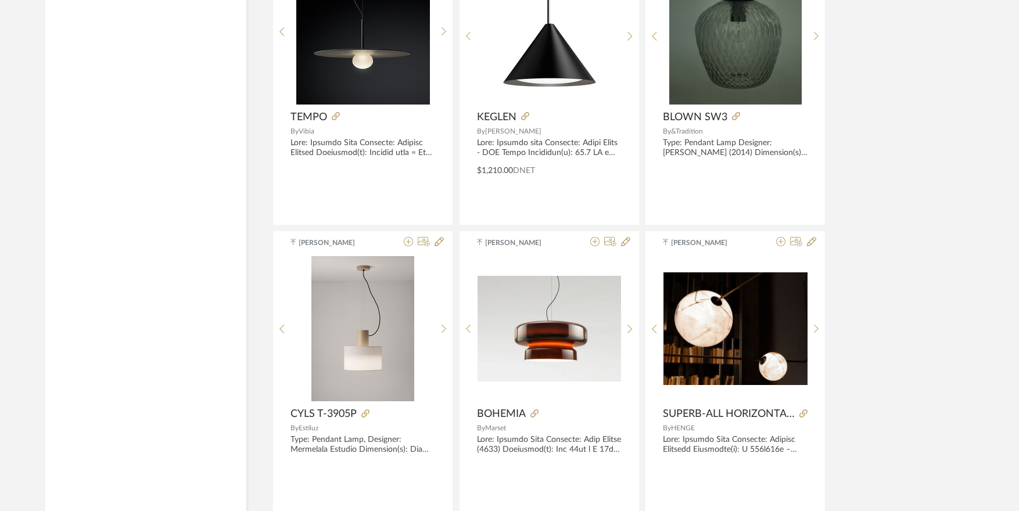
scroll to position [9557, 0]
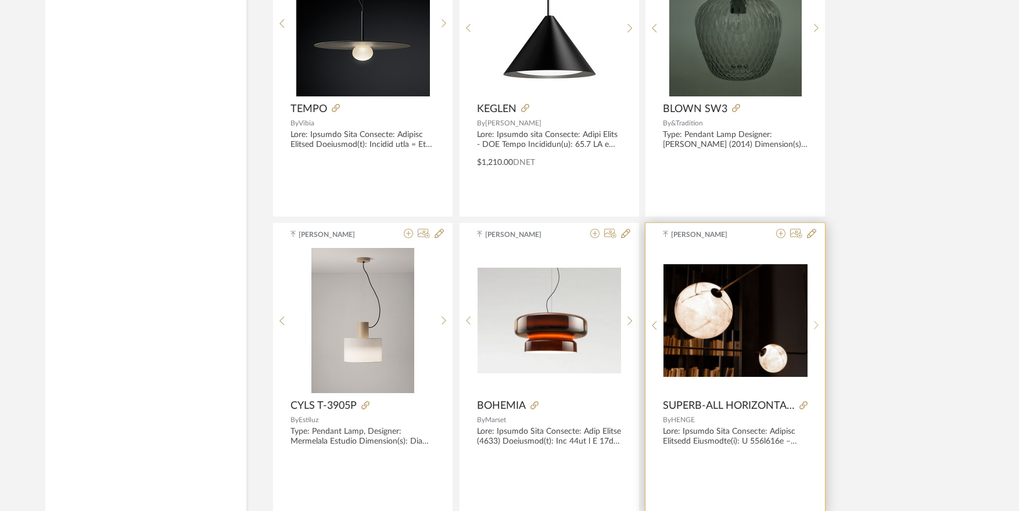
click at [814, 321] on icon at bounding box center [816, 326] width 5 height 10
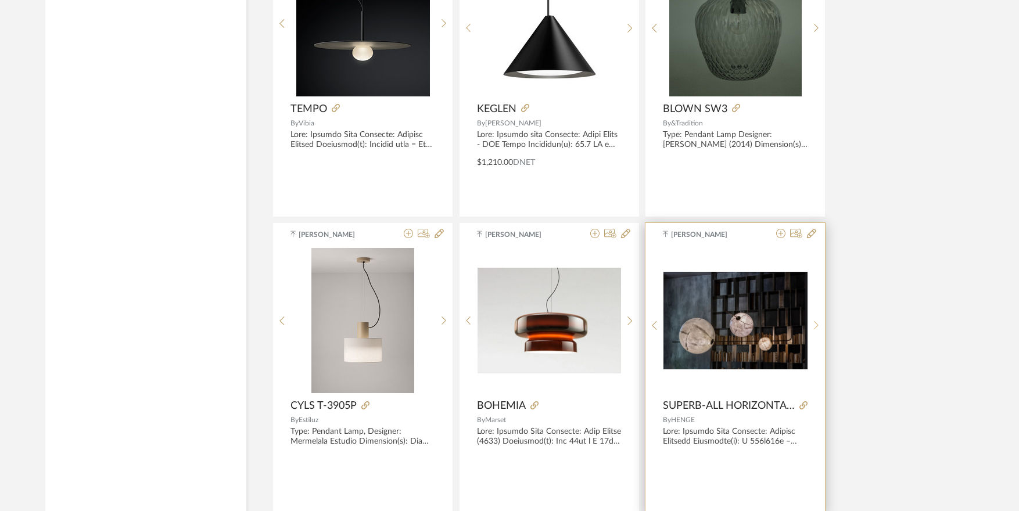
click at [814, 321] on icon at bounding box center [816, 326] width 5 height 10
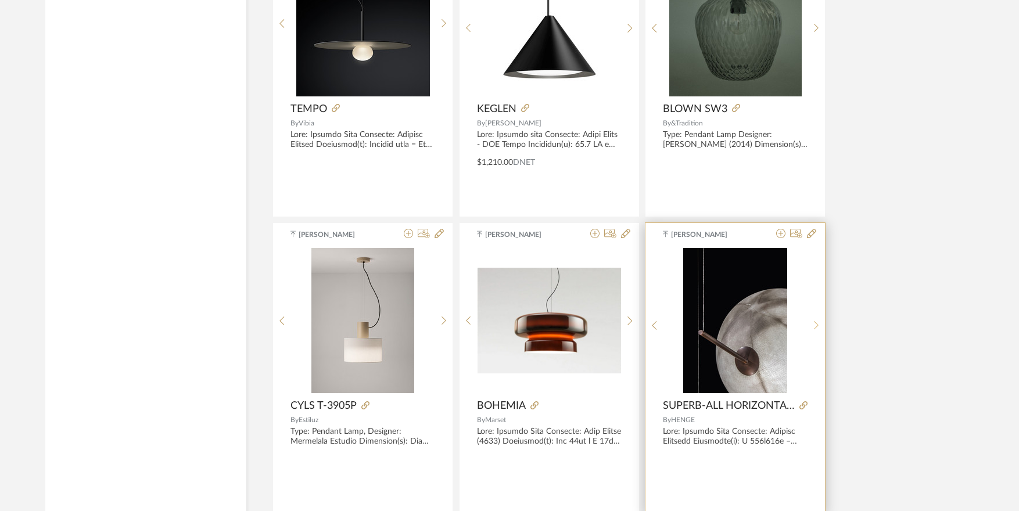
click at [814, 321] on icon at bounding box center [816, 326] width 5 height 10
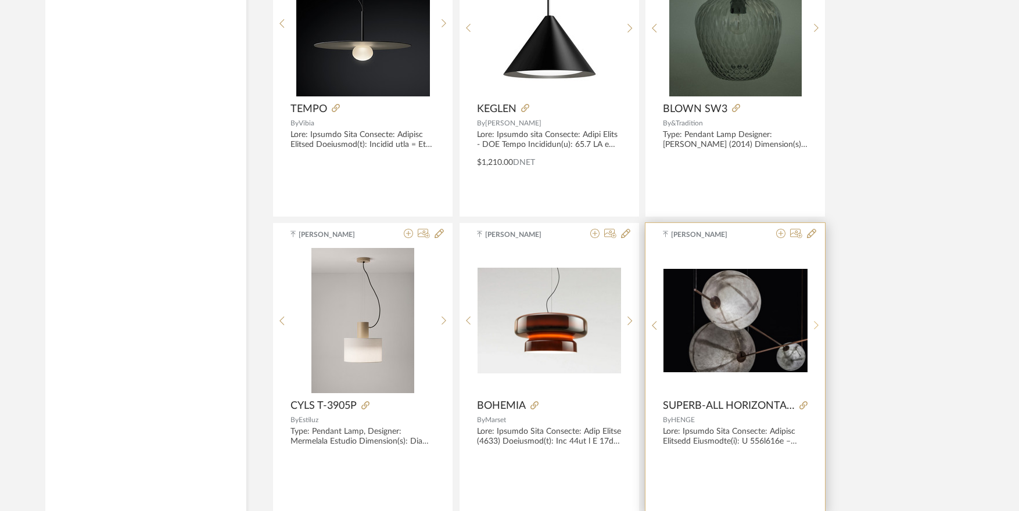
click at [814, 321] on icon at bounding box center [816, 326] width 5 height 10
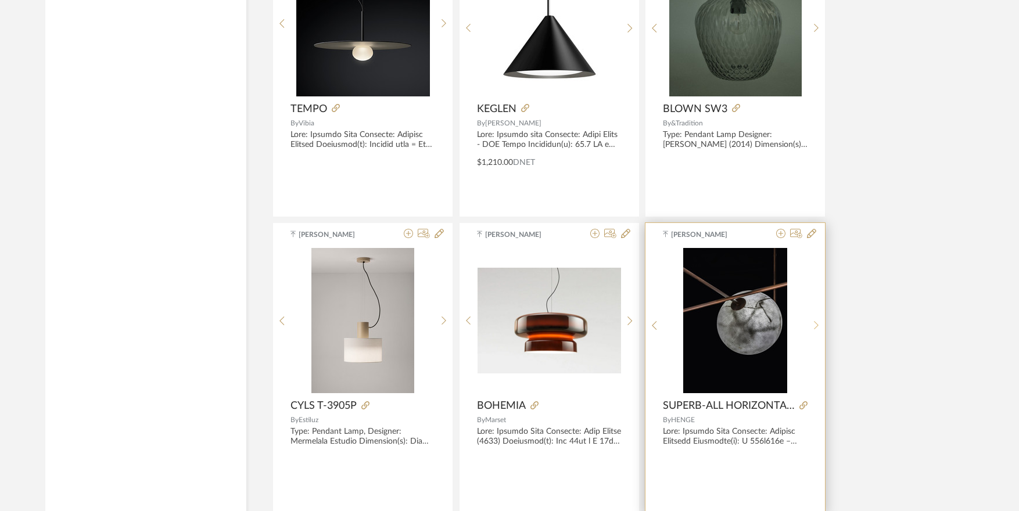
click at [814, 321] on icon at bounding box center [816, 326] width 5 height 10
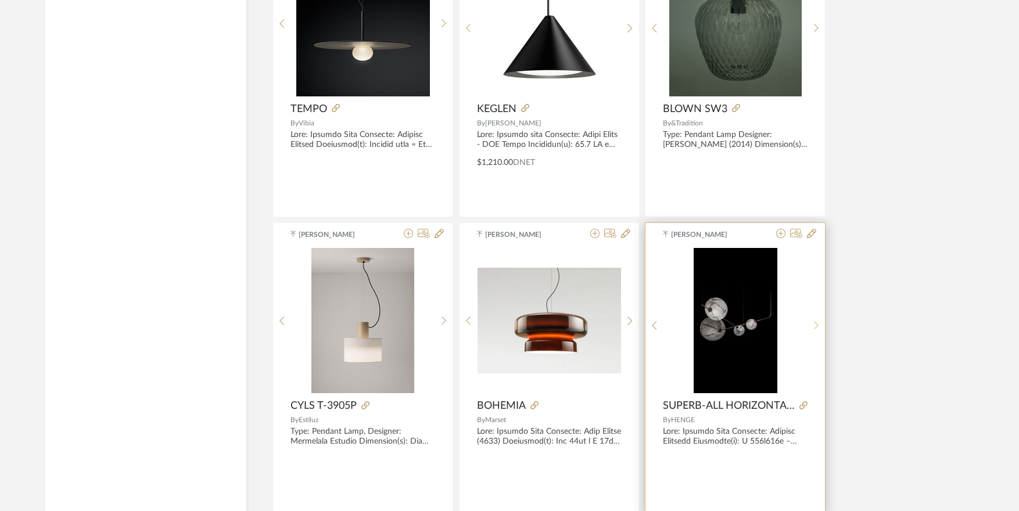
click at [814, 321] on icon at bounding box center [816, 326] width 5 height 10
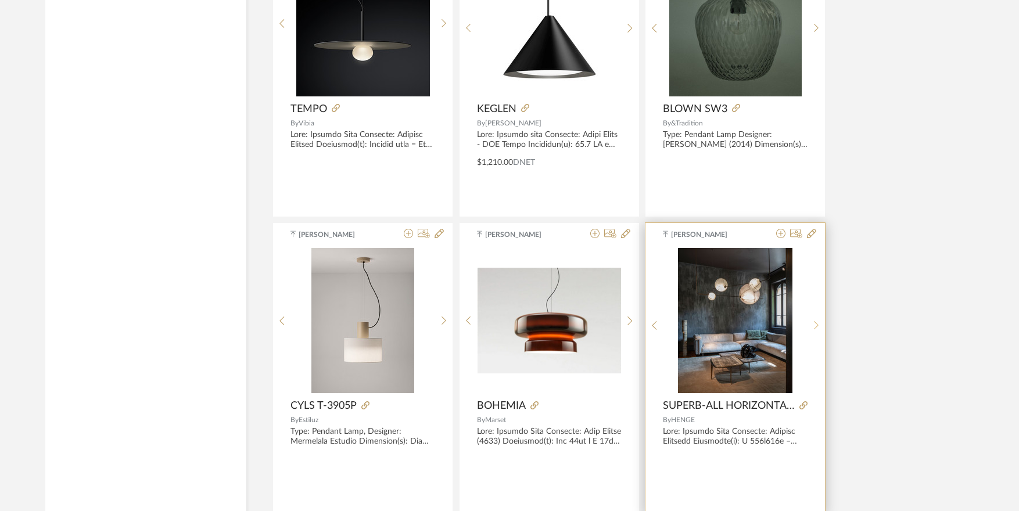
click at [814, 321] on icon at bounding box center [816, 326] width 5 height 10
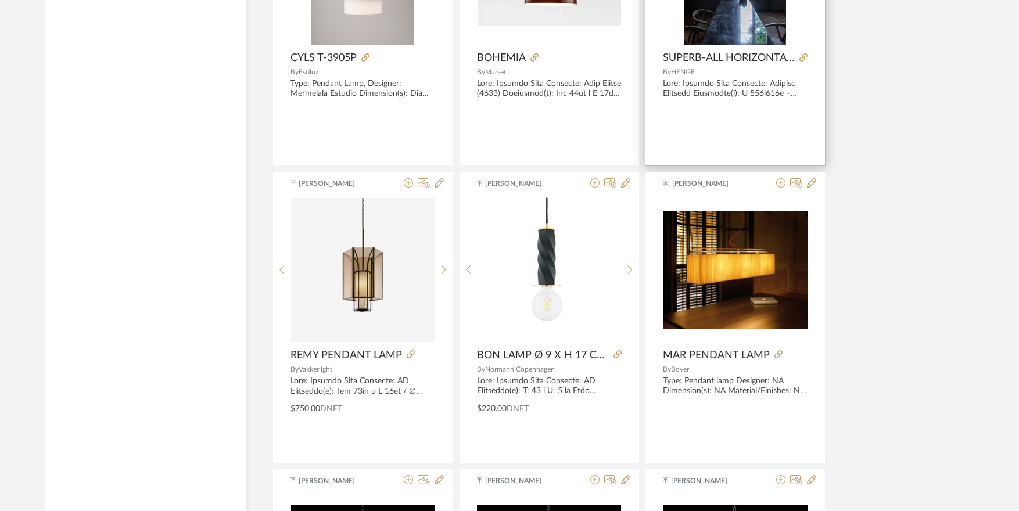
scroll to position [9906, 0]
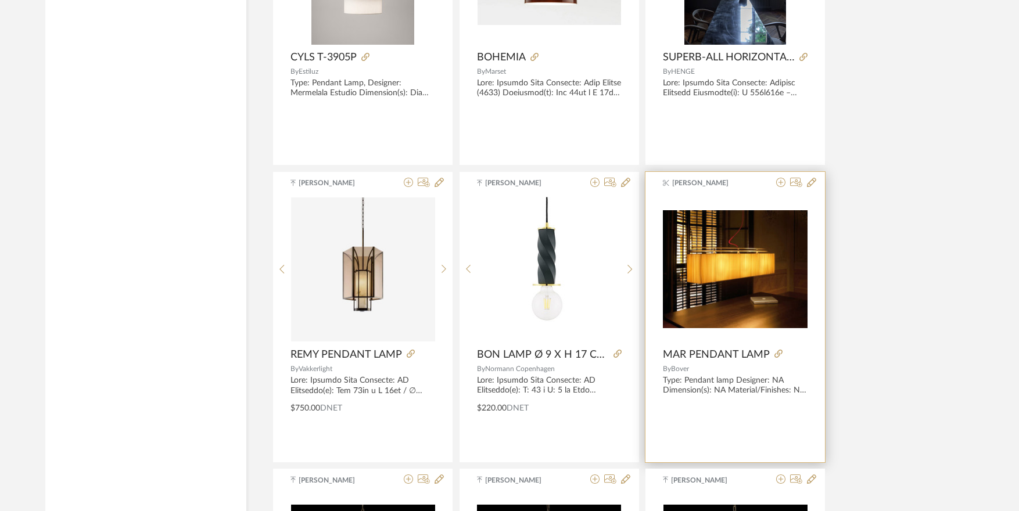
click at [0, 0] on img at bounding box center [0, 0] width 0 height 0
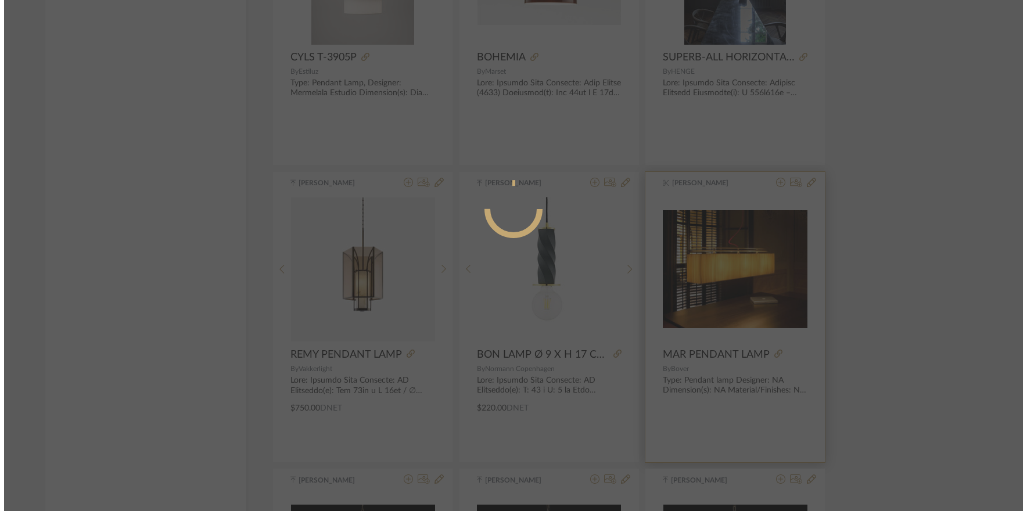
scroll to position [0, 0]
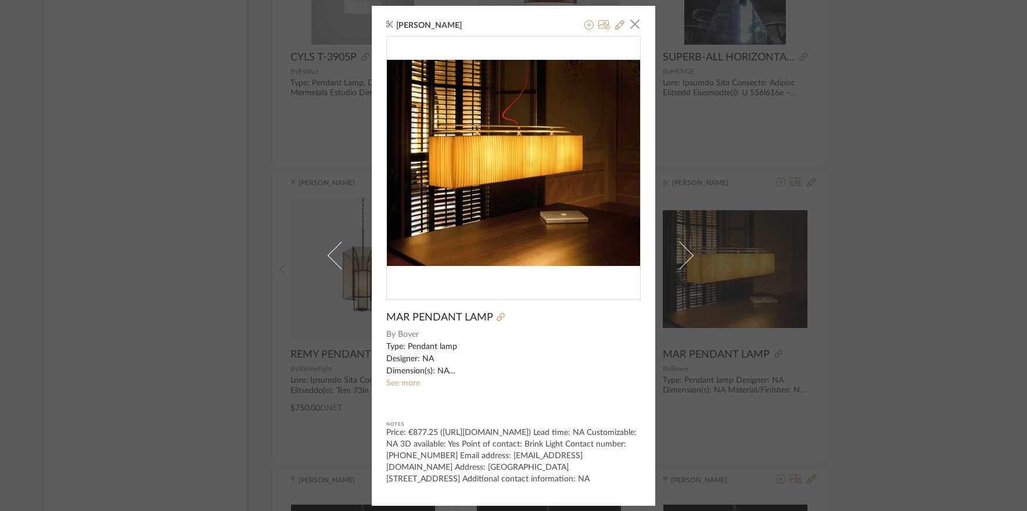
click at [958, 196] on div "Nishi Shah × MAR PENDANT LAMP By Bover Type: Pendant lamp Designer: NA Dimensio…" at bounding box center [513, 255] width 1027 height 511
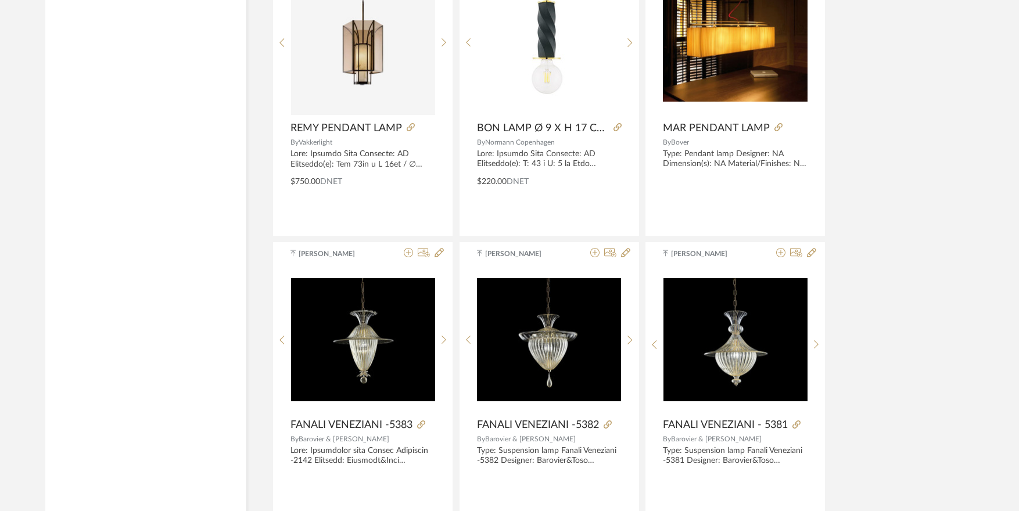
scroll to position [9906, 0]
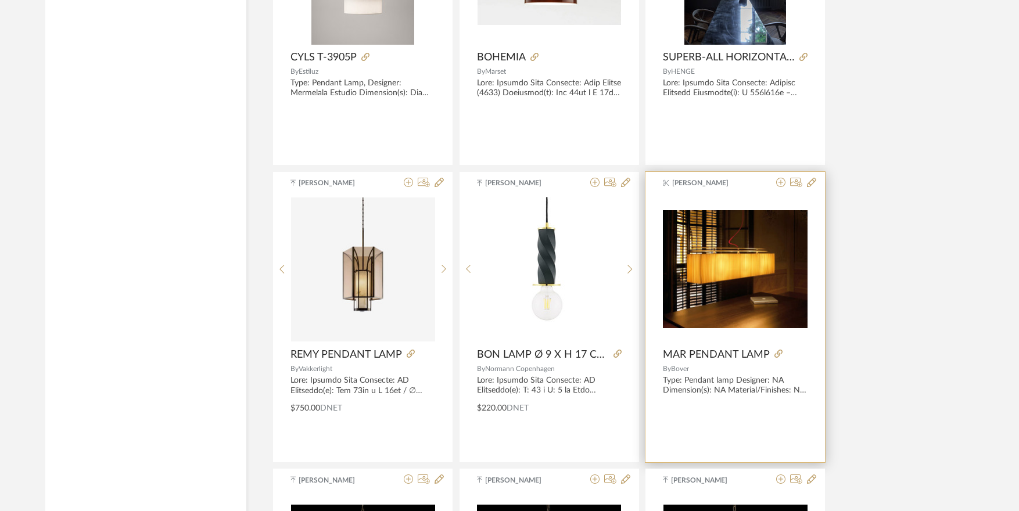
click at [761, 287] on img "0" at bounding box center [735, 269] width 145 height 118
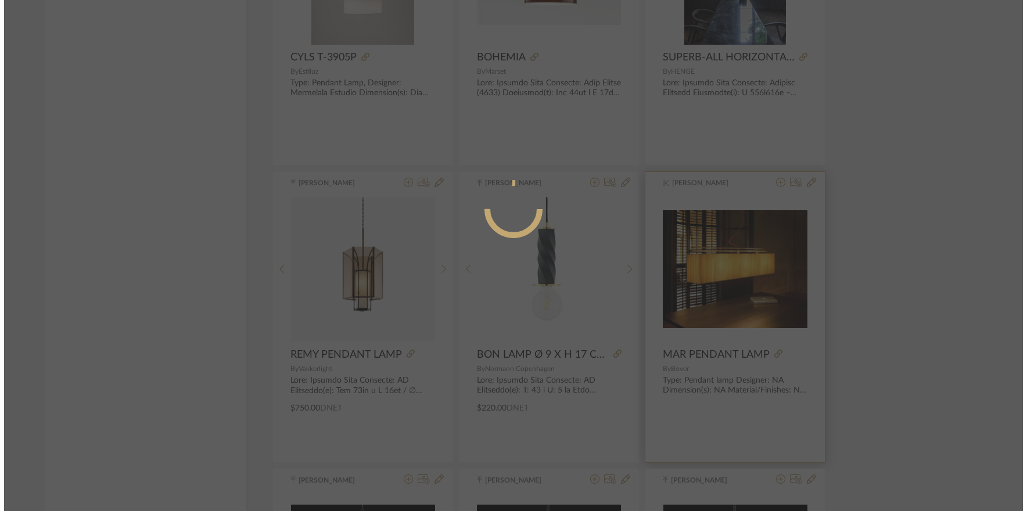
scroll to position [0, 0]
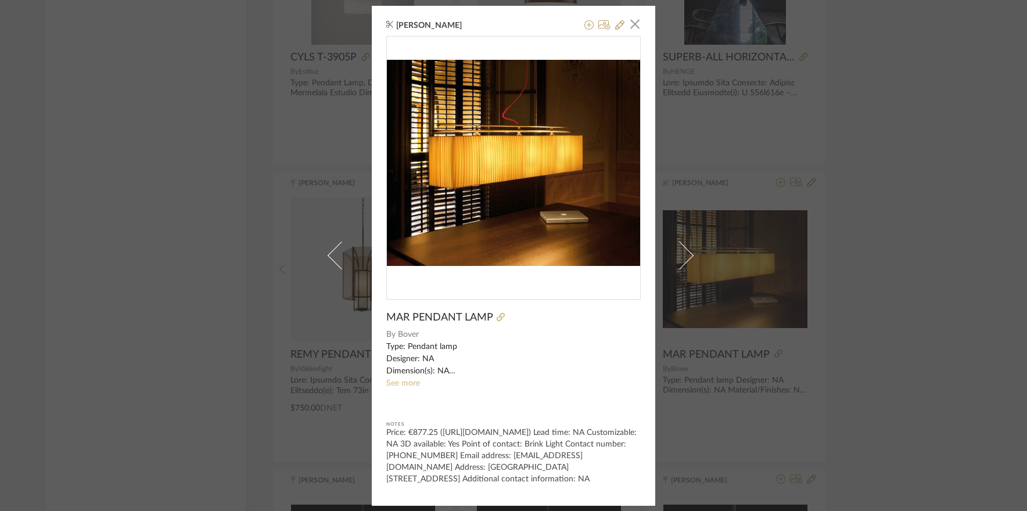
click at [405, 383] on link "See more" at bounding box center [403, 383] width 34 height 8
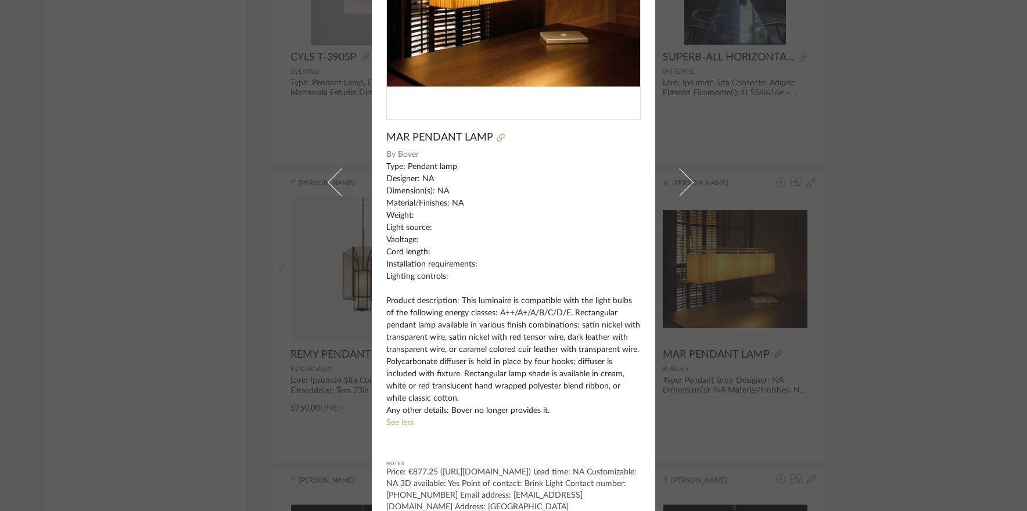
scroll to position [202, 0]
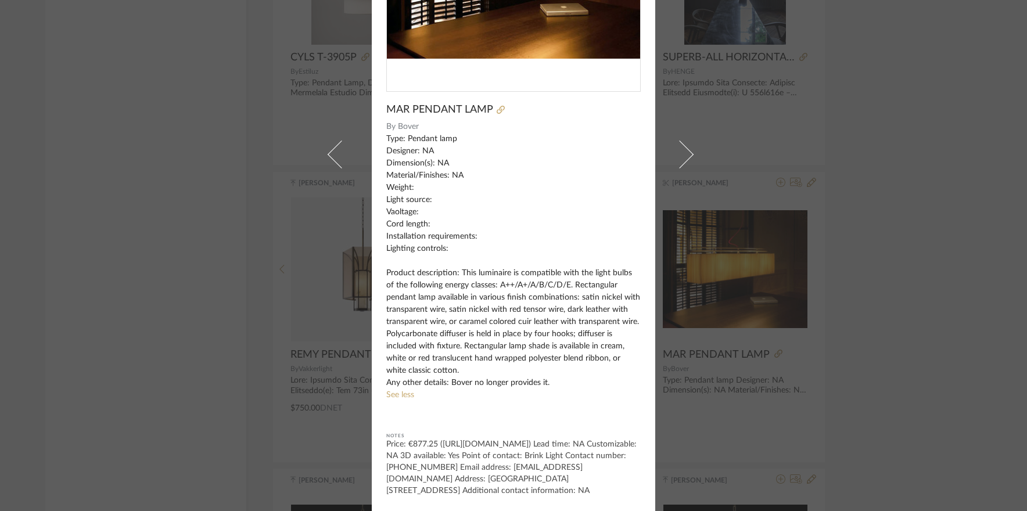
click at [887, 164] on div "Nishi Shah × MAR PENDANT LAMP By Bover Type: Pendant lamp Designer: NA Dimensio…" at bounding box center [513, 255] width 1027 height 511
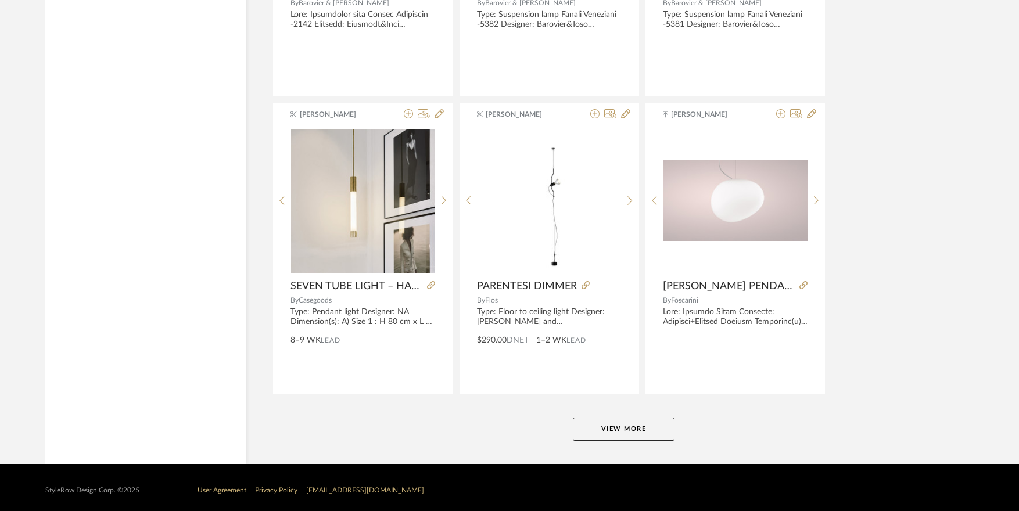
scroll to position [10575, 0]
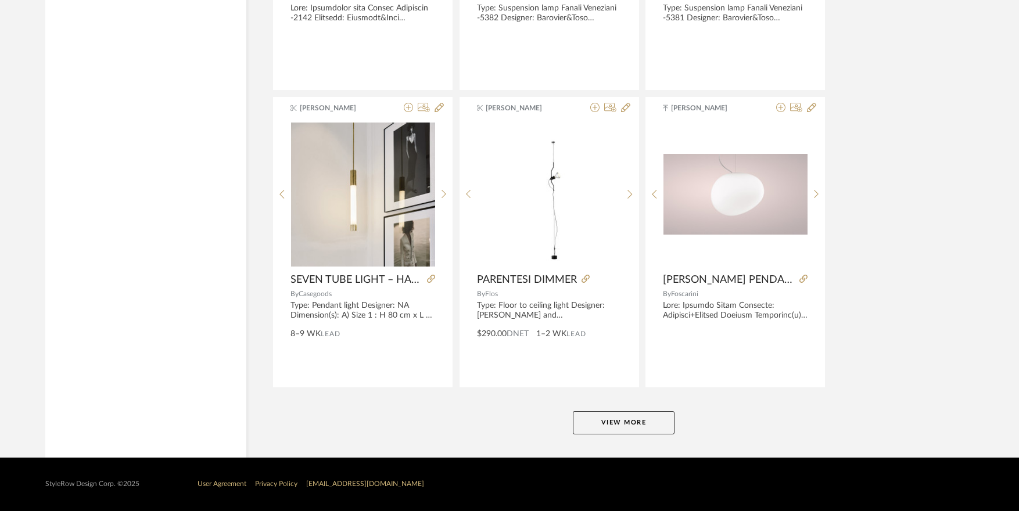
click at [608, 419] on button "View More" at bounding box center [624, 422] width 102 height 23
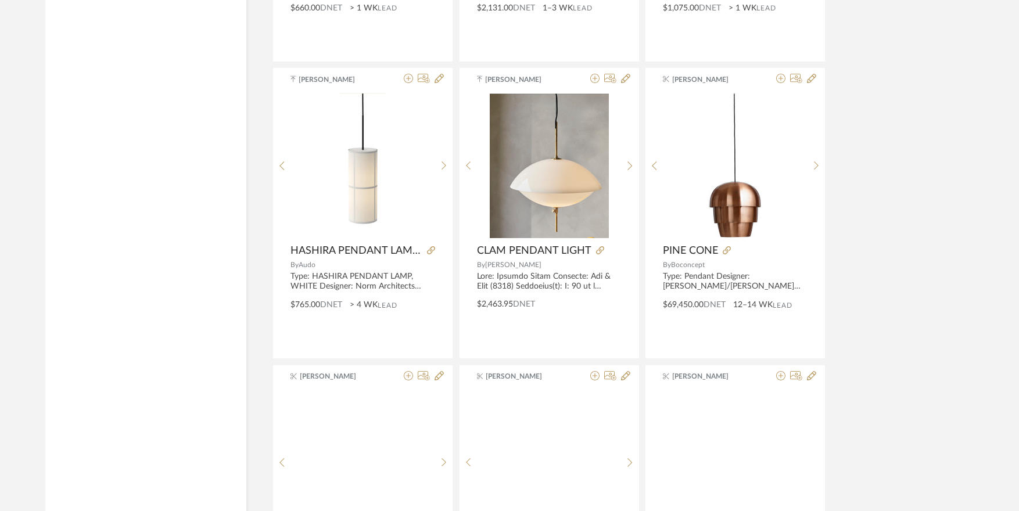
scroll to position [11504, 0]
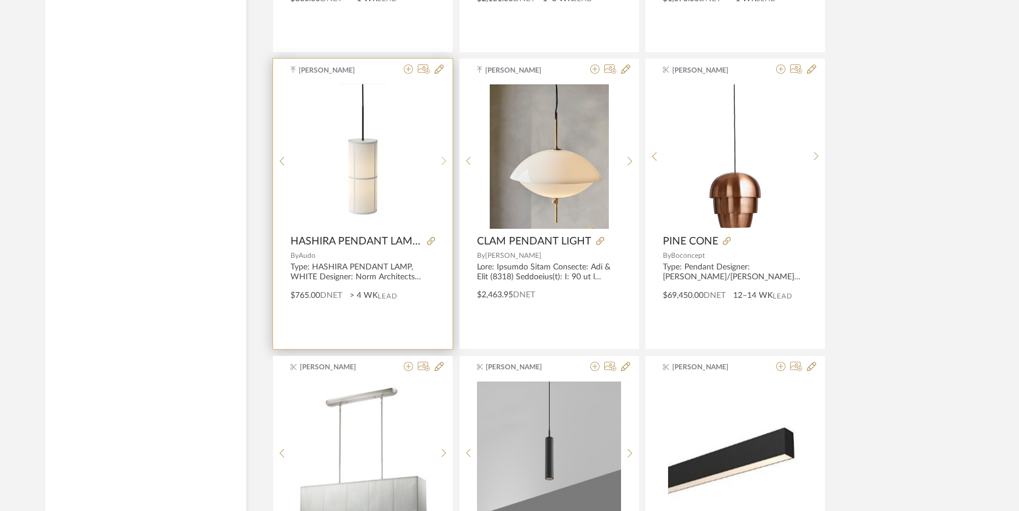
click at [447, 153] on div at bounding box center [444, 161] width 18 height 154
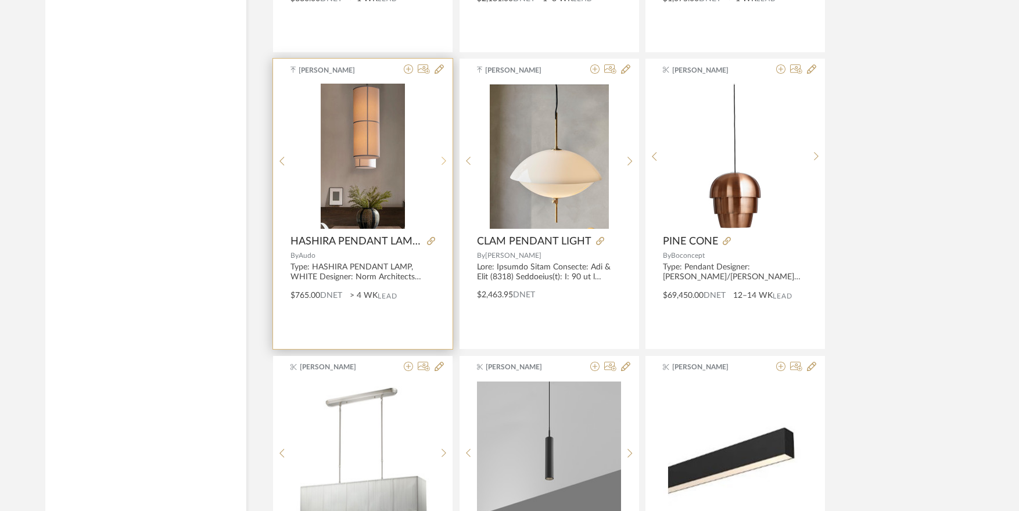
click at [447, 157] on sr-next-btn at bounding box center [444, 161] width 18 height 10
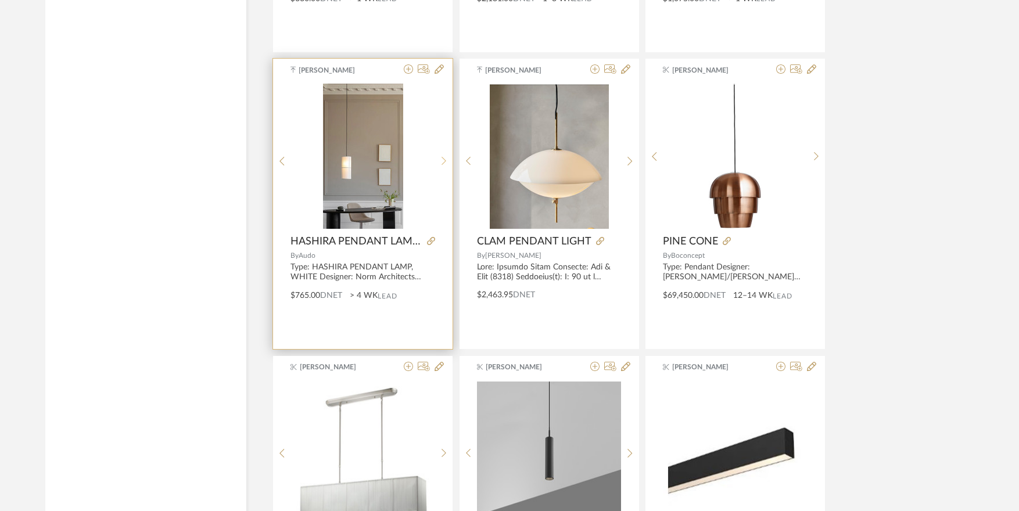
click at [447, 157] on sr-next-btn at bounding box center [444, 161] width 18 height 10
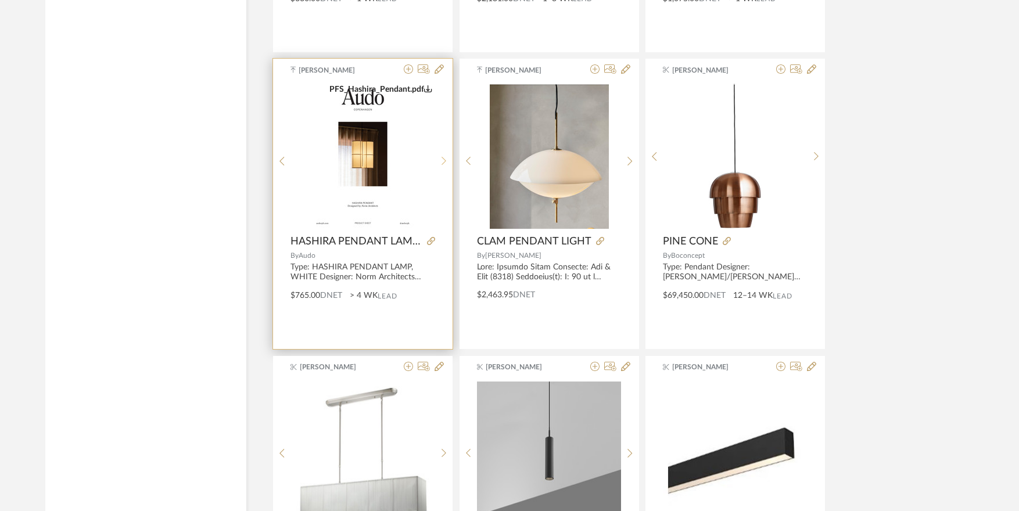
click at [447, 157] on sr-next-btn at bounding box center [444, 161] width 18 height 10
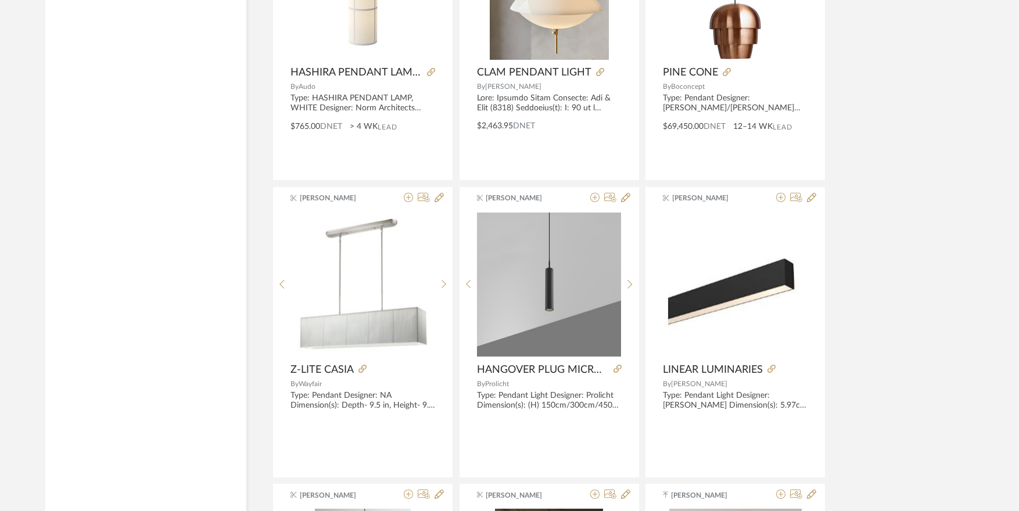
scroll to position [11678, 0]
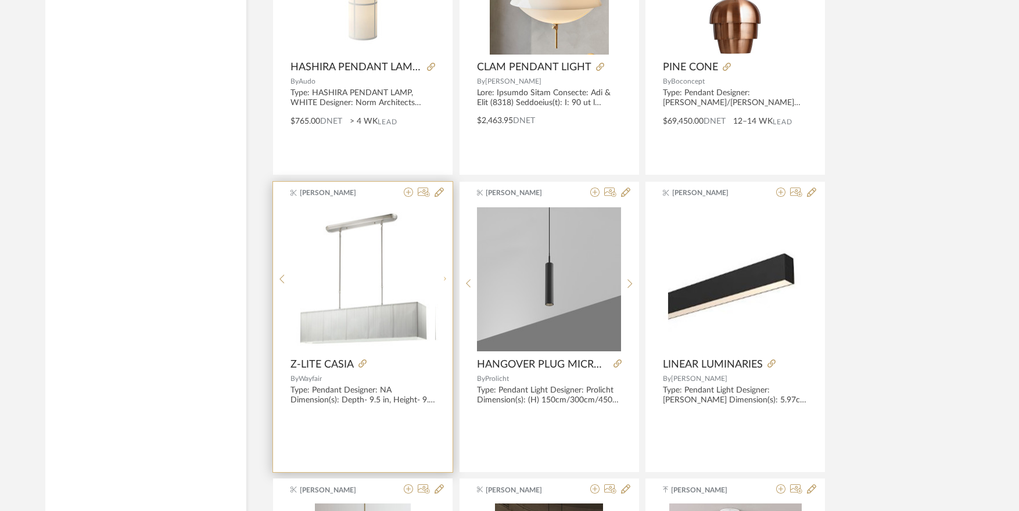
click at [441, 281] on icon at bounding box center [443, 279] width 5 height 10
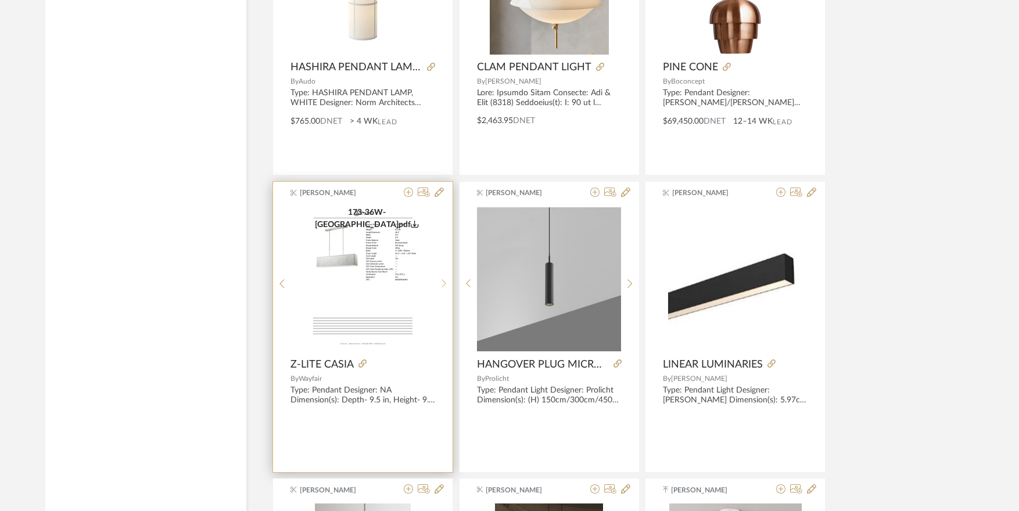
click at [441, 281] on icon at bounding box center [443, 284] width 5 height 10
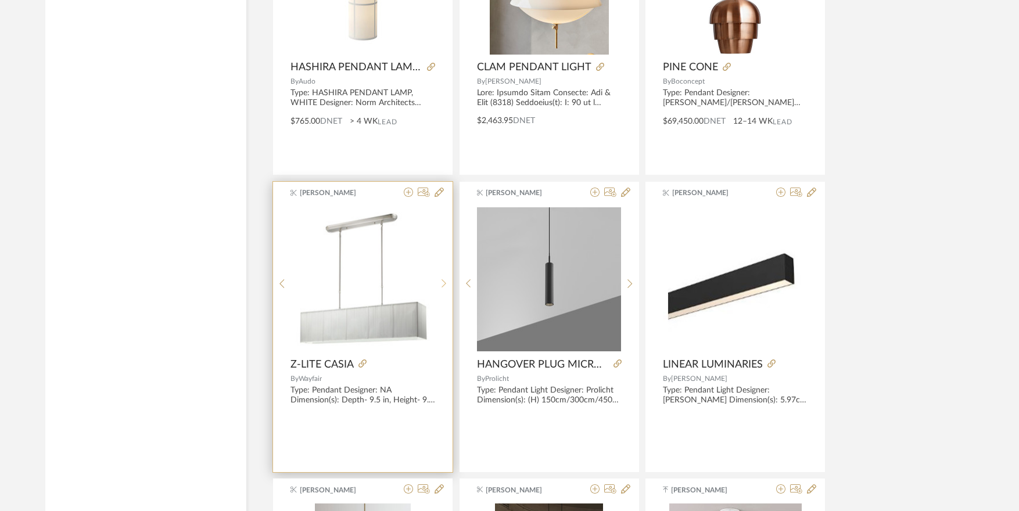
click at [443, 281] on icon at bounding box center [443, 283] width 5 height 9
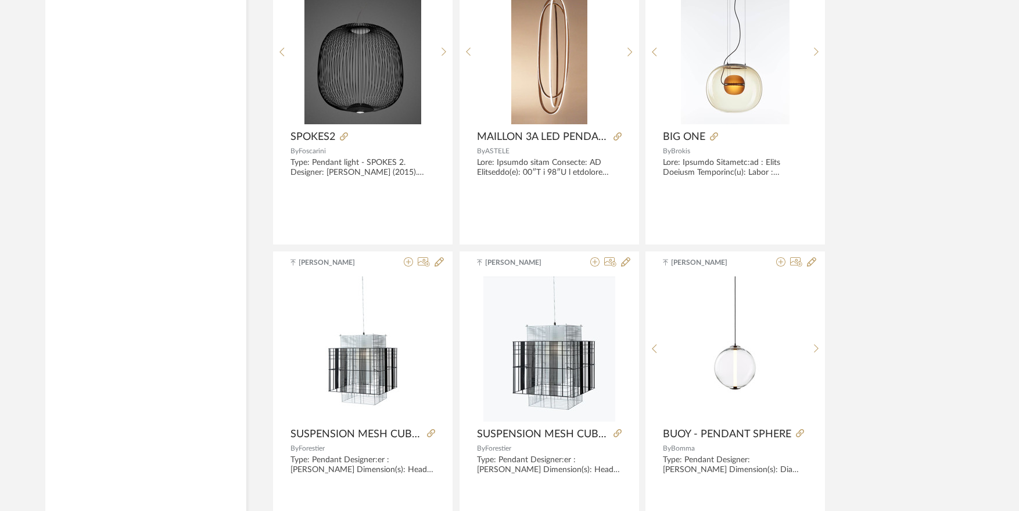
scroll to position [3138, 0]
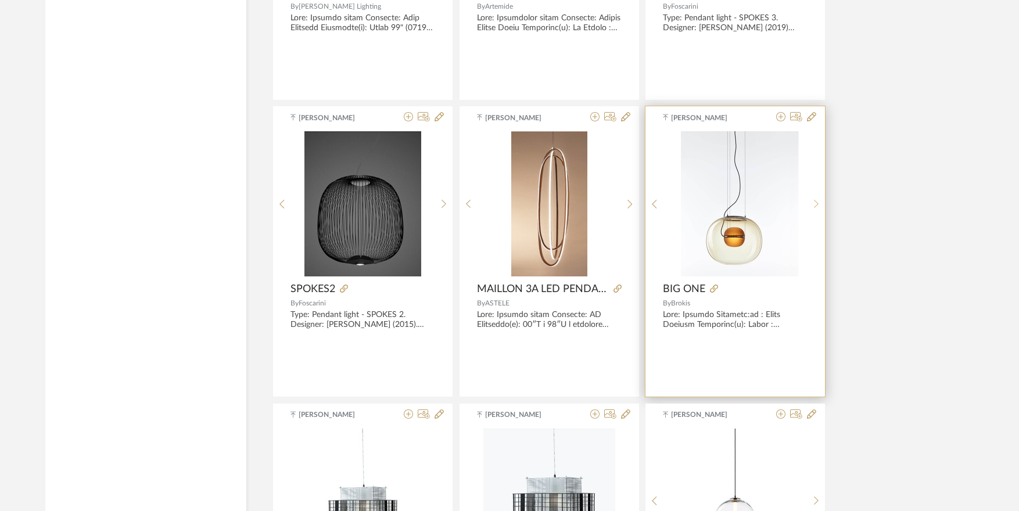
click at [819, 206] on sr-next-btn at bounding box center [816, 204] width 18 height 10
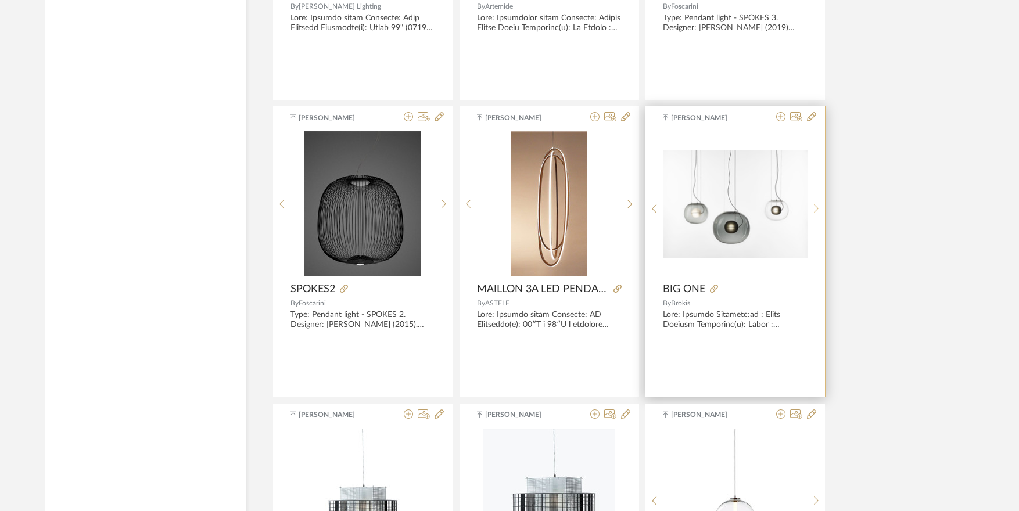
click at [819, 206] on sr-next-btn at bounding box center [816, 209] width 18 height 10
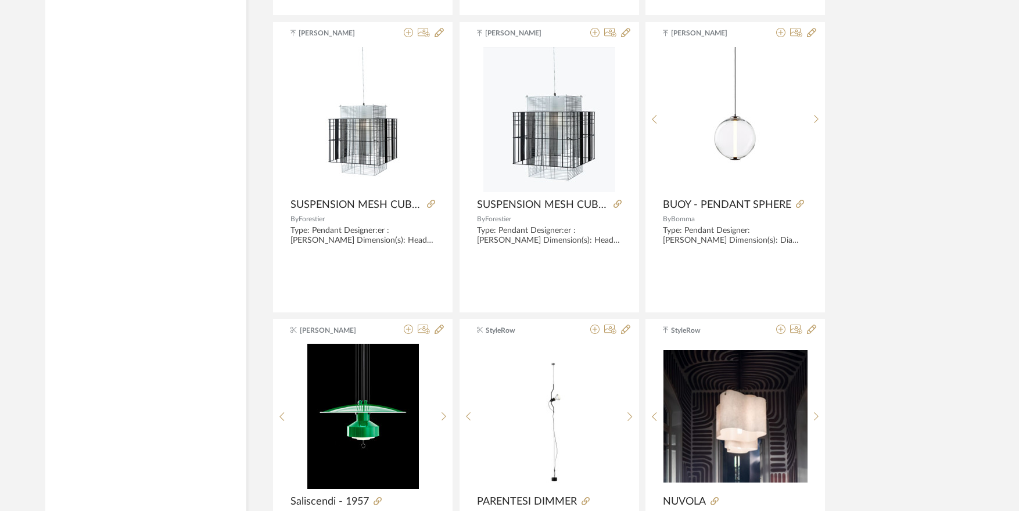
scroll to position [3487, 0]
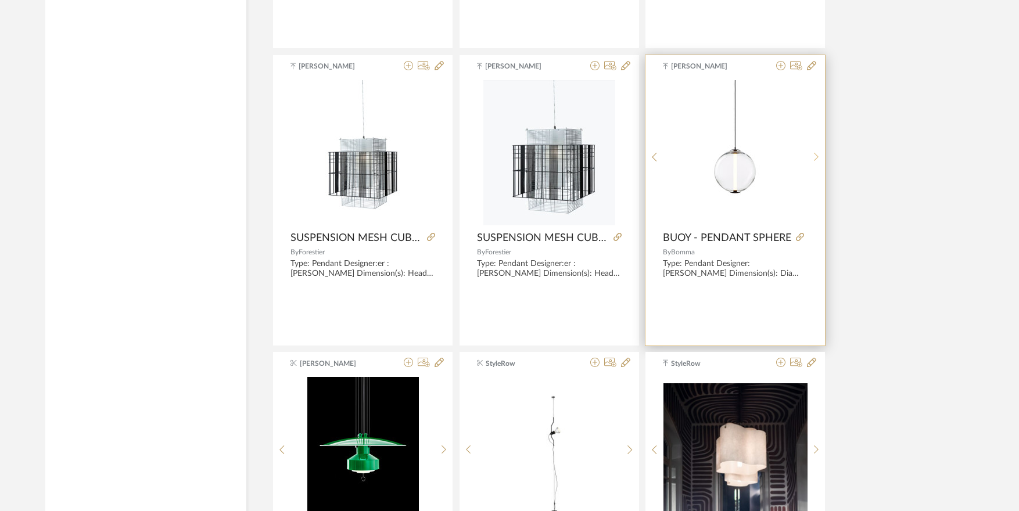
click at [820, 153] on sr-next-btn at bounding box center [816, 157] width 18 height 10
click at [818, 152] on icon at bounding box center [816, 157] width 5 height 10
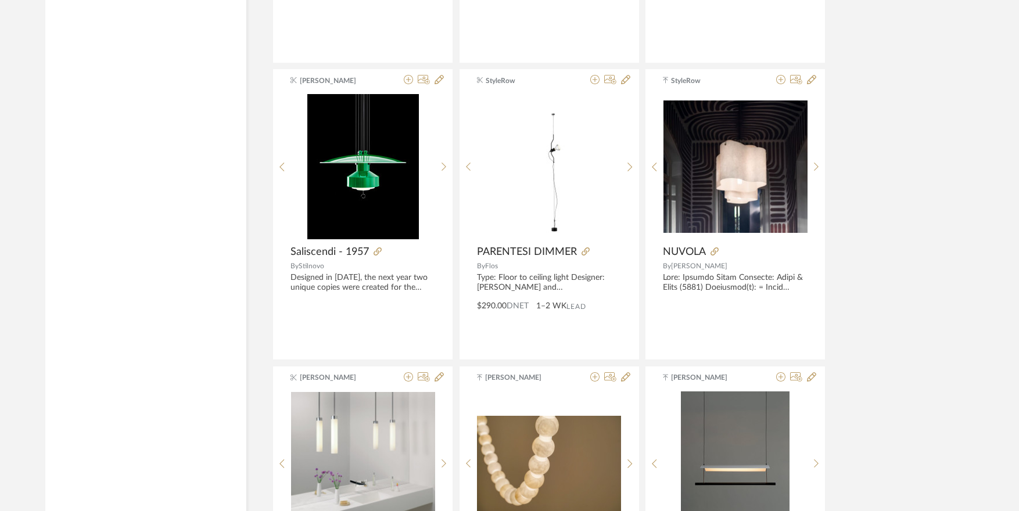
scroll to position [3777, 0]
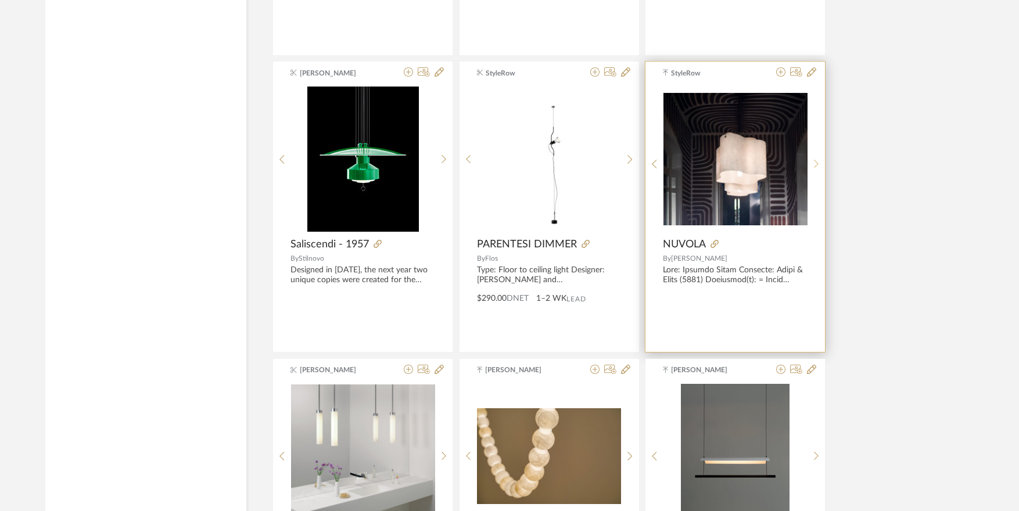
click at [818, 163] on icon at bounding box center [816, 164] width 5 height 10
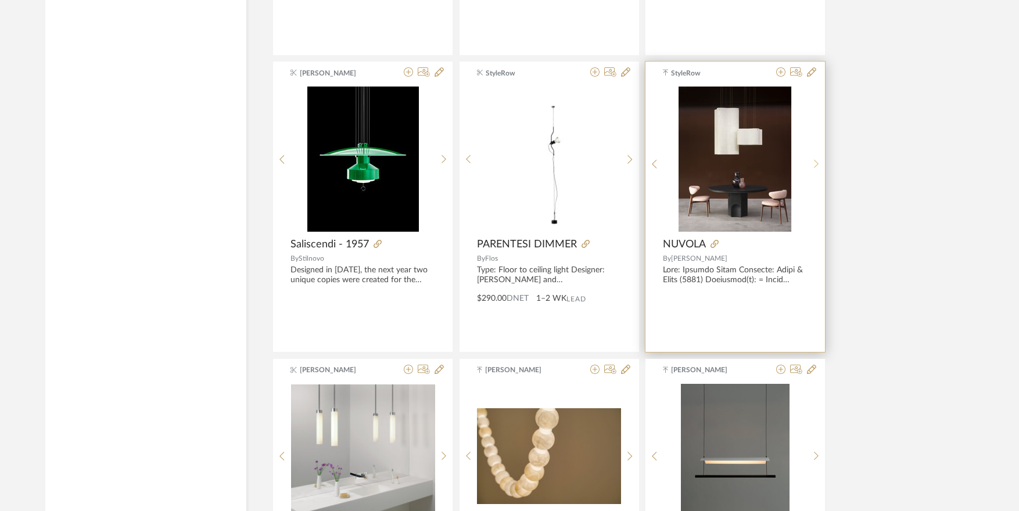
click at [818, 163] on icon at bounding box center [816, 164] width 5 height 10
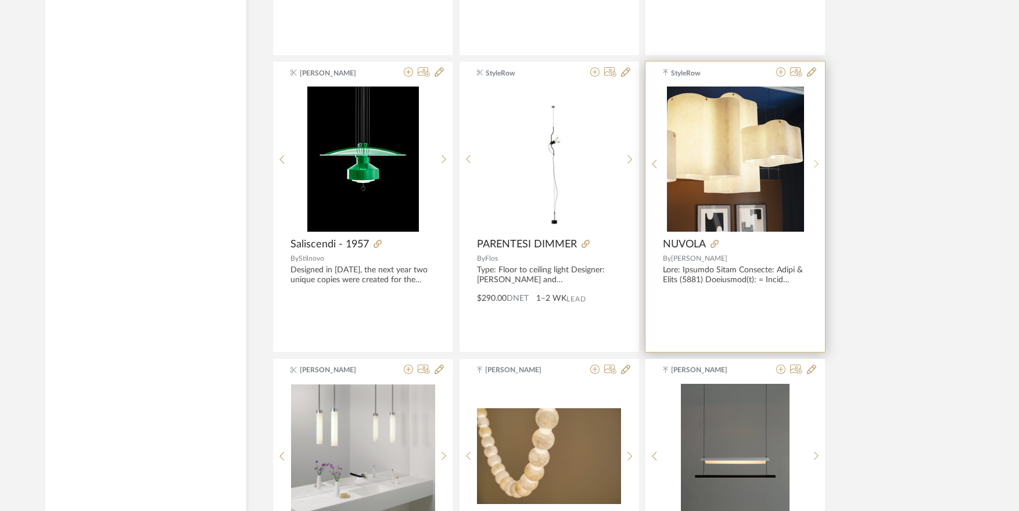
click at [818, 163] on icon at bounding box center [816, 164] width 5 height 10
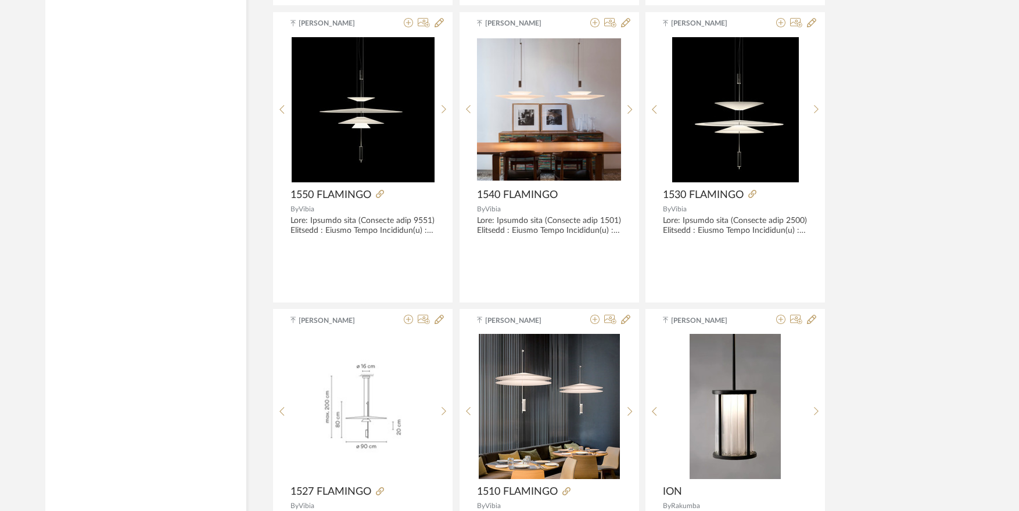
scroll to position [4706, 0]
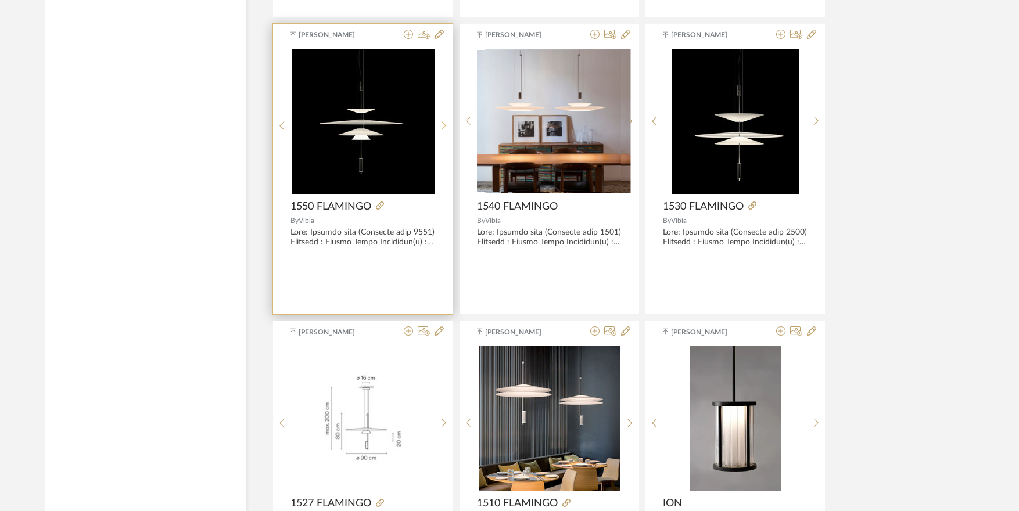
click at [451, 116] on div at bounding box center [444, 126] width 18 height 154
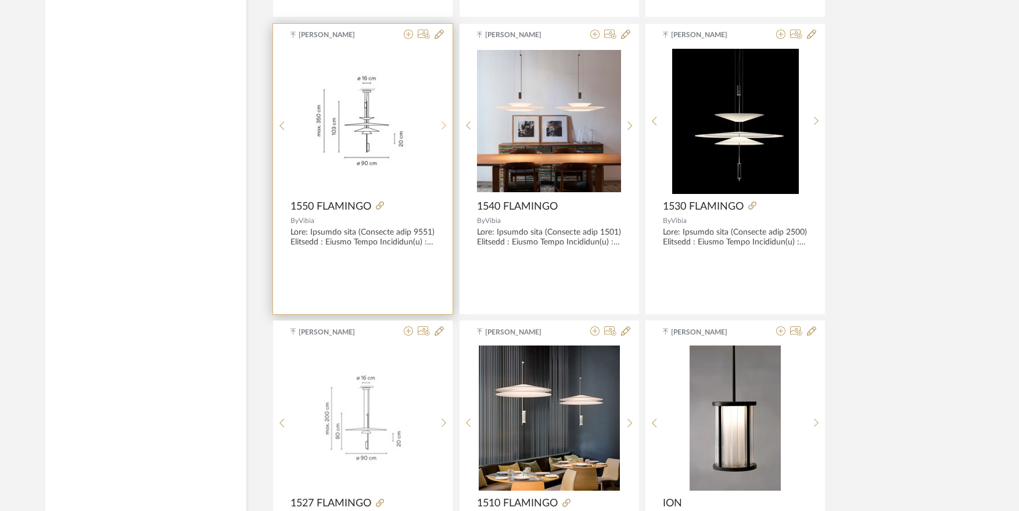
click at [441, 124] on icon at bounding box center [443, 126] width 5 height 10
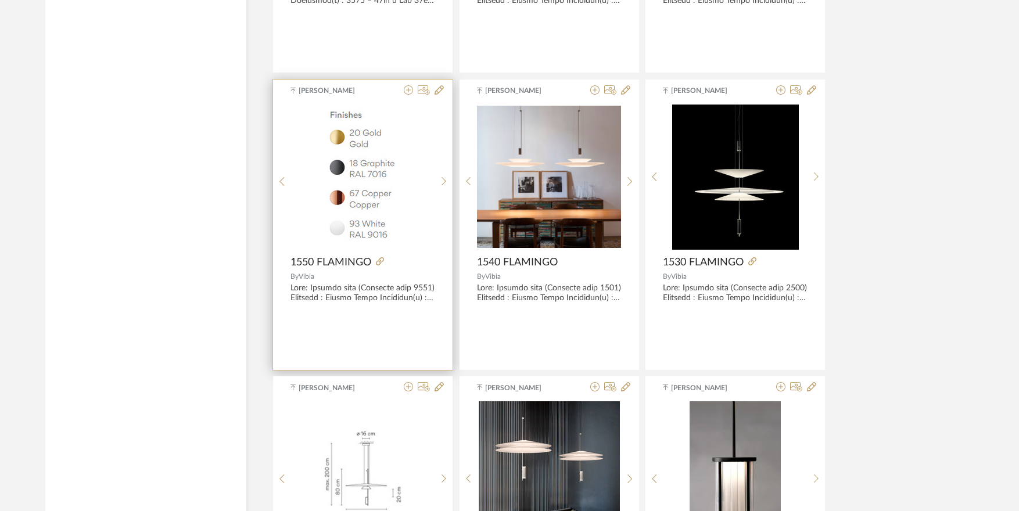
scroll to position [4590, 0]
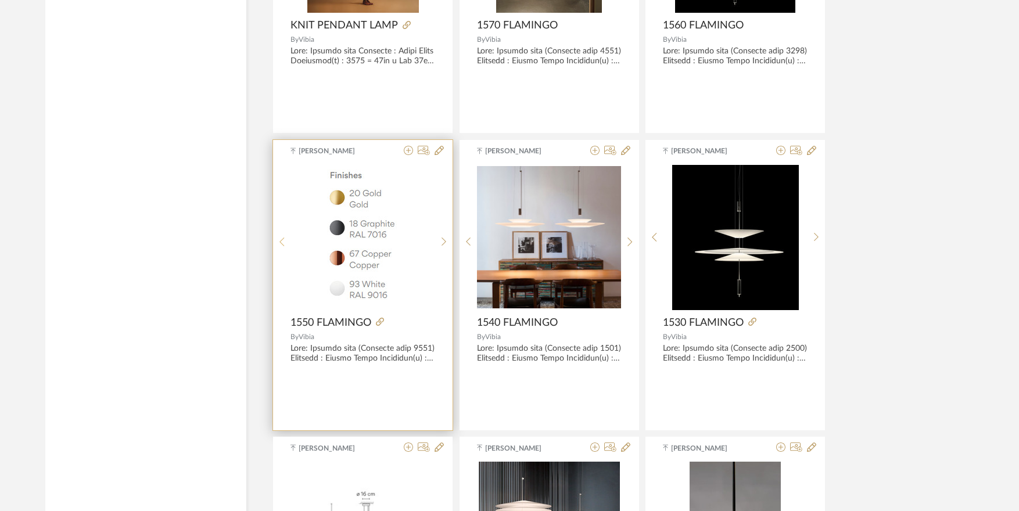
click at [286, 236] on div at bounding box center [282, 242] width 18 height 154
click at [284, 236] on div at bounding box center [282, 242] width 18 height 154
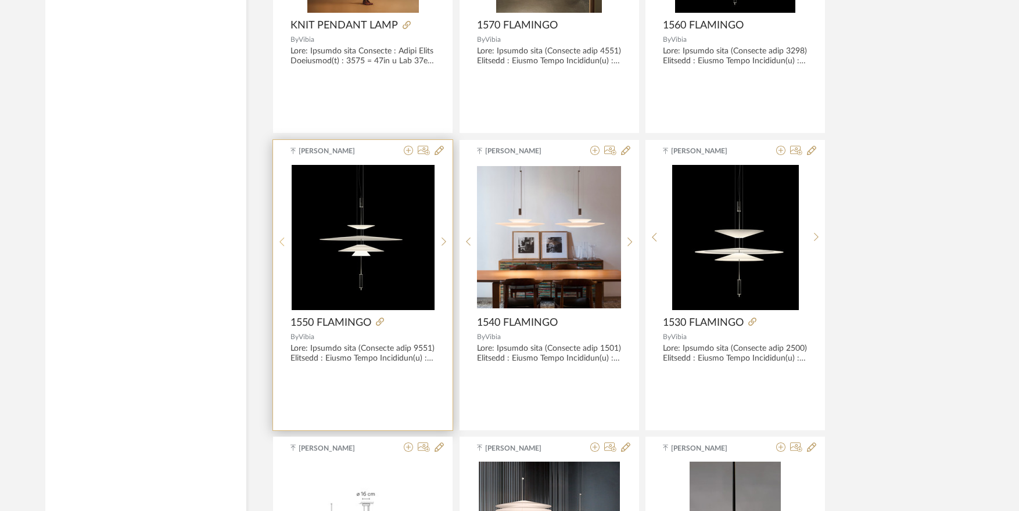
click at [284, 236] on div at bounding box center [282, 242] width 18 height 154
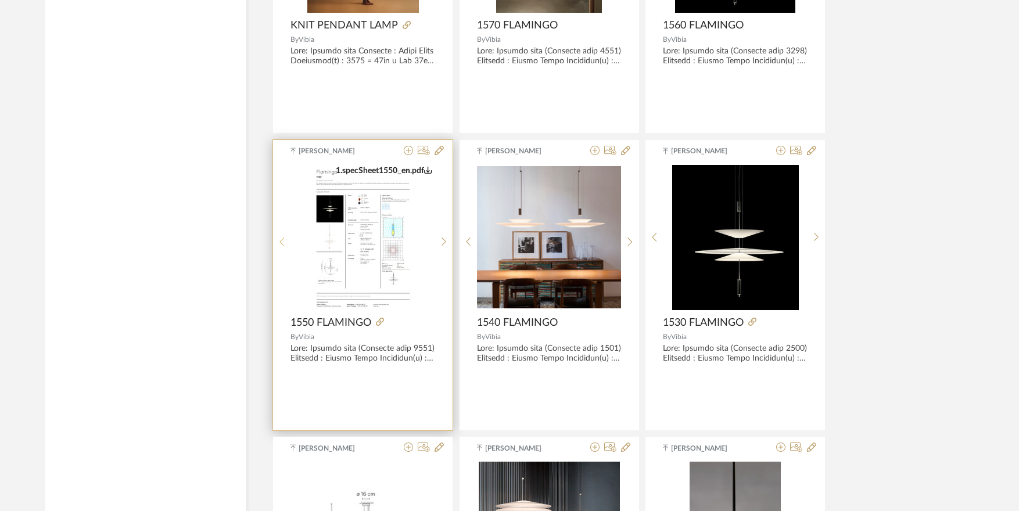
click at [284, 236] on div at bounding box center [282, 242] width 18 height 154
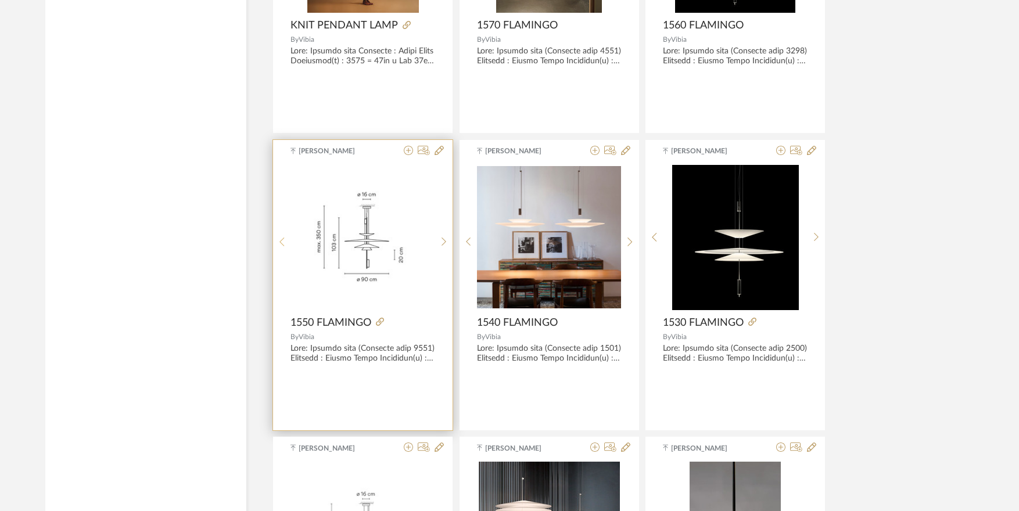
click at [284, 236] on div at bounding box center [282, 242] width 18 height 154
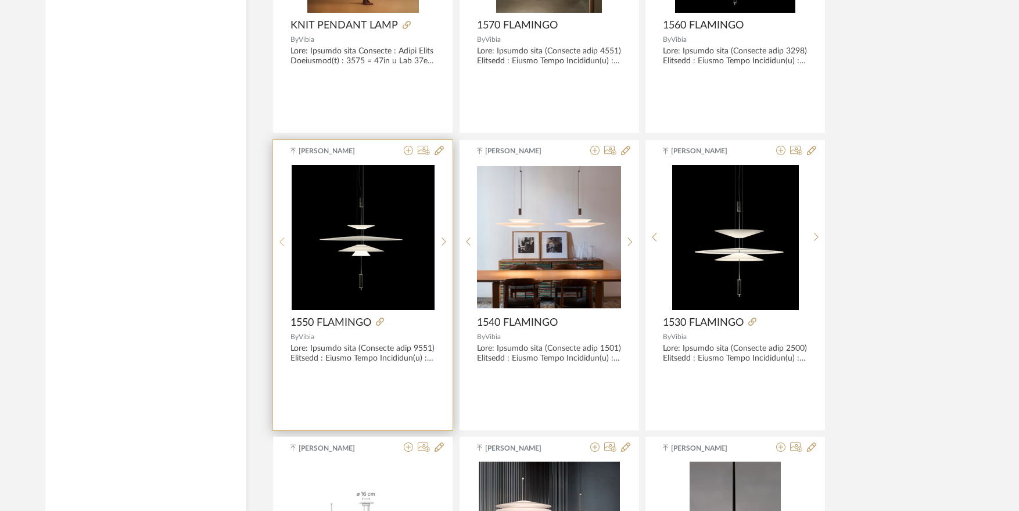
click at [284, 236] on div at bounding box center [282, 242] width 18 height 154
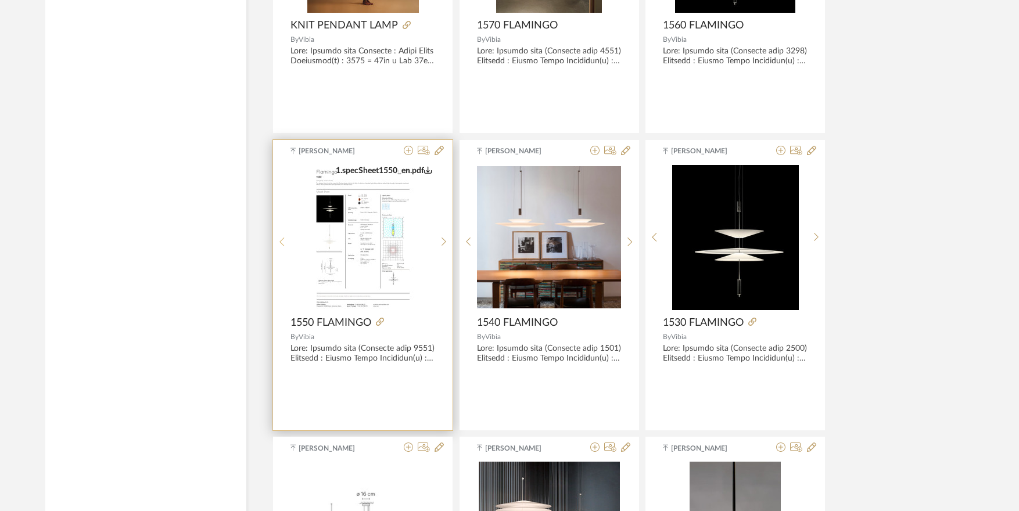
click at [284, 236] on div at bounding box center [282, 242] width 18 height 154
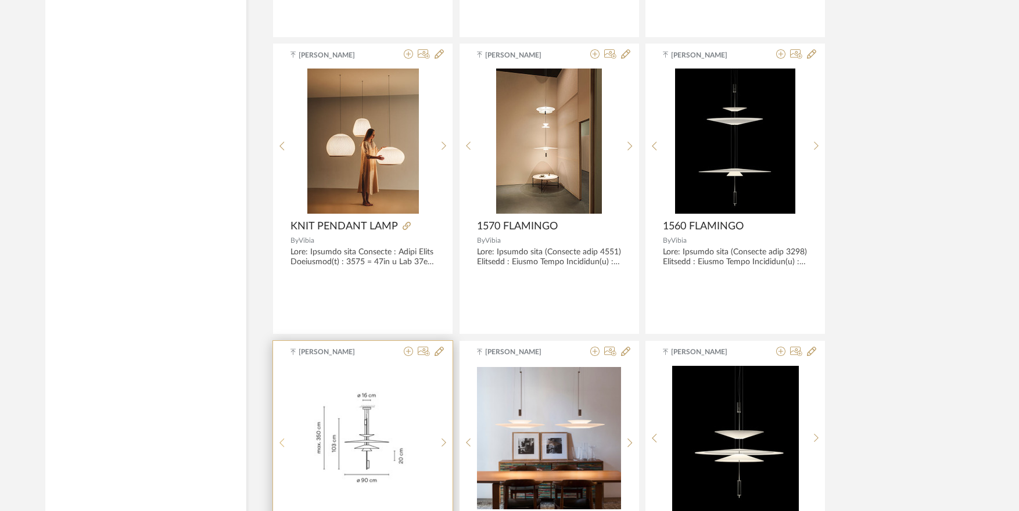
scroll to position [4358, 0]
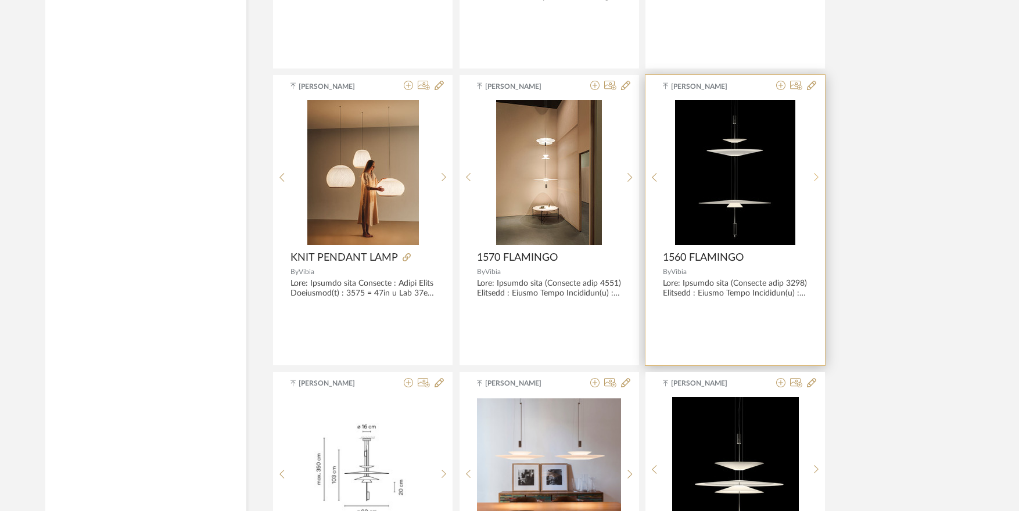
click at [818, 177] on sr-next-btn at bounding box center [816, 178] width 18 height 10
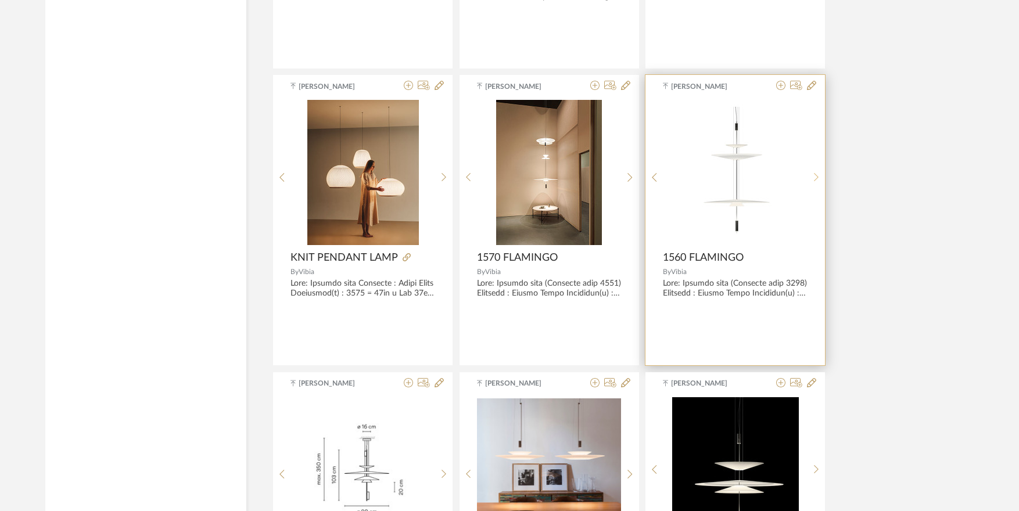
click at [818, 177] on sr-next-btn at bounding box center [816, 178] width 18 height 10
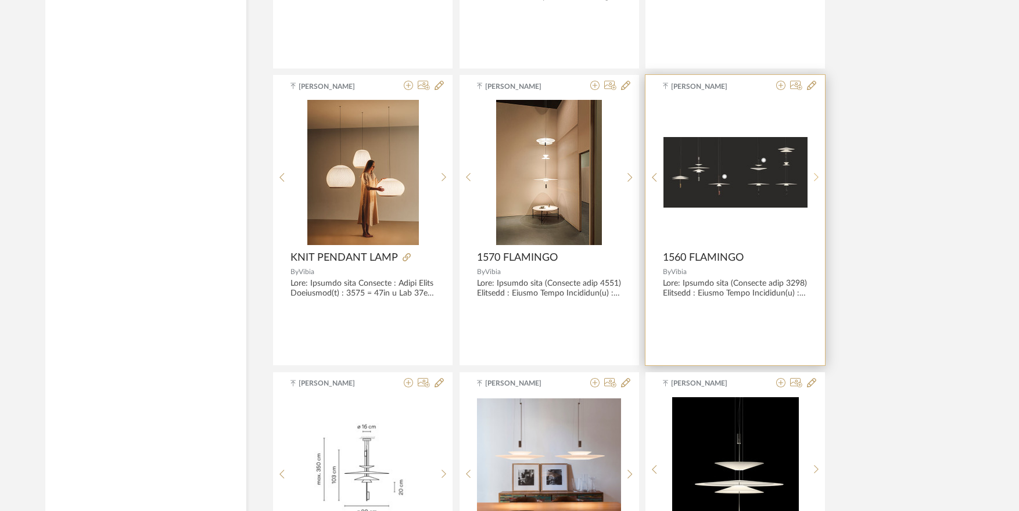
click at [818, 177] on sr-next-btn at bounding box center [816, 178] width 18 height 10
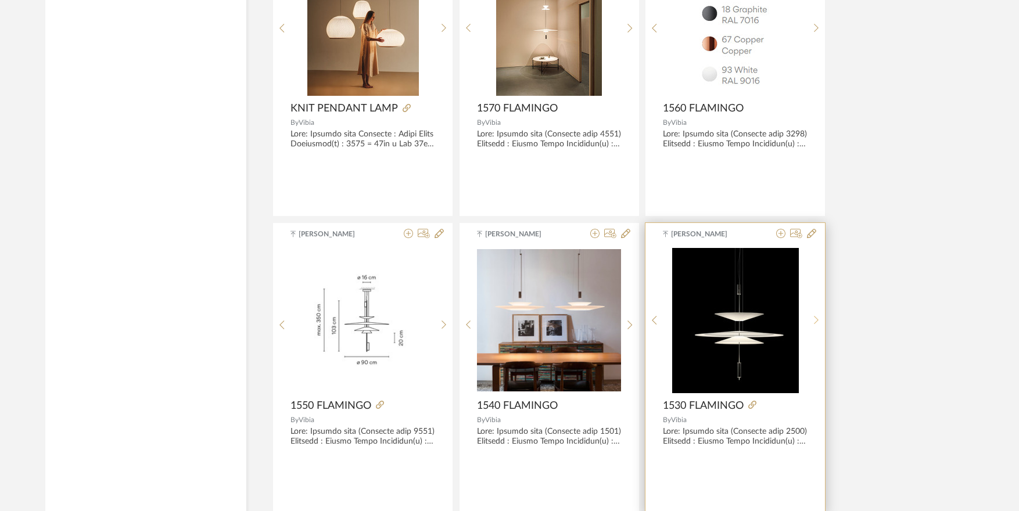
scroll to position [4532, 0]
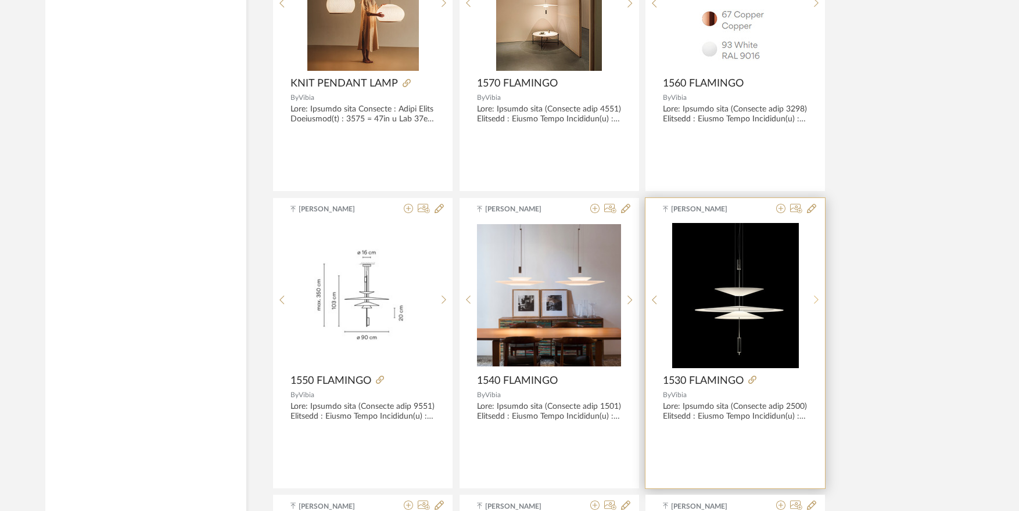
click at [817, 295] on icon at bounding box center [816, 300] width 5 height 10
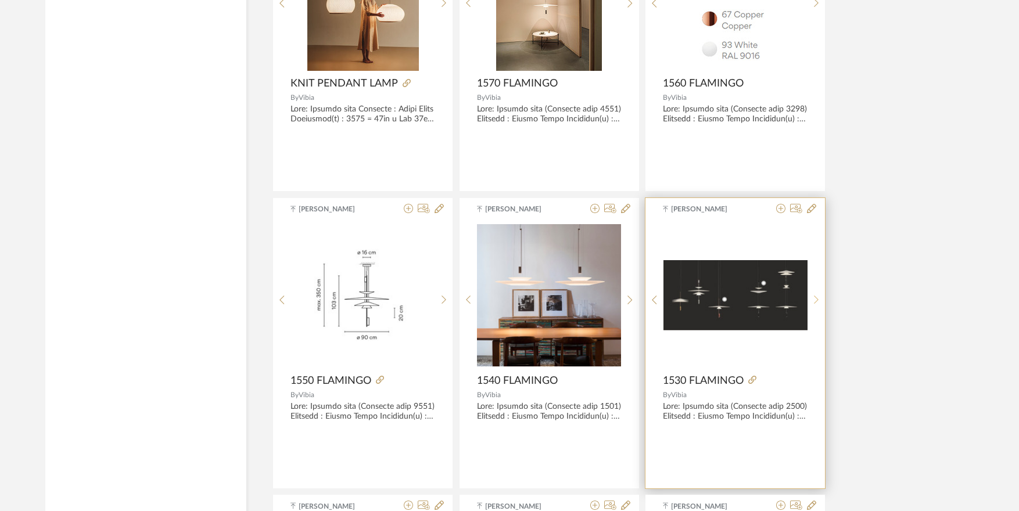
click at [817, 295] on icon at bounding box center [816, 300] width 5 height 10
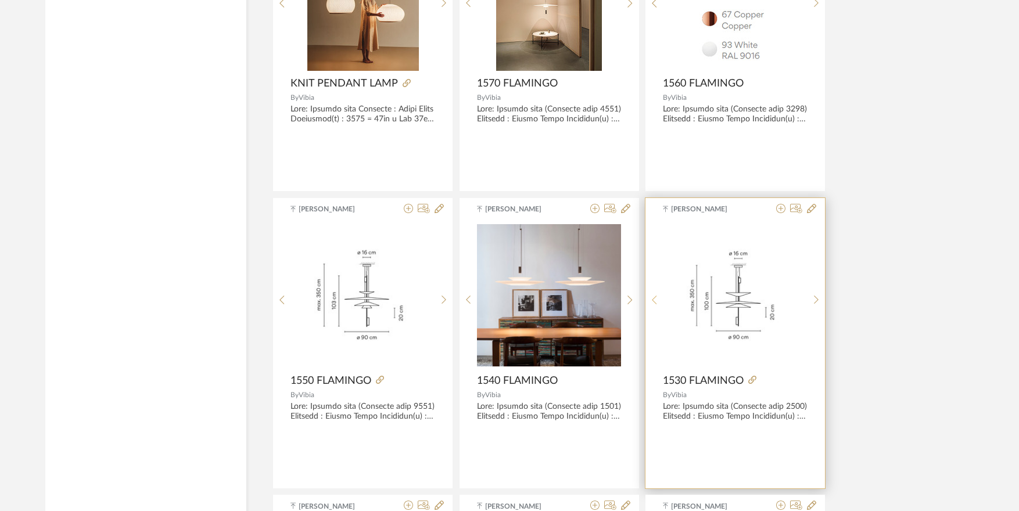
click at [660, 299] on sr-prev-btn at bounding box center [654, 300] width 18 height 10
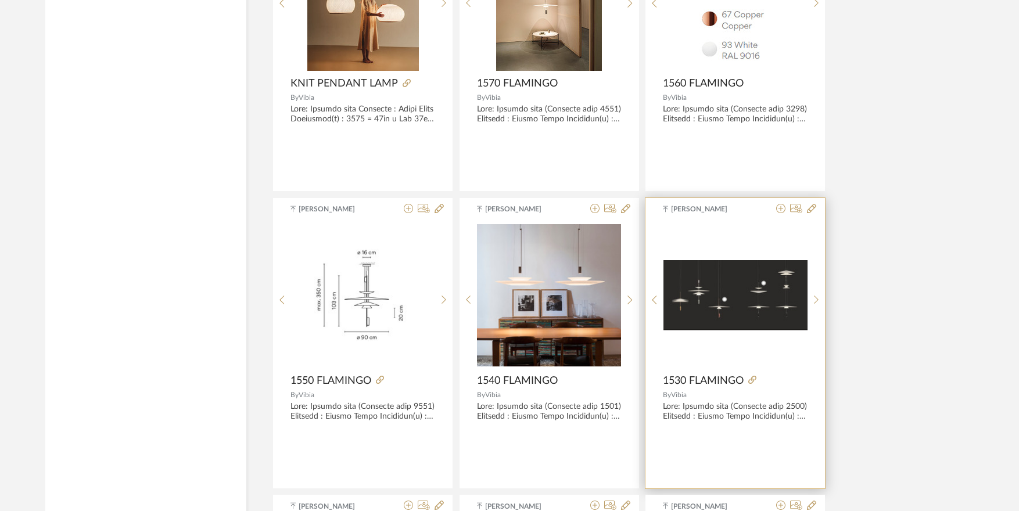
click at [725, 299] on img "1" at bounding box center [735, 295] width 144 height 70
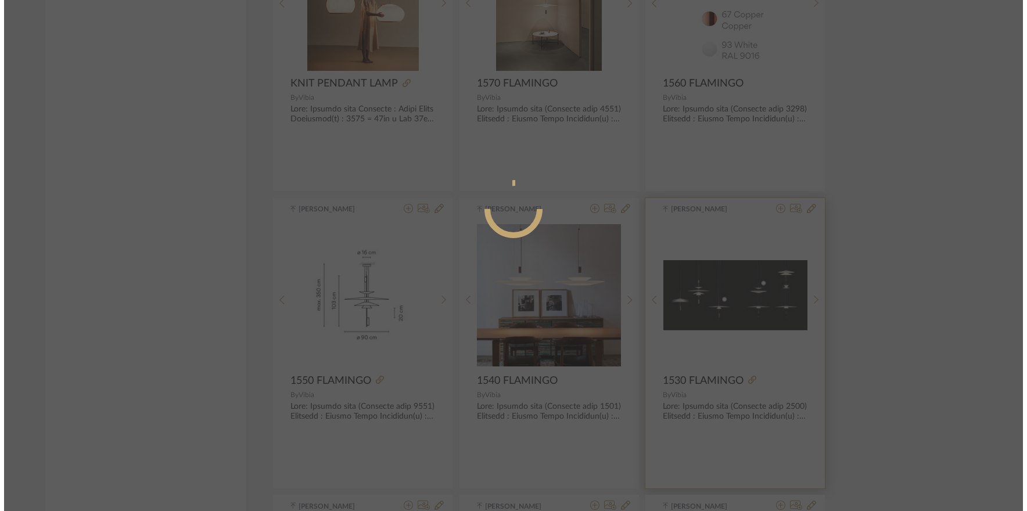
scroll to position [0, 0]
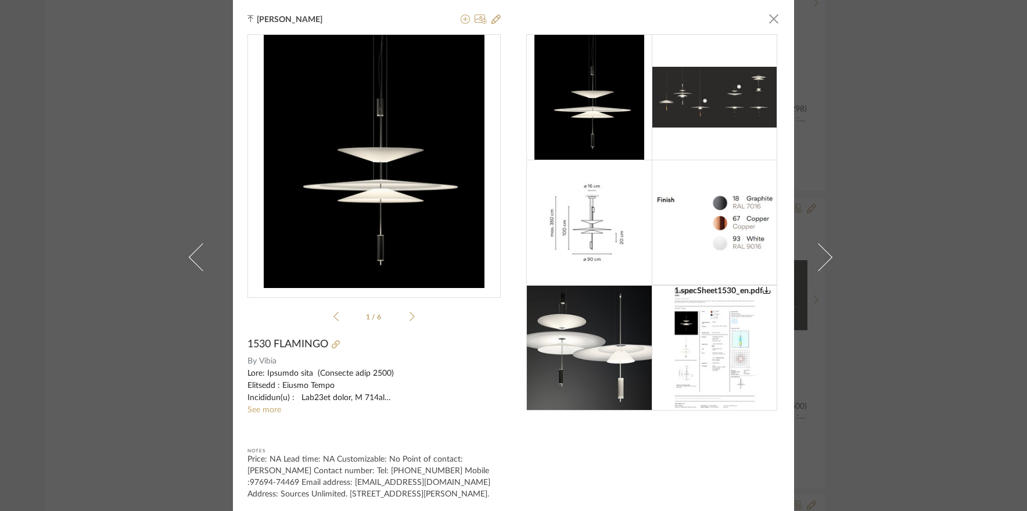
click at [409, 318] on icon at bounding box center [411, 316] width 5 height 10
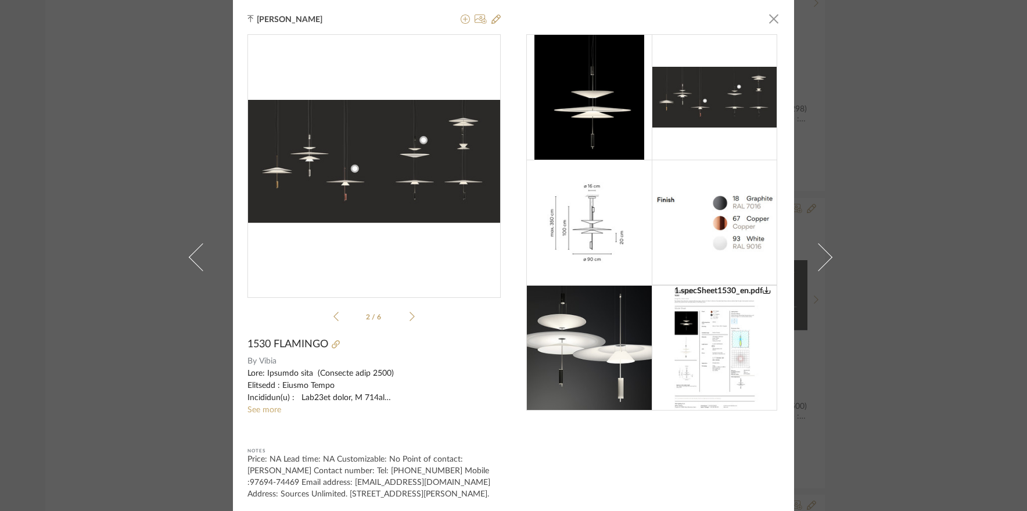
click at [409, 318] on icon at bounding box center [411, 316] width 5 height 10
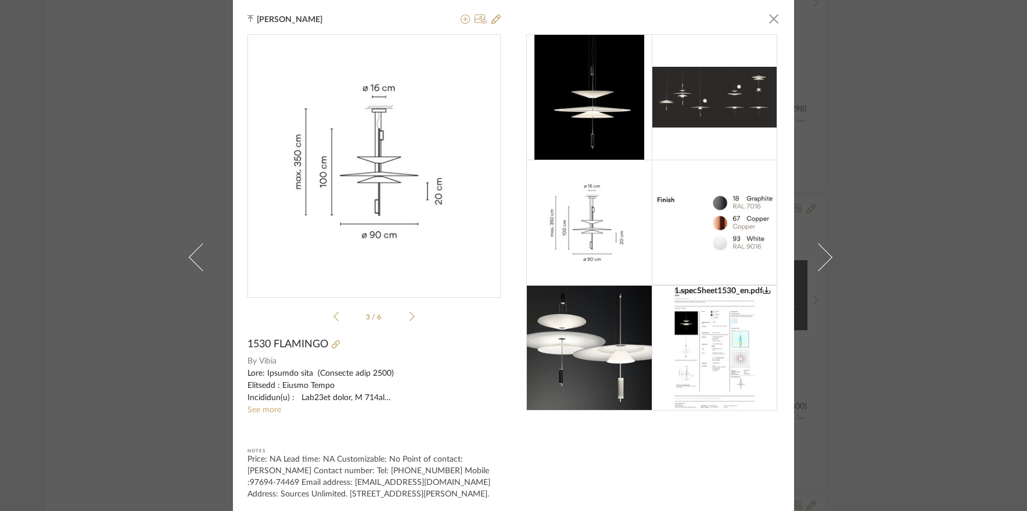
click at [409, 318] on icon at bounding box center [411, 316] width 5 height 10
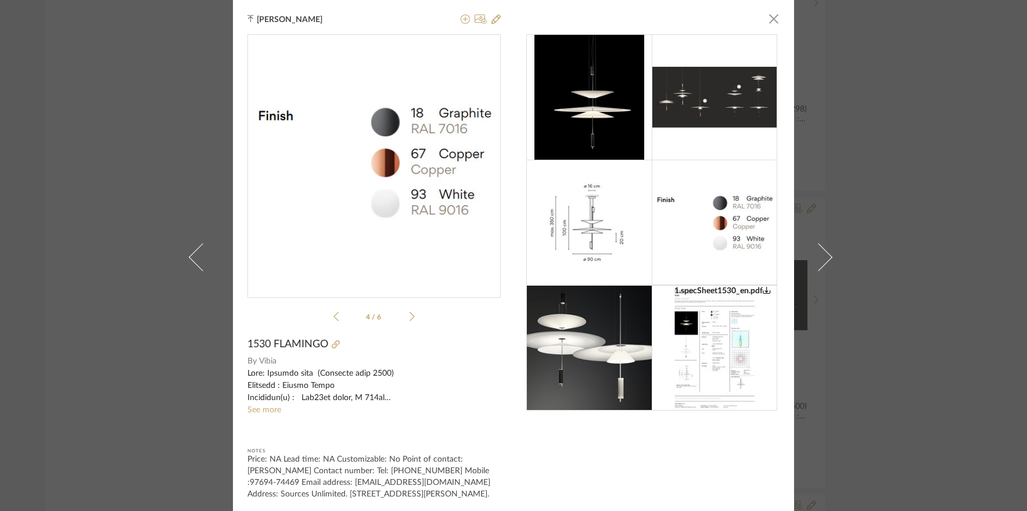
click at [409, 318] on icon at bounding box center [411, 316] width 5 height 10
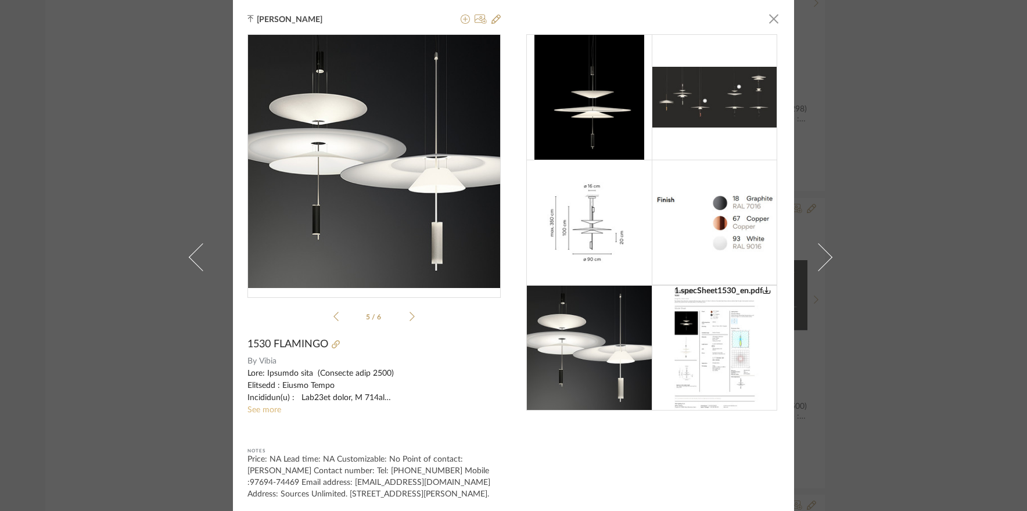
click at [263, 412] on link "See more" at bounding box center [264, 410] width 34 height 8
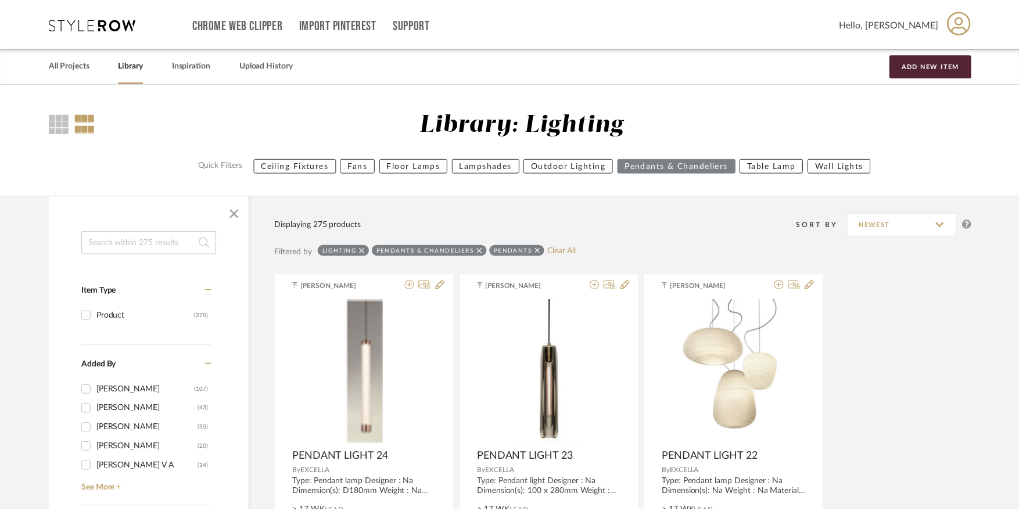
scroll to position [4532, 0]
